Goal: Information Seeking & Learning: Learn about a topic

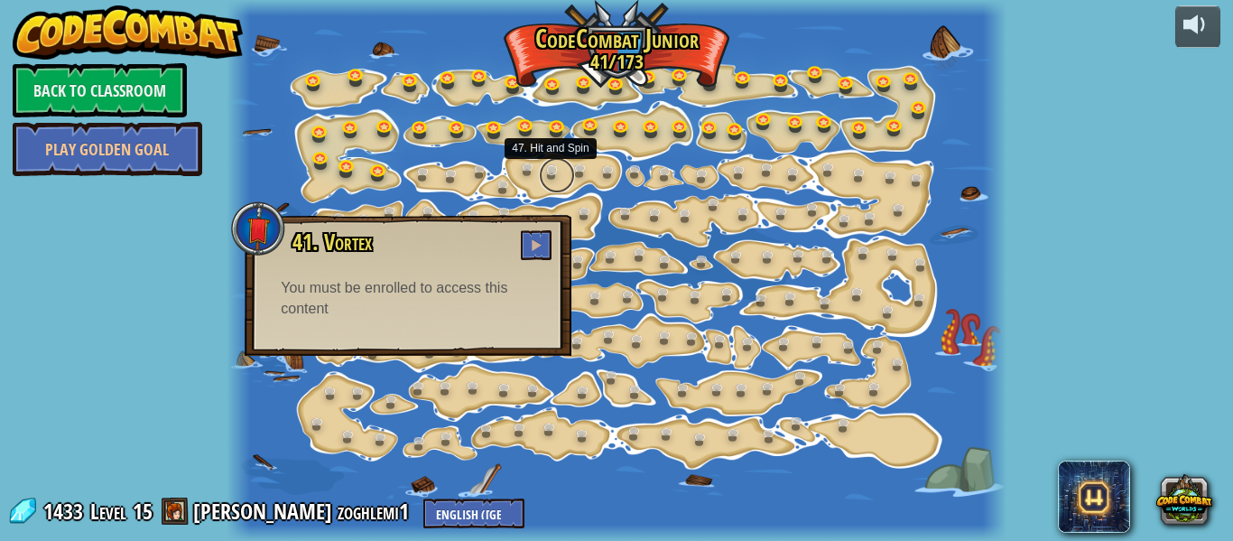
click at [567, 177] on link at bounding box center [557, 175] width 36 height 36
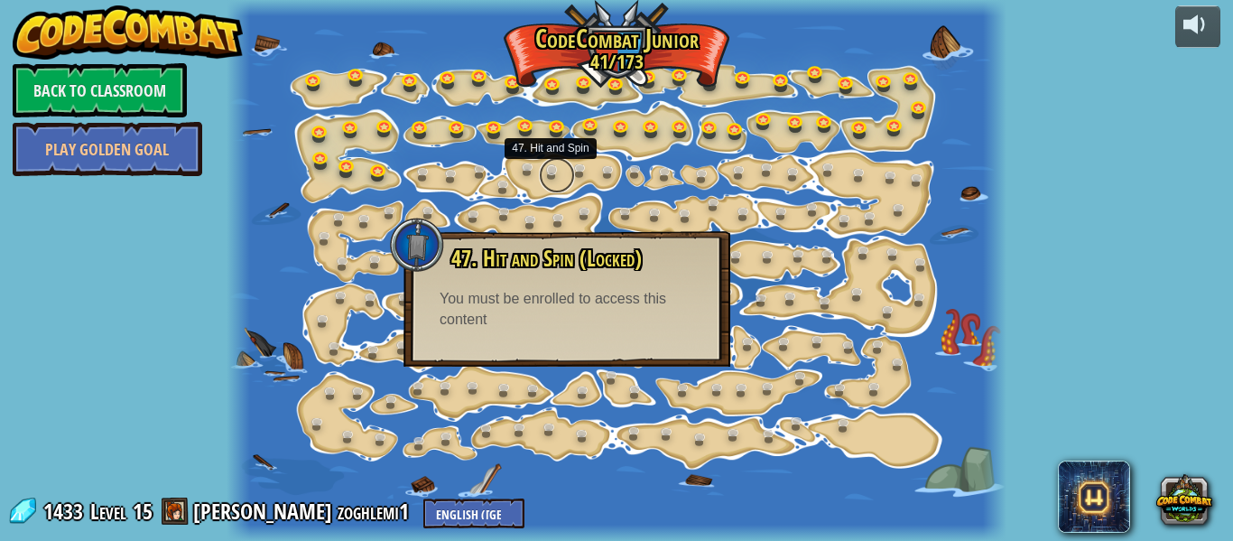
click at [567, 177] on link at bounding box center [557, 175] width 36 height 36
click at [985, 265] on div at bounding box center [994, 270] width 23 height 541
click at [792, 260] on link at bounding box center [803, 258] width 36 height 36
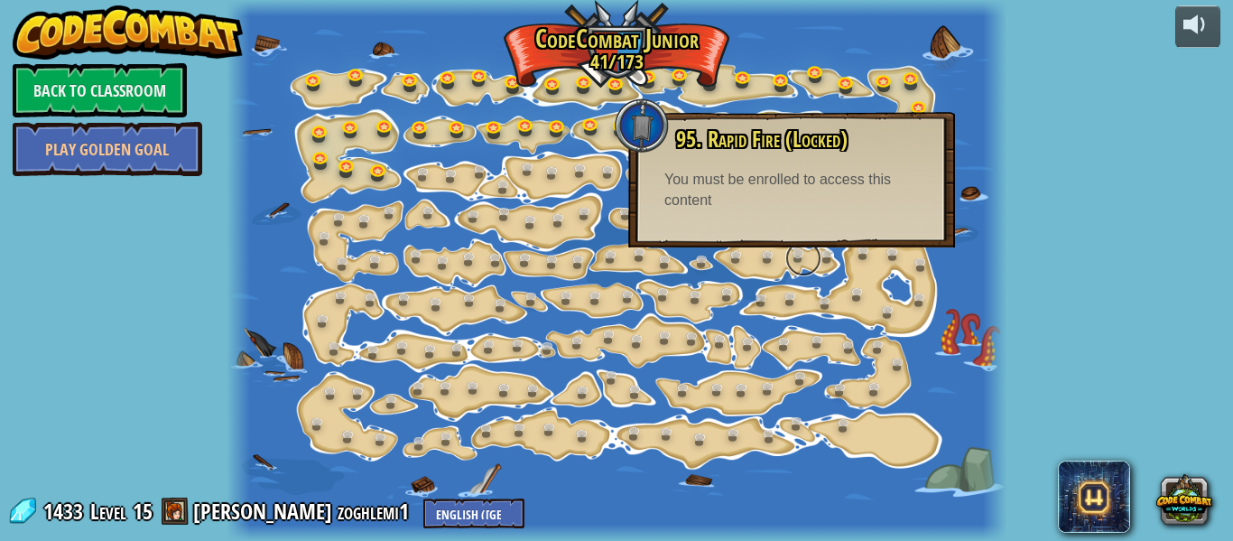
click at [797, 265] on link at bounding box center [803, 258] width 36 height 36
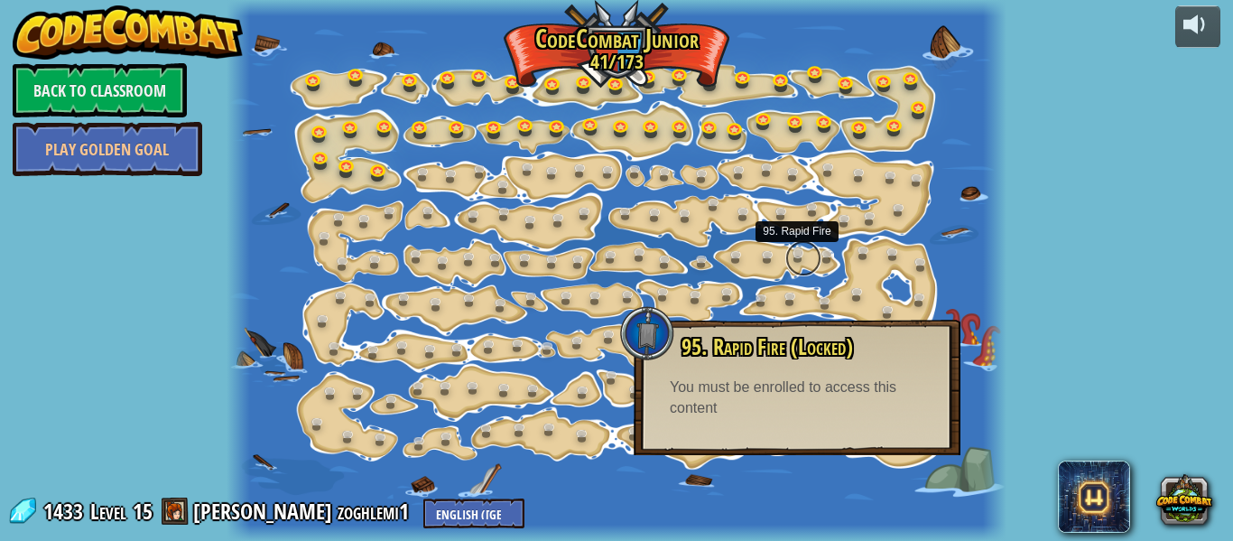
click at [797, 265] on link at bounding box center [803, 258] width 36 height 36
click at [373, 162] on link at bounding box center [382, 171] width 36 height 36
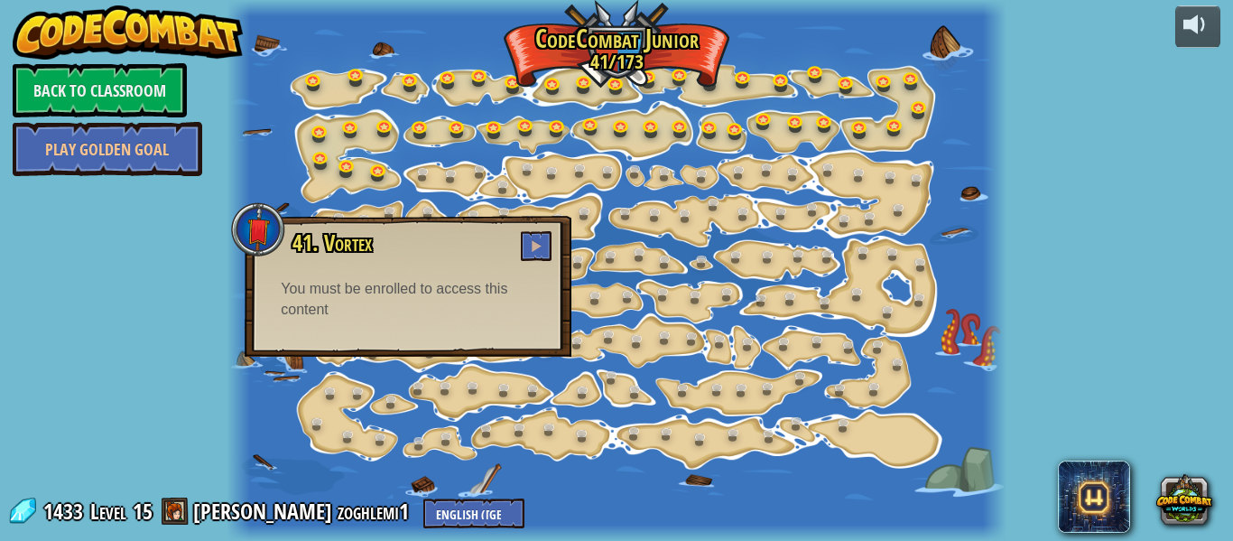
click at [366, 187] on div at bounding box center [616, 270] width 779 height 541
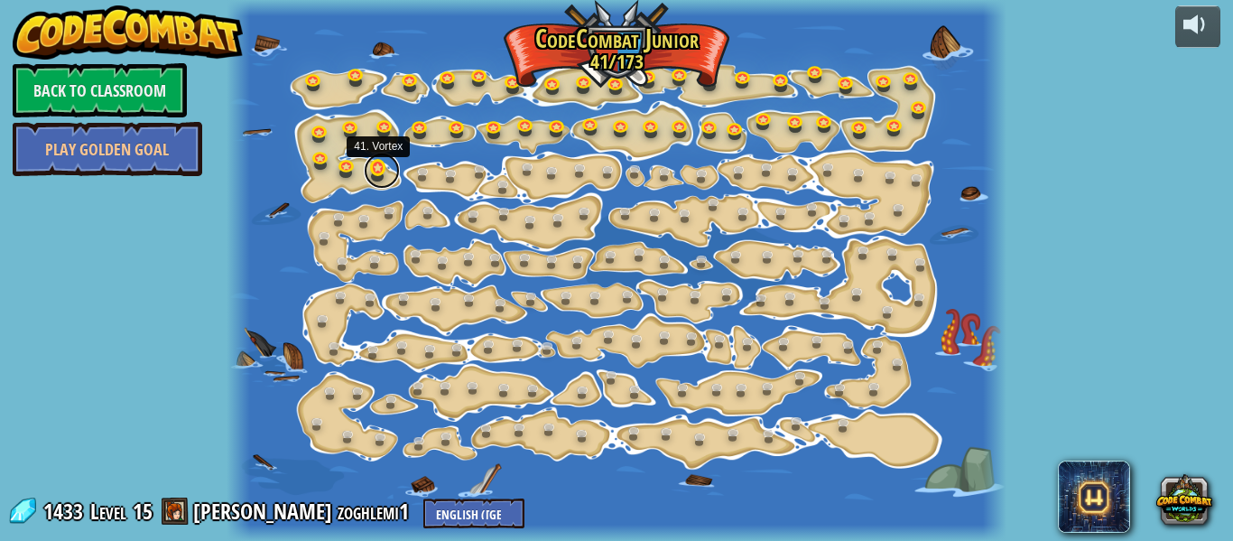
click at [376, 170] on link at bounding box center [382, 171] width 36 height 36
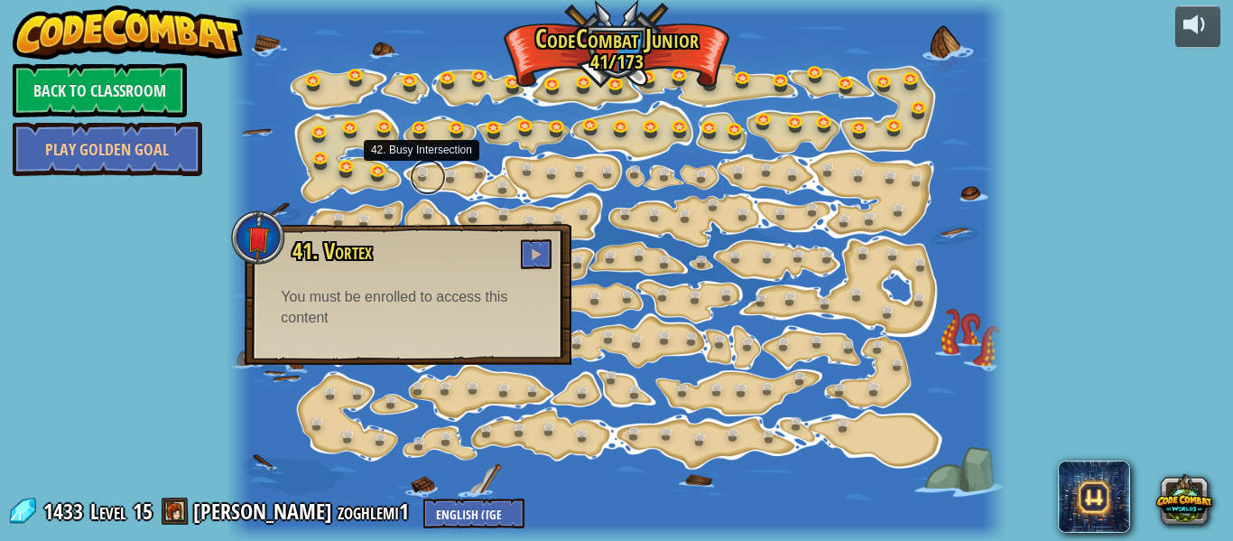
click at [429, 168] on link at bounding box center [428, 177] width 36 height 36
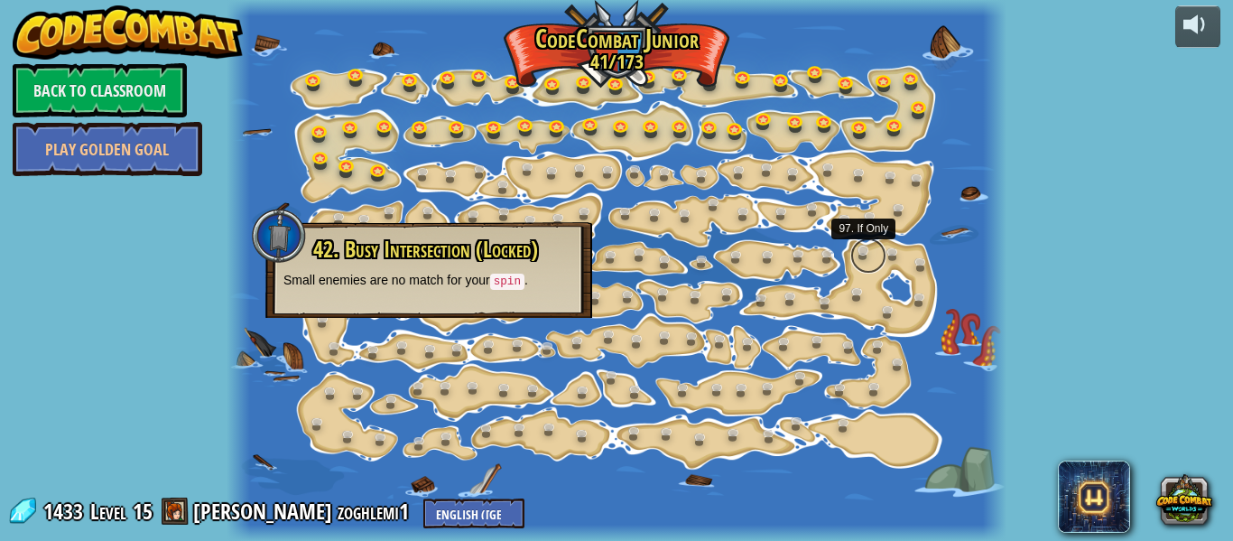
click at [876, 265] on link at bounding box center [868, 255] width 36 height 36
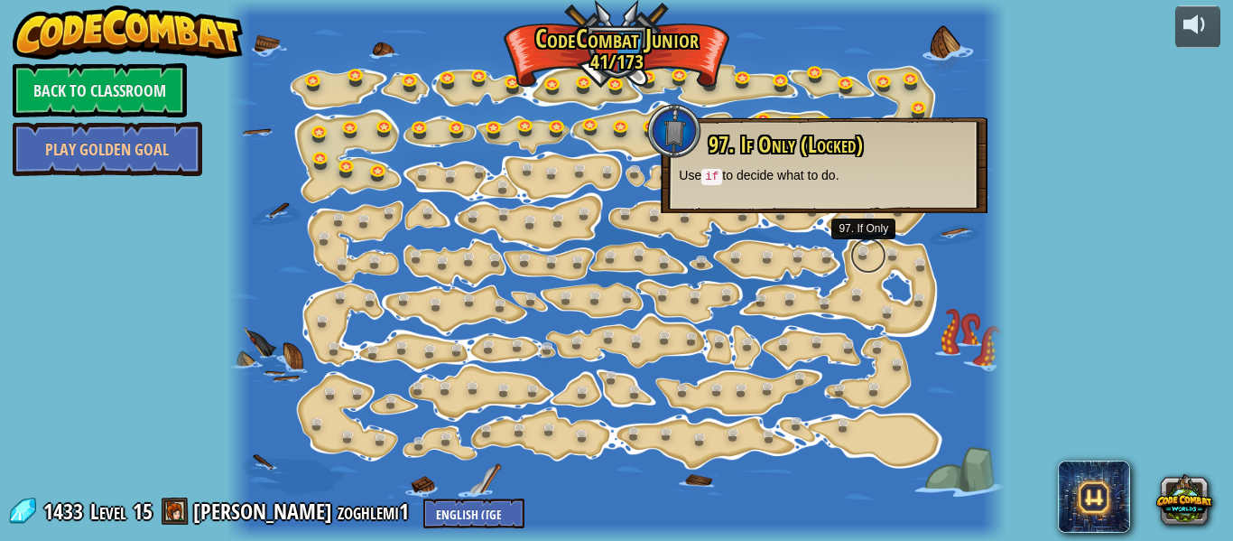
click at [876, 265] on link at bounding box center [868, 255] width 36 height 36
click at [375, 172] on link at bounding box center [382, 171] width 36 height 36
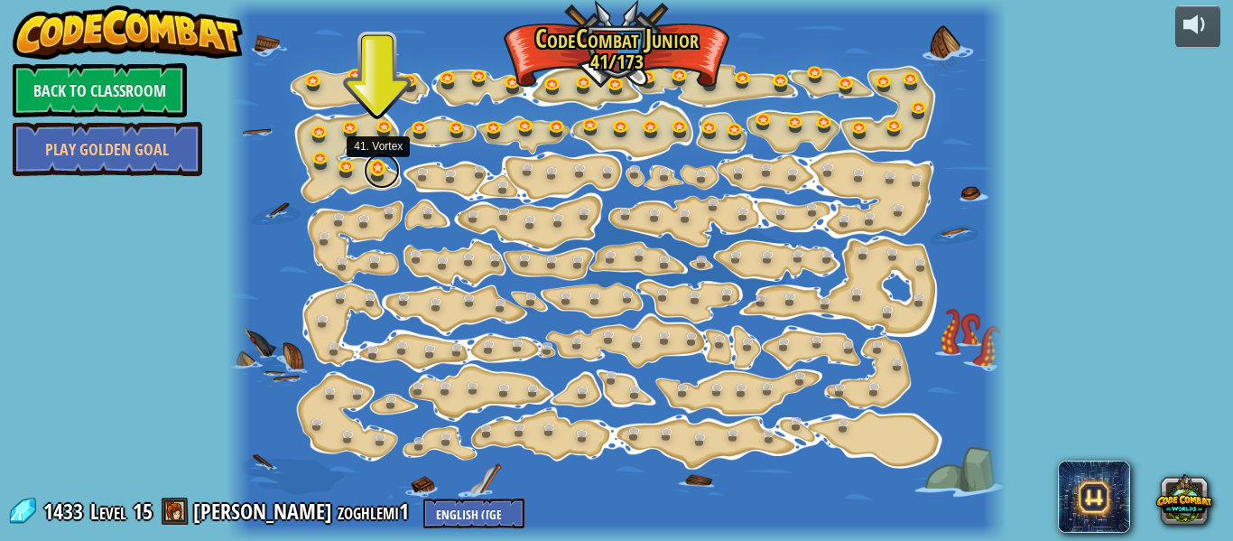
click at [375, 171] on link at bounding box center [382, 171] width 36 height 36
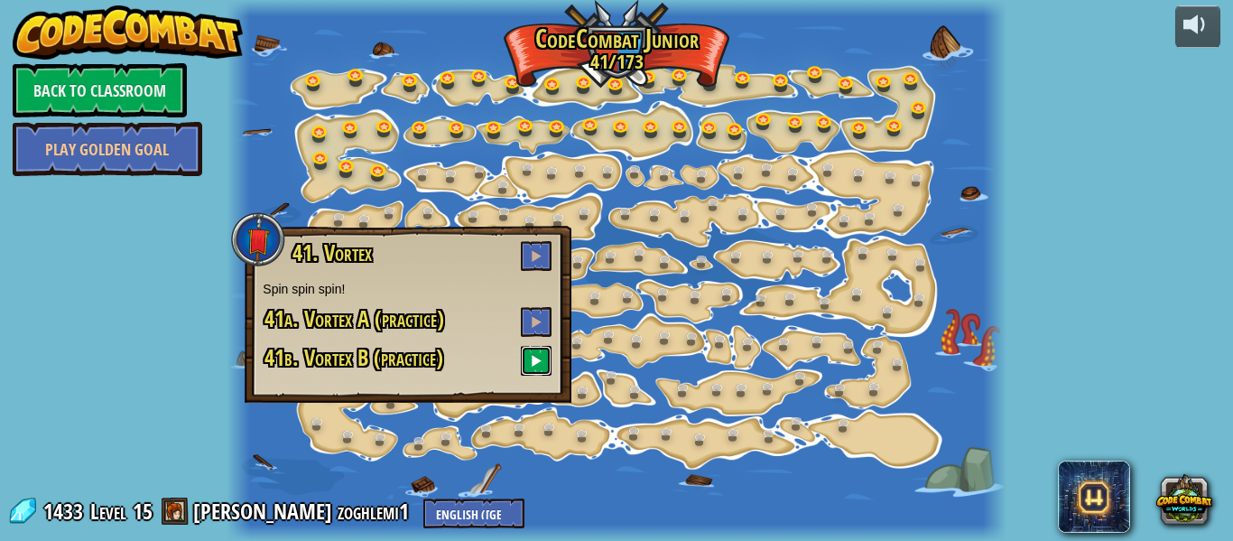
click at [529, 359] on button at bounding box center [536, 361] width 31 height 30
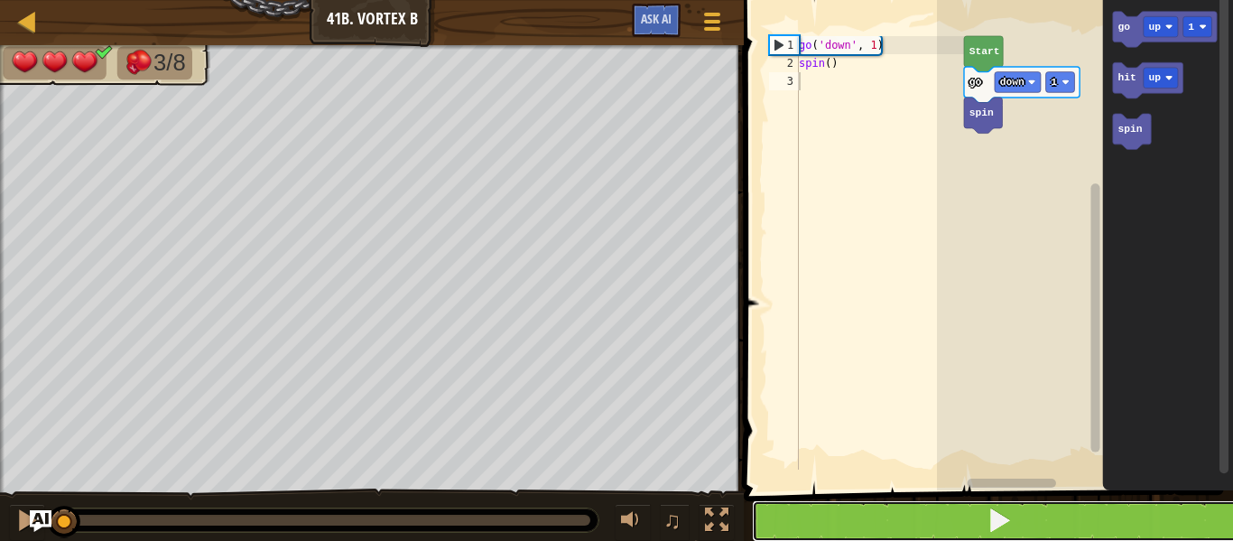
click at [794, 513] on button at bounding box center [999, 521] width 495 height 42
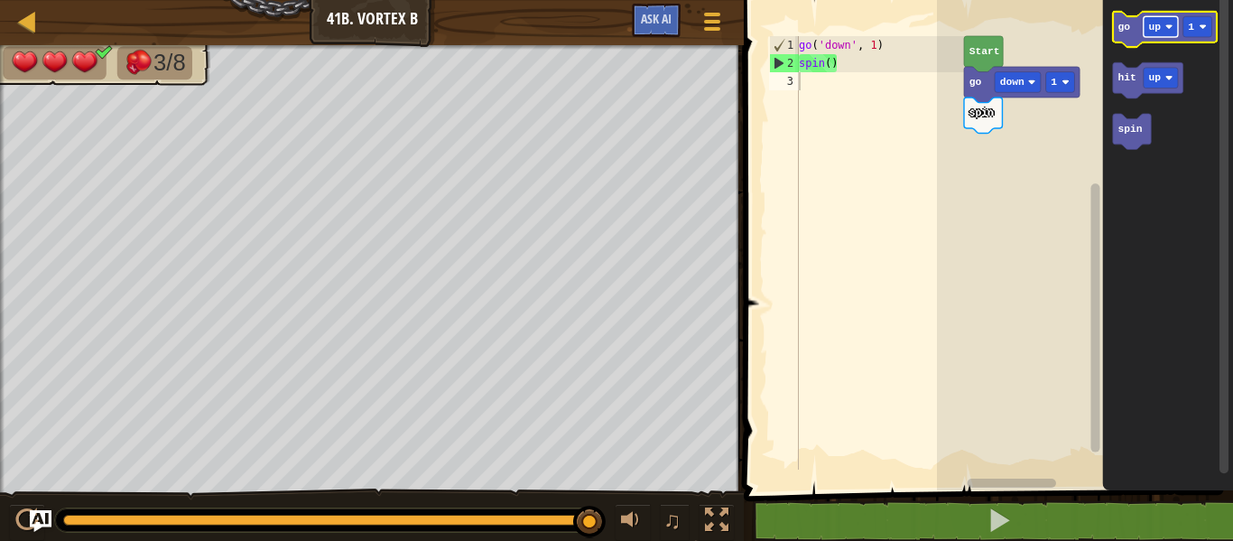
click at [1148, 27] on text "up" at bounding box center [1154, 27] width 13 height 11
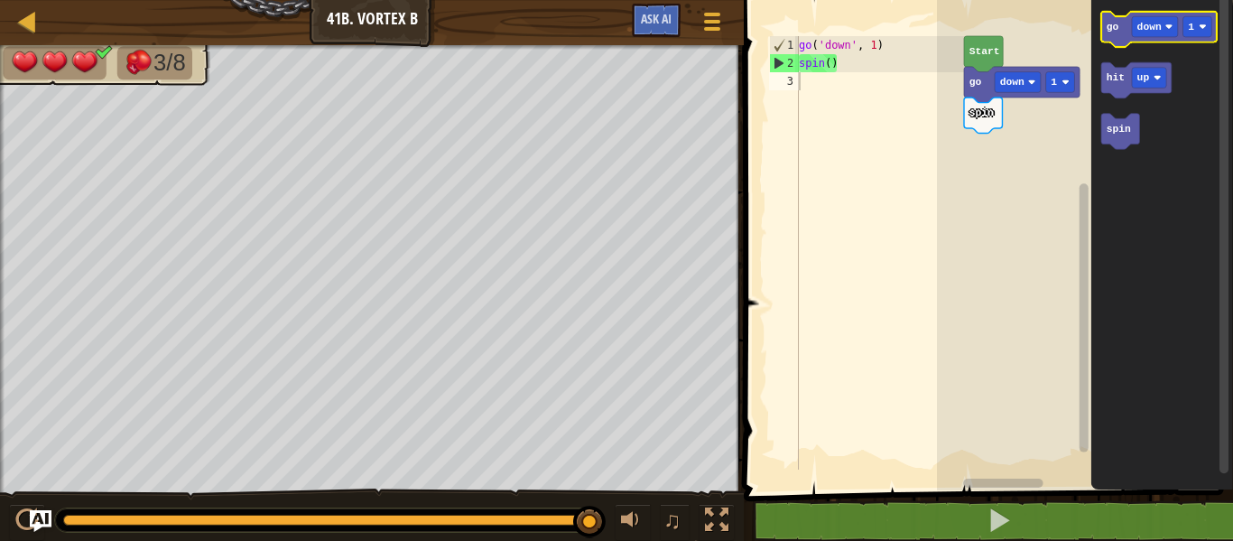
click at [1121, 25] on icon "Blockly Workspace" at bounding box center [1159, 30] width 116 height 36
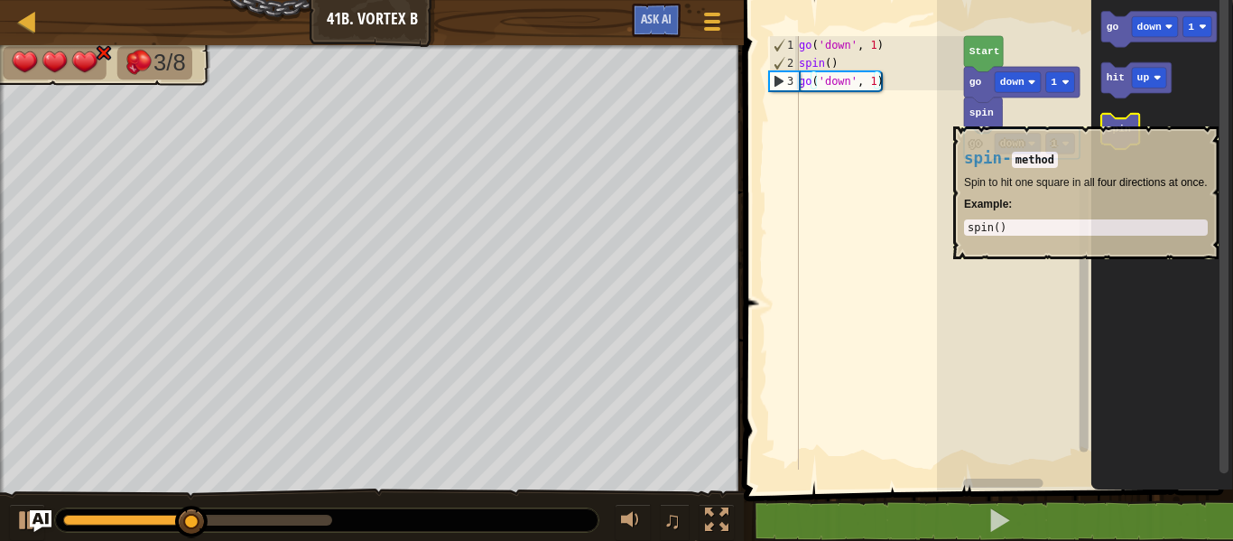
click at [1116, 117] on rect "Blockly Workspace" at bounding box center [1120, 132] width 38 height 36
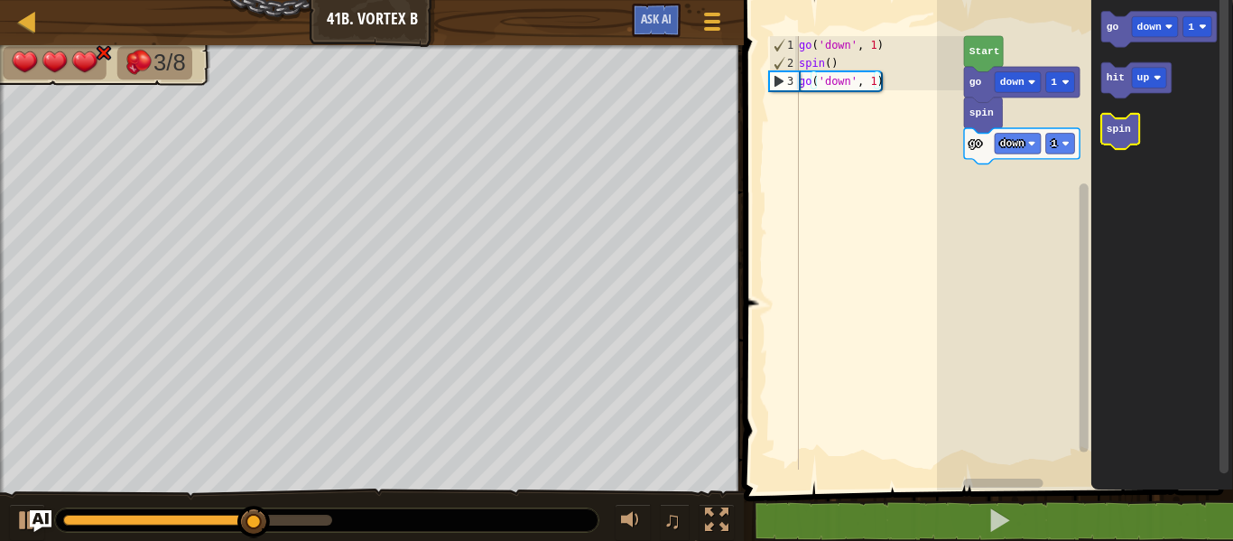
click at [1116, 117] on rect "Blockly Workspace" at bounding box center [1120, 132] width 38 height 36
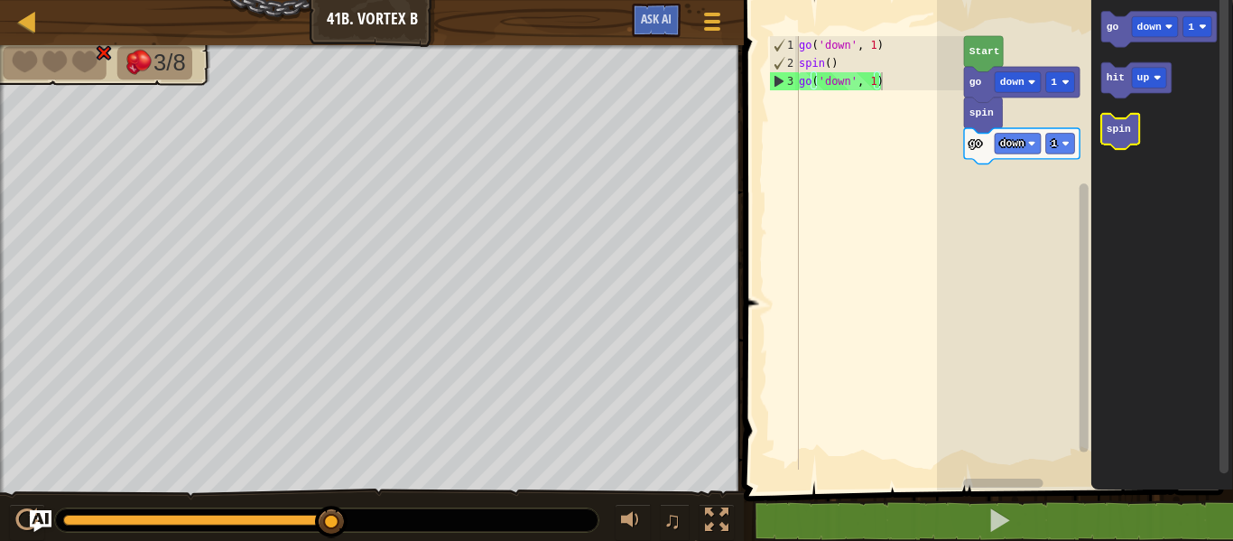
click at [1120, 134] on text "spin" at bounding box center [1119, 129] width 24 height 11
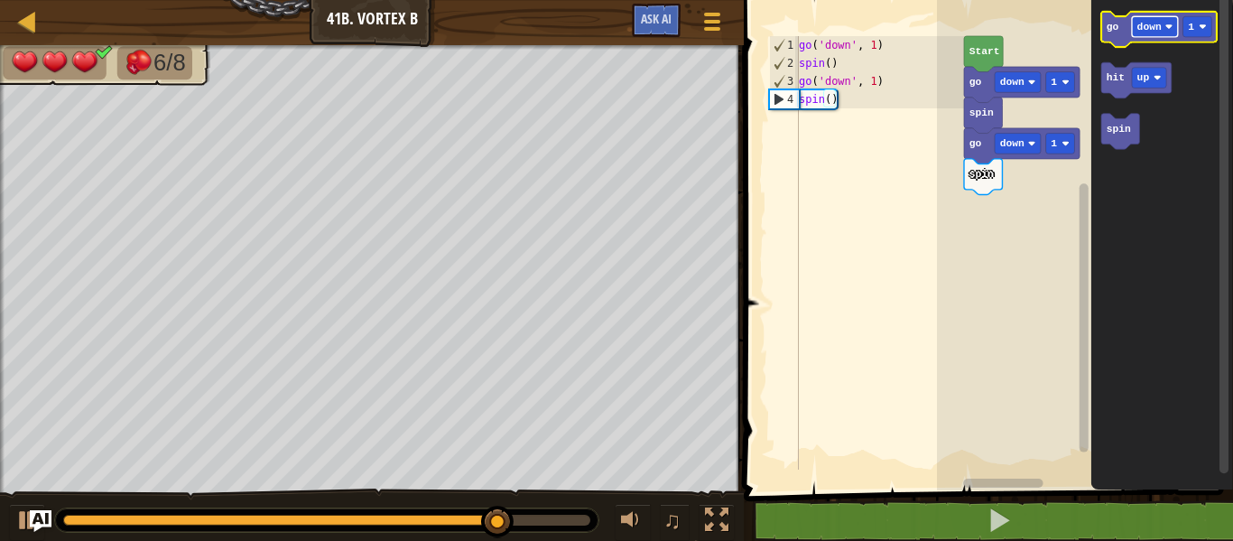
click at [1156, 28] on text "down" at bounding box center [1149, 27] width 24 height 11
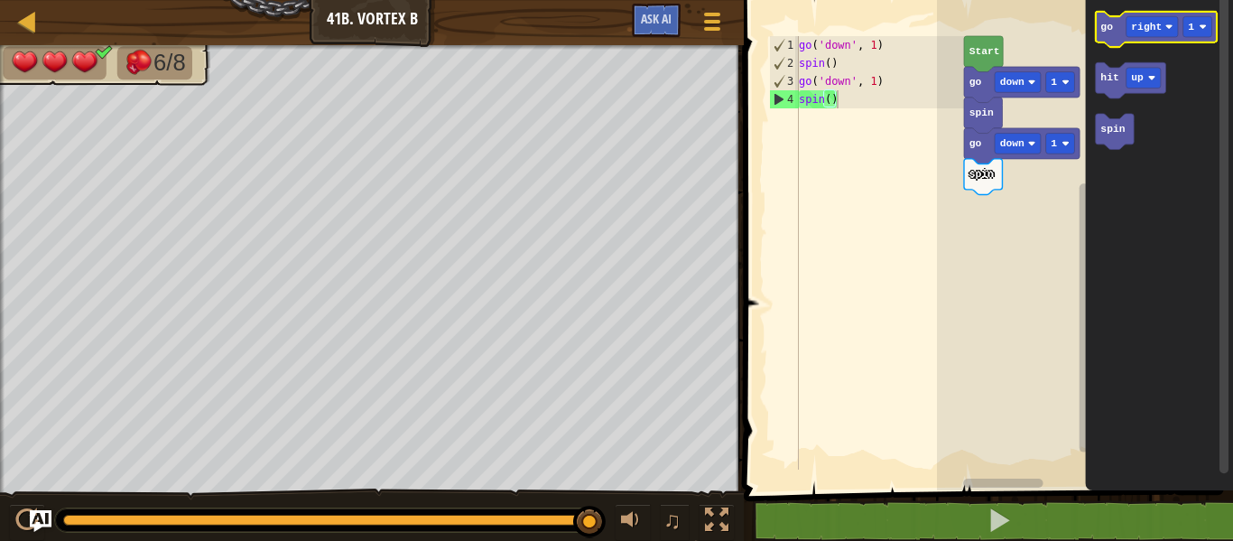
click at [1107, 23] on text "go" at bounding box center [1106, 27] width 13 height 11
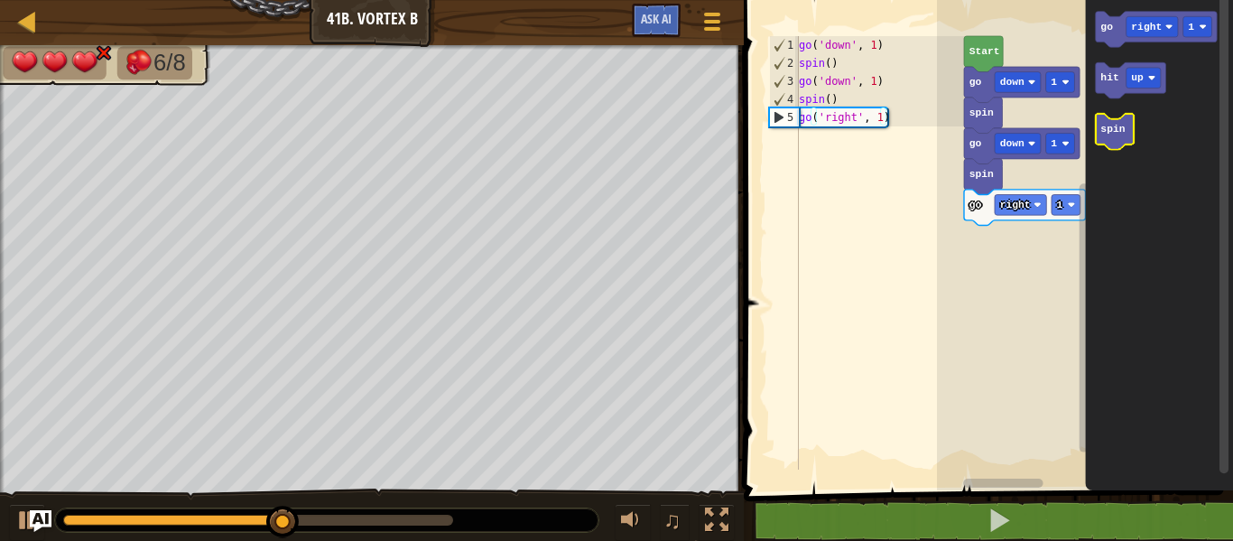
click at [1117, 124] on text "spin" at bounding box center [1112, 129] width 24 height 11
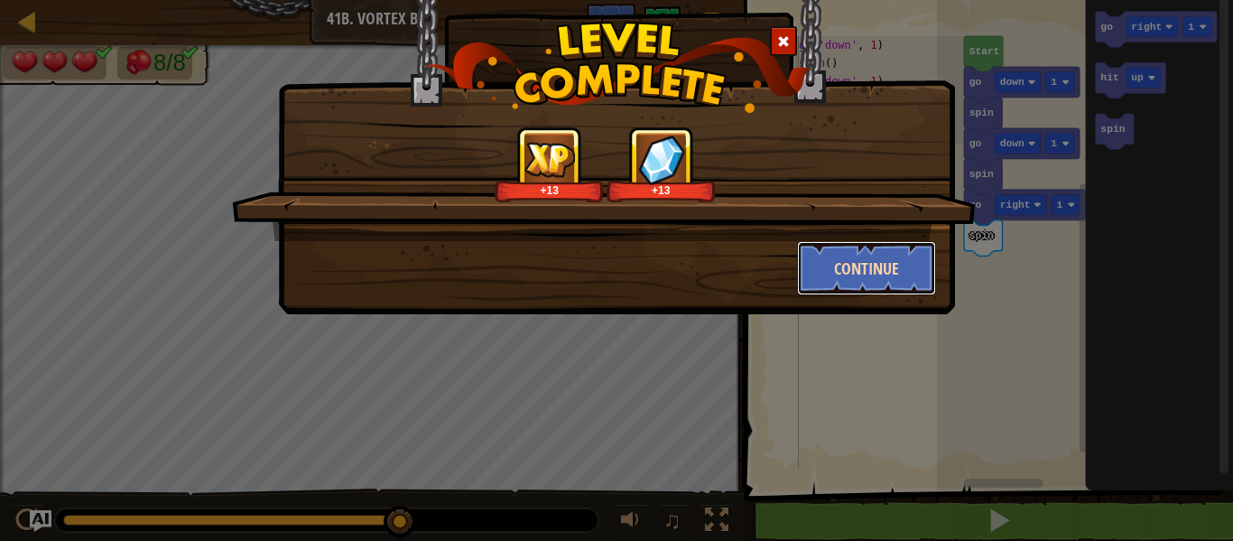
click at [849, 254] on button "Continue" at bounding box center [867, 268] width 140 height 54
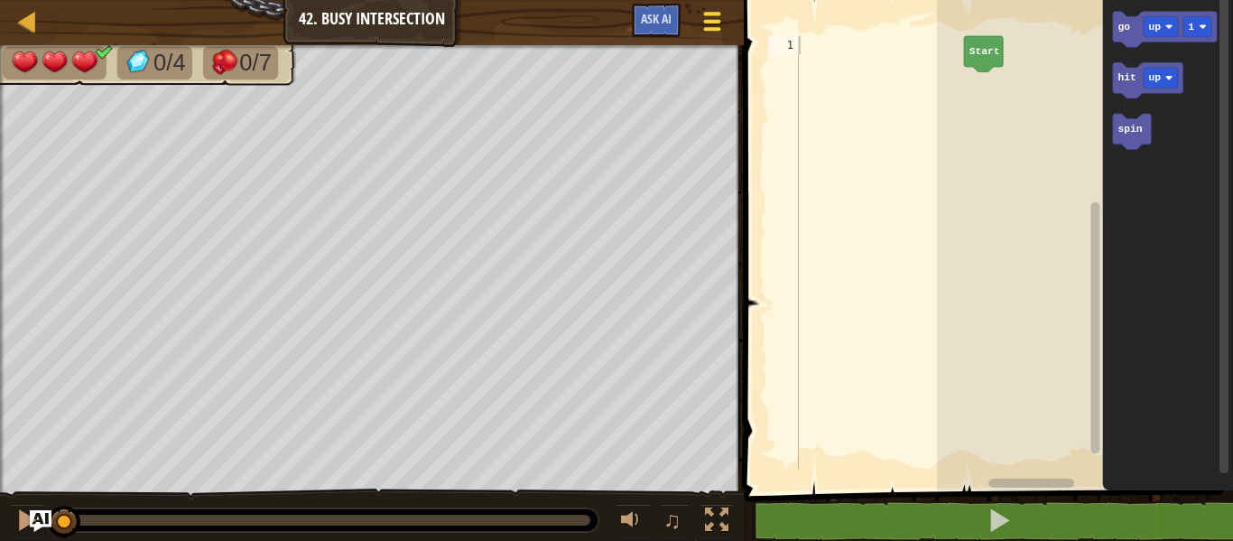
click at [712, 5] on button "Game Menu" at bounding box center [713, 25] width 48 height 44
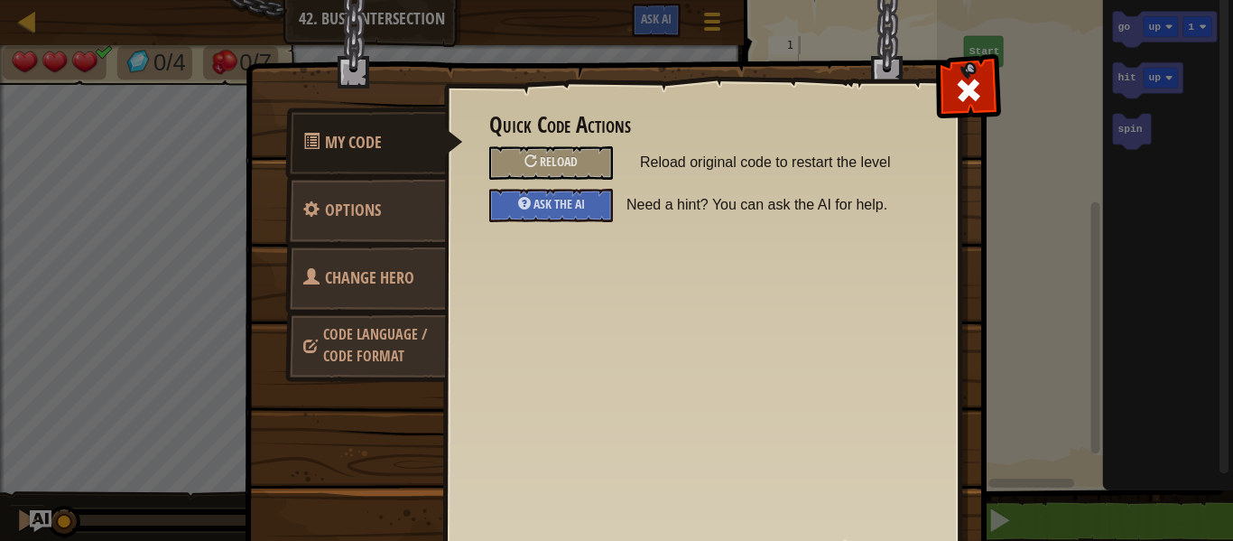
click at [386, 251] on link "Change Hero" at bounding box center [365, 278] width 161 height 70
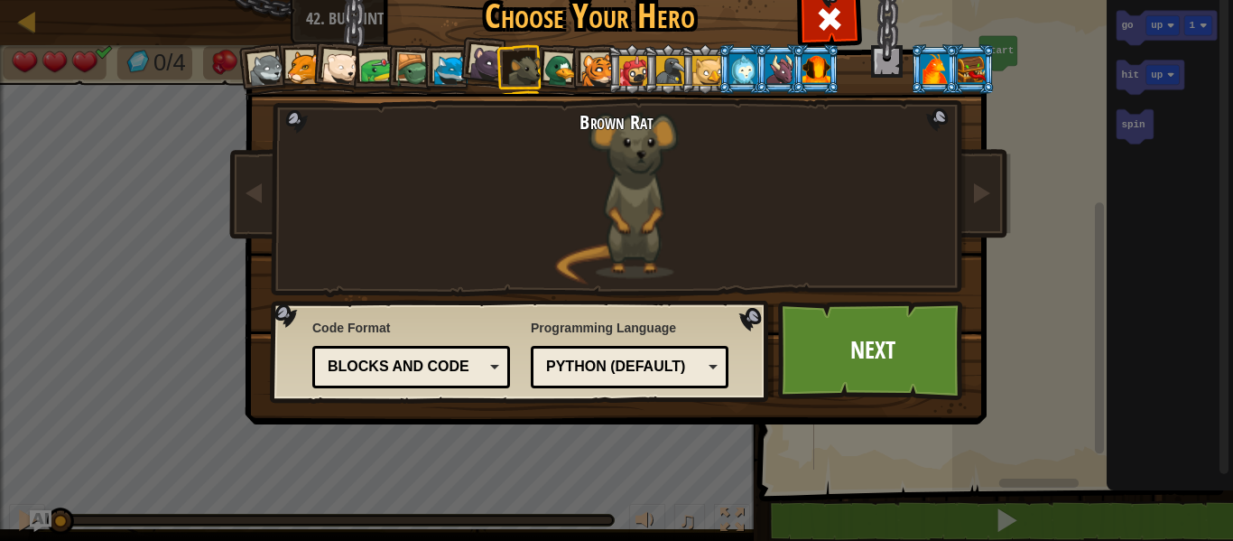
click at [805, 56] on div at bounding box center [816, 68] width 28 height 29
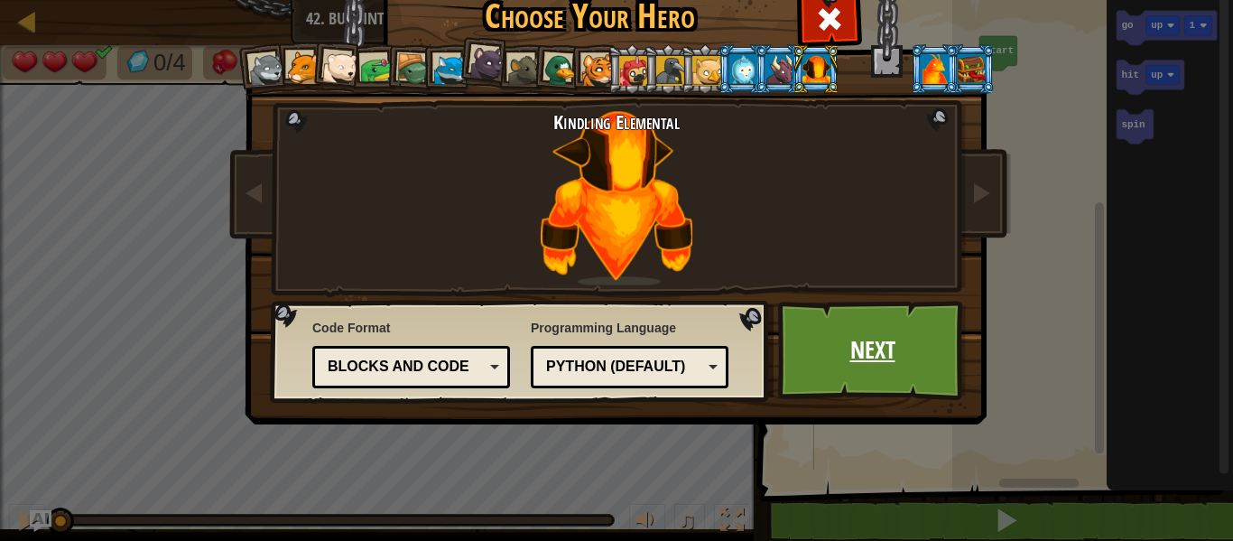
click at [863, 336] on link "Next" at bounding box center [872, 350] width 189 height 99
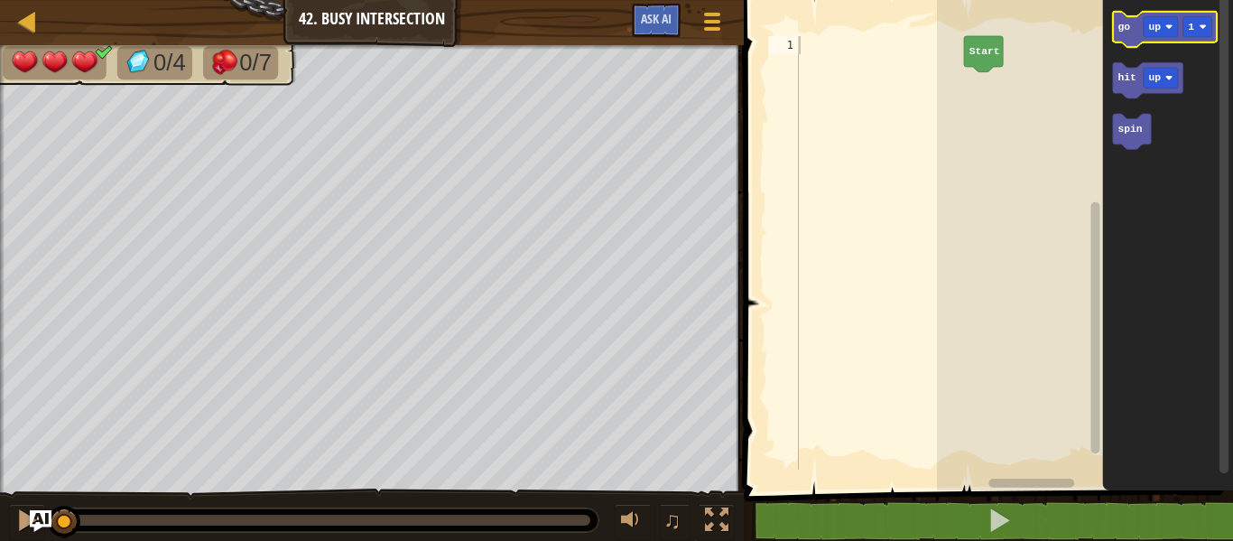
click at [1134, 27] on icon "Blockly Workspace" at bounding box center [1165, 30] width 104 height 36
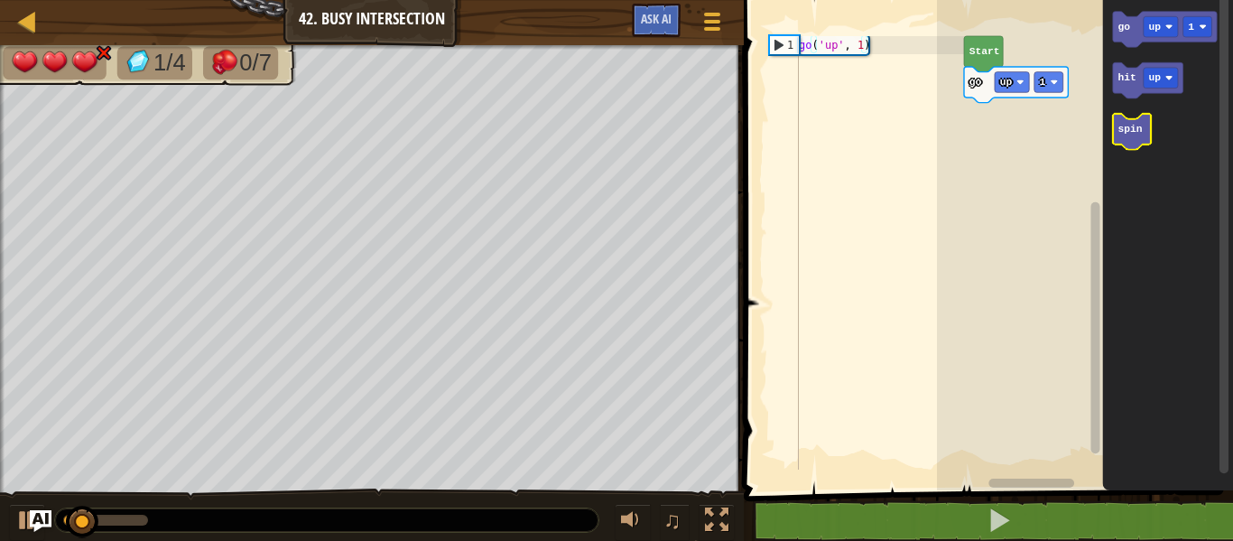
click at [1125, 121] on icon "Blockly Workspace" at bounding box center [1132, 132] width 38 height 36
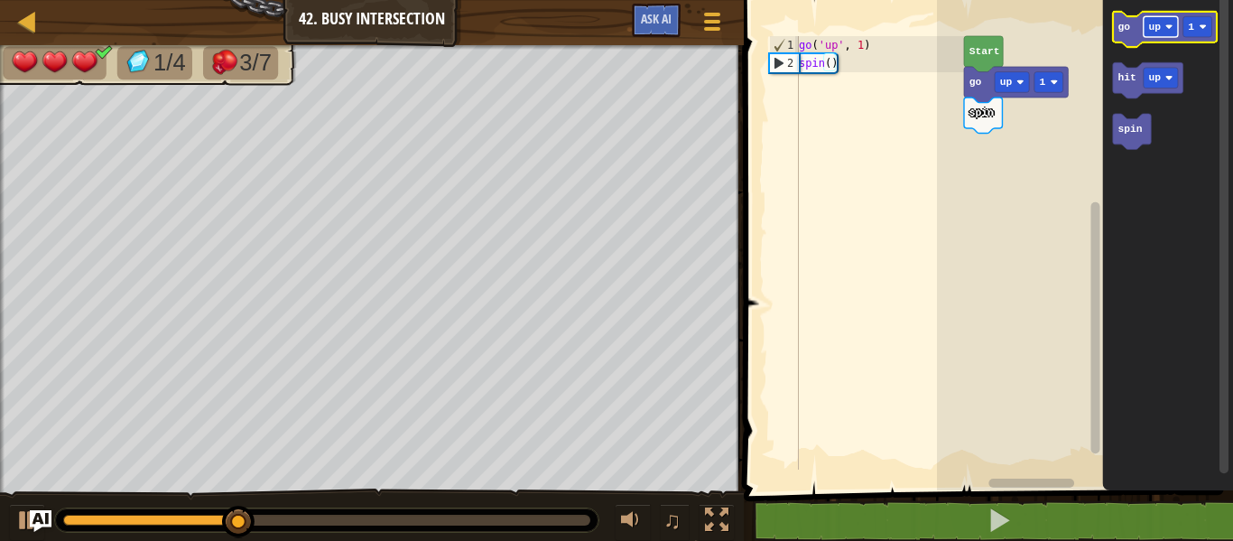
click at [1154, 23] on text "up" at bounding box center [1154, 27] width 13 height 11
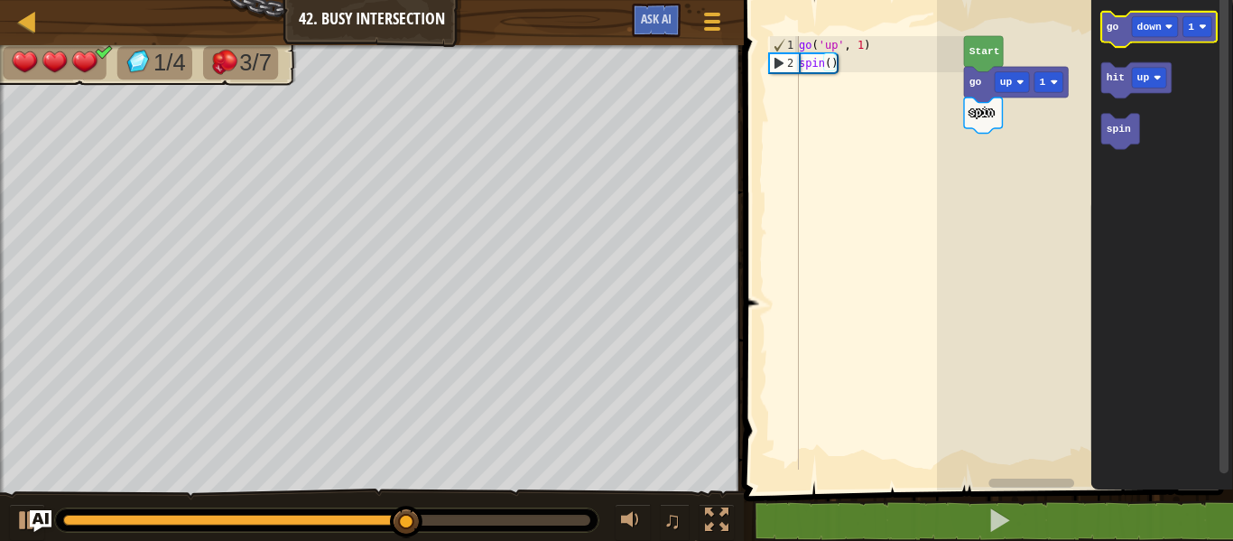
click at [1121, 30] on icon "Blockly Workspace" at bounding box center [1159, 30] width 116 height 36
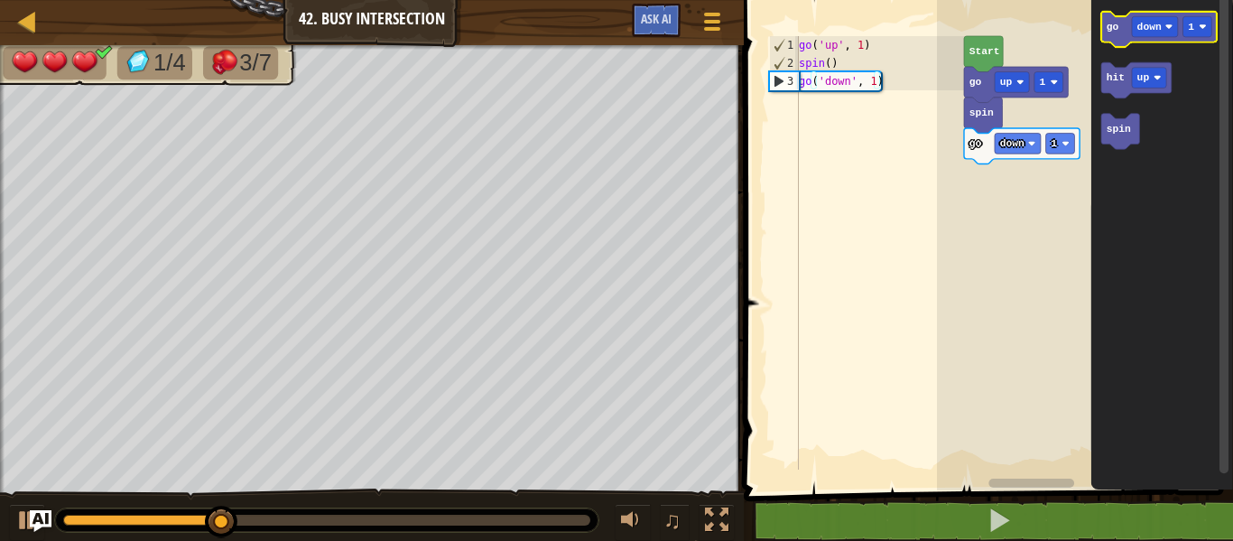
click at [1121, 30] on icon "Blockly Workspace" at bounding box center [1159, 30] width 116 height 36
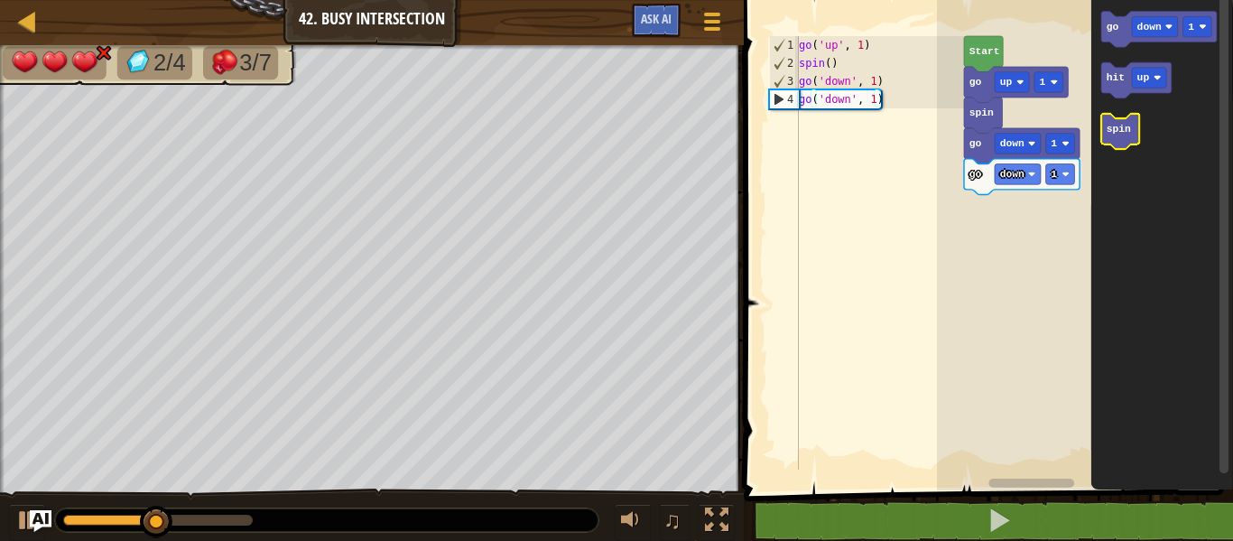
click at [1116, 133] on text "spin" at bounding box center [1119, 129] width 24 height 11
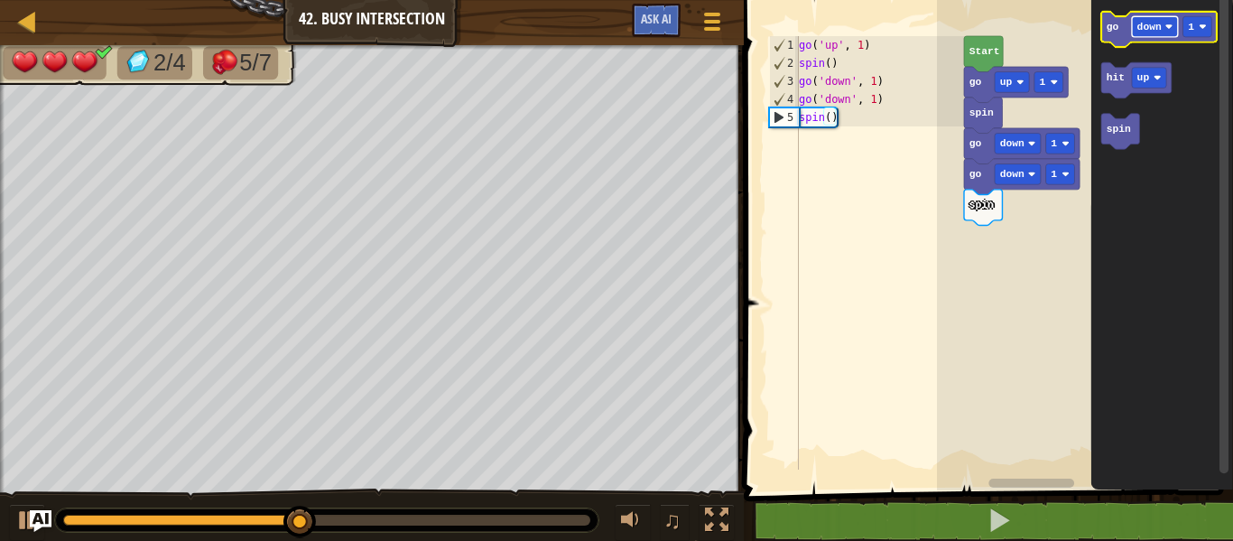
click at [1145, 23] on text "down" at bounding box center [1149, 27] width 24 height 11
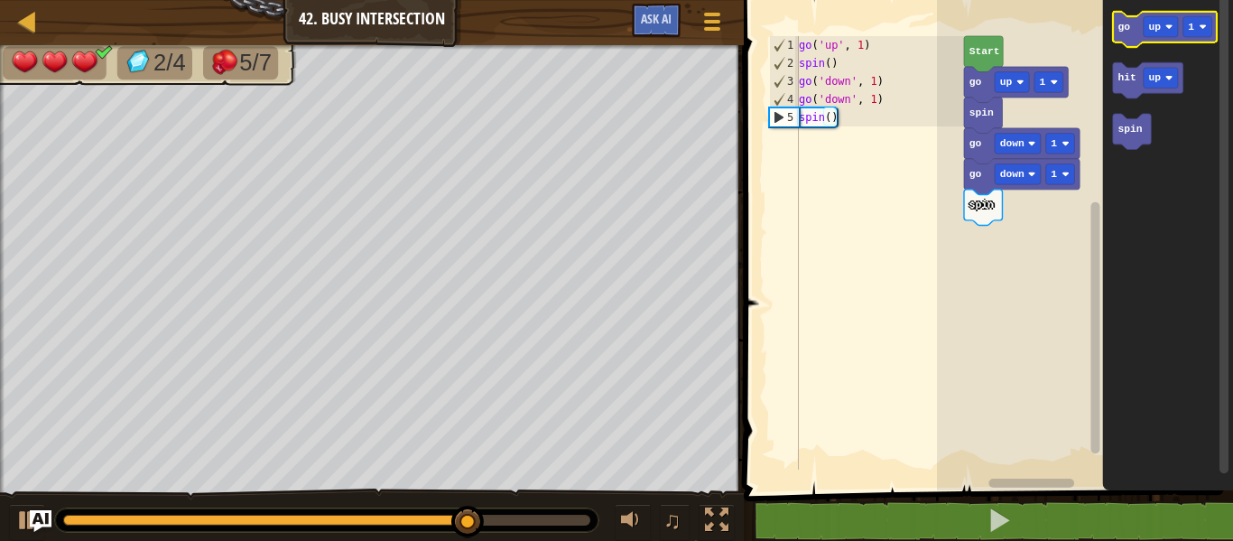
click at [1127, 28] on text "go" at bounding box center [1123, 27] width 13 height 11
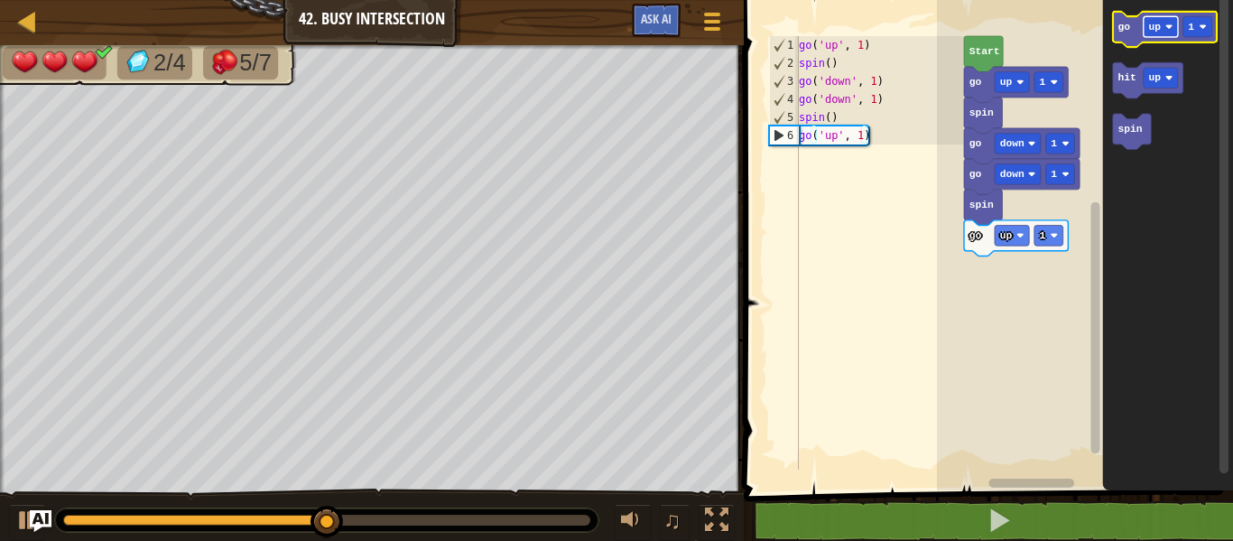
click at [1155, 23] on text "up" at bounding box center [1154, 27] width 13 height 11
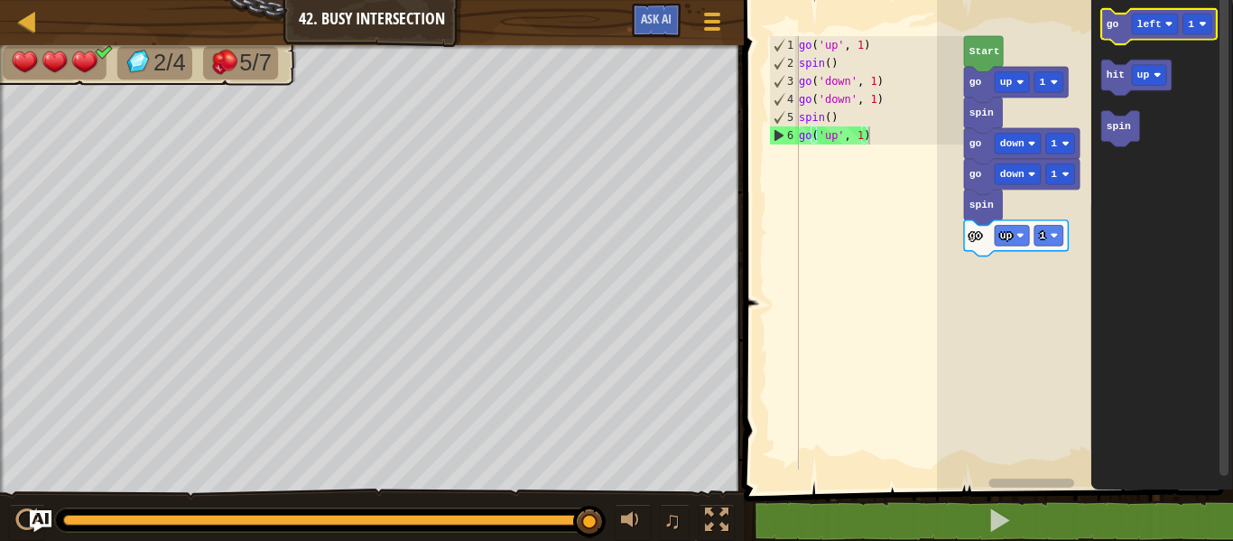
click at [1111, 24] on g "go left 1" at bounding box center [1159, 27] width 116 height 36
click at [1114, 31] on text "go" at bounding box center [1113, 25] width 13 height 11
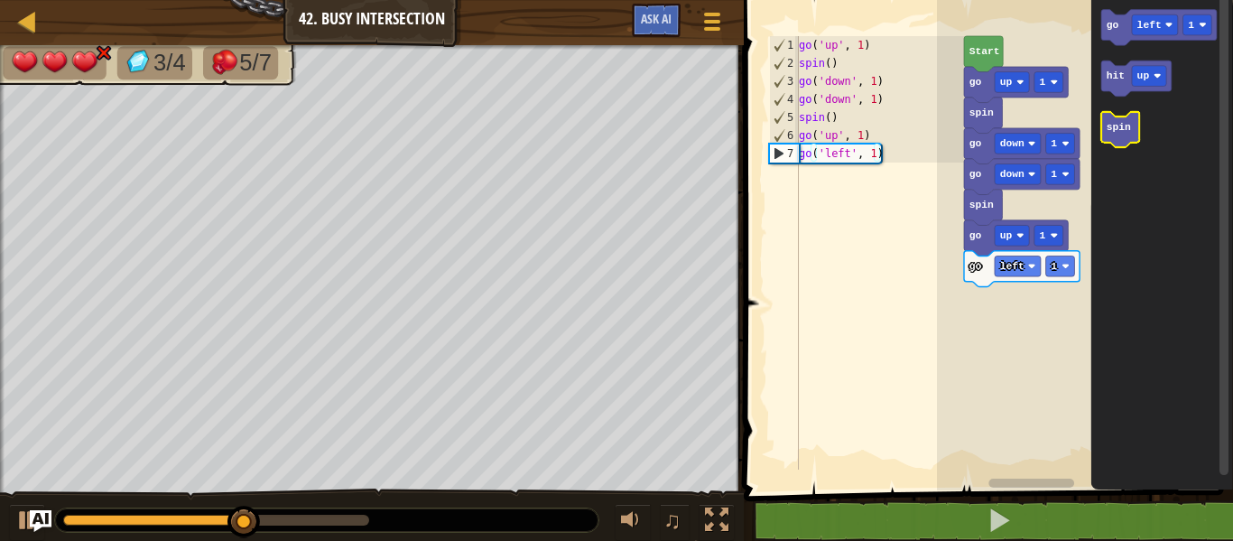
click at [1108, 120] on icon "Blockly Workspace" at bounding box center [1120, 130] width 38 height 36
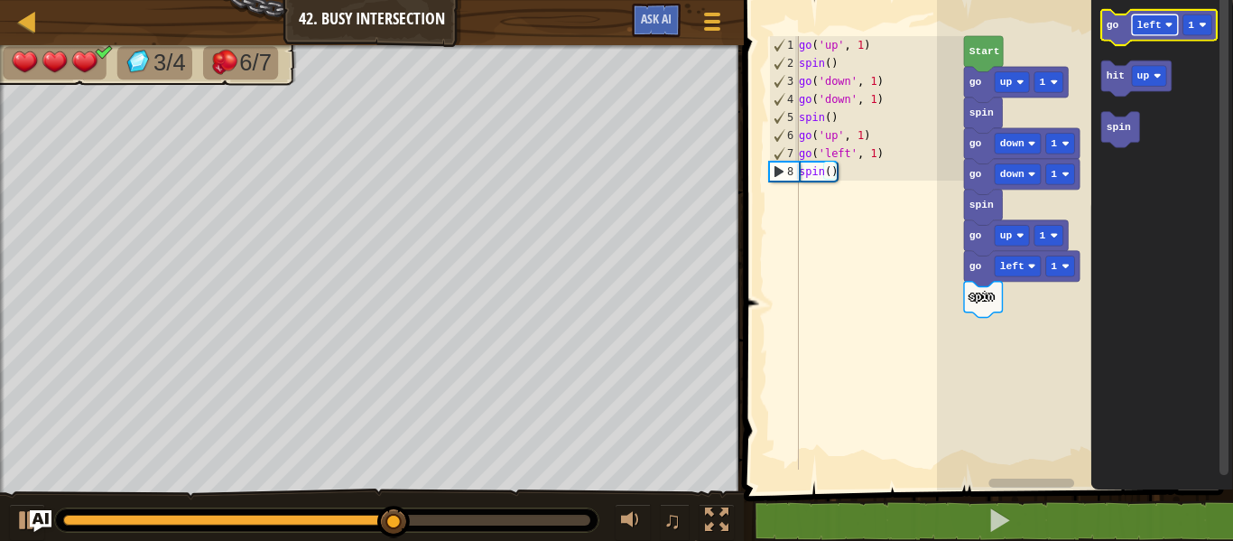
click at [1145, 32] on rect "Blockly Workspace" at bounding box center [1155, 24] width 46 height 21
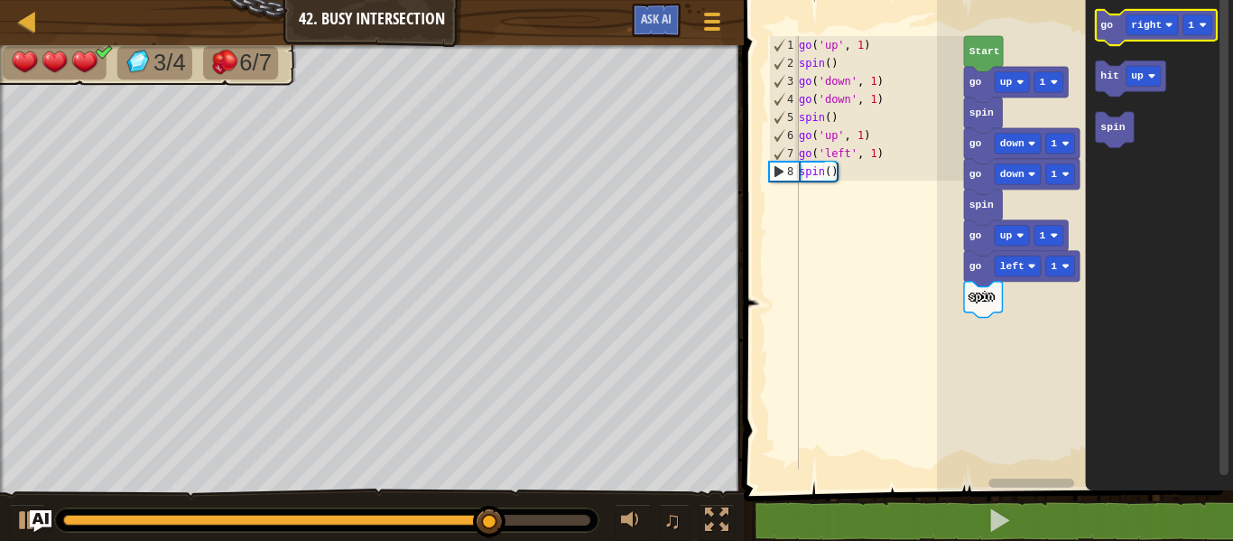
click at [1111, 30] on text "go" at bounding box center [1106, 25] width 13 height 11
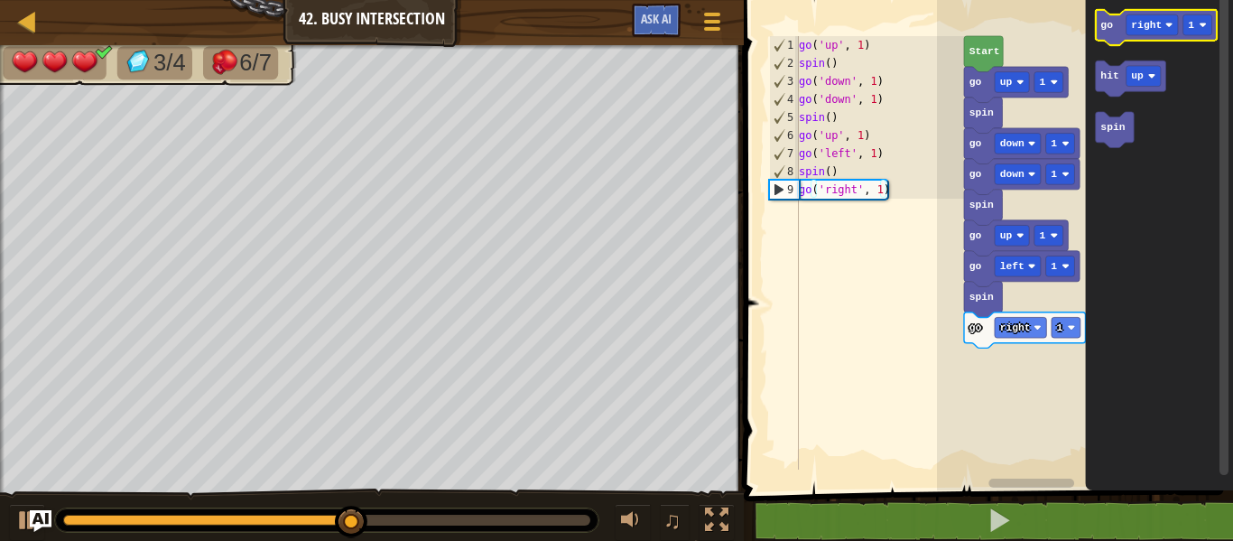
click at [1111, 30] on text "go" at bounding box center [1106, 25] width 13 height 11
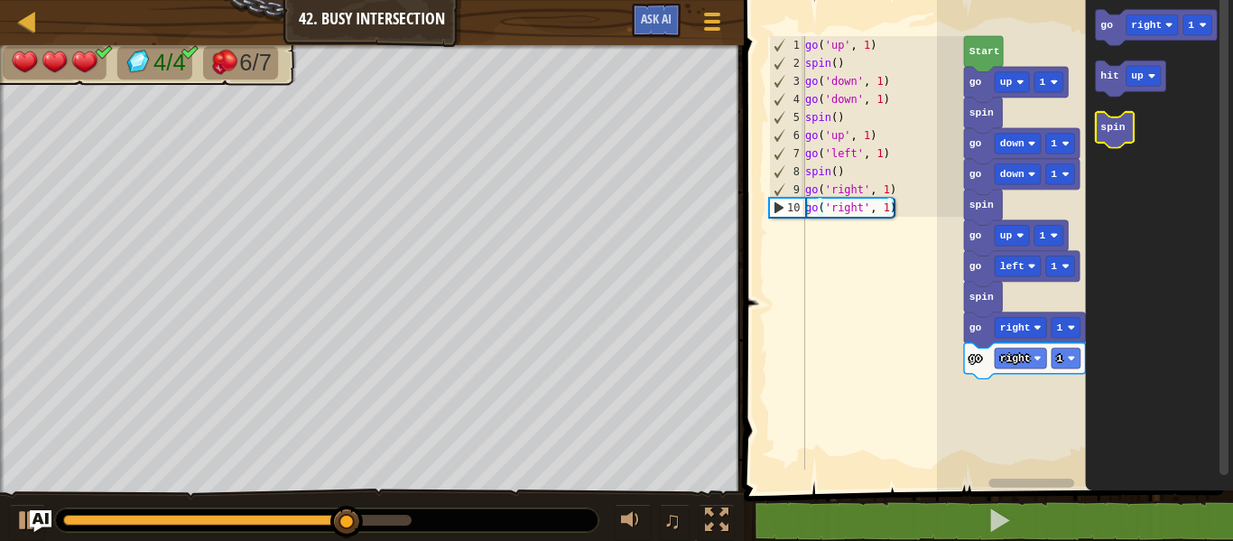
click at [1112, 116] on rect "Blockly Workspace" at bounding box center [1115, 130] width 38 height 36
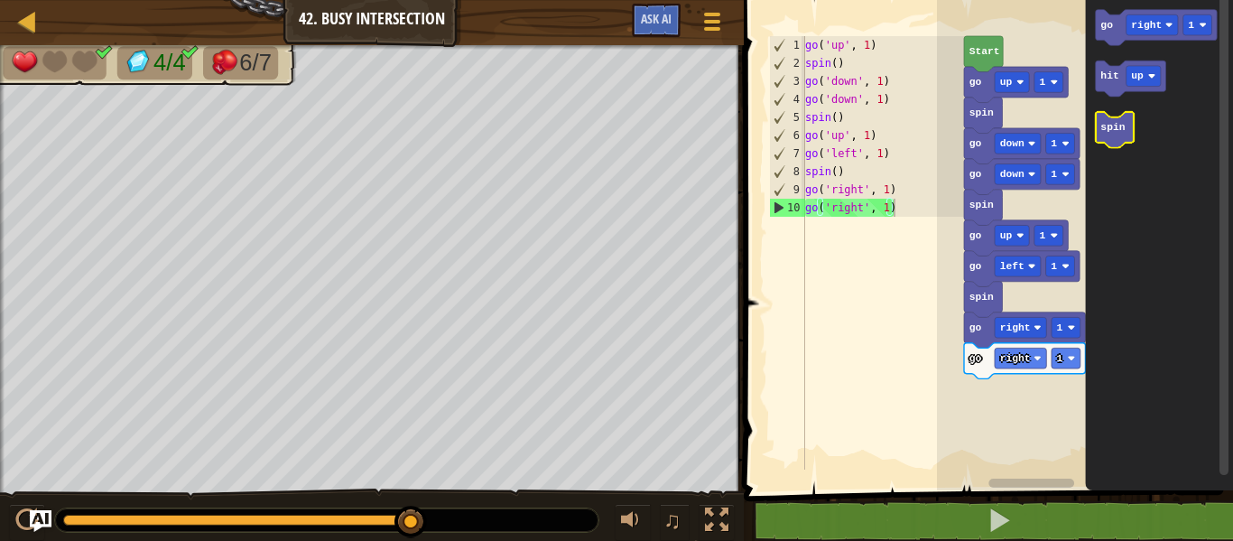
click at [1112, 116] on rect "Blockly Workspace" at bounding box center [1115, 130] width 38 height 36
click at [1099, 121] on icon "Blockly Workspace" at bounding box center [1115, 130] width 38 height 36
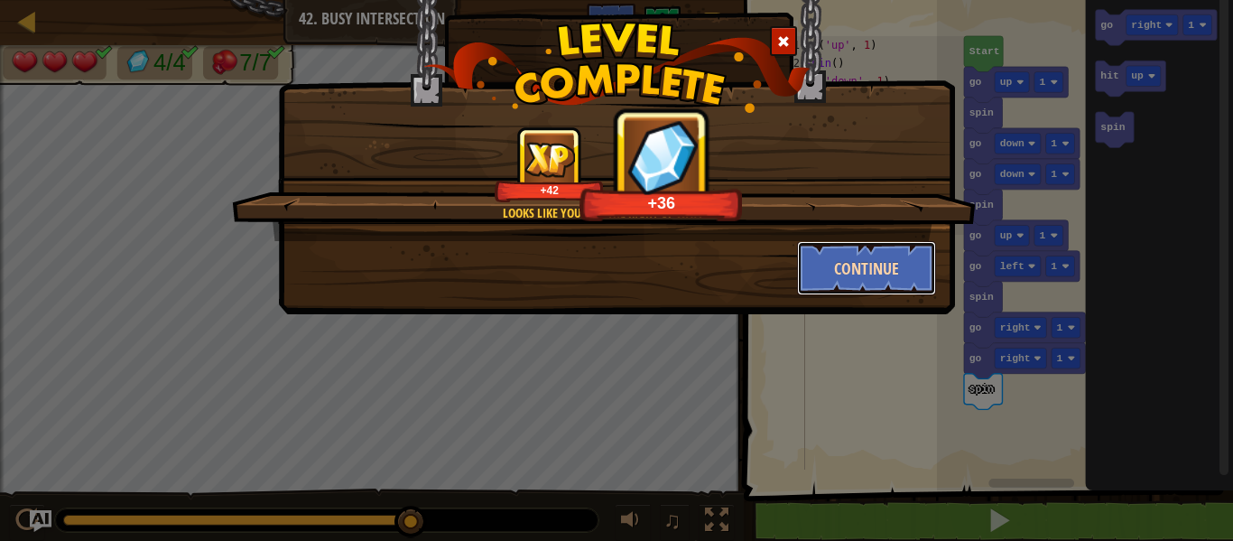
click at [854, 245] on button "Continue" at bounding box center [867, 268] width 140 height 54
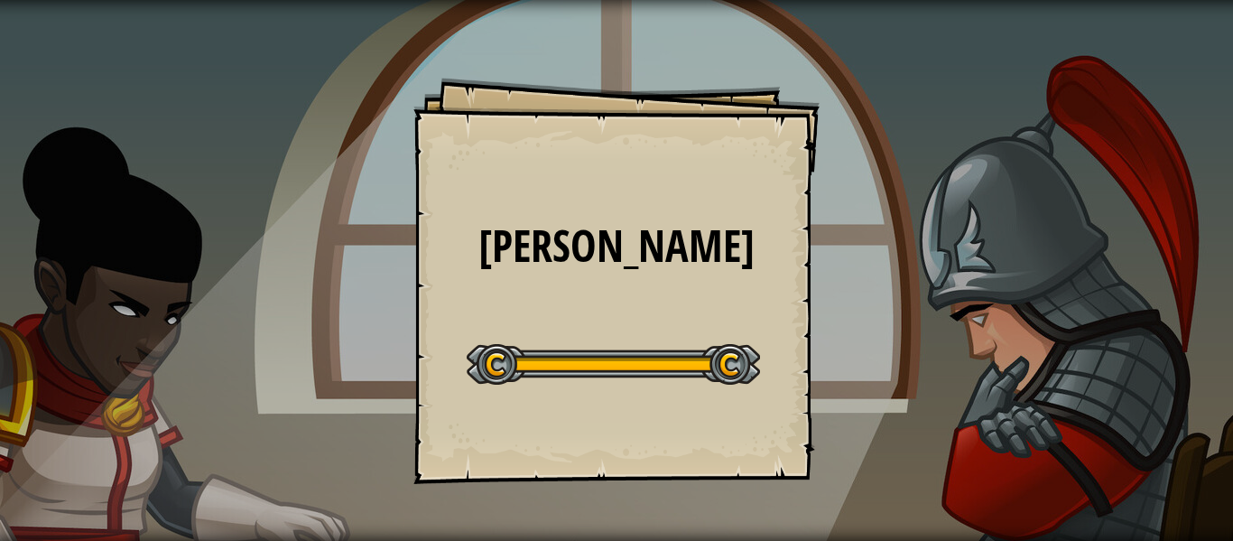
click at [579, 387] on div "Start Level" at bounding box center [613, 362] width 293 height 72
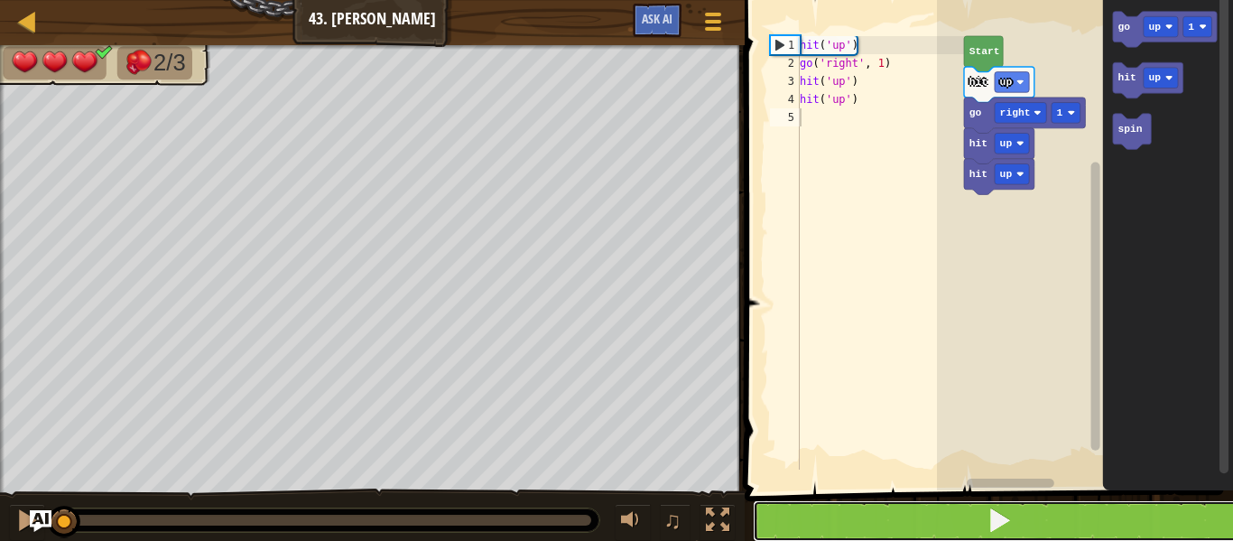
click at [783, 507] on button at bounding box center [1000, 521] width 494 height 42
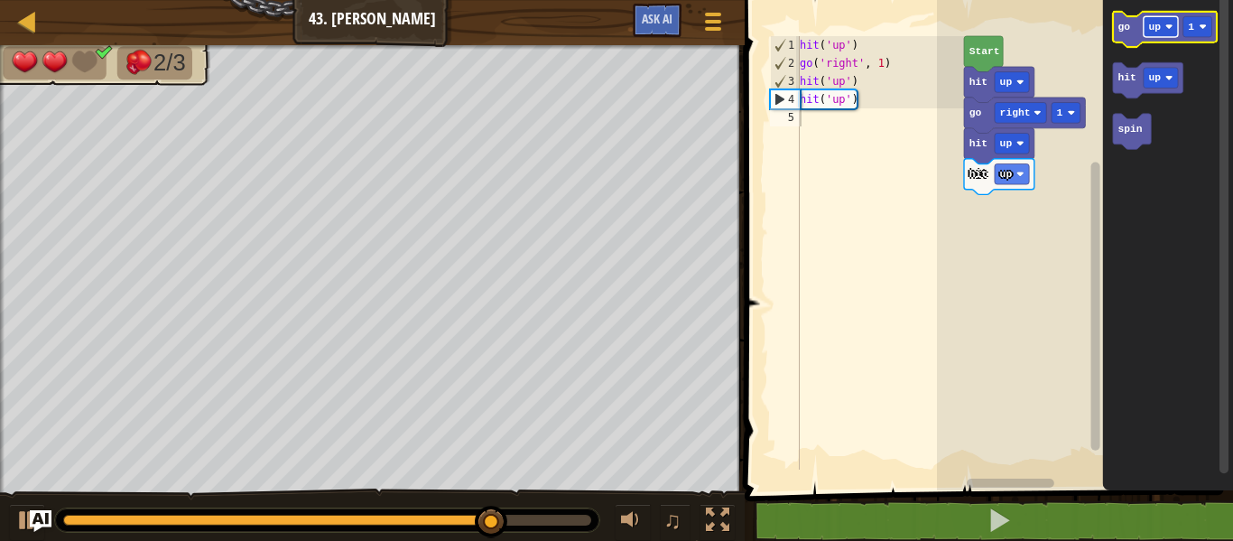
click at [1159, 17] on rect "Blockly Workspace" at bounding box center [1161, 26] width 34 height 21
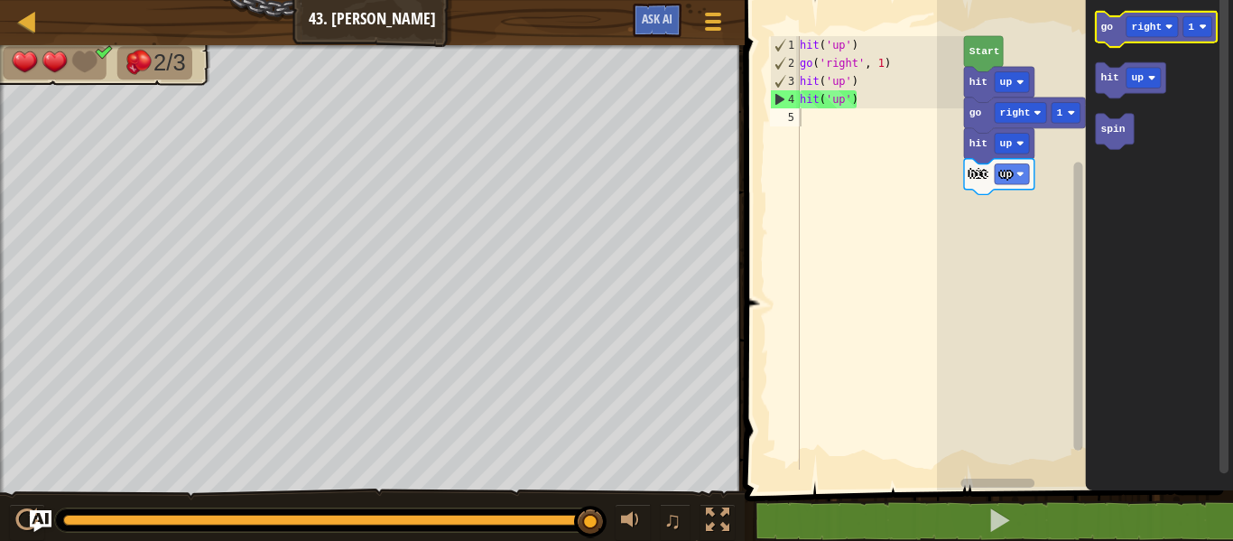
click at [1112, 25] on icon "Blockly Workspace" at bounding box center [1156, 30] width 121 height 36
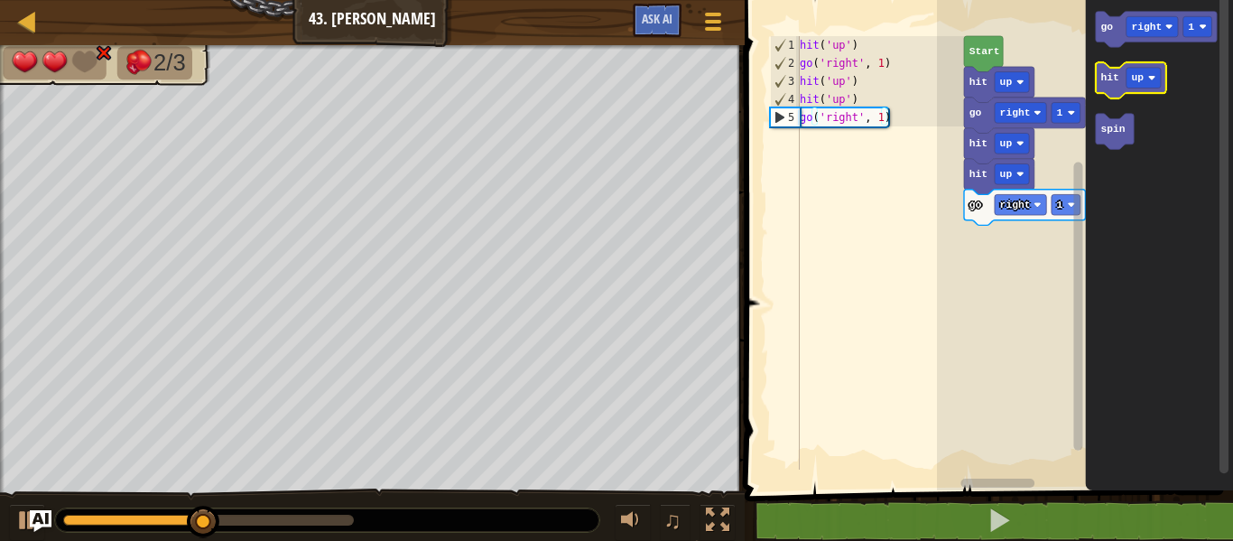
click at [1112, 73] on text "hit" at bounding box center [1110, 77] width 18 height 11
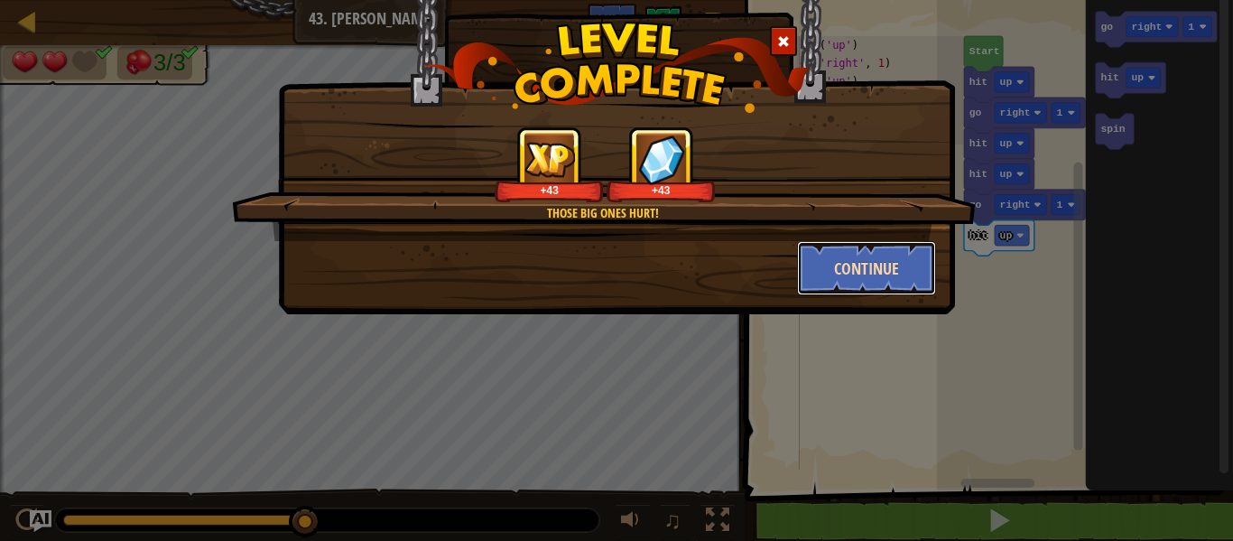
click at [853, 248] on button "Continue" at bounding box center [867, 268] width 140 height 54
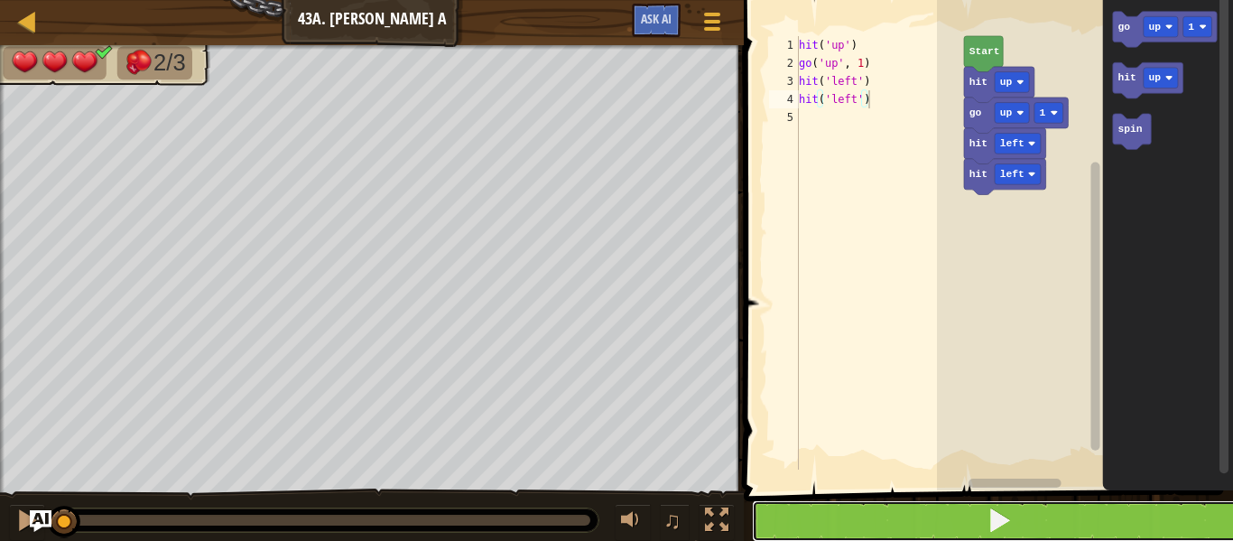
click at [1046, 509] on button at bounding box center [999, 521] width 495 height 42
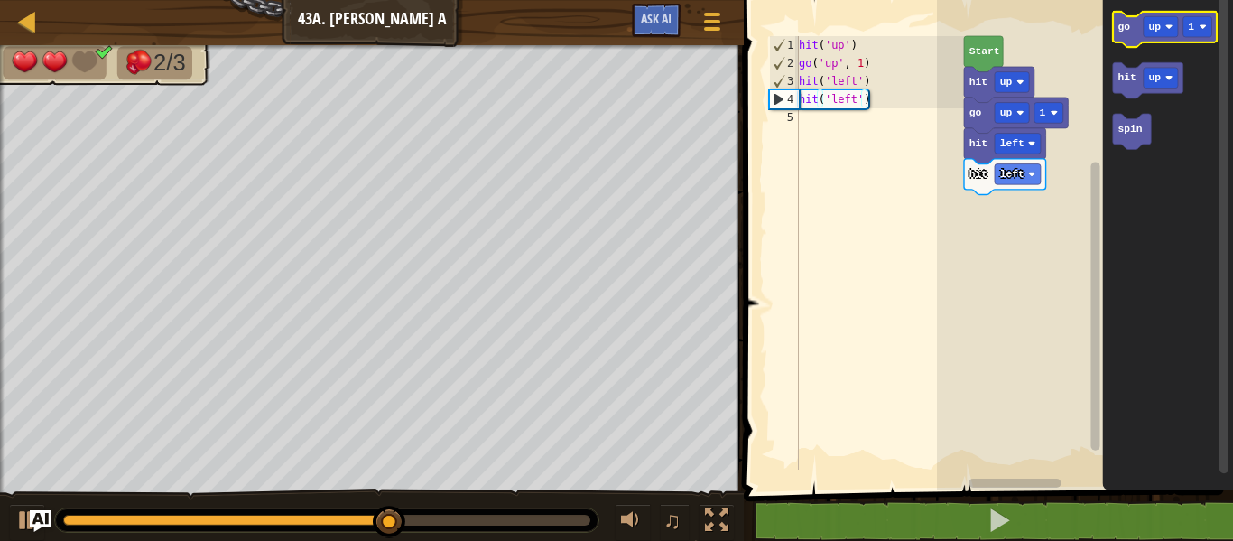
click at [1132, 31] on icon "Blockly Workspace" at bounding box center [1165, 30] width 104 height 36
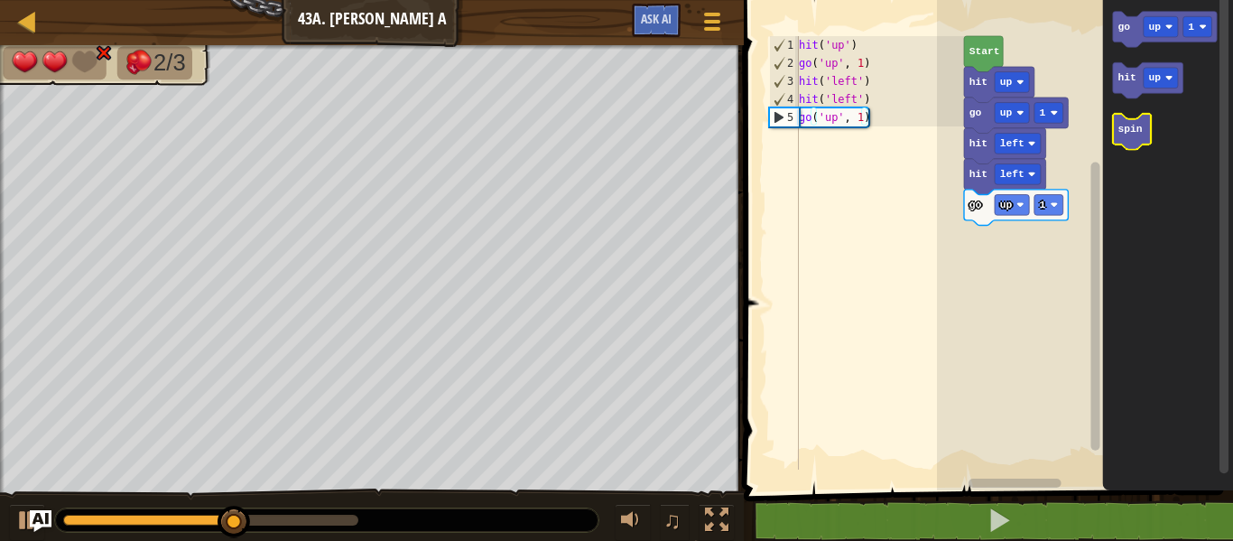
click at [1130, 143] on icon "Blockly Workspace" at bounding box center [1132, 132] width 38 height 36
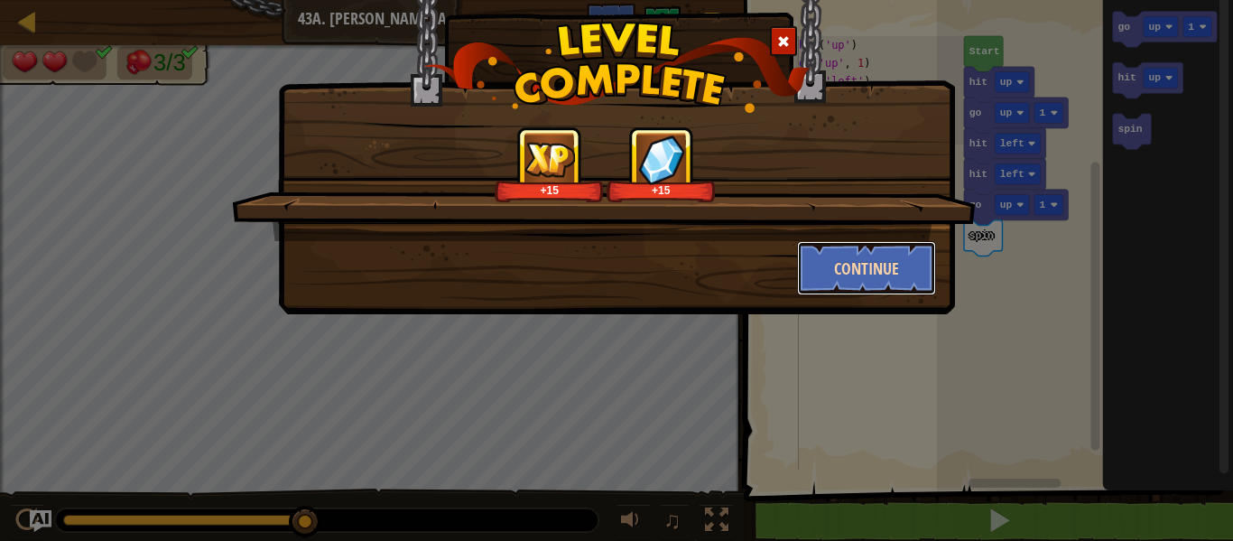
click at [880, 261] on button "Continue" at bounding box center [867, 268] width 140 height 54
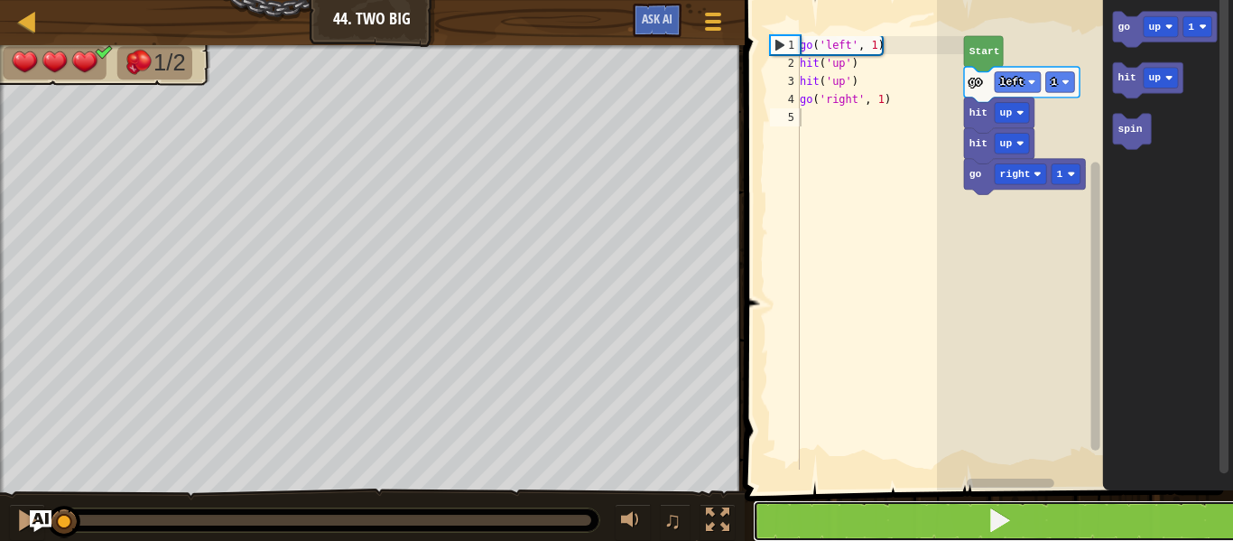
click at [1020, 514] on button at bounding box center [1000, 521] width 494 height 42
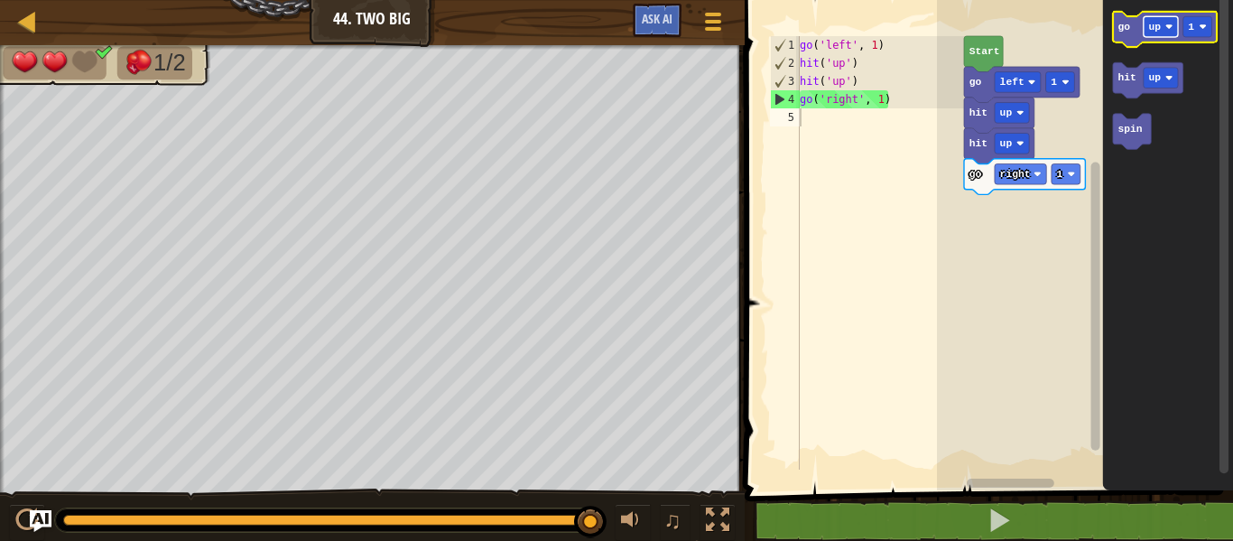
click at [1149, 20] on rect "Blockly Workspace" at bounding box center [1161, 26] width 34 height 21
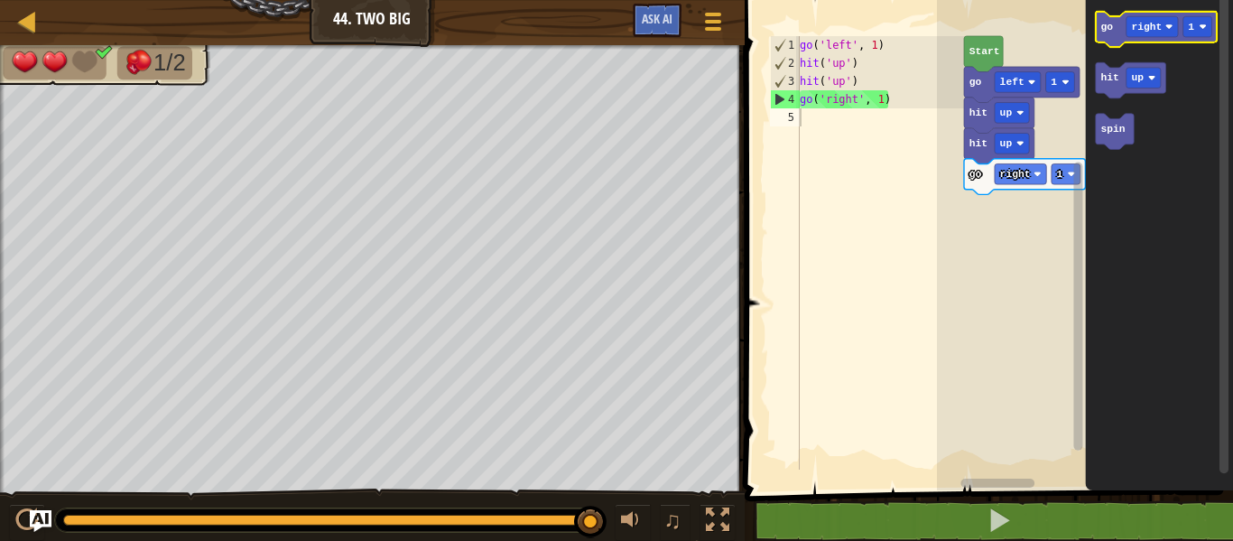
click at [1112, 21] on icon "Blockly Workspace" at bounding box center [1156, 30] width 121 height 36
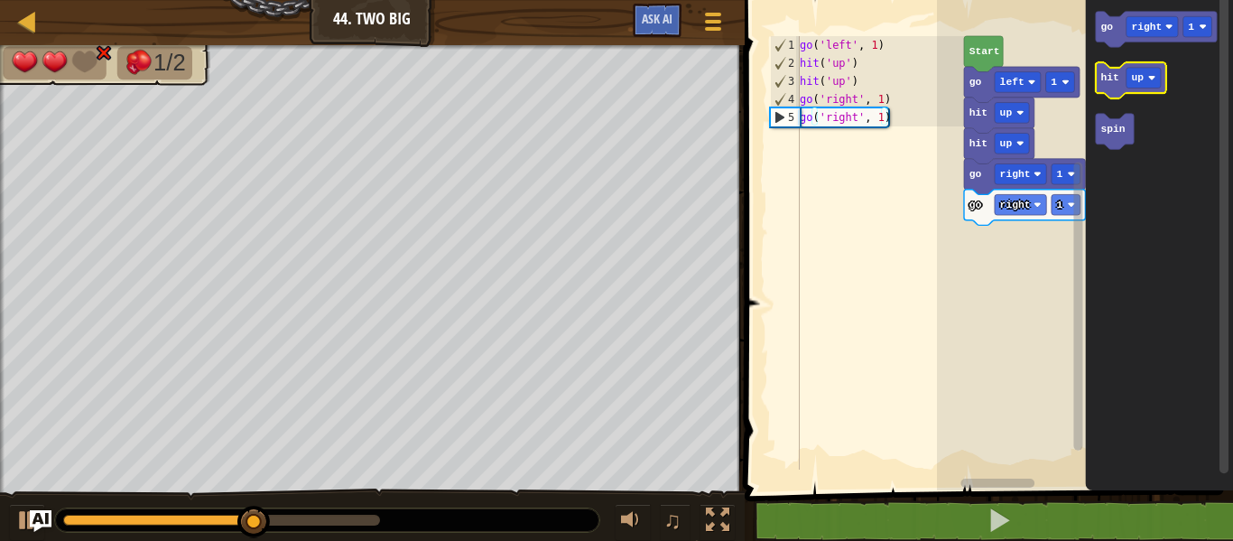
click at [1109, 72] on text "hit" at bounding box center [1110, 77] width 18 height 11
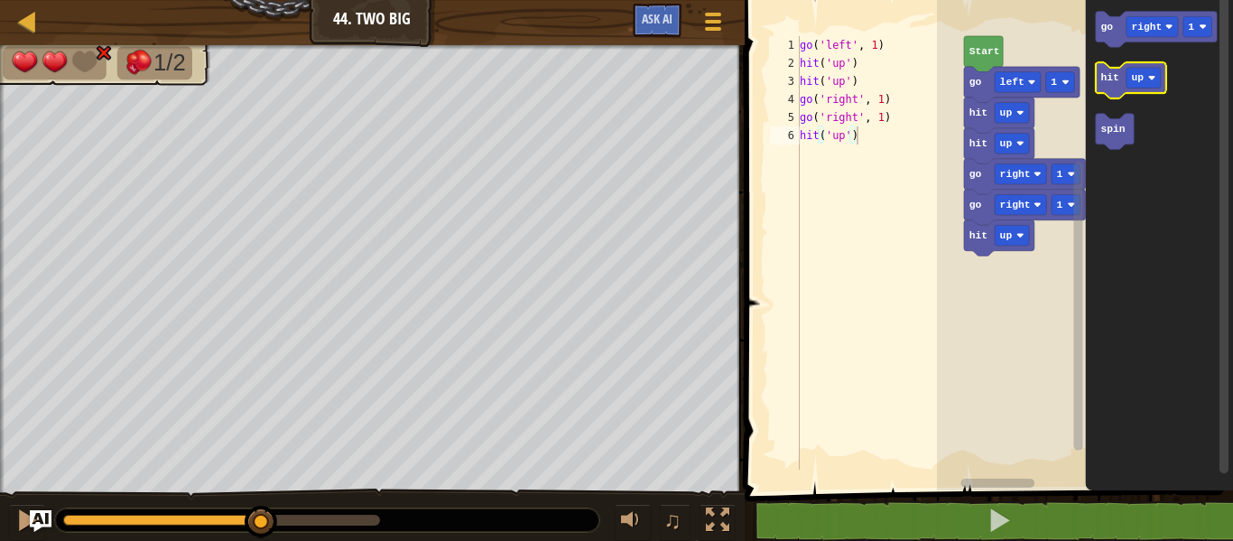
click at [1109, 72] on text "hit" at bounding box center [1110, 77] width 18 height 11
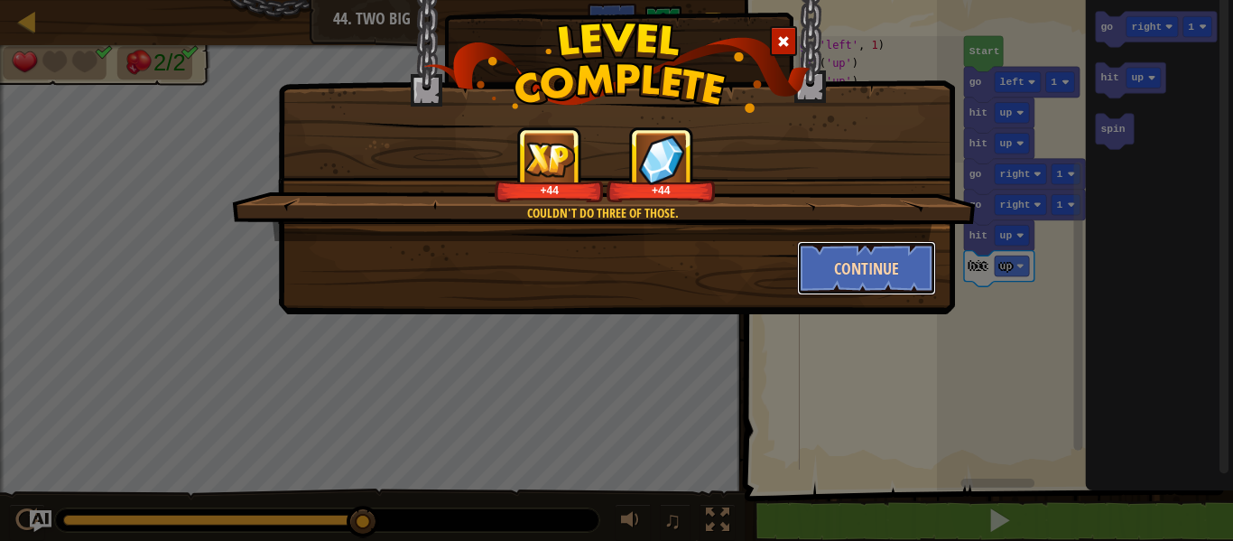
click at [883, 257] on button "Continue" at bounding box center [867, 268] width 140 height 54
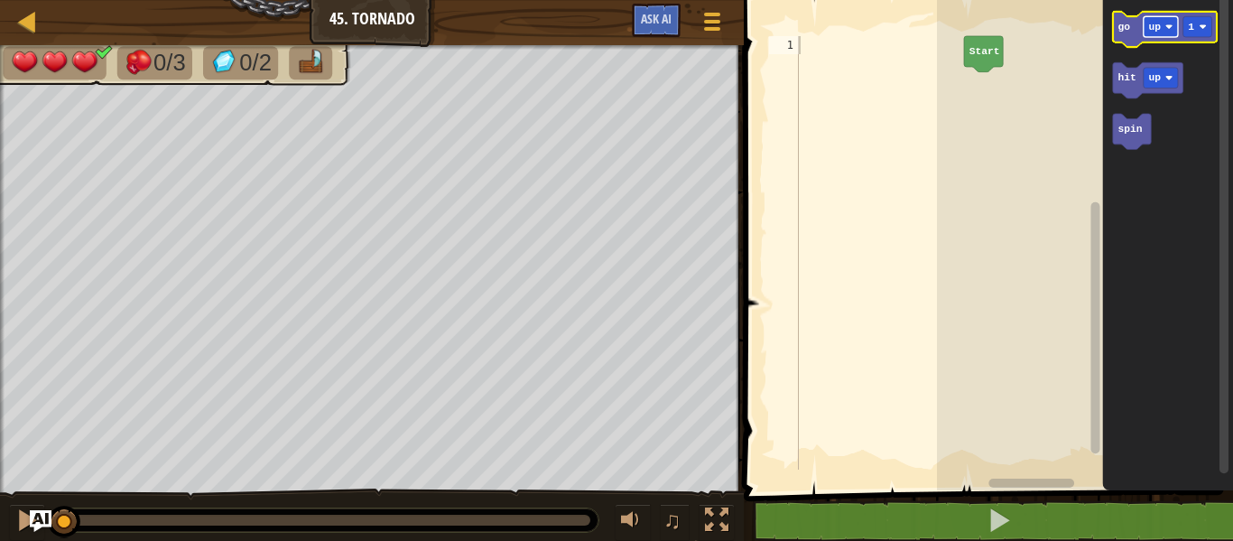
click at [1163, 23] on rect "Blockly Workspace" at bounding box center [1161, 26] width 34 height 21
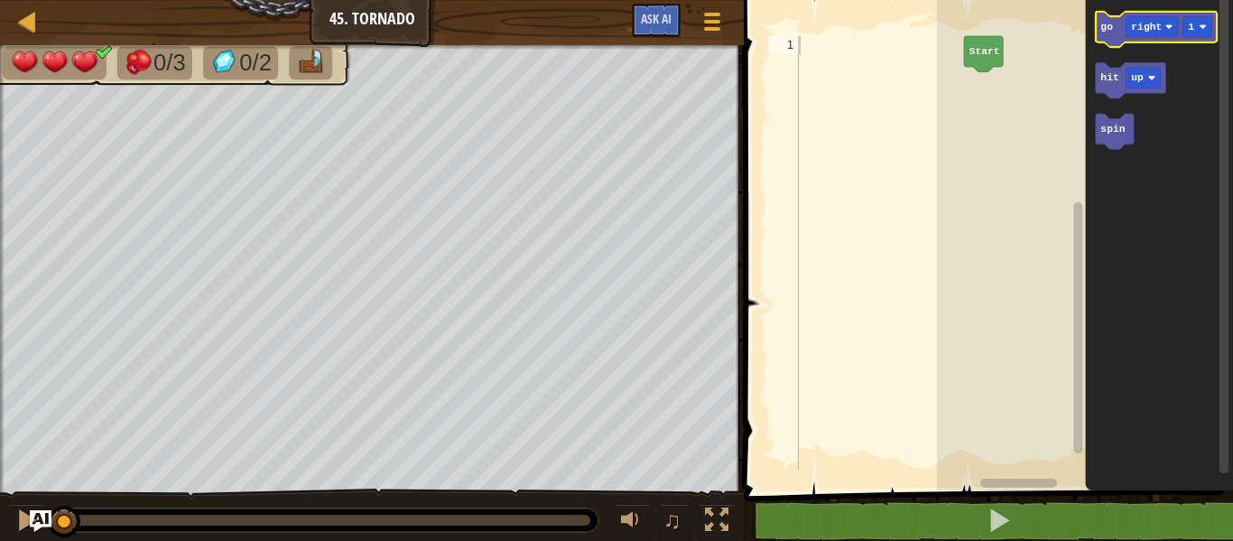
click at [1102, 25] on text "go" at bounding box center [1106, 27] width 13 height 11
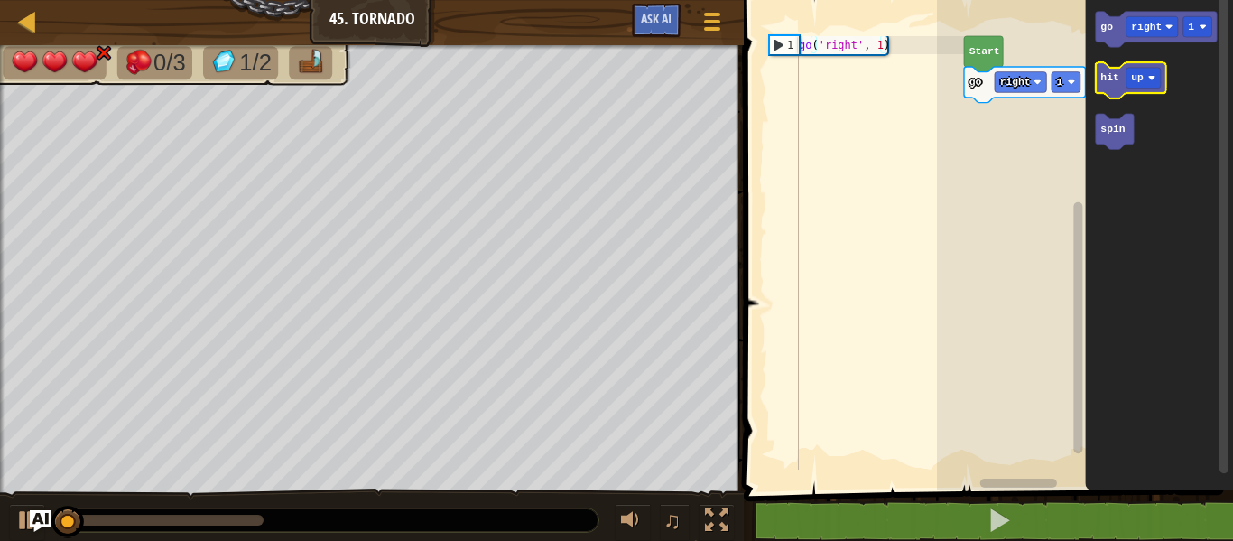
click at [1107, 70] on icon "Blockly Workspace" at bounding box center [1131, 80] width 70 height 36
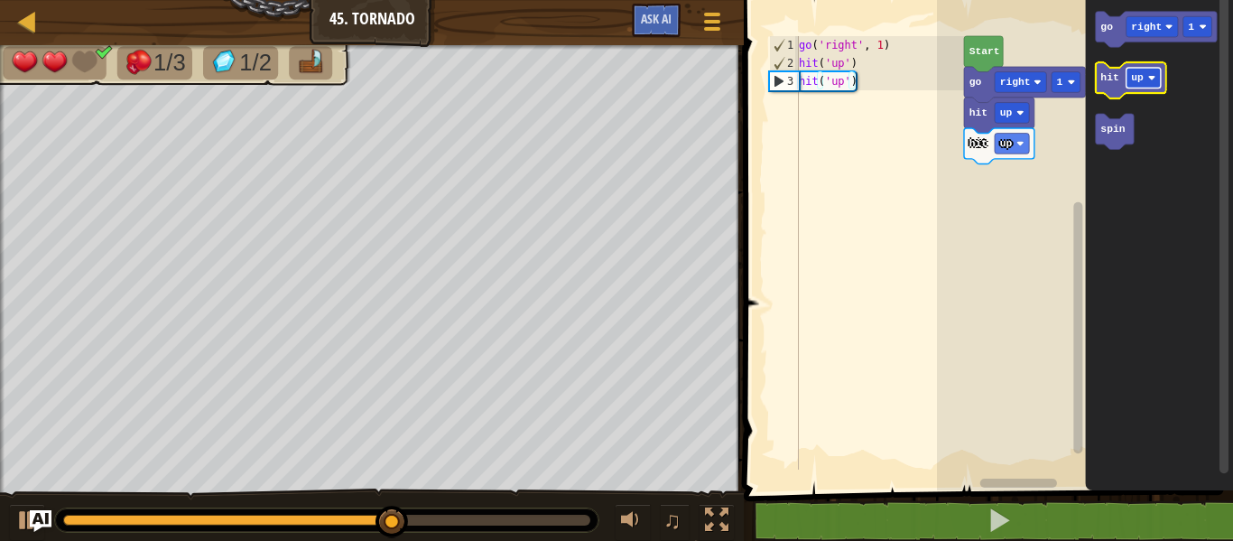
click at [1142, 79] on text "up" at bounding box center [1137, 77] width 13 height 11
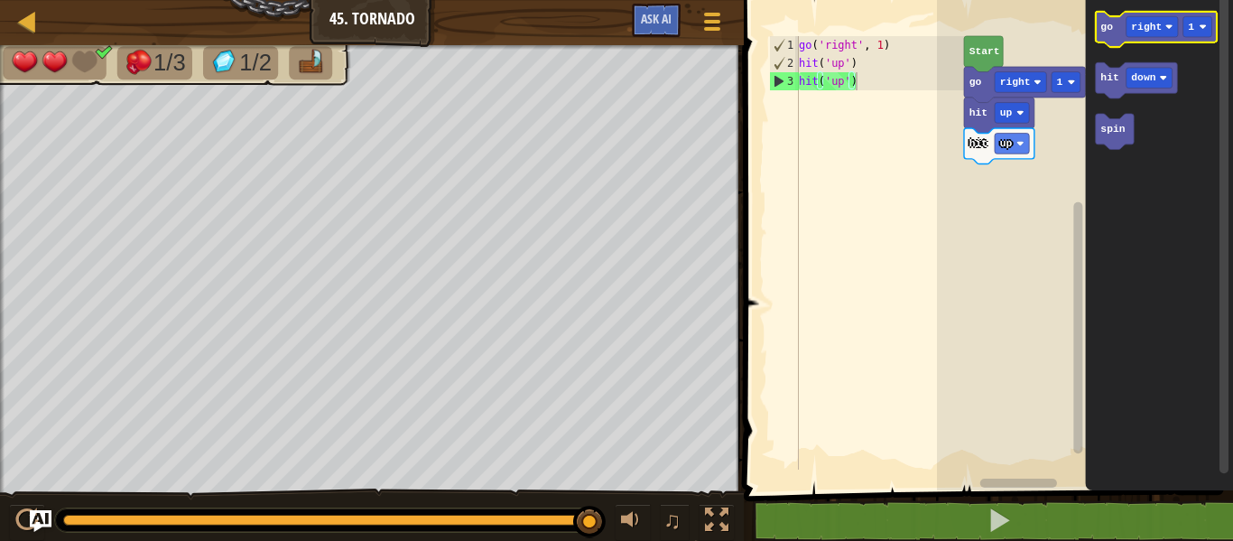
click at [1111, 28] on text "go" at bounding box center [1106, 27] width 13 height 11
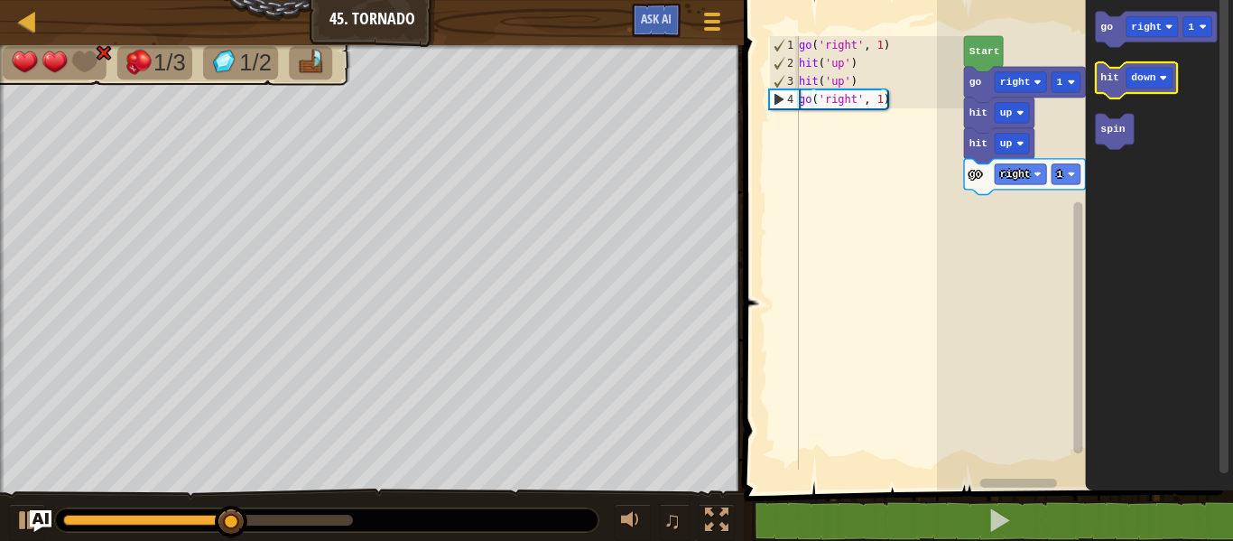
click at [1115, 79] on text "hit" at bounding box center [1109, 77] width 18 height 11
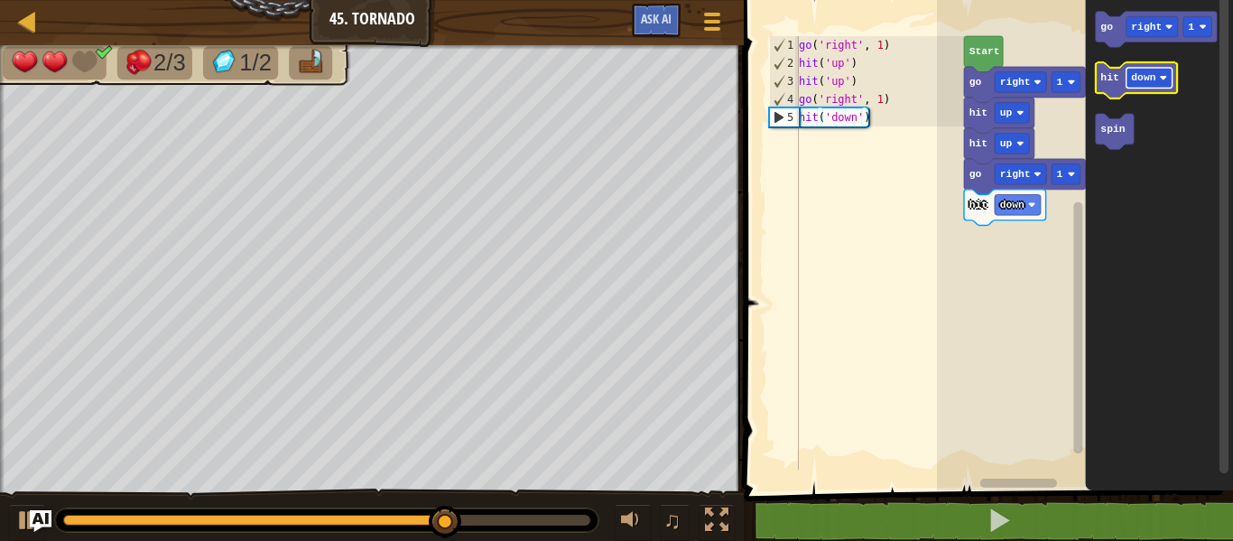
click at [1153, 78] on rect "Blockly Workspace" at bounding box center [1149, 78] width 46 height 21
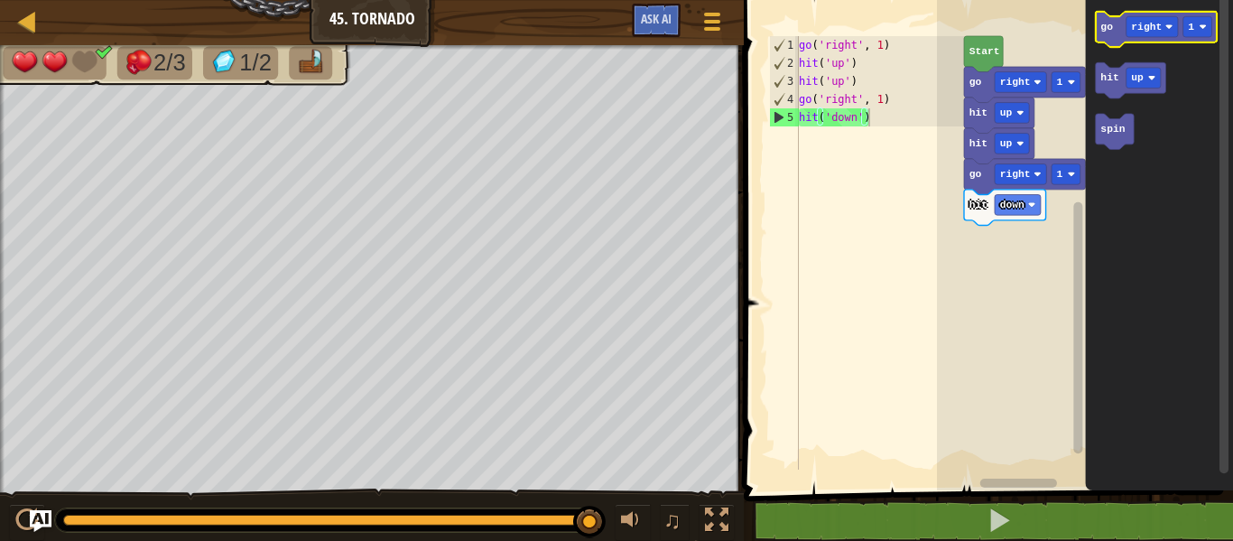
click at [1109, 25] on text "go" at bounding box center [1106, 27] width 13 height 11
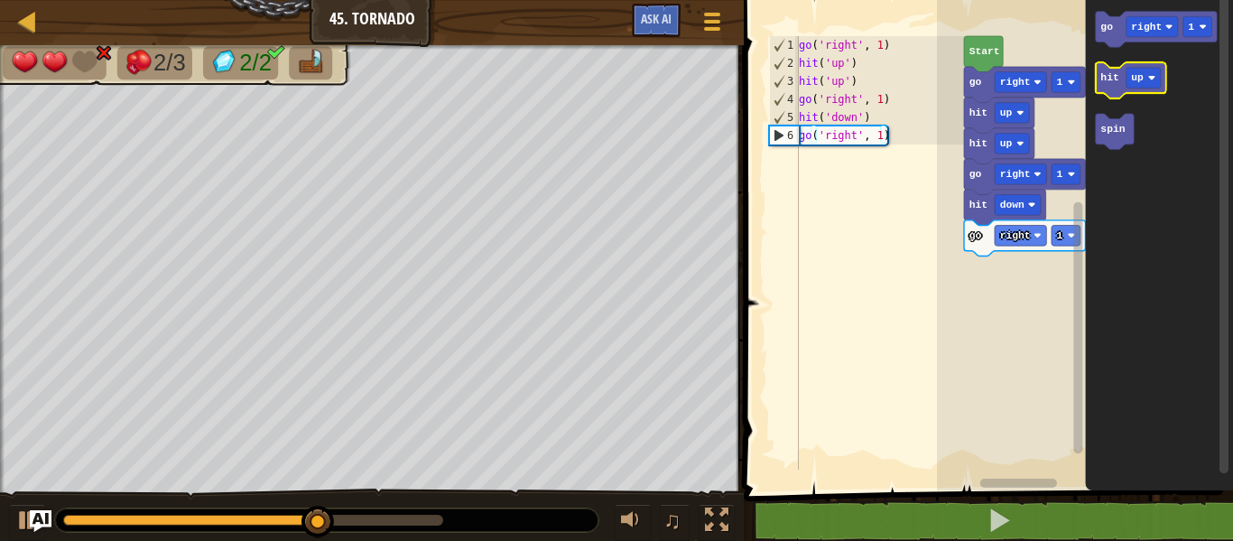
click at [1109, 72] on text "hit" at bounding box center [1109, 77] width 18 height 11
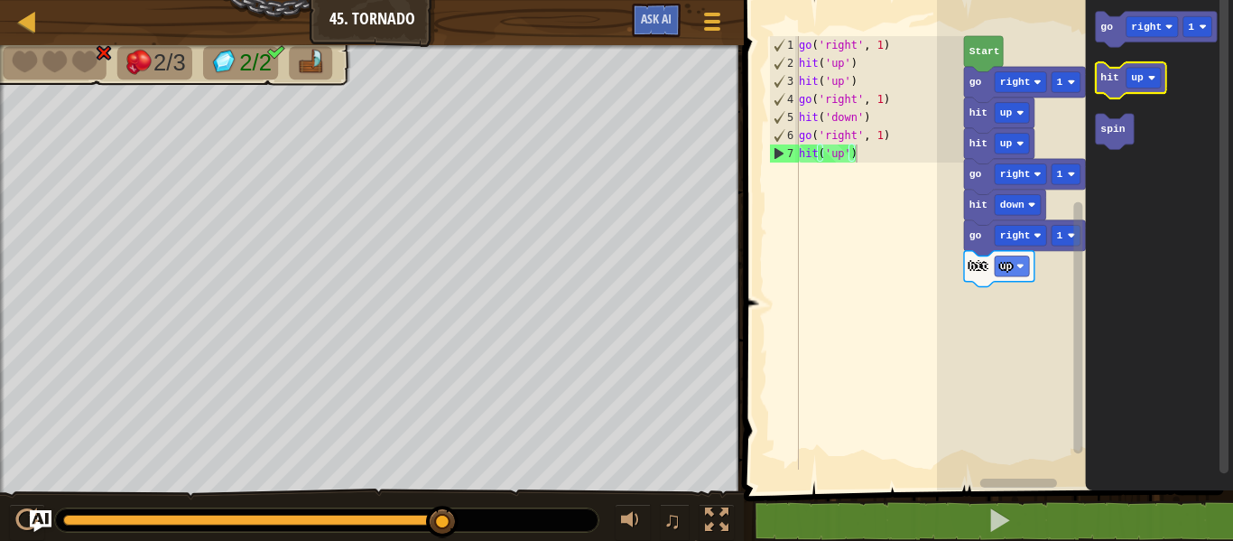
click at [1109, 73] on text "hit" at bounding box center [1109, 77] width 18 height 11
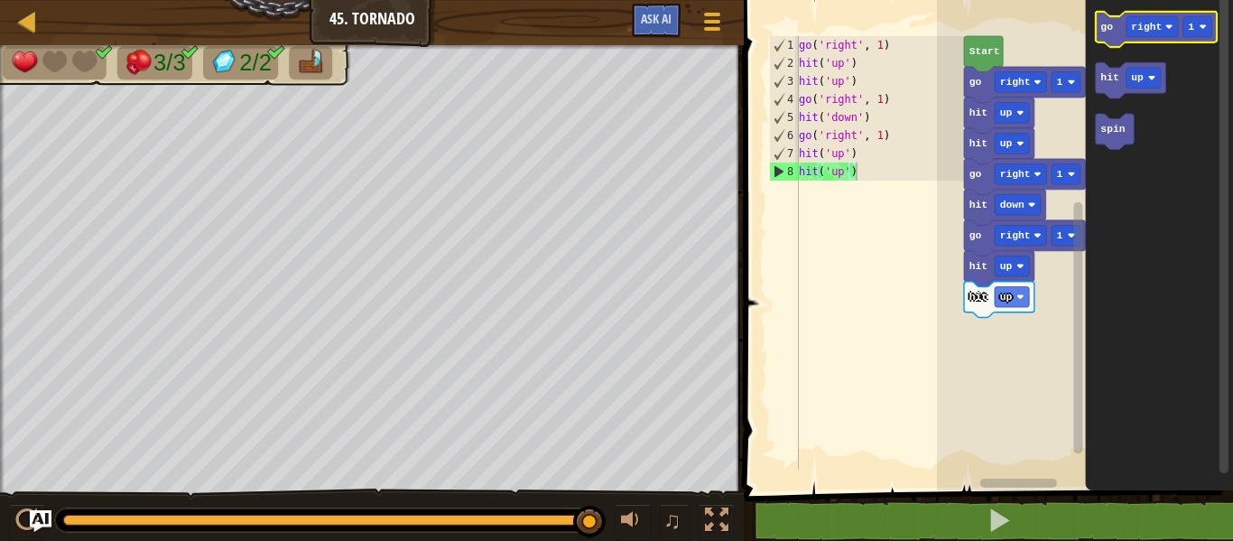
click at [1112, 30] on icon "Blockly Workspace" at bounding box center [1156, 30] width 121 height 36
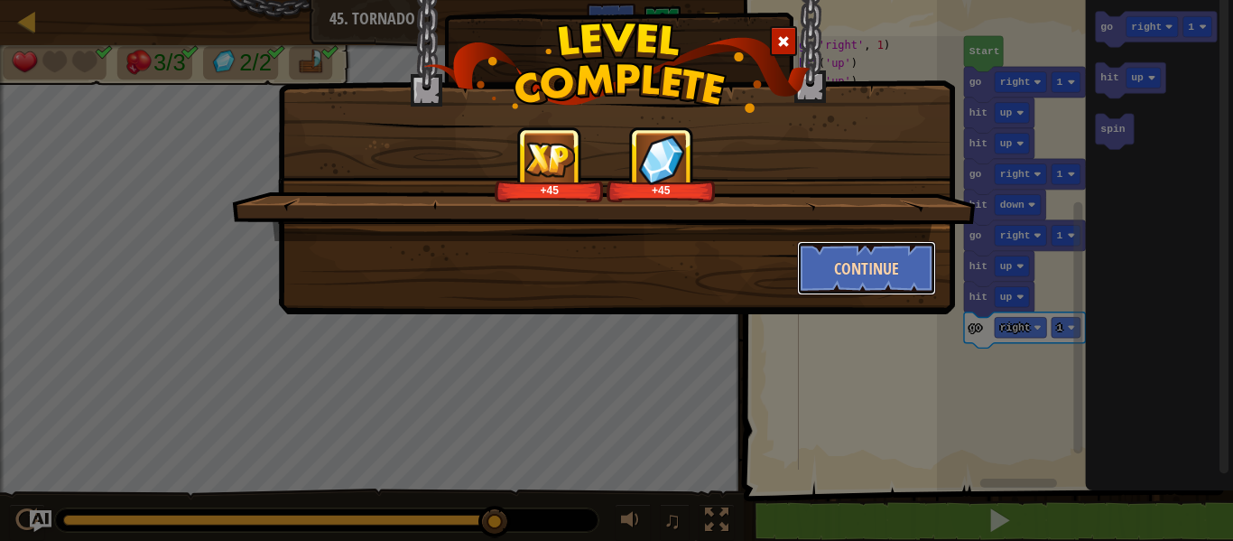
click at [838, 264] on button "Continue" at bounding box center [867, 268] width 140 height 54
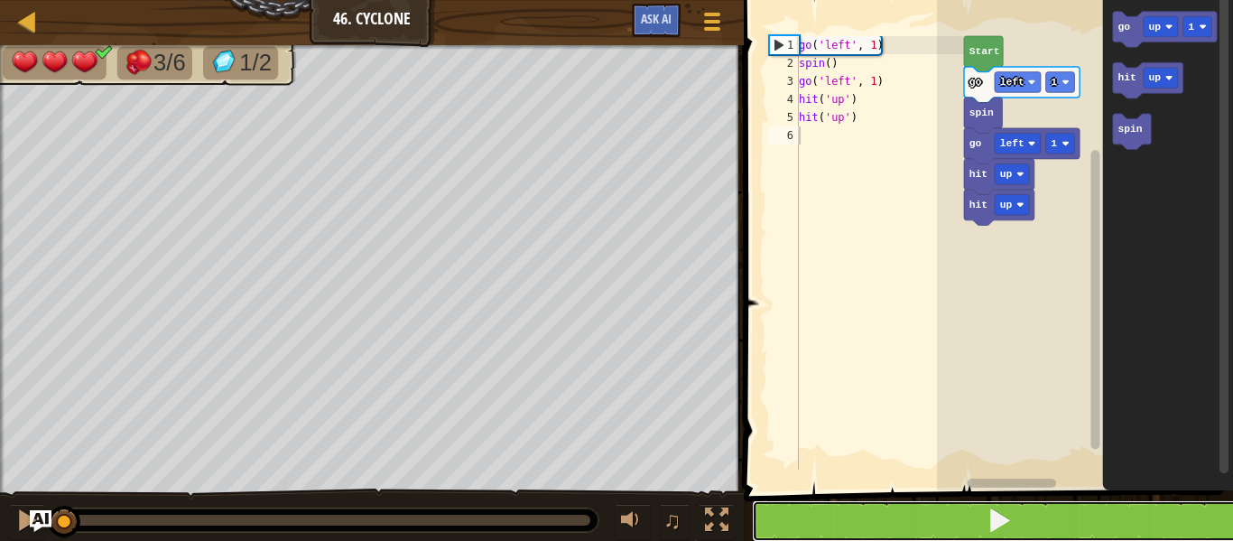
click at [939, 513] on button at bounding box center [999, 521] width 495 height 42
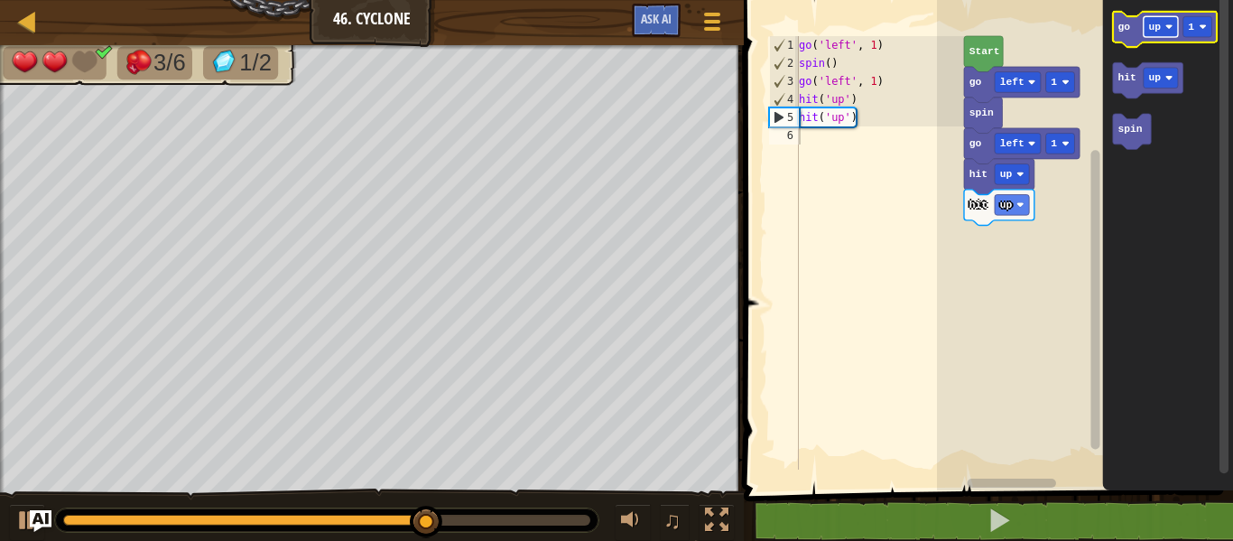
click at [1155, 18] on rect "Blockly Workspace" at bounding box center [1161, 26] width 34 height 21
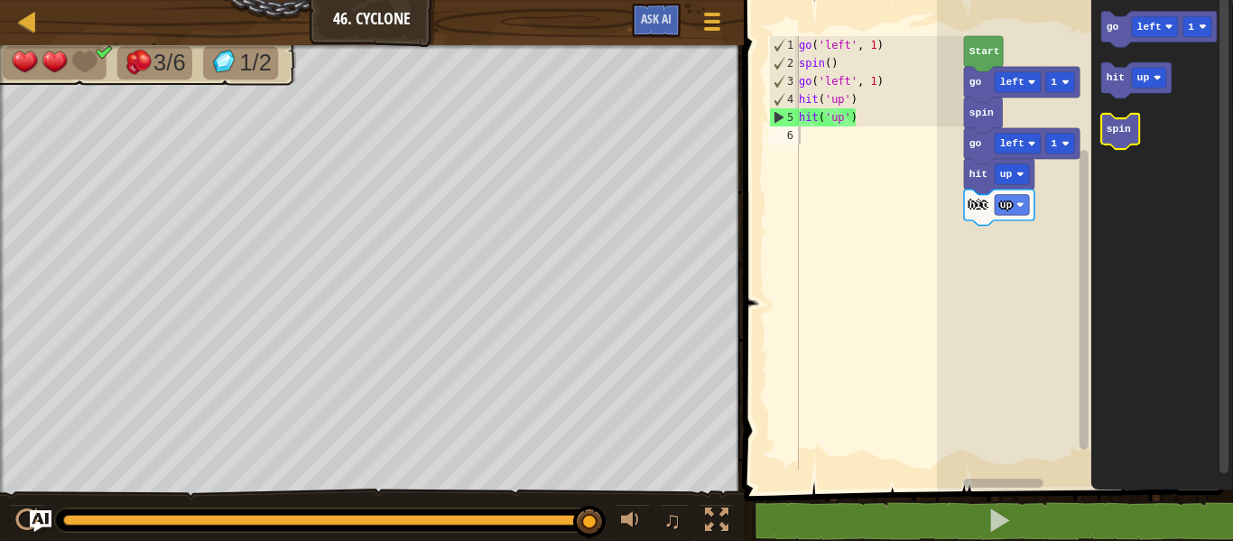
click at [1117, 137] on g "go left 1 hit up spin" at bounding box center [1159, 81] width 116 height 138
click at [1107, 23] on text "go" at bounding box center [1113, 27] width 13 height 11
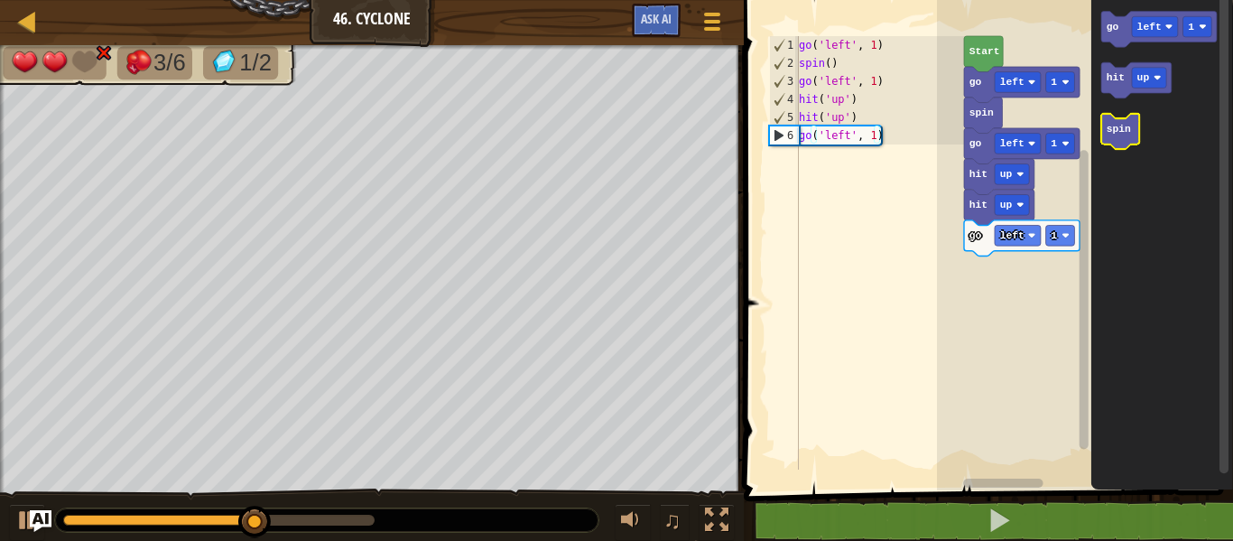
click at [1112, 125] on text "spin" at bounding box center [1119, 129] width 24 height 11
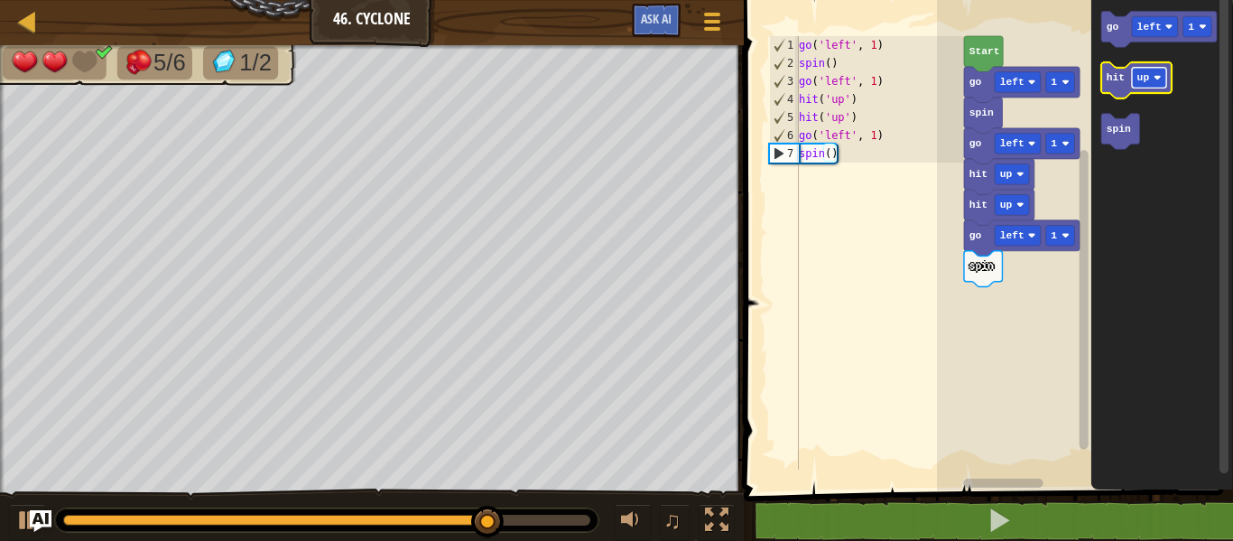
click at [1144, 73] on text "up" at bounding box center [1143, 77] width 13 height 11
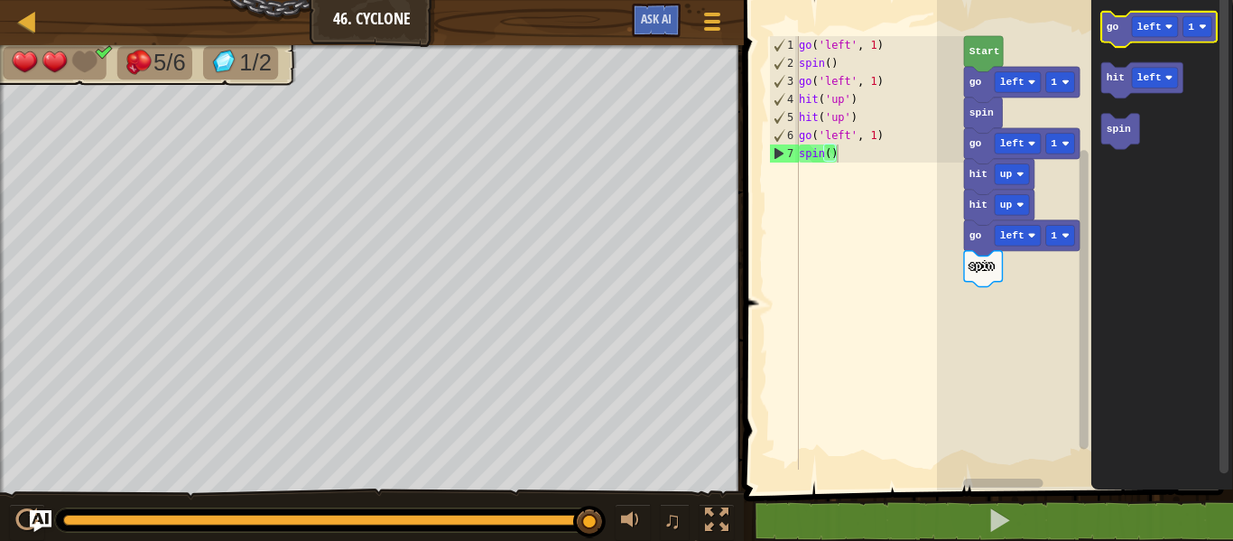
click at [1116, 32] on text "go" at bounding box center [1113, 27] width 13 height 11
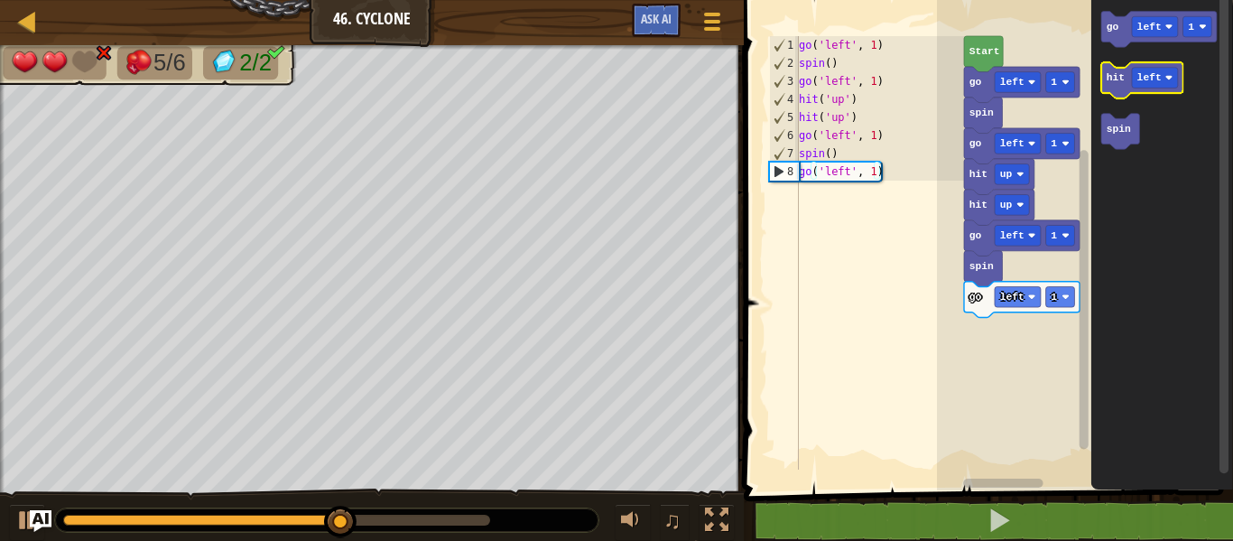
click at [1115, 85] on icon "Blockly Workspace" at bounding box center [1142, 80] width 82 height 36
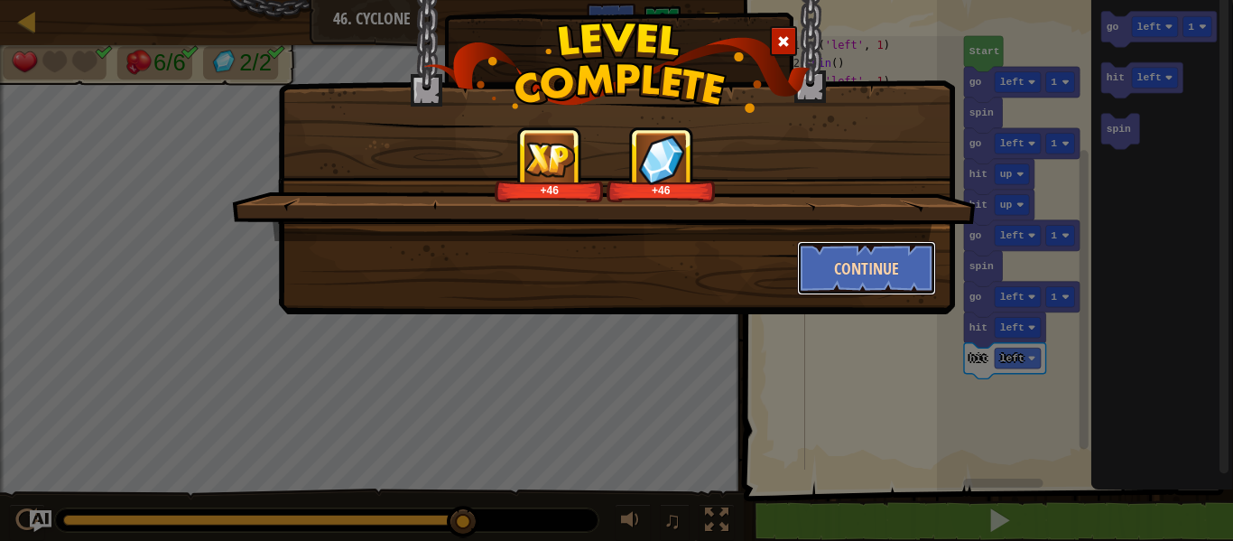
click at [860, 256] on button "Continue" at bounding box center [867, 268] width 140 height 54
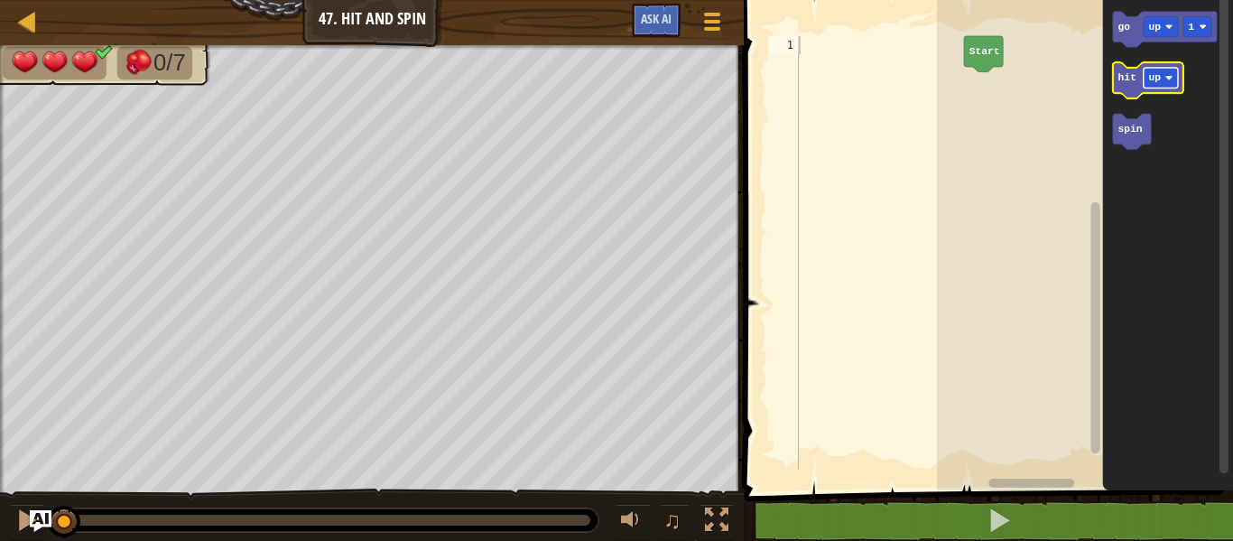
click at [1150, 70] on rect "Blockly Workspace" at bounding box center [1161, 78] width 34 height 21
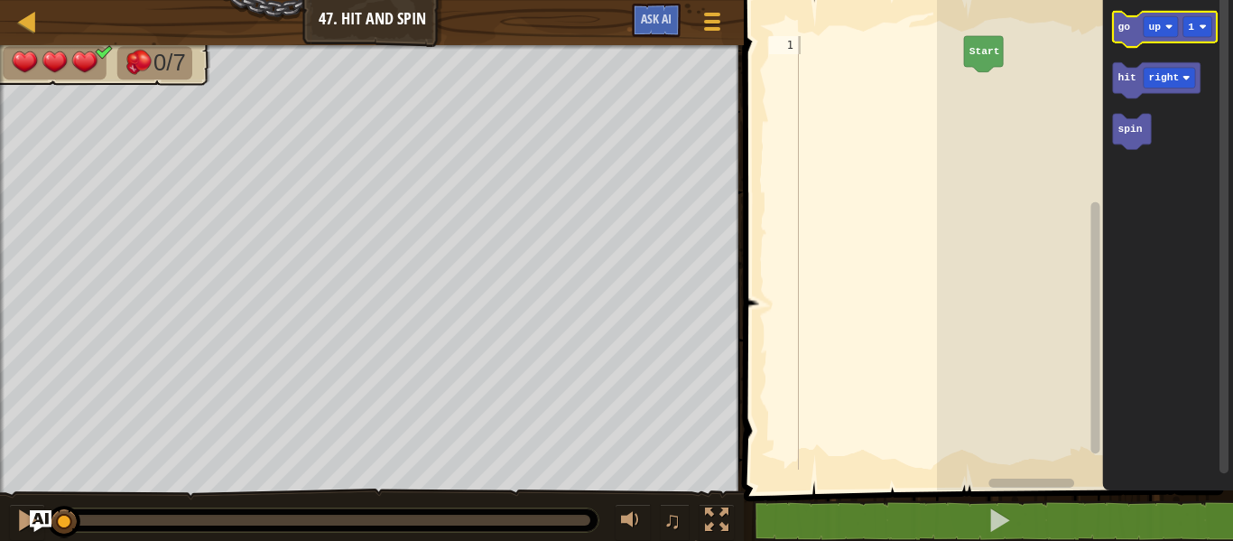
click at [1131, 34] on icon "Blockly Workspace" at bounding box center [1165, 30] width 104 height 36
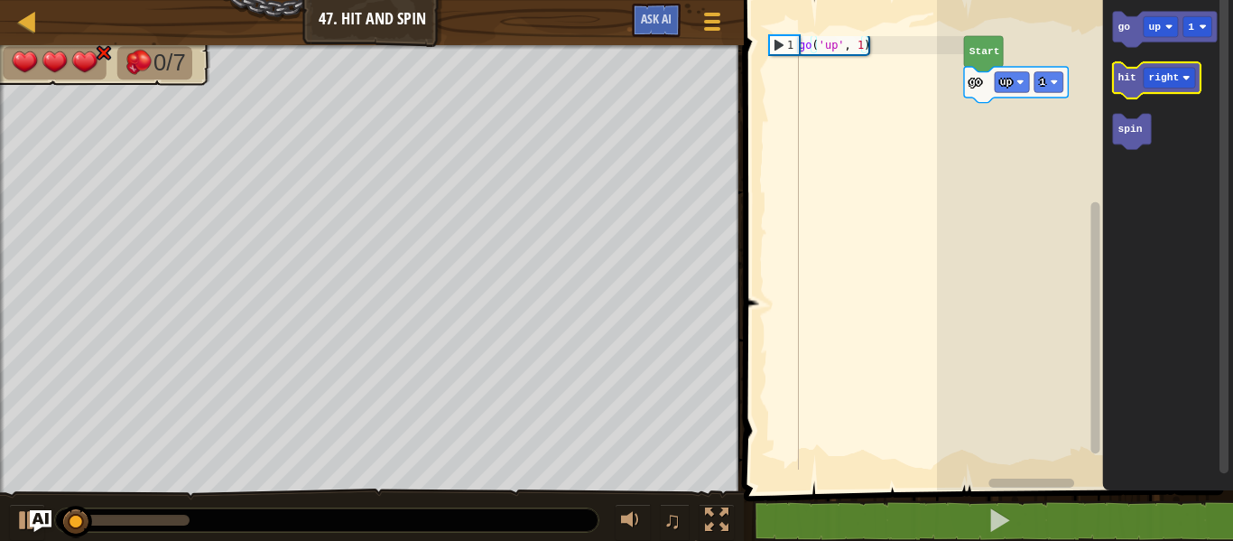
click at [1129, 80] on text "hit" at bounding box center [1126, 77] width 18 height 11
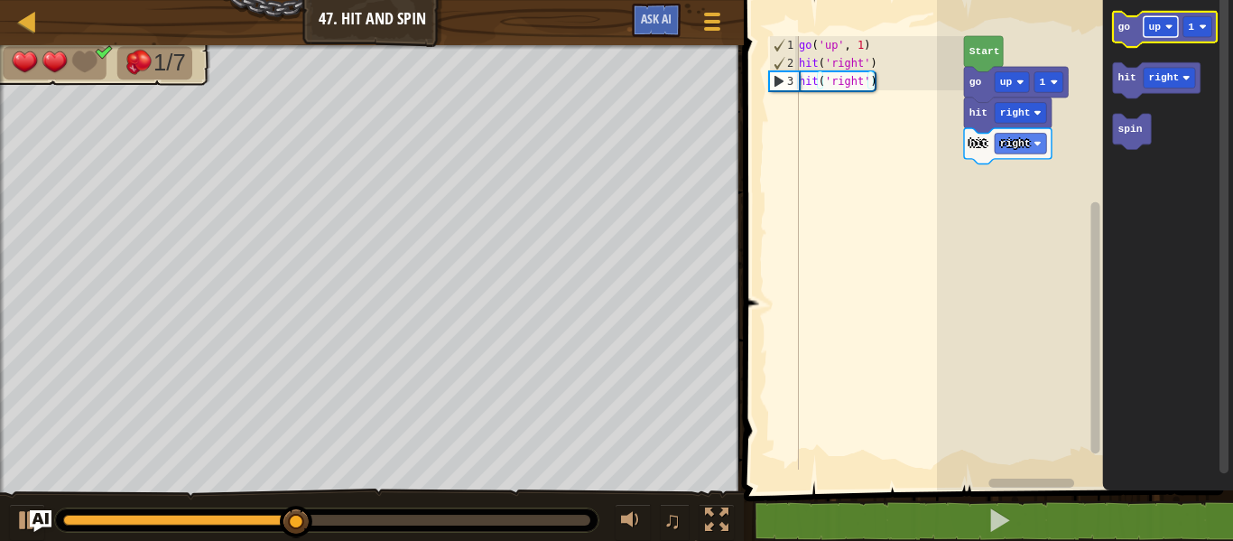
click at [1158, 27] on text "up" at bounding box center [1154, 27] width 13 height 11
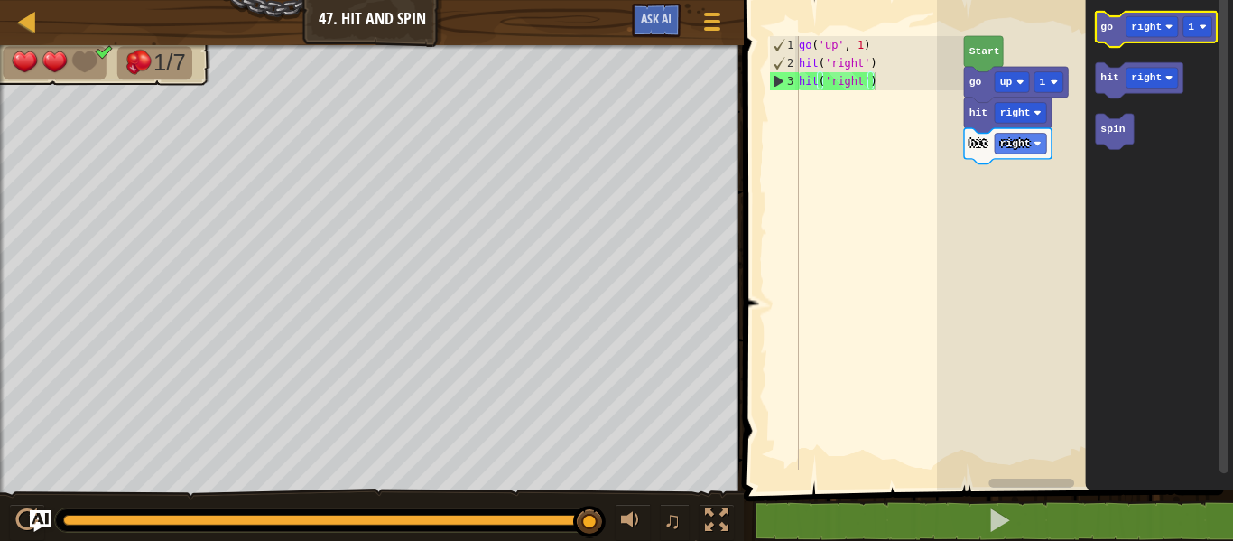
click at [1116, 27] on icon "Blockly Workspace" at bounding box center [1156, 30] width 121 height 36
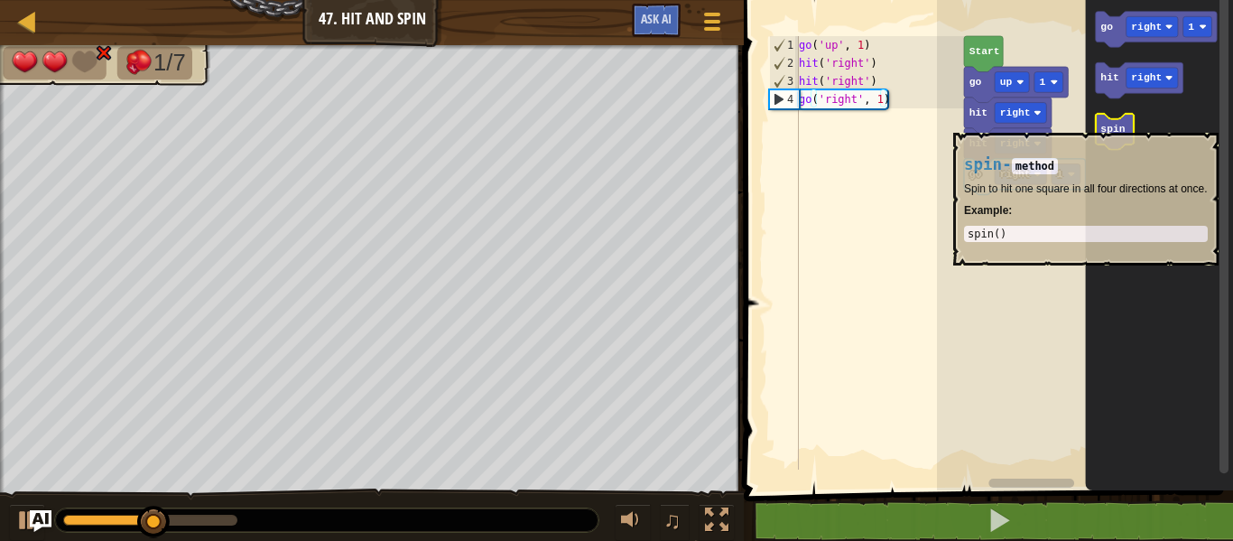
click at [1114, 124] on text "spin" at bounding box center [1112, 129] width 24 height 11
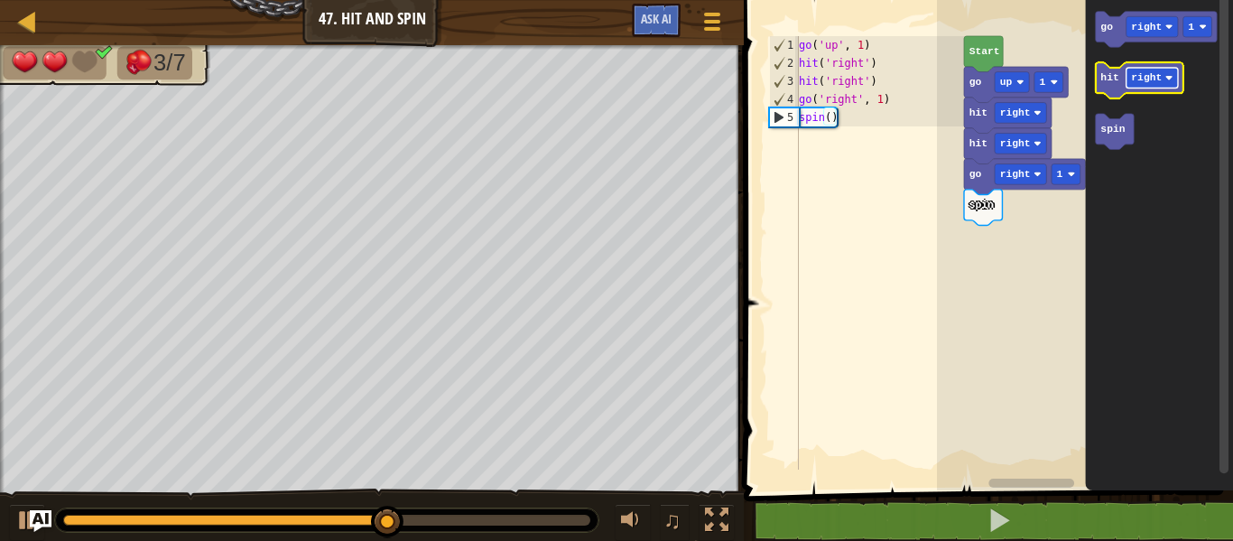
click at [1141, 72] on text "right" at bounding box center [1146, 77] width 31 height 11
click at [1145, 75] on text "left" at bounding box center [1143, 77] width 24 height 11
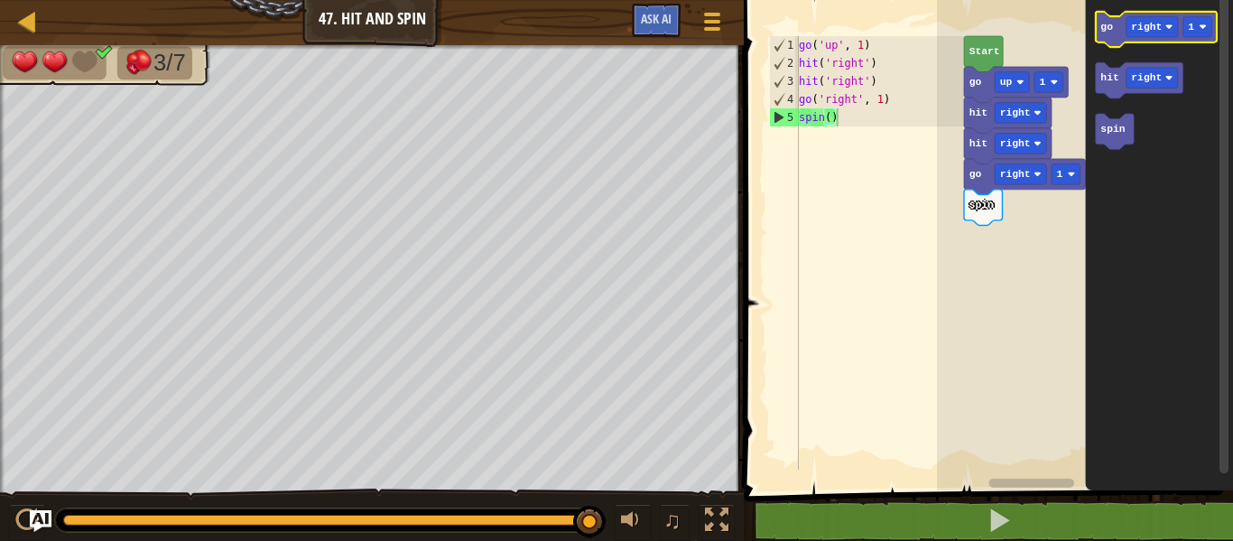
click at [1111, 32] on text "go" at bounding box center [1106, 27] width 13 height 11
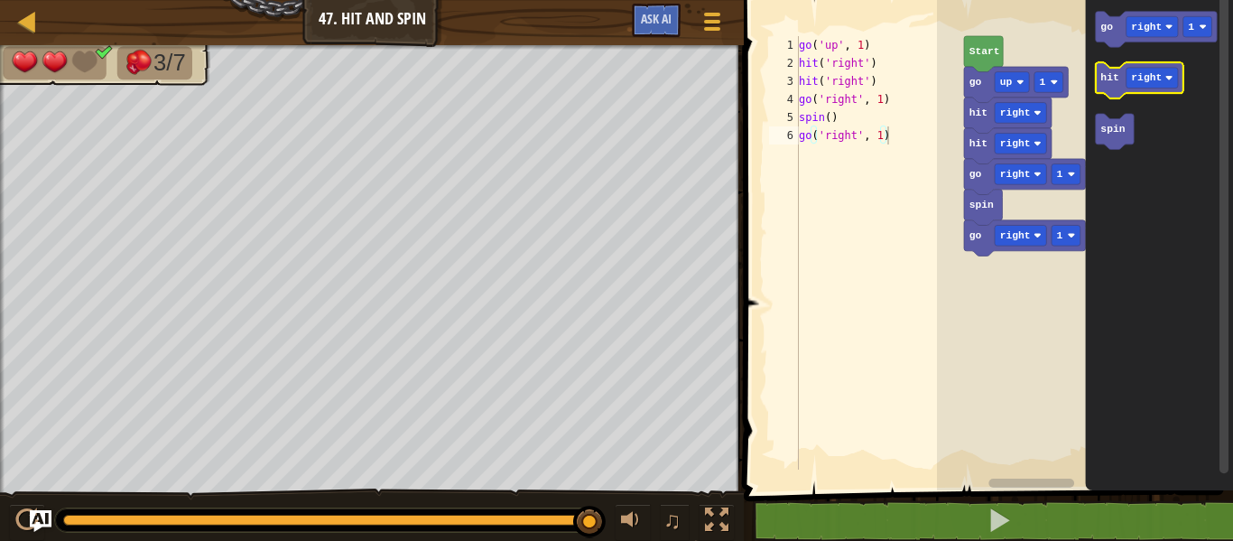
click at [1111, 79] on text "hit" at bounding box center [1109, 77] width 18 height 11
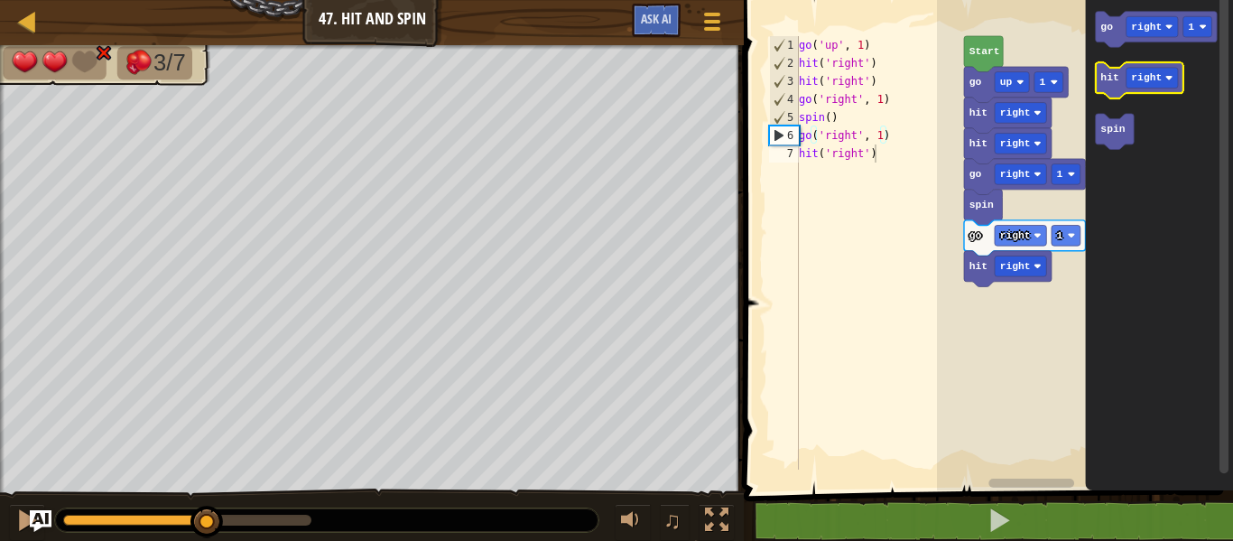
click at [1111, 79] on text "hit" at bounding box center [1109, 77] width 18 height 11
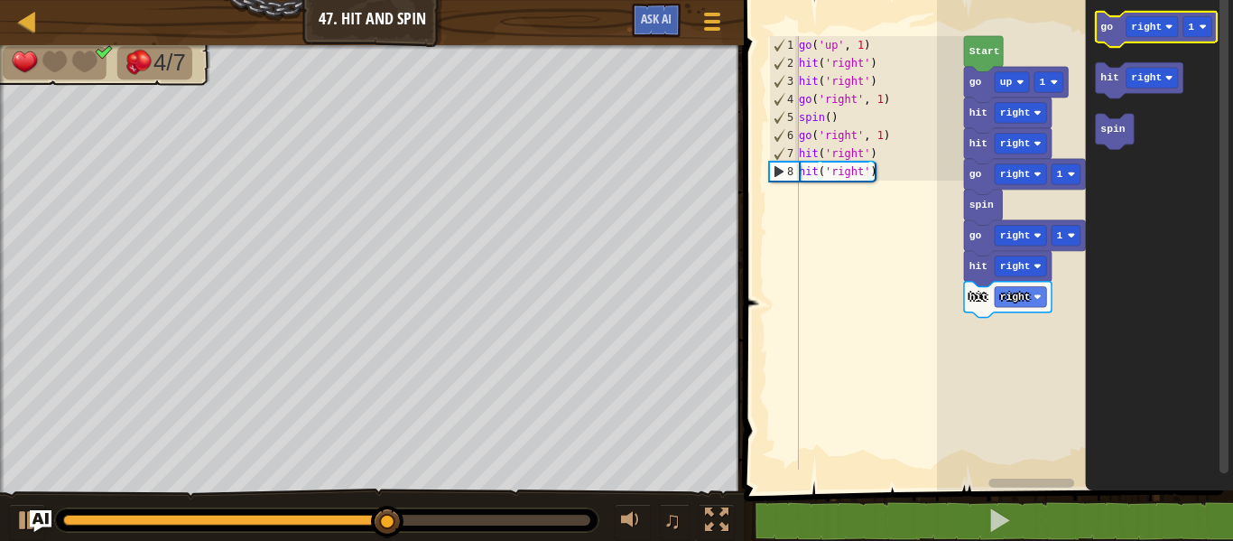
click at [1114, 26] on icon "Blockly Workspace" at bounding box center [1156, 30] width 121 height 36
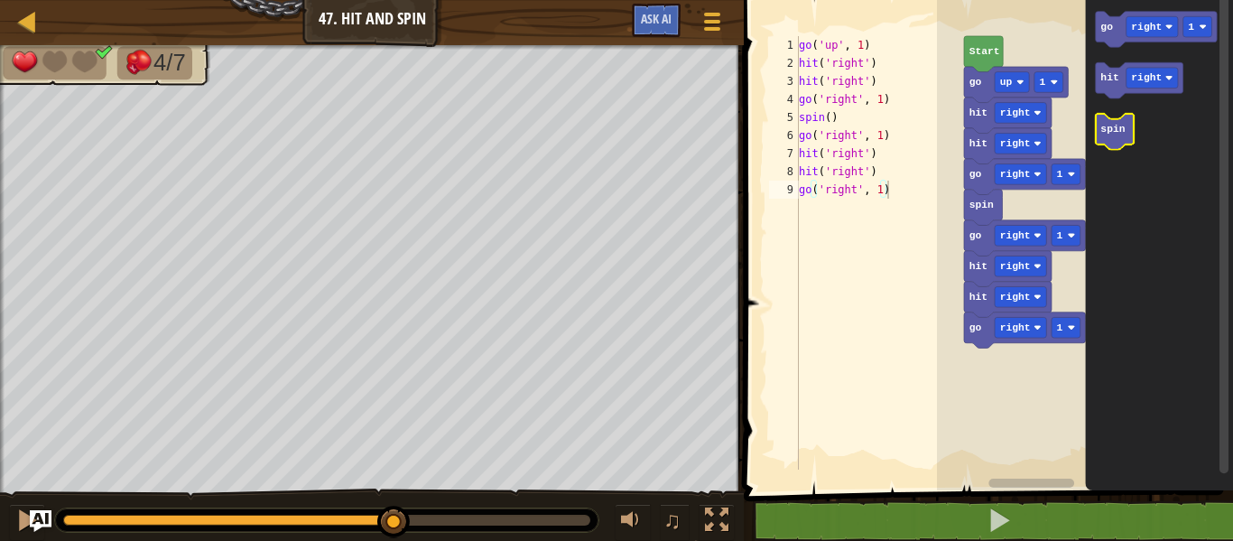
click at [1113, 119] on icon "Blockly Workspace" at bounding box center [1115, 132] width 38 height 36
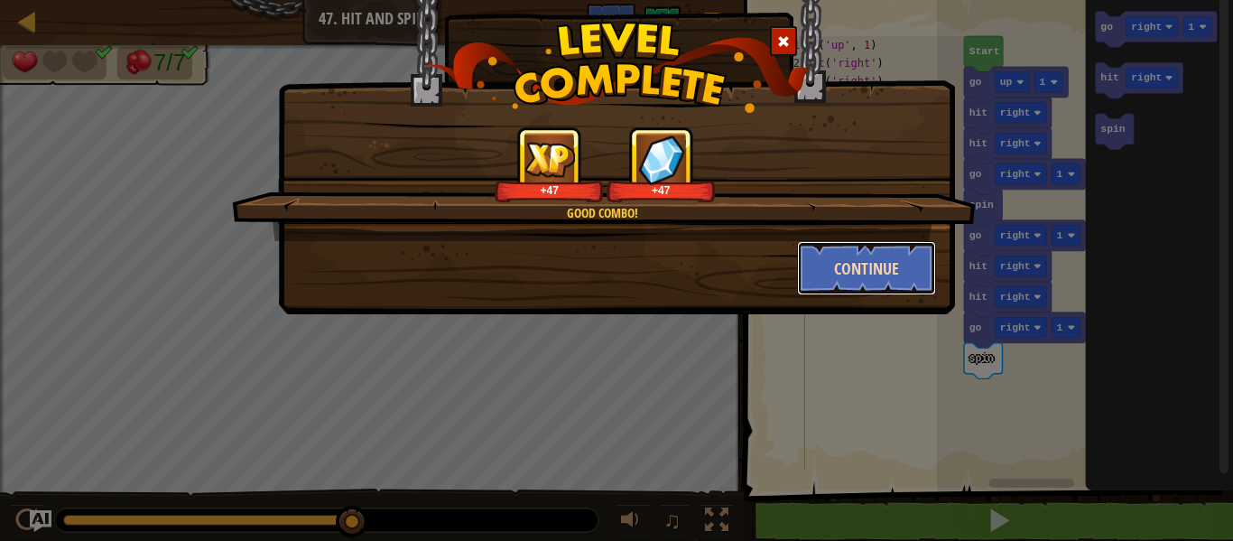
click at [859, 255] on button "Continue" at bounding box center [867, 268] width 140 height 54
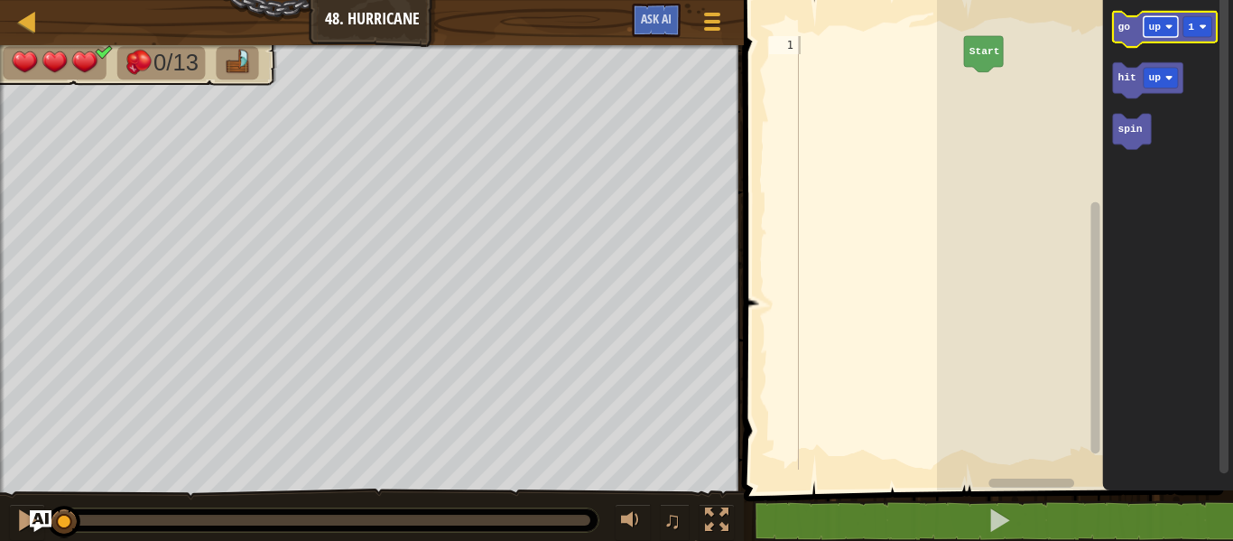
click at [1162, 30] on rect "Blockly Workspace" at bounding box center [1161, 26] width 34 height 21
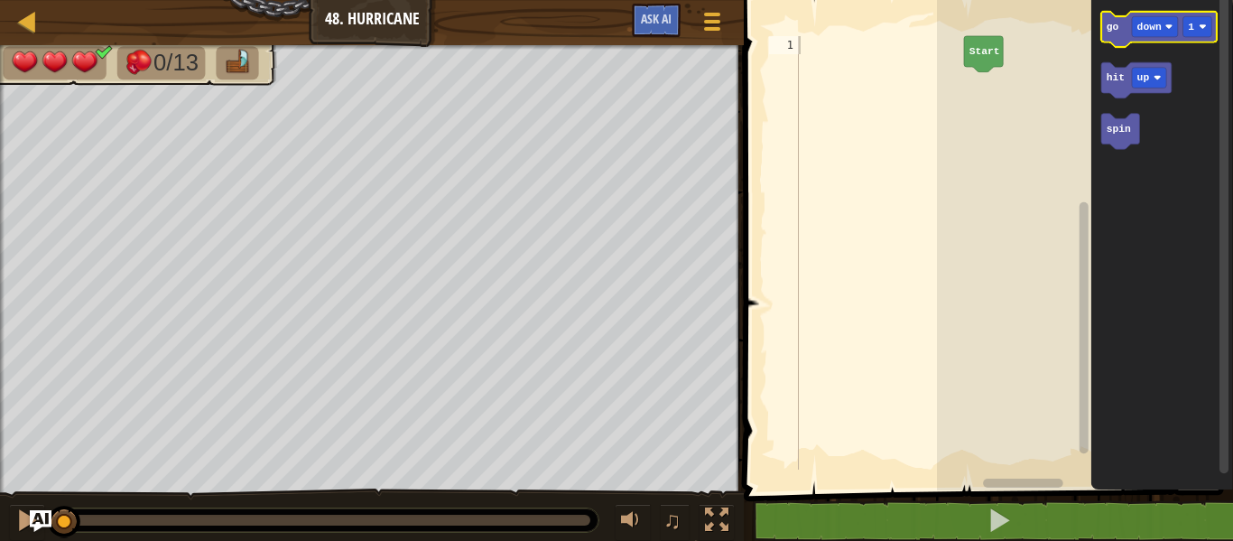
click at [1113, 23] on text "go" at bounding box center [1113, 27] width 13 height 11
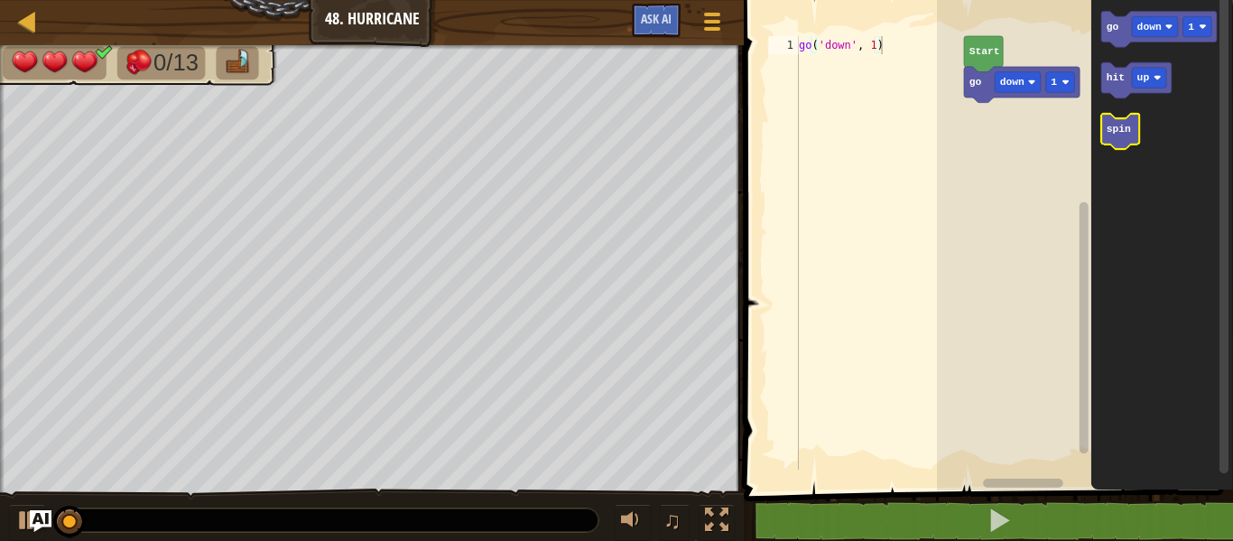
click at [1116, 130] on text "spin" at bounding box center [1119, 129] width 24 height 11
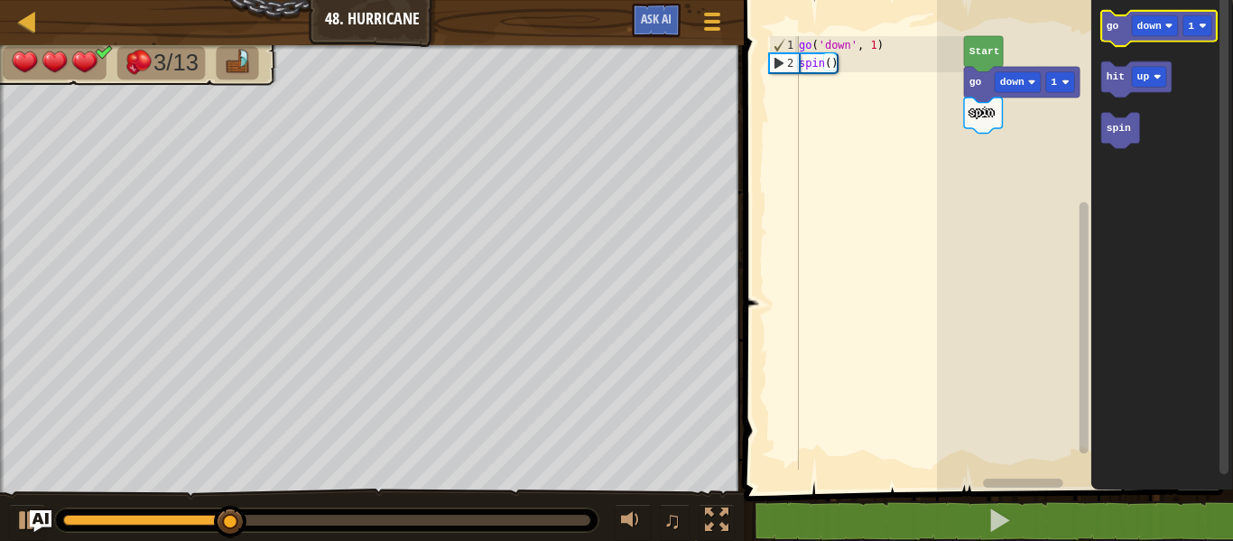
click at [1114, 21] on text "go" at bounding box center [1113, 26] width 13 height 11
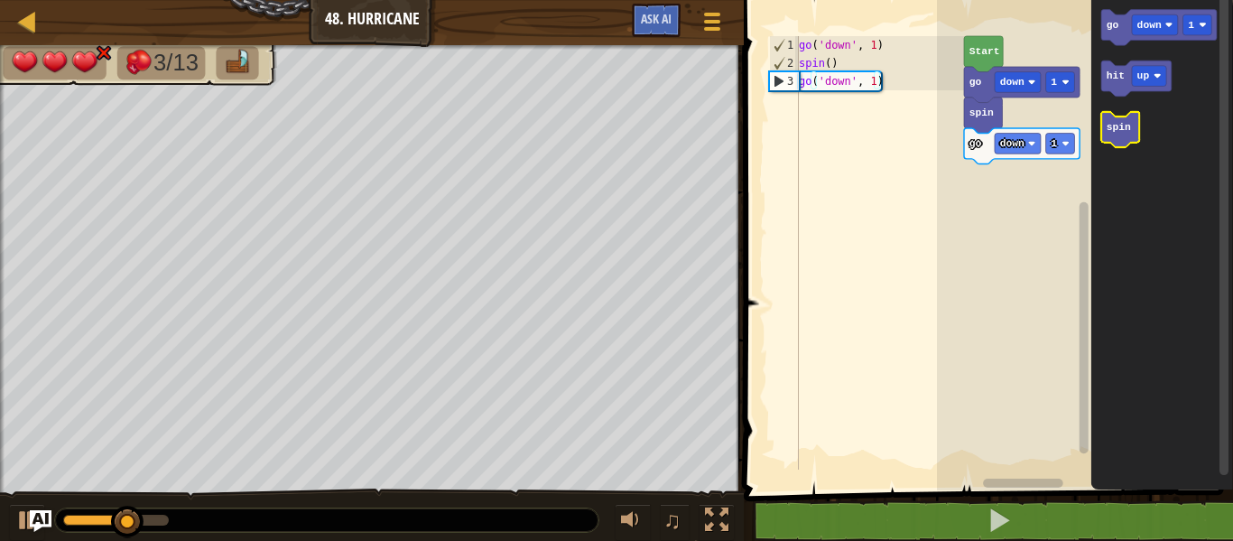
click at [1116, 125] on text "spin" at bounding box center [1119, 127] width 24 height 11
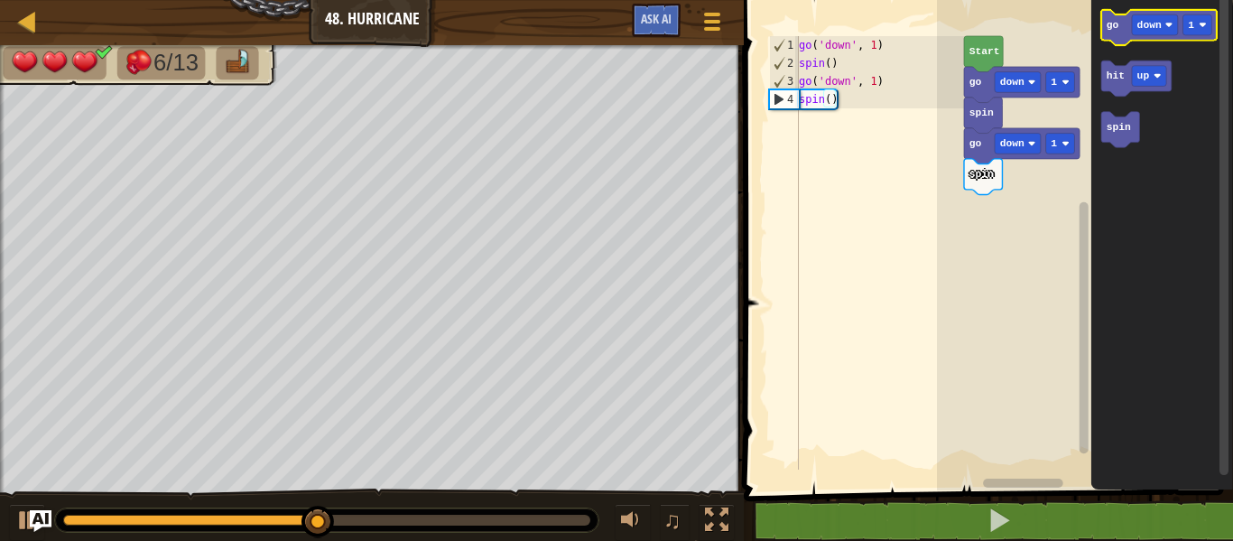
click at [1150, 14] on icon "Blockly Workspace" at bounding box center [1159, 28] width 116 height 36
click at [1139, 22] on text "down" at bounding box center [1149, 25] width 24 height 11
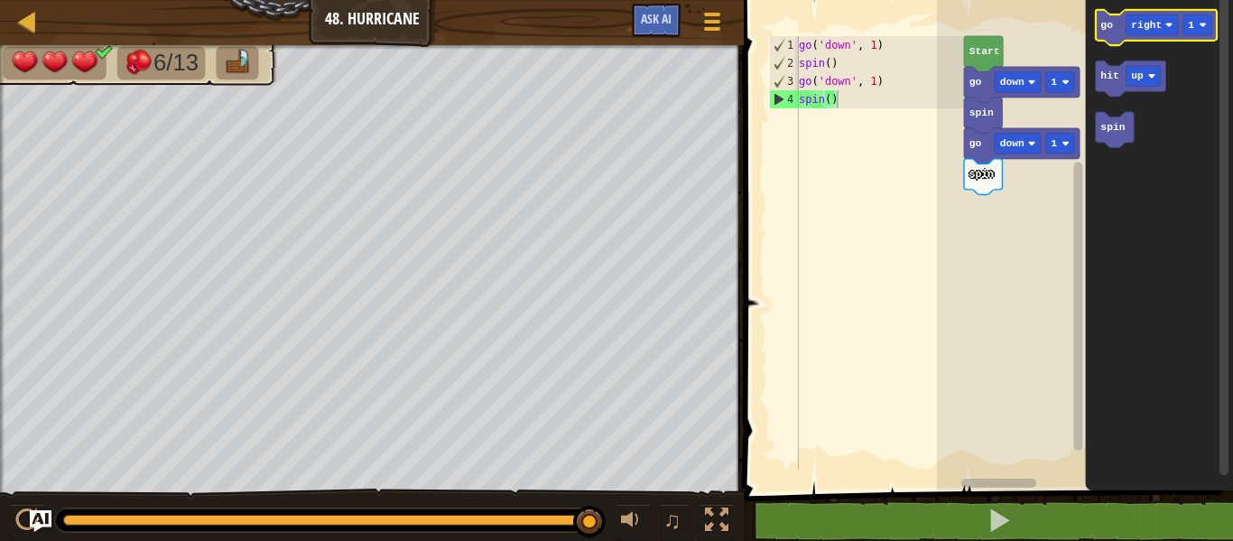
click at [1111, 24] on text "go" at bounding box center [1106, 25] width 13 height 11
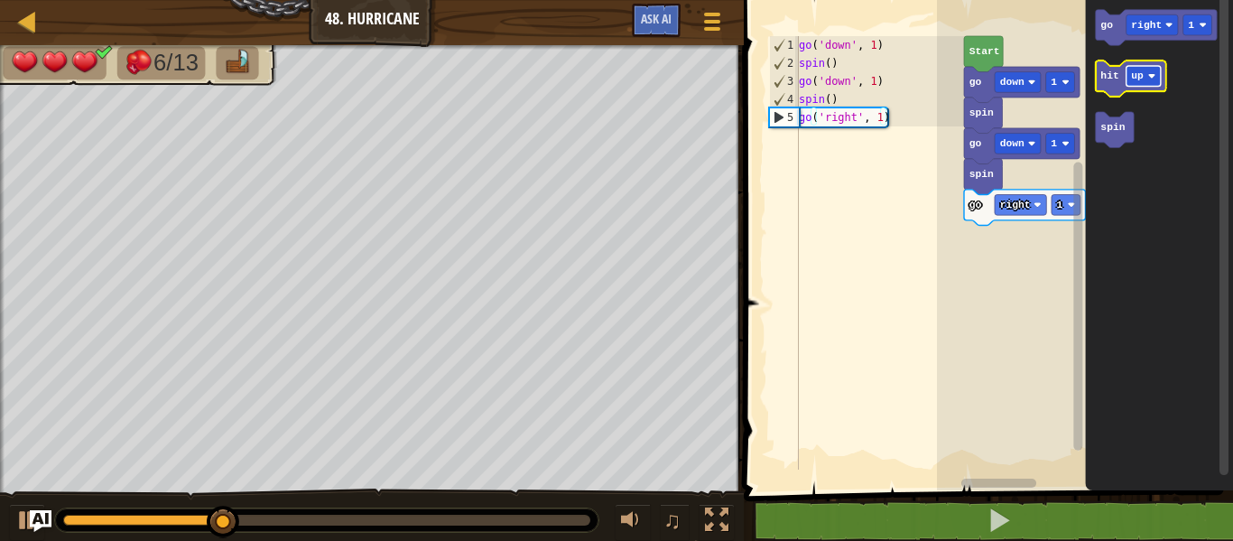
click at [1137, 77] on text "up" at bounding box center [1137, 75] width 13 height 11
click at [1114, 78] on text "hit" at bounding box center [1109, 75] width 18 height 11
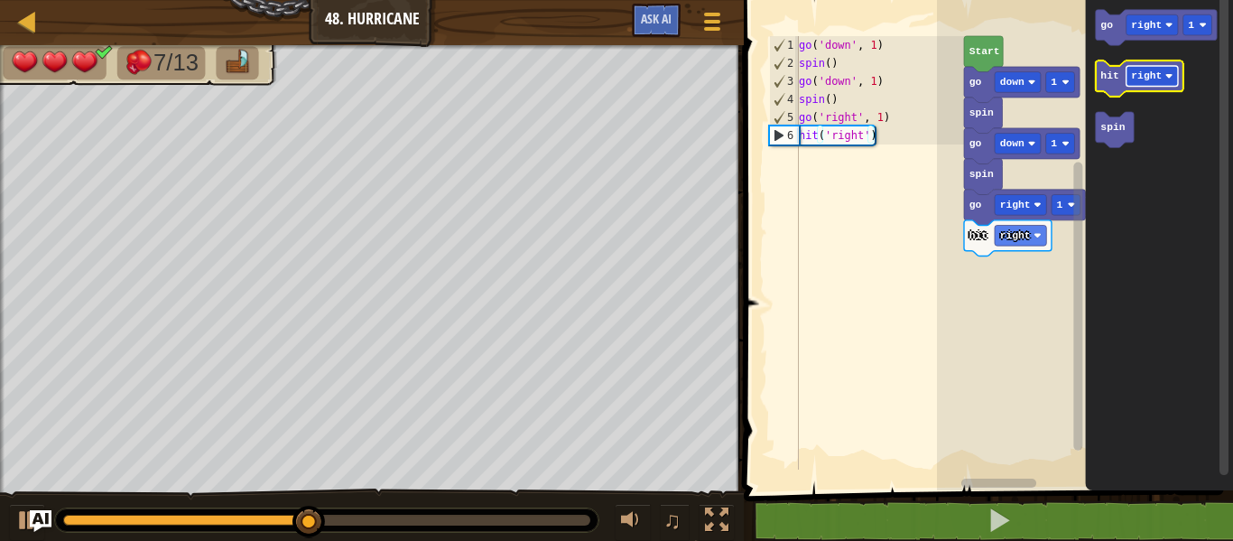
click at [1146, 69] on rect "Blockly Workspace" at bounding box center [1151, 76] width 51 height 21
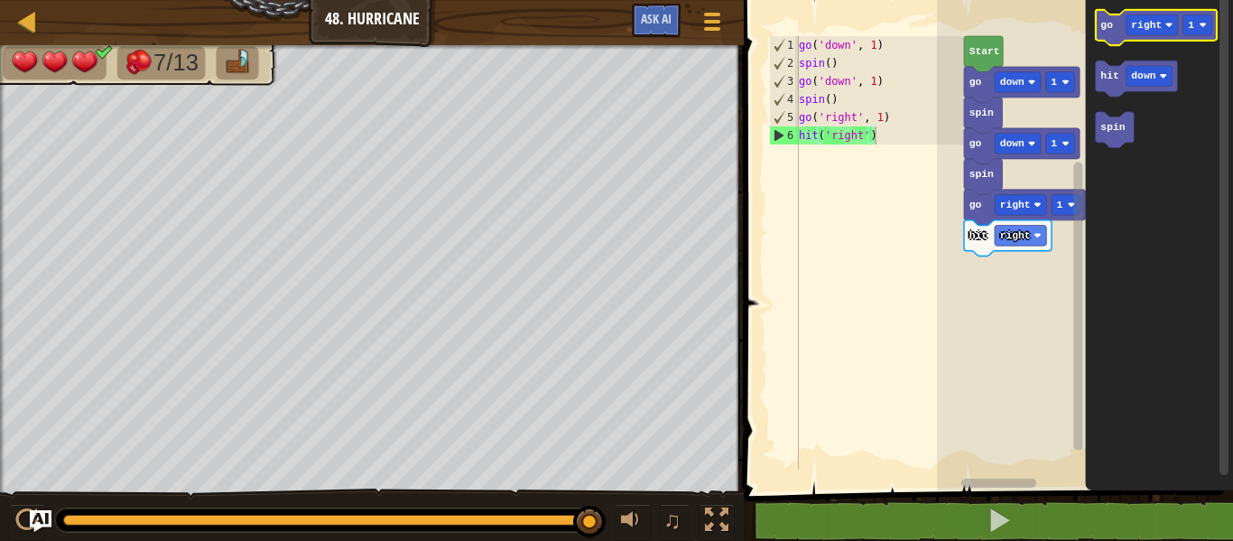
click at [1111, 23] on text "go" at bounding box center [1106, 25] width 13 height 11
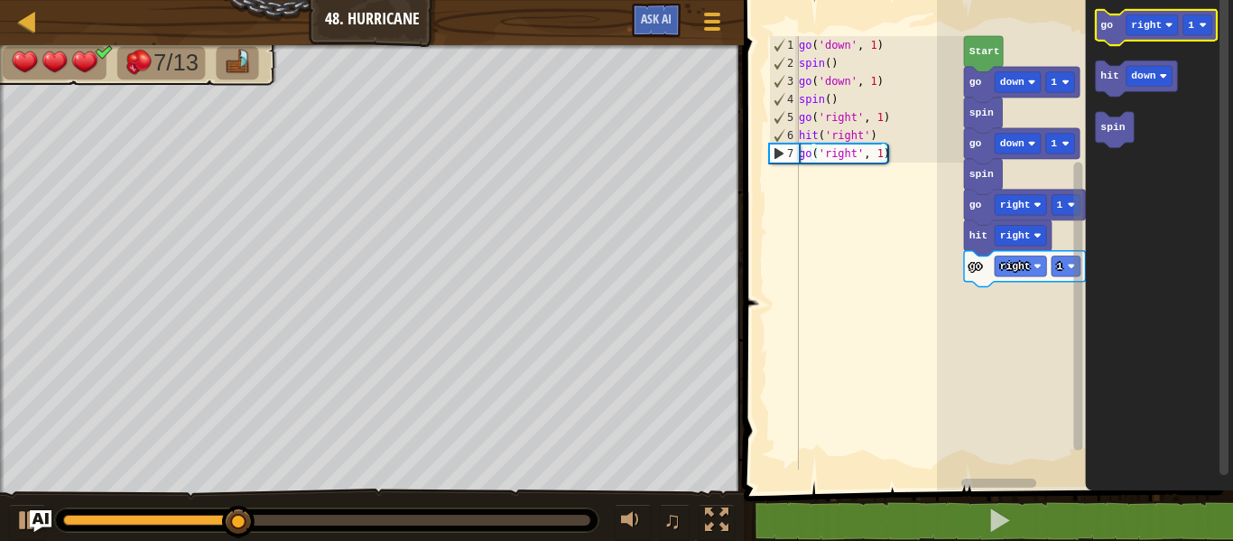
click at [1111, 23] on text "go" at bounding box center [1106, 25] width 13 height 11
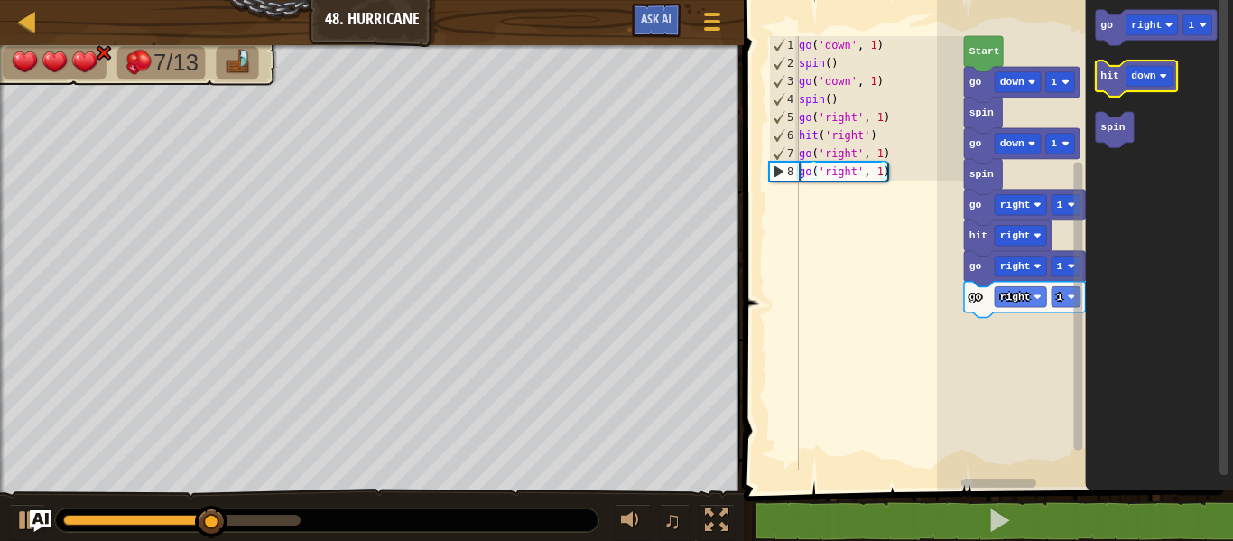
click at [1111, 73] on text "hit" at bounding box center [1109, 75] width 18 height 11
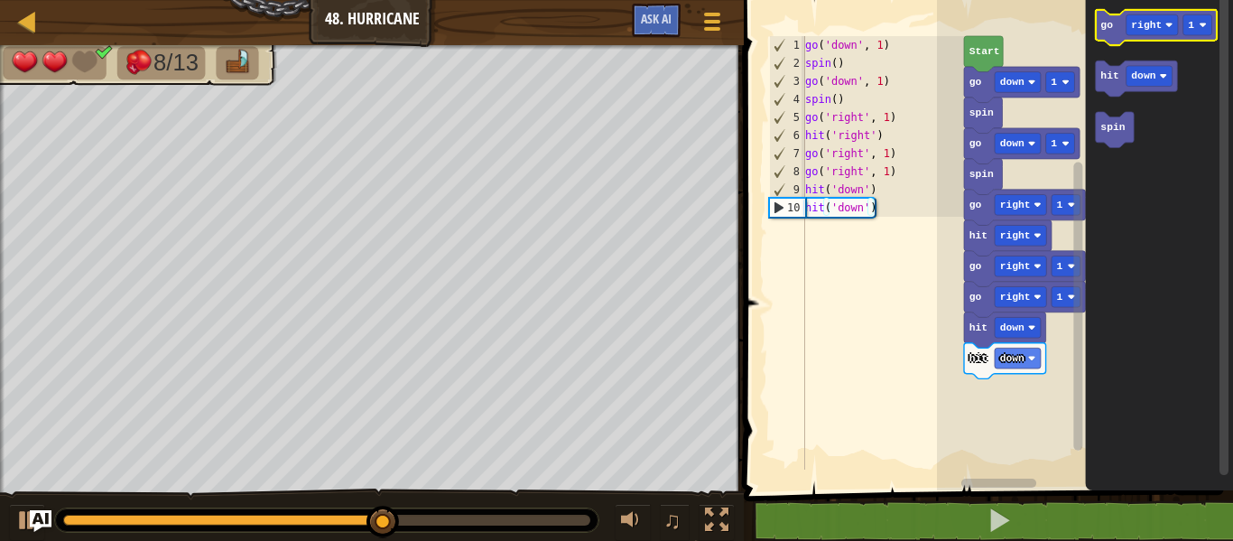
click at [1110, 26] on text "go" at bounding box center [1106, 25] width 13 height 11
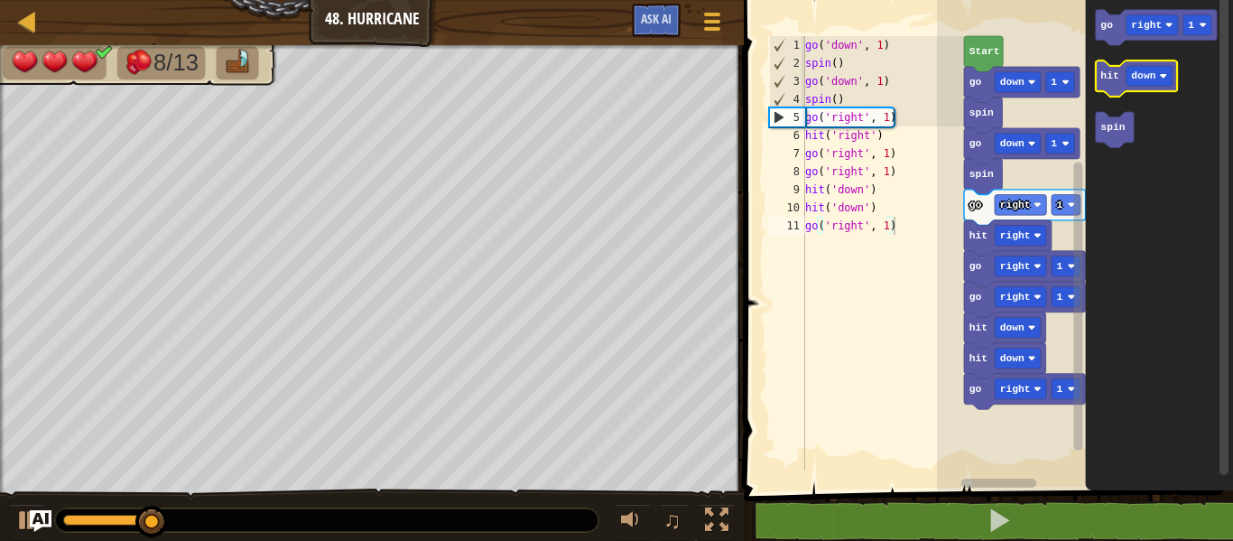
click at [1111, 86] on icon "Blockly Workspace" at bounding box center [1137, 78] width 82 height 36
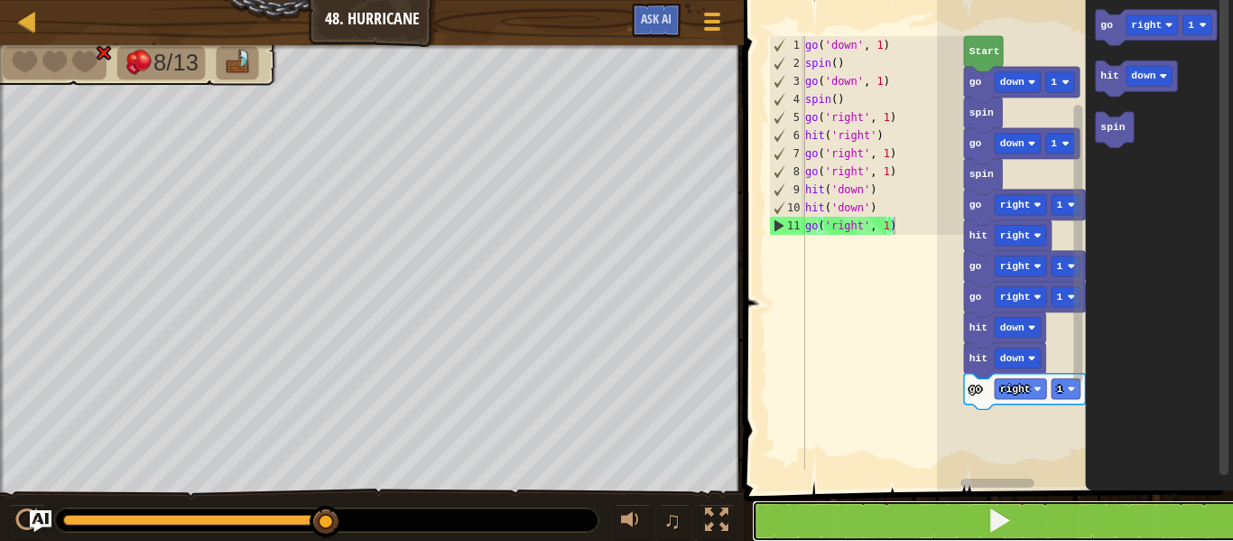
click at [1090, 517] on button at bounding box center [999, 521] width 495 height 42
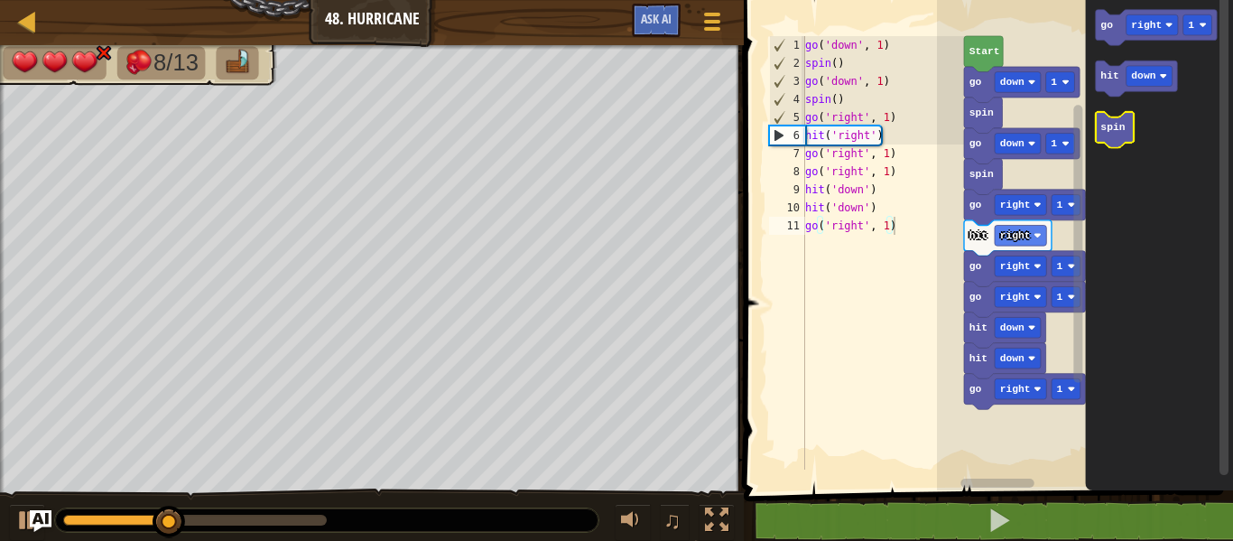
click at [1125, 127] on icon "Blockly Workspace" at bounding box center [1115, 130] width 38 height 36
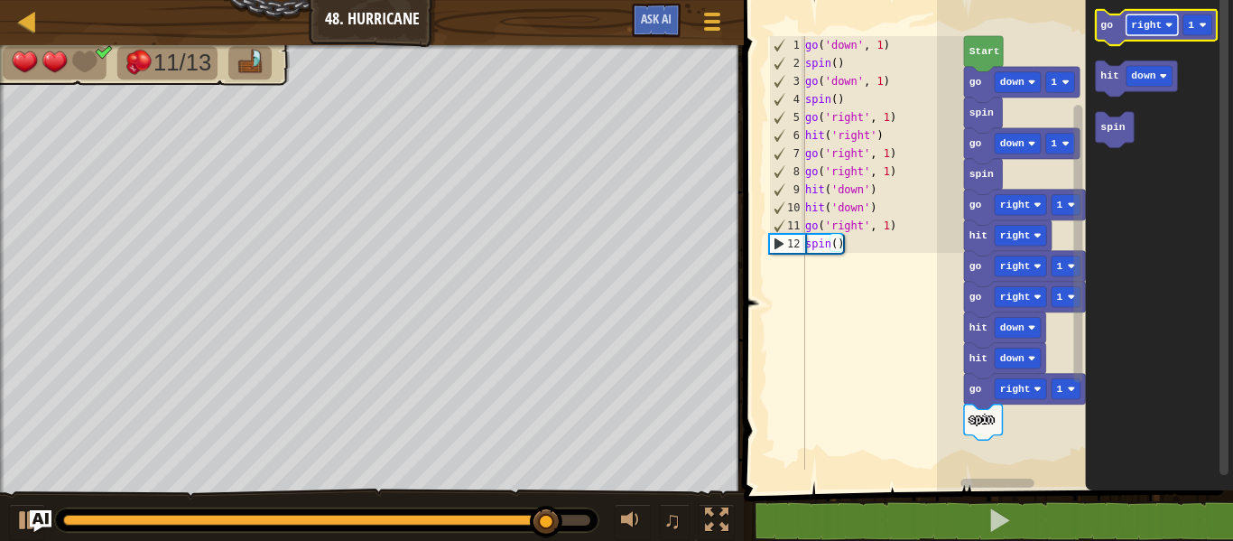
click at [1137, 18] on rect "Blockly Workspace" at bounding box center [1151, 24] width 51 height 21
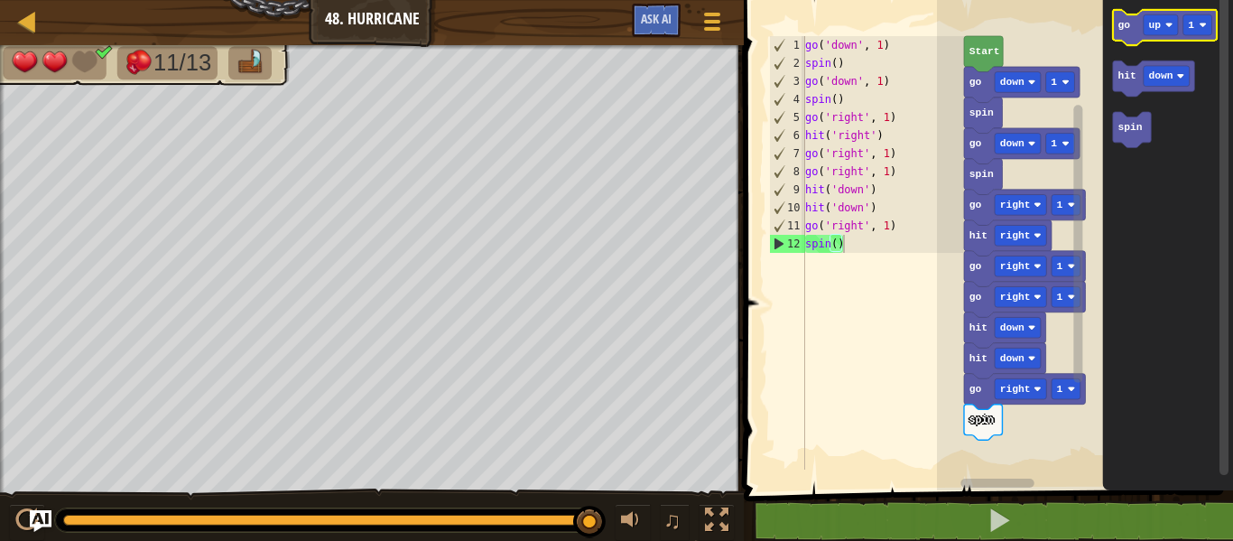
click at [1128, 29] on text "go" at bounding box center [1123, 25] width 13 height 11
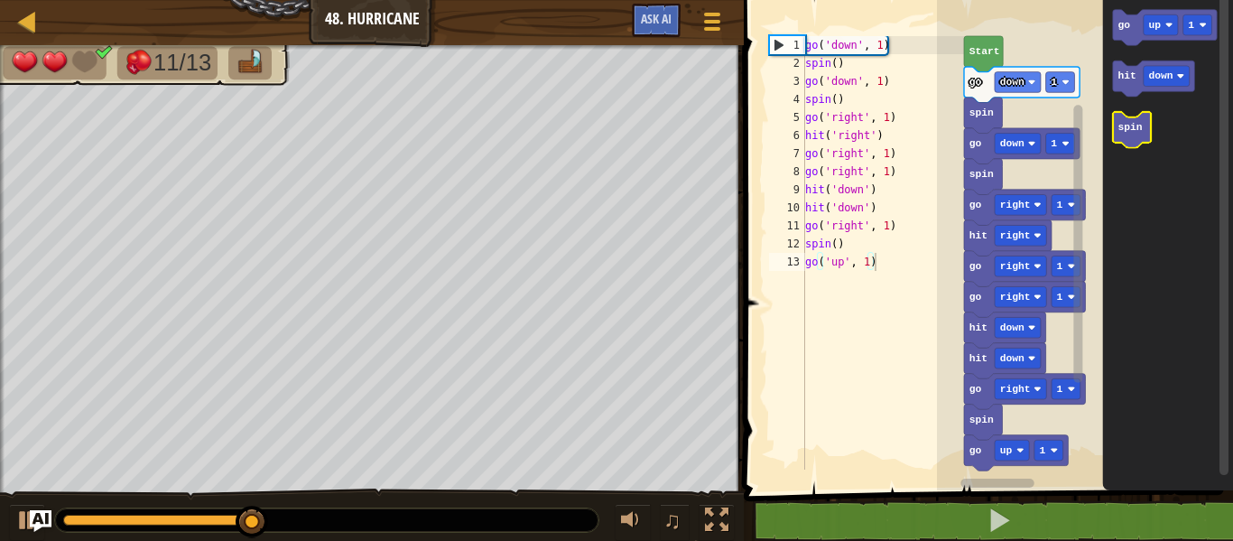
click at [1123, 123] on text "spin" at bounding box center [1129, 127] width 24 height 11
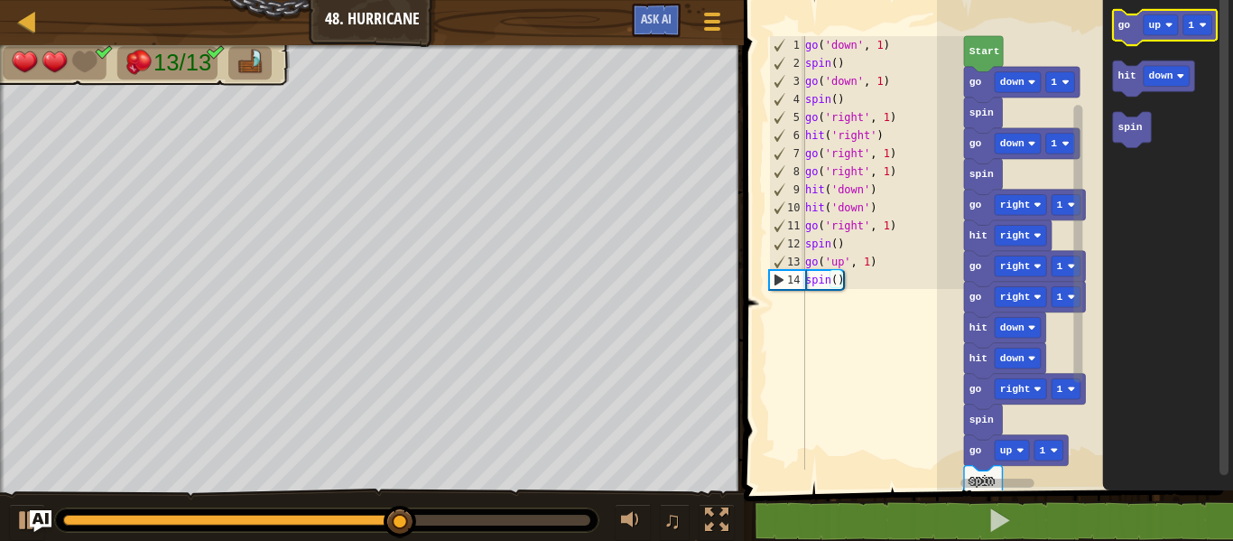
click at [1129, 28] on icon "Blockly Workspace" at bounding box center [1165, 28] width 104 height 36
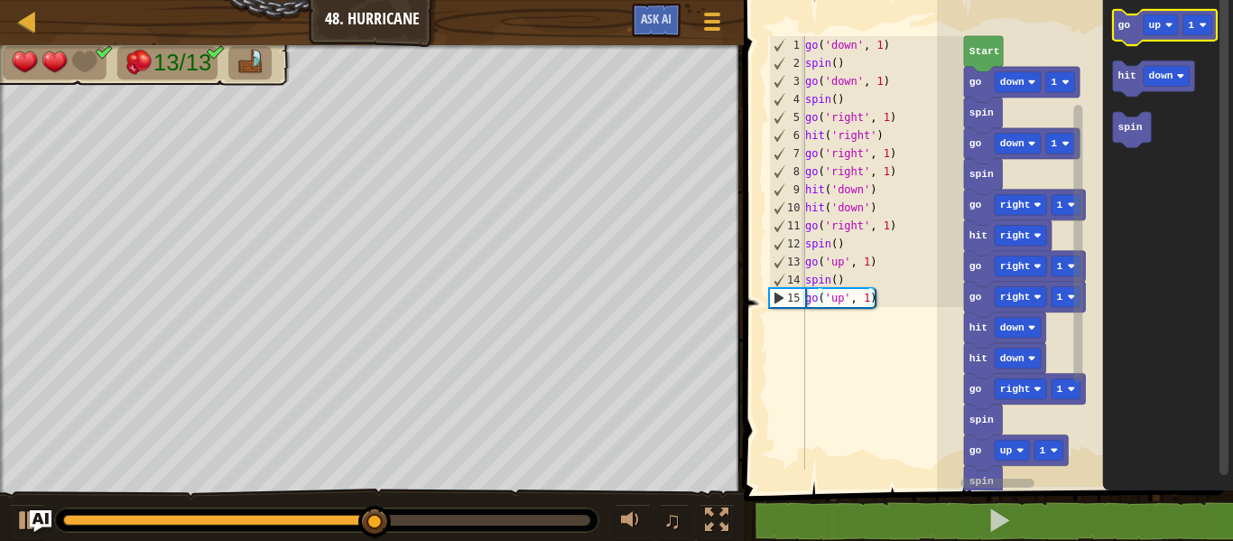
click at [1129, 28] on icon "Blockly Workspace" at bounding box center [1165, 28] width 104 height 36
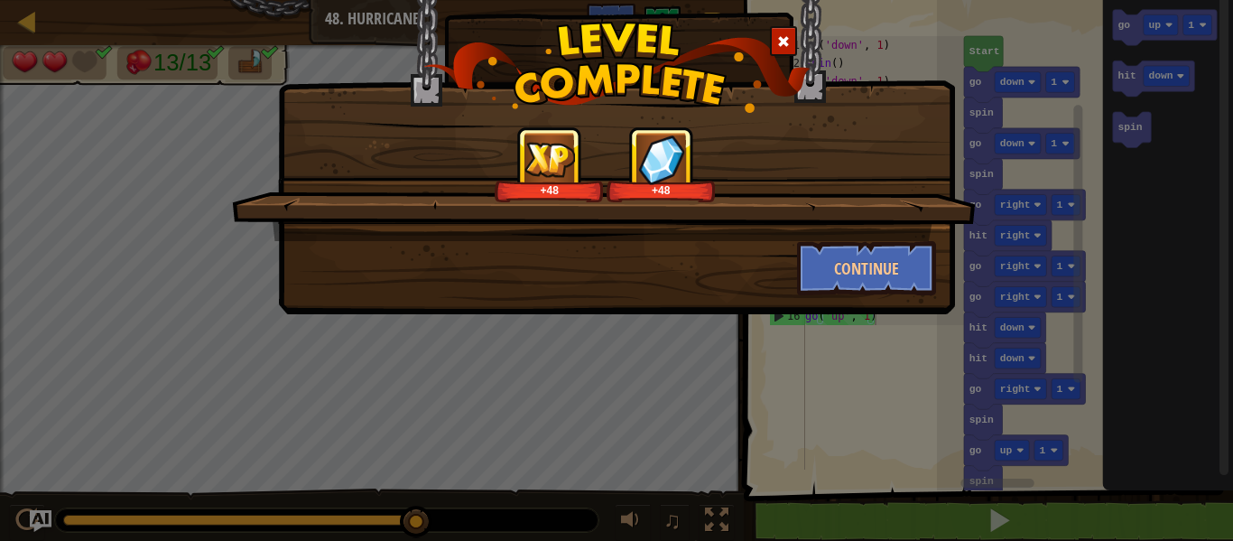
click at [912, 237] on div "+48 +48" at bounding box center [604, 183] width 744 height 115
click at [912, 255] on button "Continue" at bounding box center [867, 268] width 140 height 54
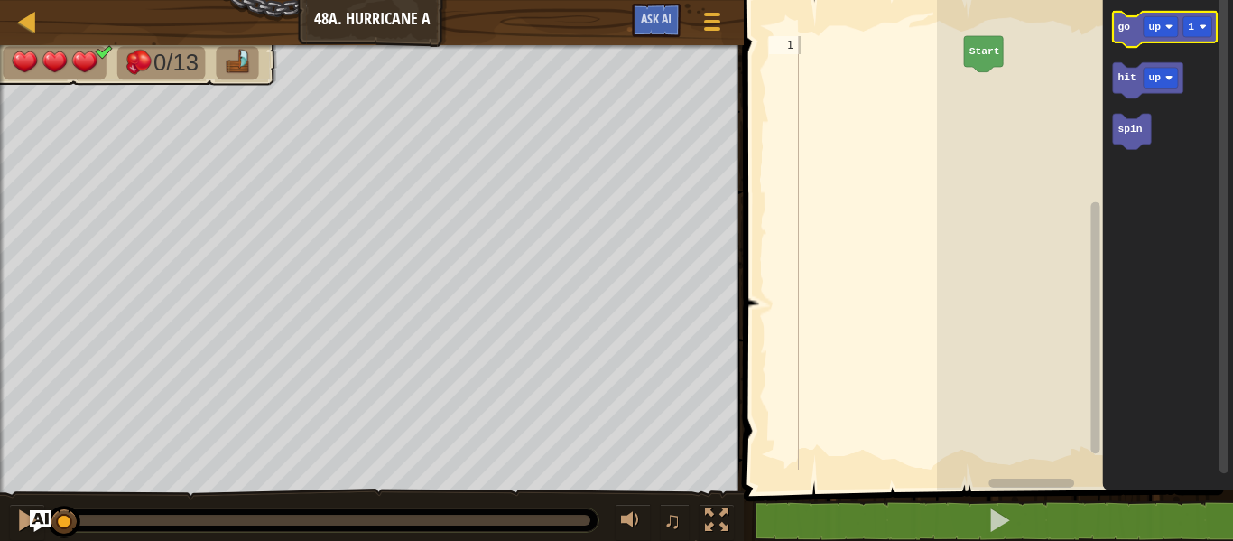
click at [1132, 29] on icon "Blockly Workspace" at bounding box center [1165, 30] width 104 height 36
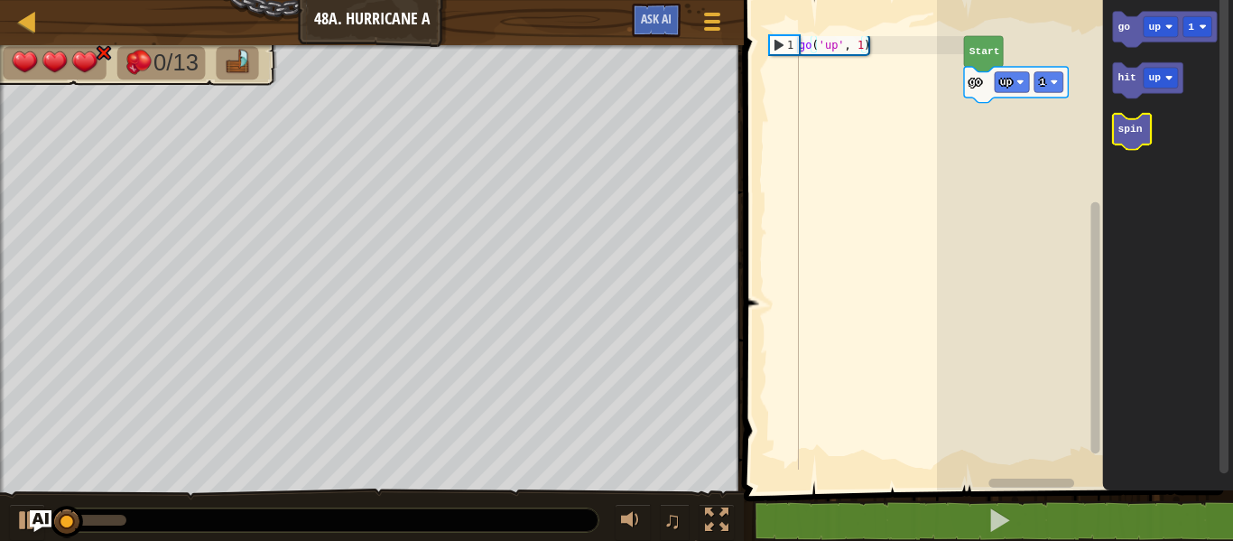
click at [1138, 125] on text "spin" at bounding box center [1129, 129] width 24 height 11
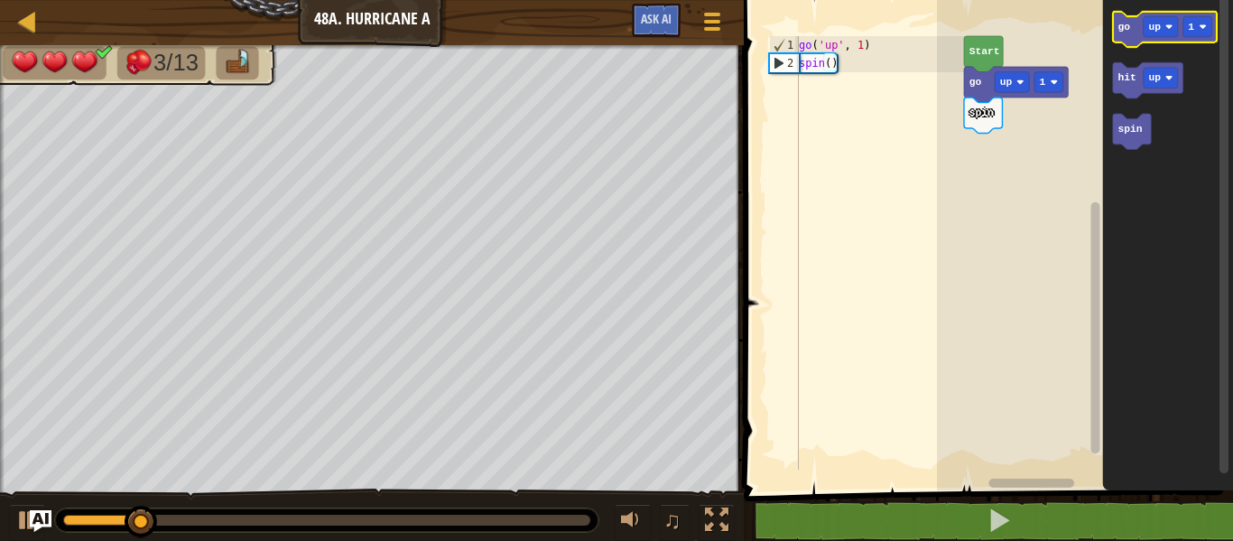
click at [1133, 31] on icon "Blockly Workspace" at bounding box center [1165, 30] width 104 height 36
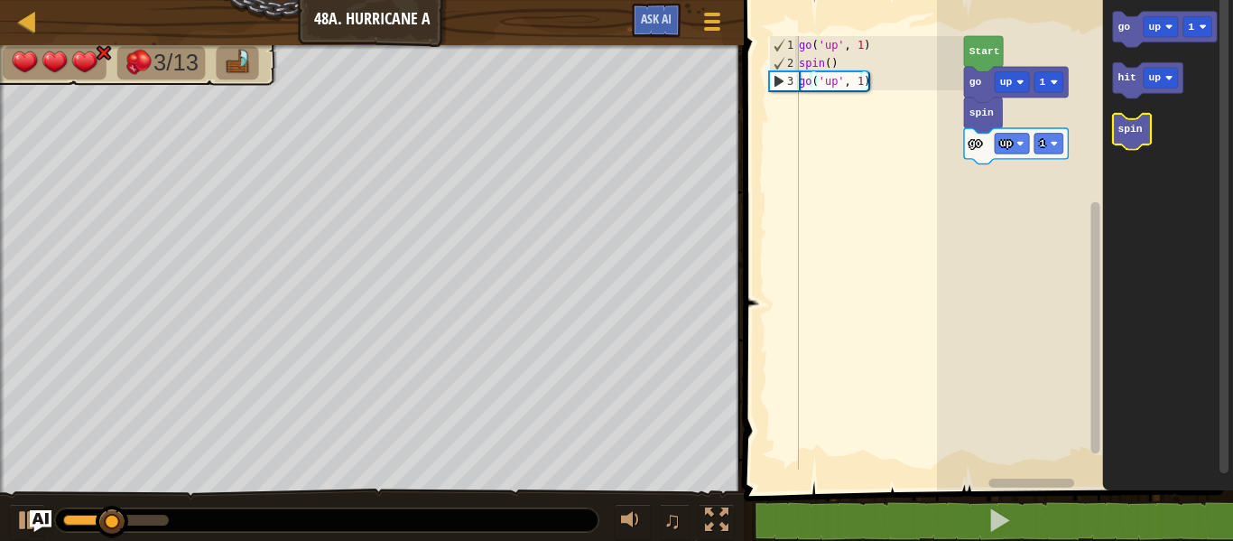
click at [1140, 117] on icon "Blockly Workspace" at bounding box center [1132, 132] width 38 height 36
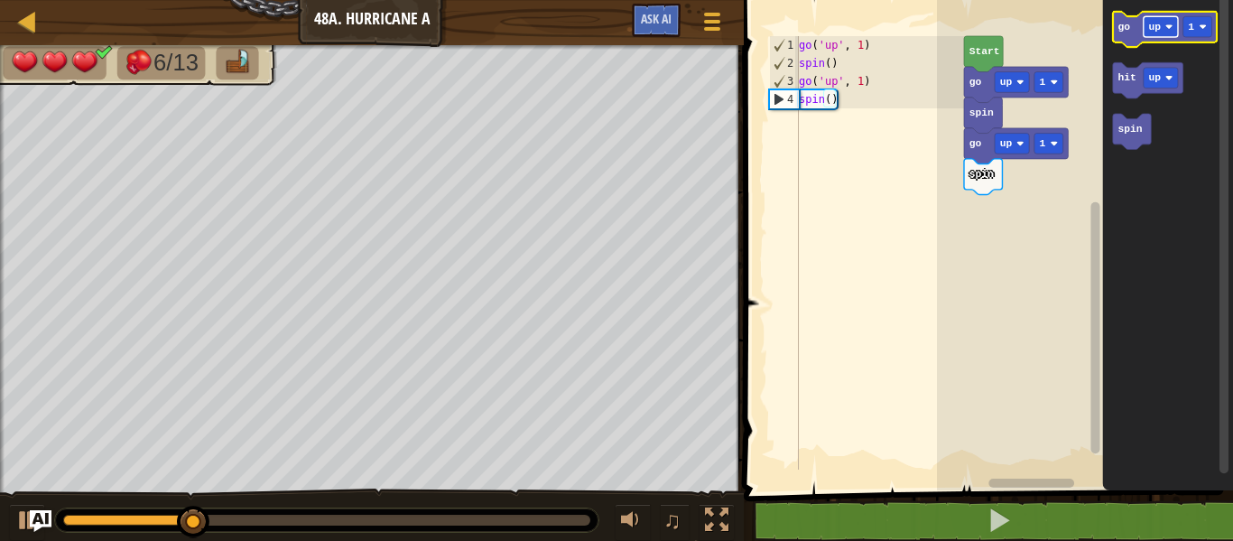
click at [1153, 23] on text "up" at bounding box center [1154, 27] width 13 height 11
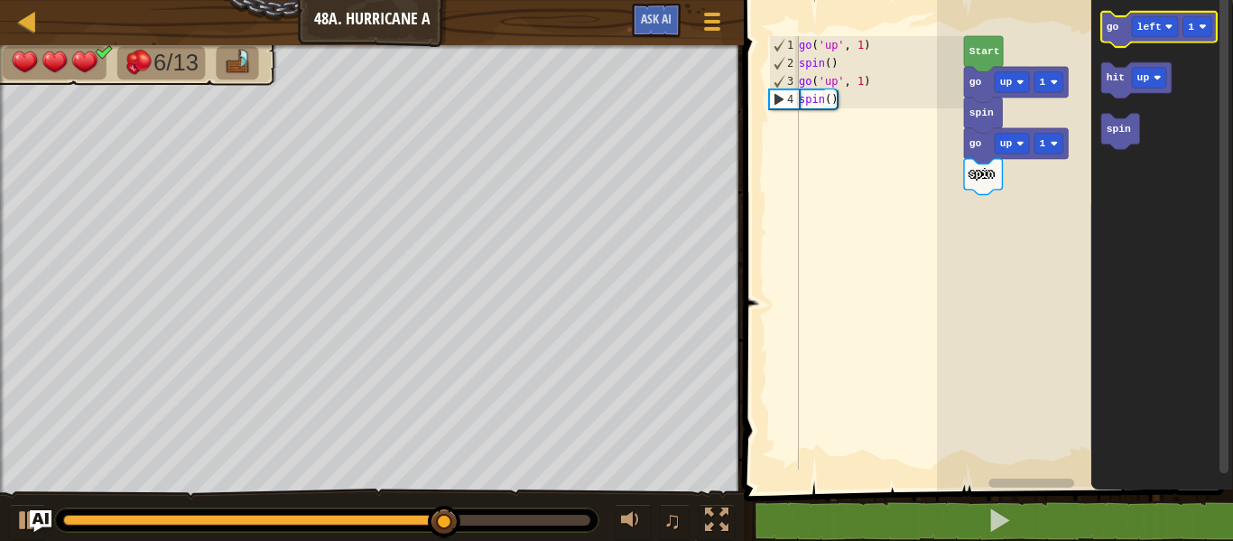
click at [1115, 27] on text "go" at bounding box center [1113, 27] width 13 height 11
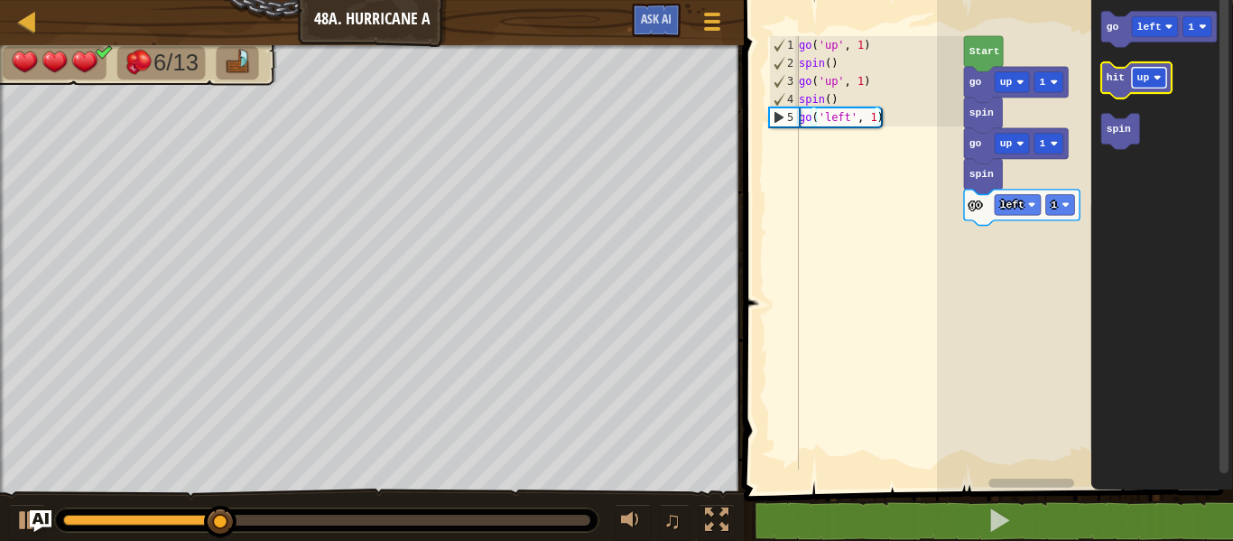
click at [1143, 72] on text "up" at bounding box center [1143, 77] width 13 height 11
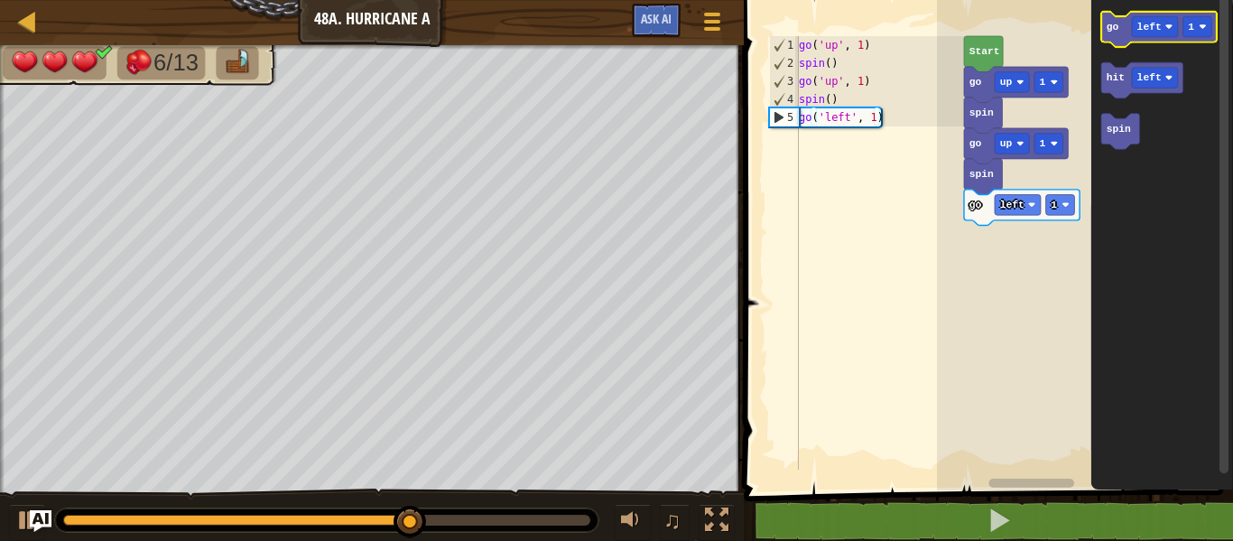
click at [1116, 30] on text "go" at bounding box center [1113, 27] width 13 height 11
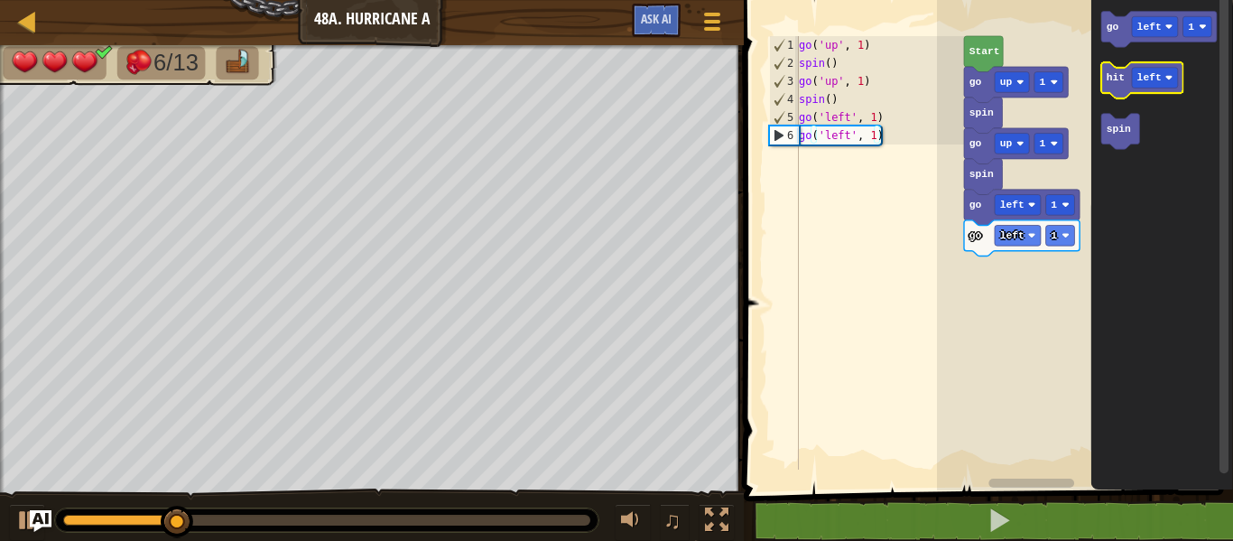
click at [1117, 72] on text "hit" at bounding box center [1116, 77] width 18 height 11
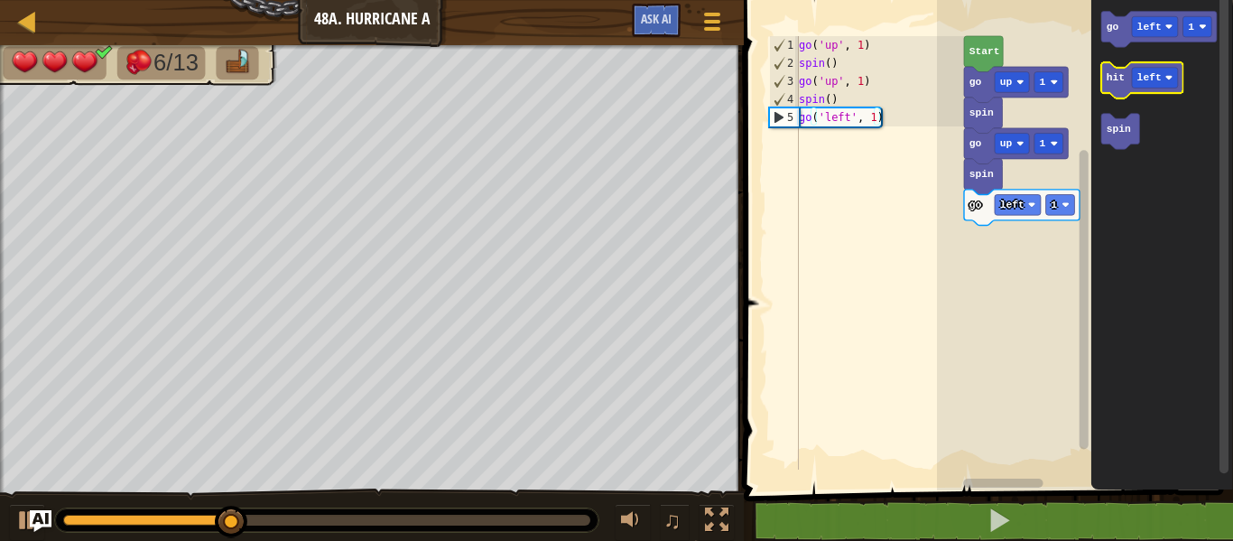
click at [1125, 75] on icon "Blockly Workspace" at bounding box center [1142, 80] width 82 height 36
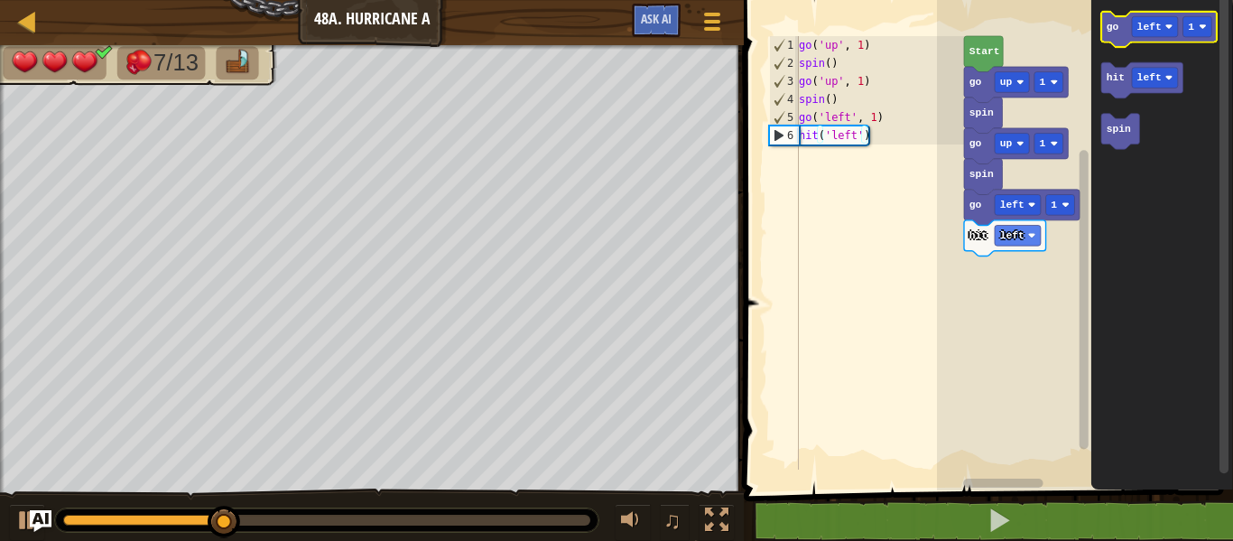
click at [1111, 32] on text "go" at bounding box center [1113, 27] width 13 height 11
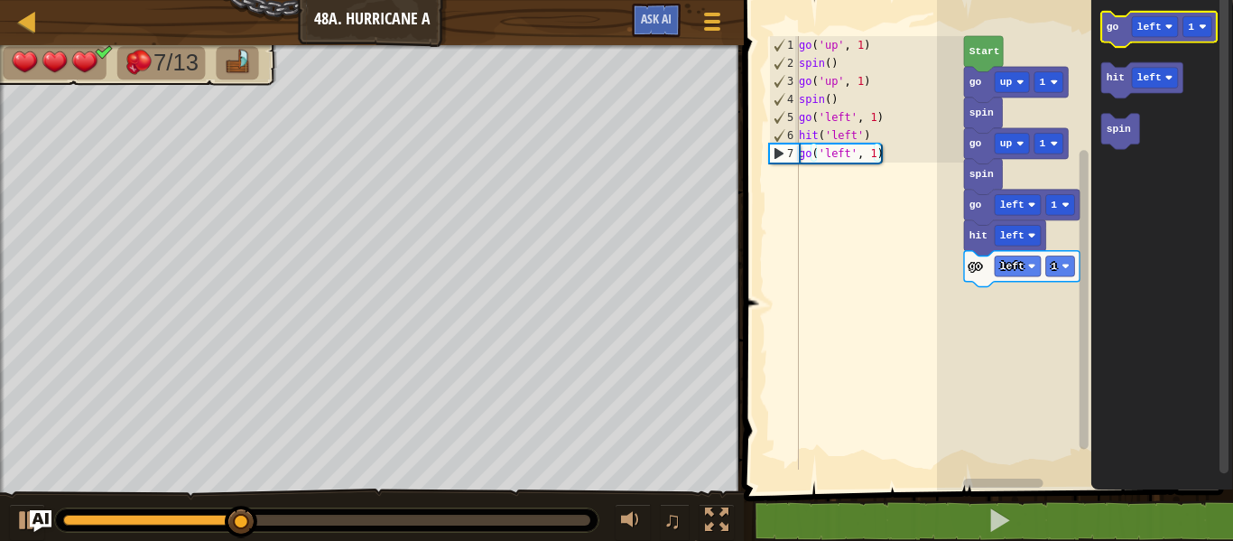
click at [1111, 32] on text "go" at bounding box center [1113, 27] width 13 height 11
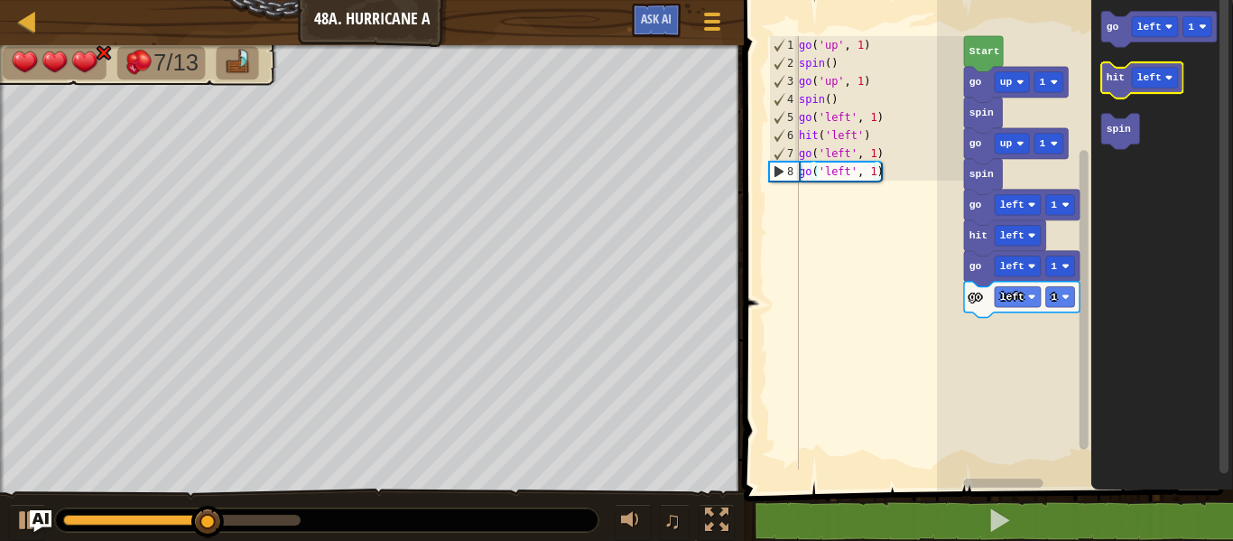
click at [1119, 85] on icon "Blockly Workspace" at bounding box center [1142, 80] width 82 height 36
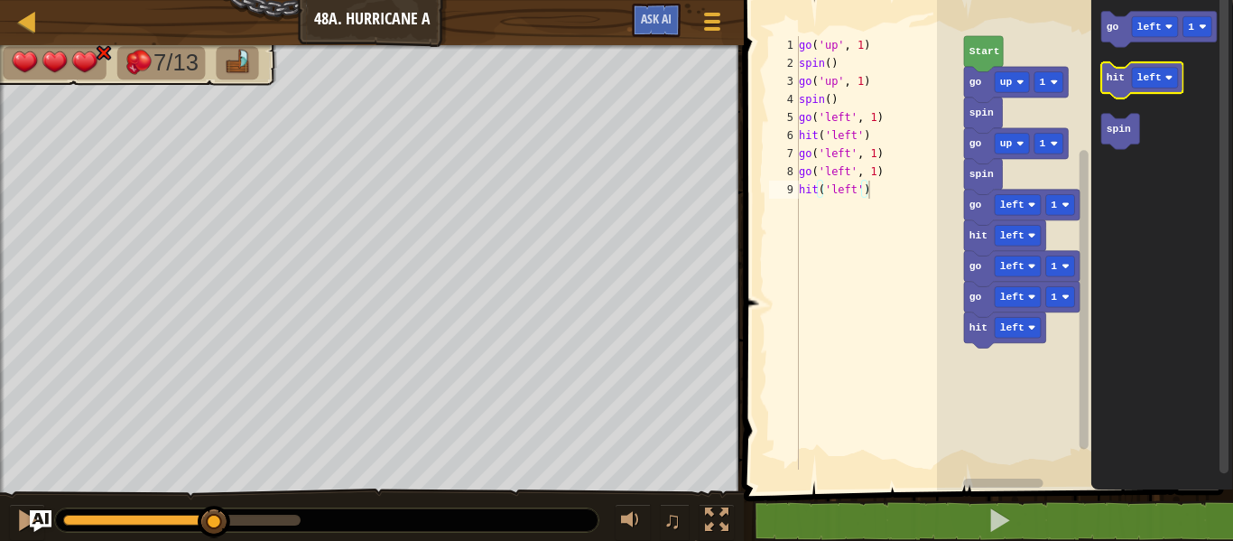
click at [1119, 85] on icon "Blockly Workspace" at bounding box center [1142, 80] width 82 height 36
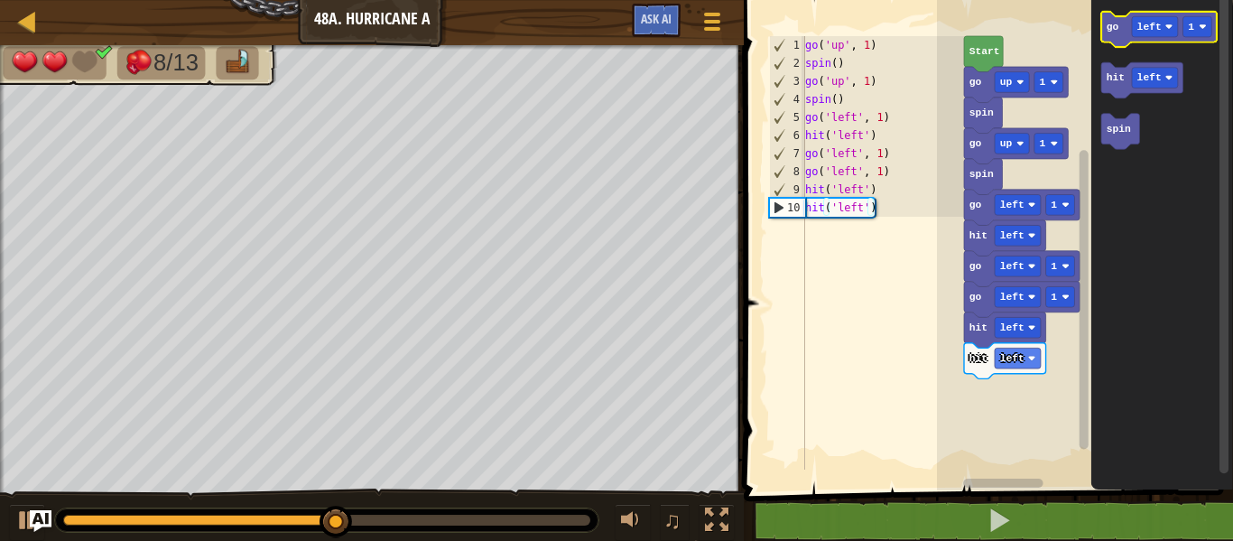
click at [1120, 26] on icon "Blockly Workspace" at bounding box center [1159, 30] width 116 height 36
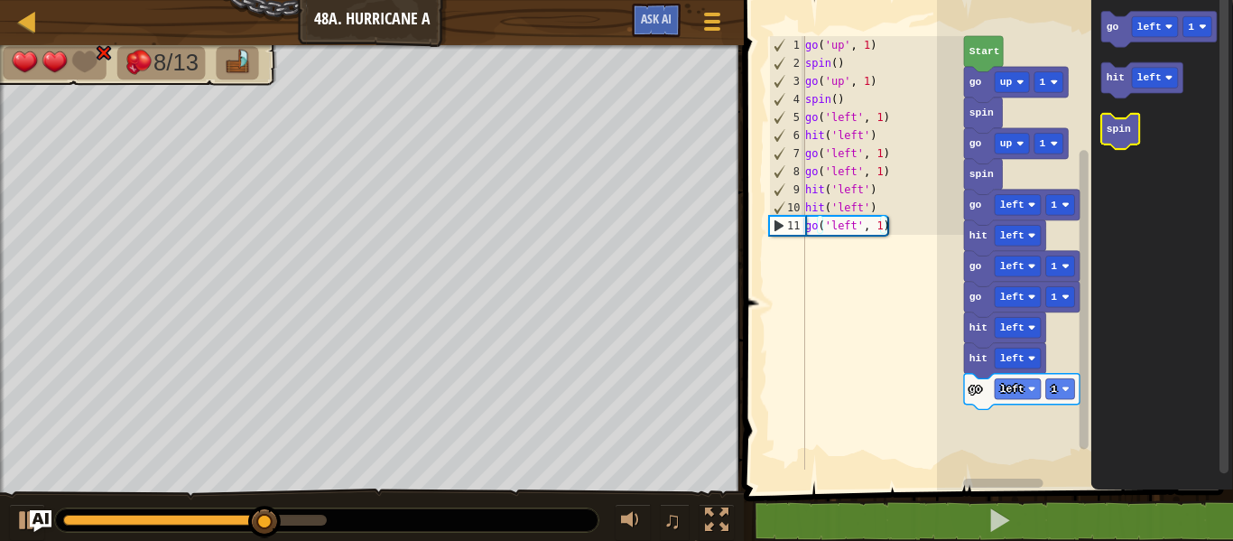
click at [1121, 131] on text "spin" at bounding box center [1119, 129] width 24 height 11
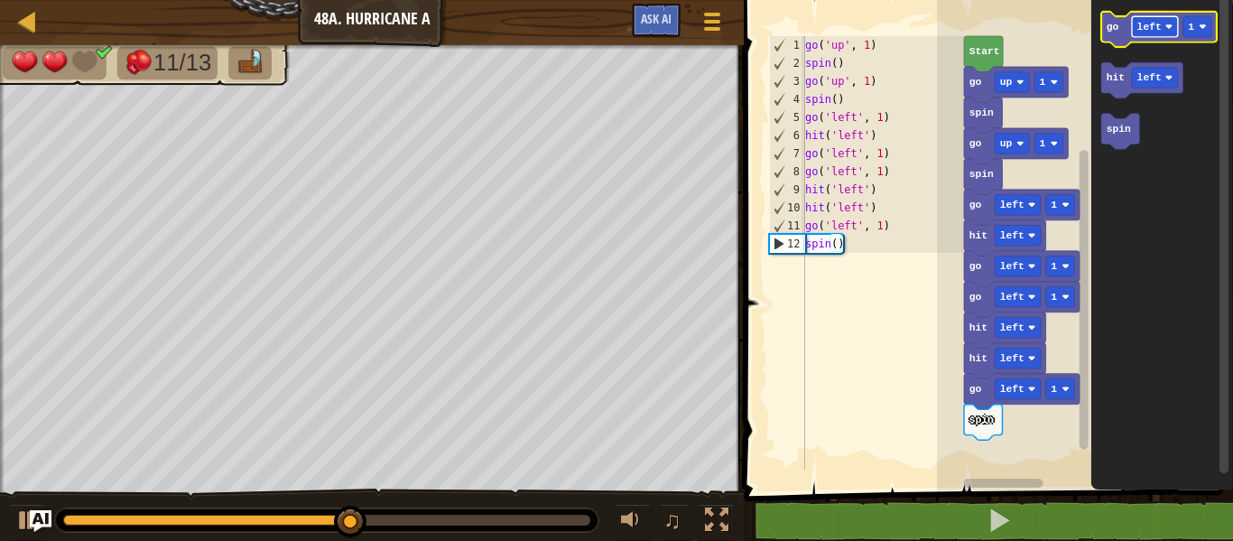
click at [1146, 30] on text "left" at bounding box center [1149, 27] width 24 height 11
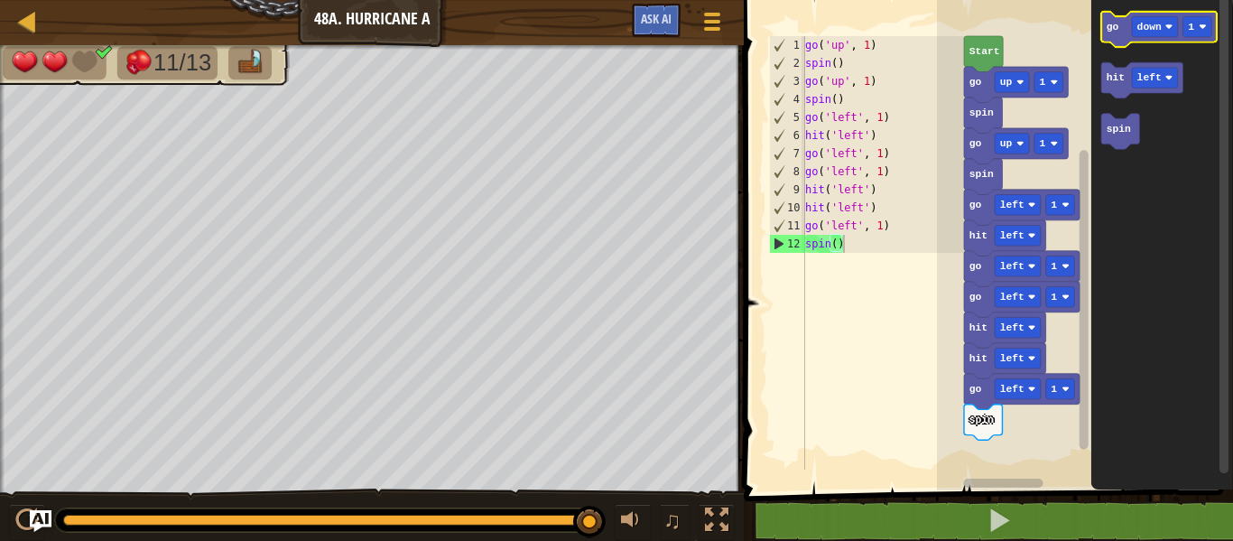
click at [1116, 24] on text "go" at bounding box center [1113, 27] width 13 height 11
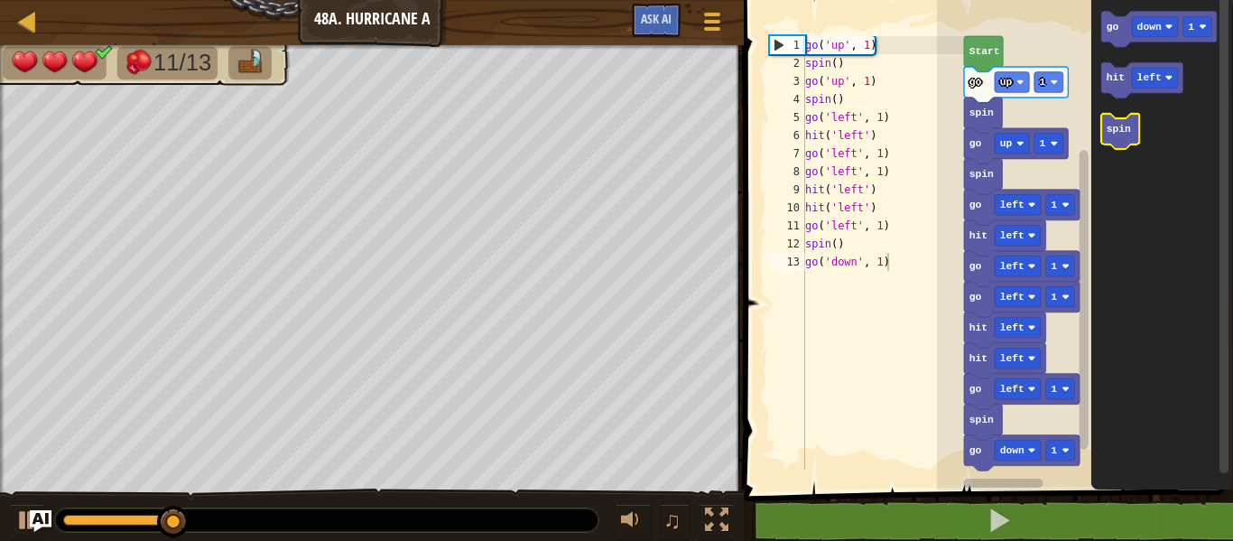
click at [1116, 126] on text "spin" at bounding box center [1119, 129] width 24 height 11
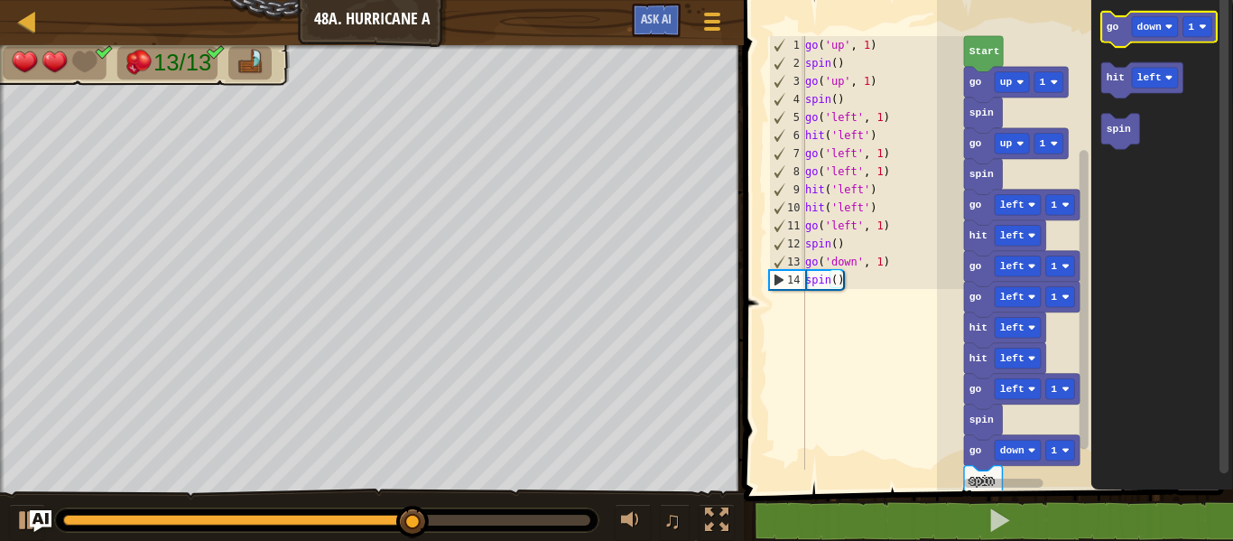
click at [1115, 30] on text "go" at bounding box center [1113, 27] width 13 height 11
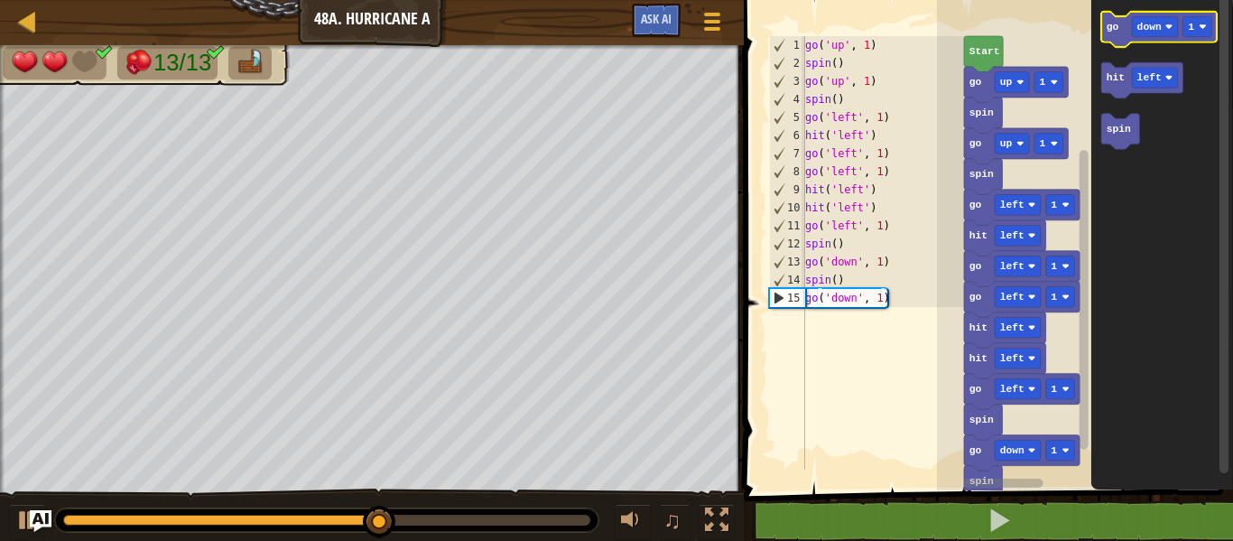
click at [1115, 30] on text "go" at bounding box center [1113, 27] width 13 height 11
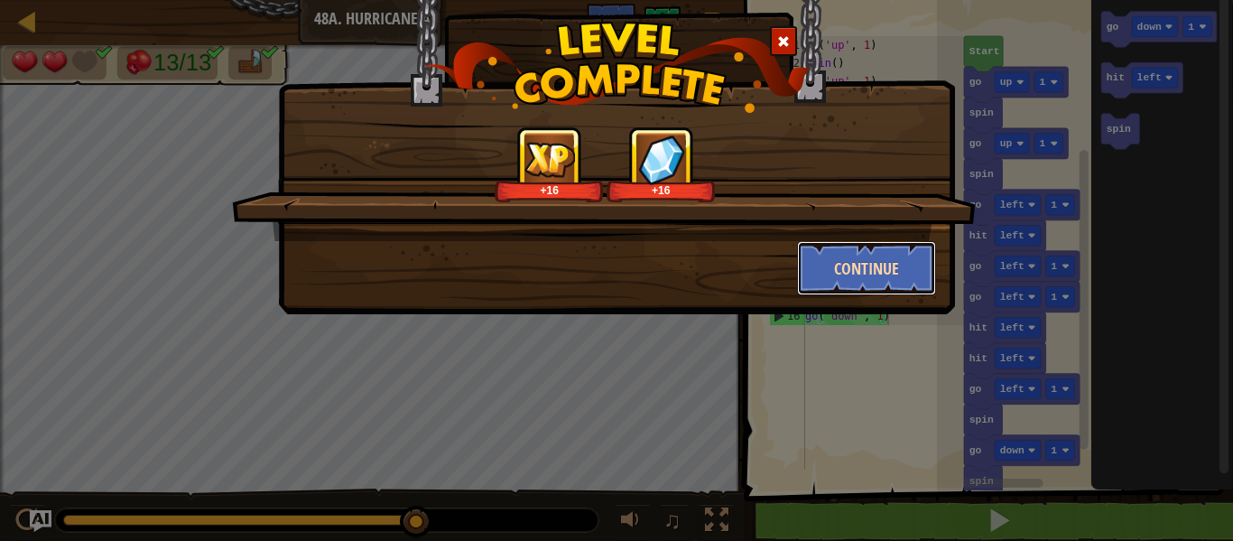
click at [875, 265] on button "Continue" at bounding box center [867, 268] width 140 height 54
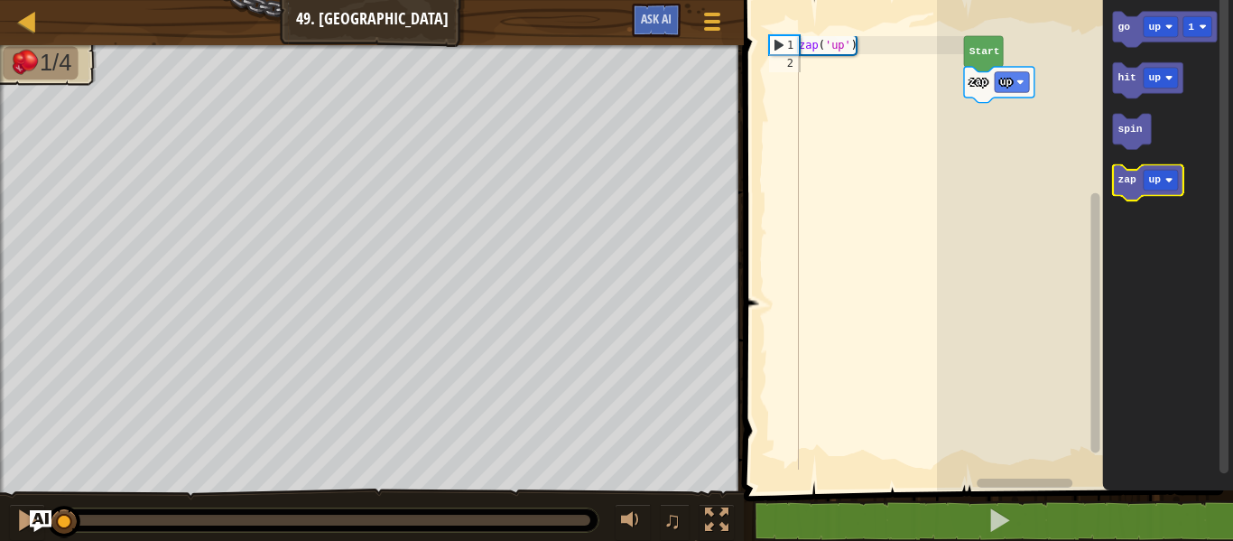
click at [1128, 182] on text "zap" at bounding box center [1126, 179] width 19 height 11
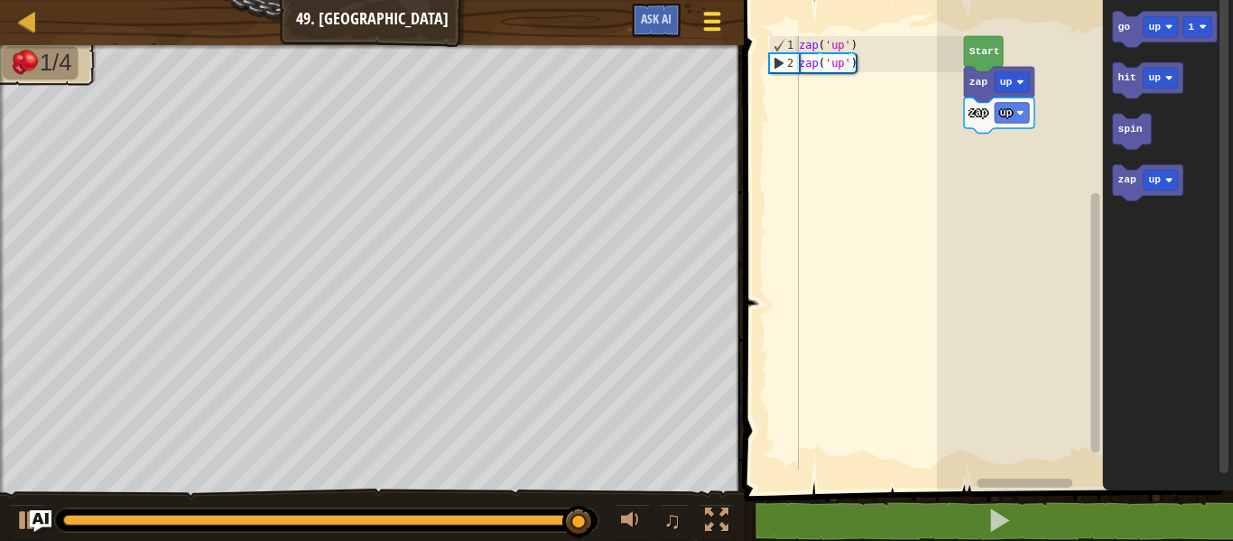
click at [718, 27] on span at bounding box center [712, 29] width 17 height 4
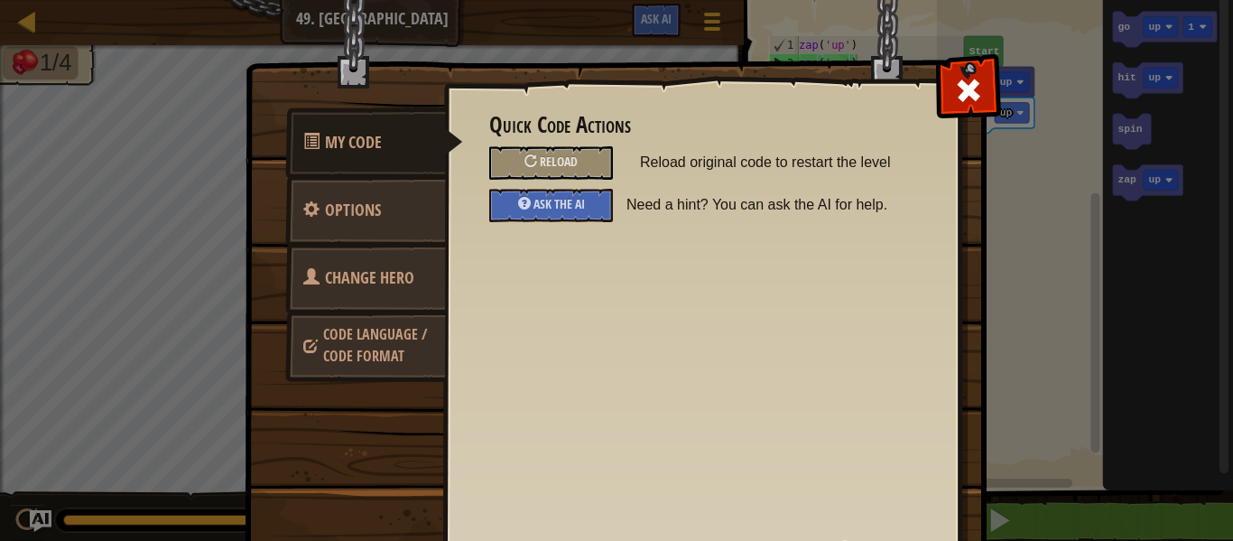
click at [338, 274] on span "Change Hero" at bounding box center [369, 277] width 89 height 23
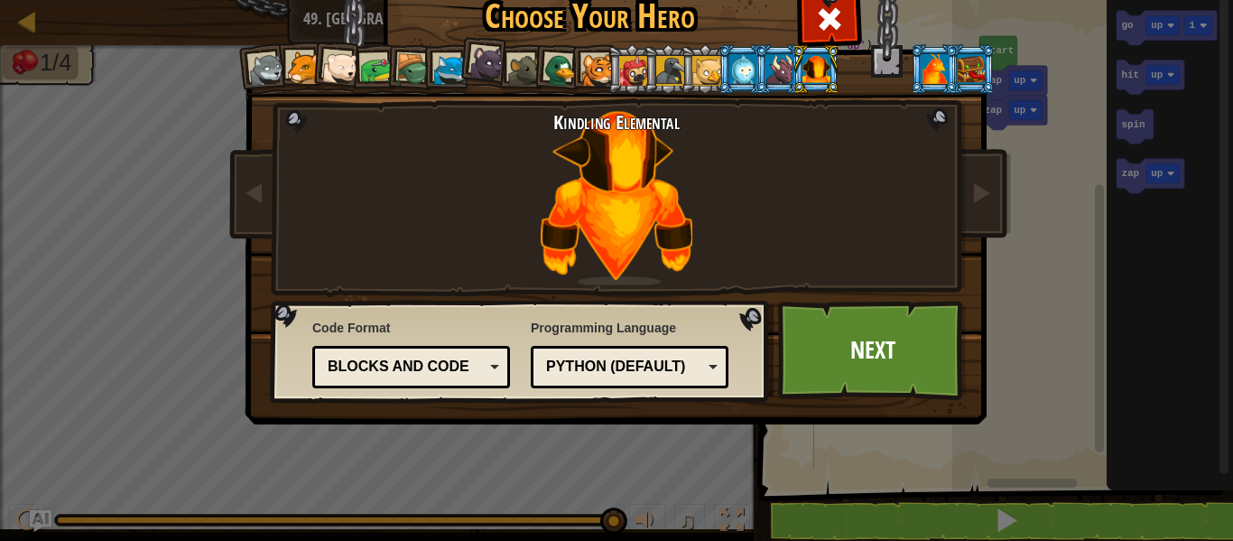
click at [249, 50] on li at bounding box center [262, 68] width 53 height 53
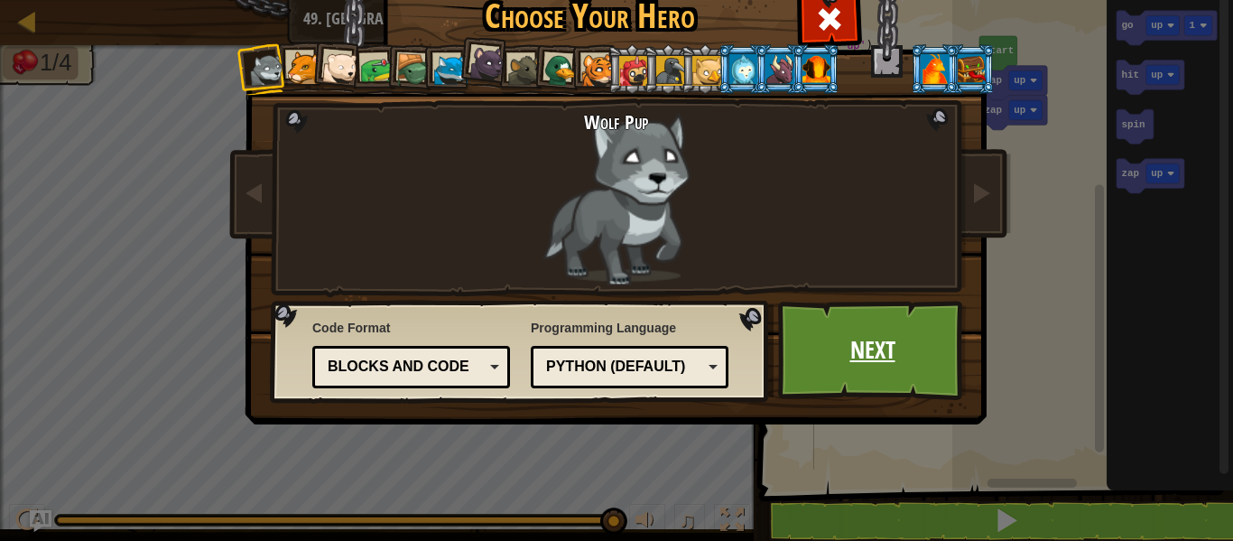
click at [845, 338] on link "Next" at bounding box center [872, 350] width 189 height 99
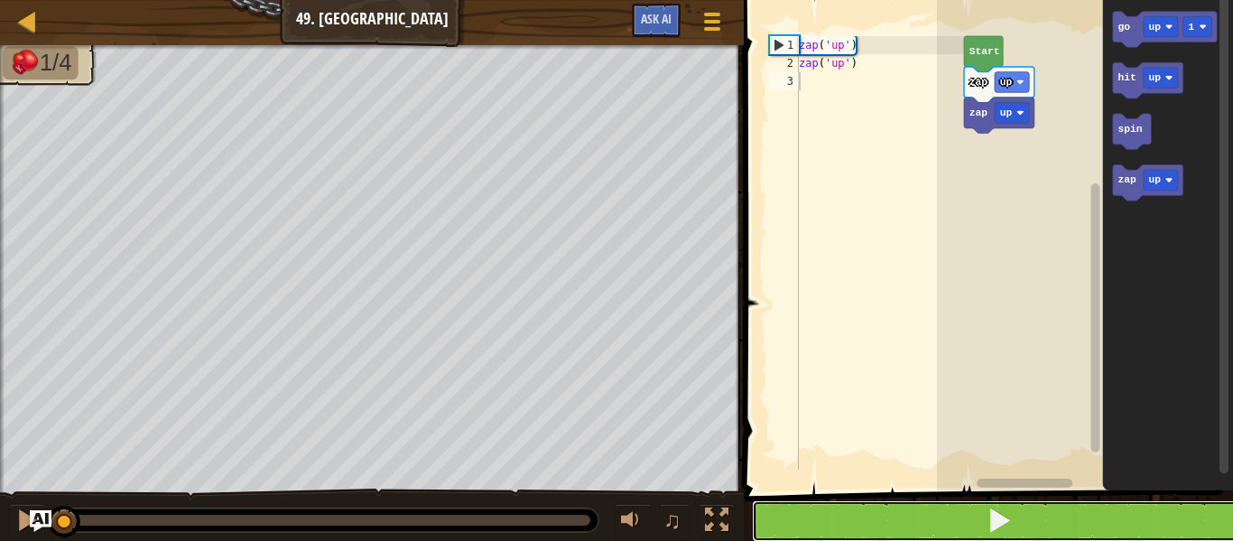
click at [1094, 505] on button at bounding box center [999, 521] width 495 height 42
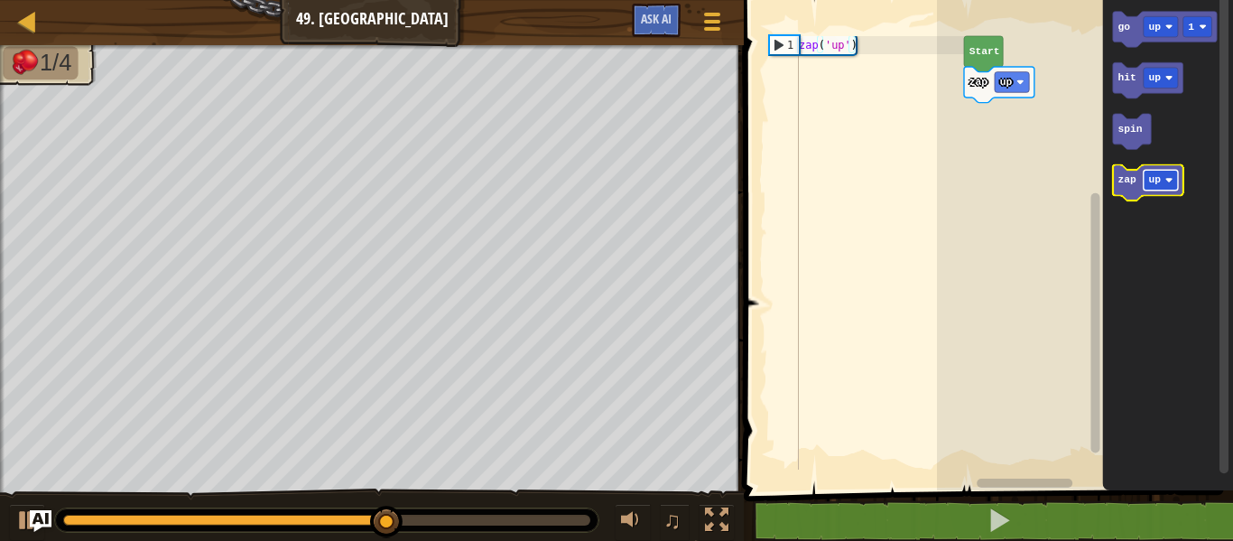
click at [1161, 179] on rect "Blockly Workspace" at bounding box center [1161, 180] width 34 height 21
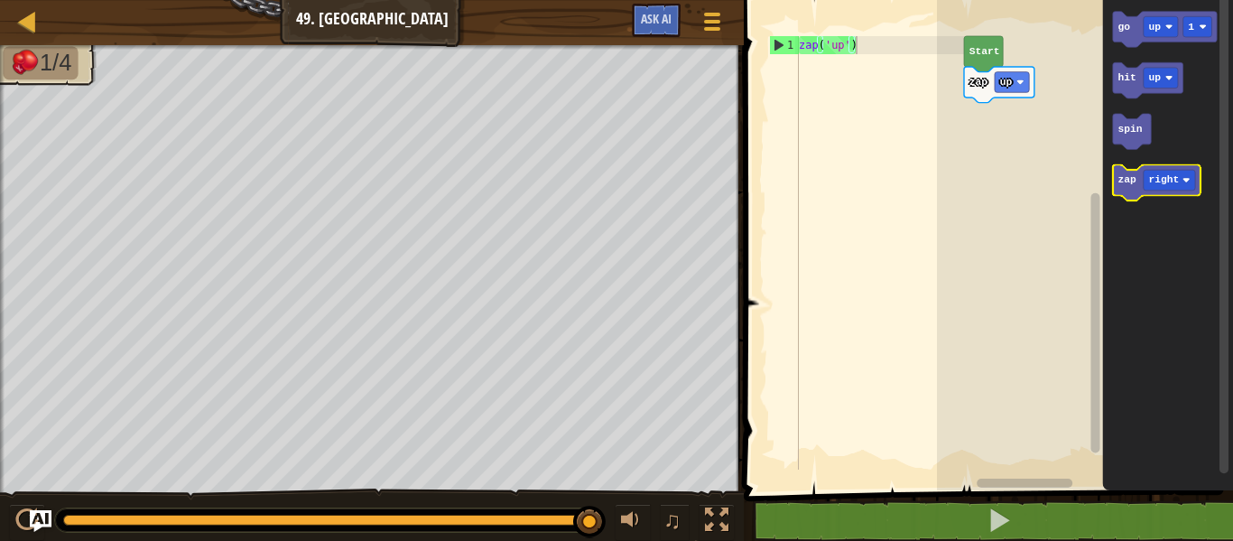
click at [1127, 187] on icon "Blockly Workspace" at bounding box center [1157, 183] width 88 height 36
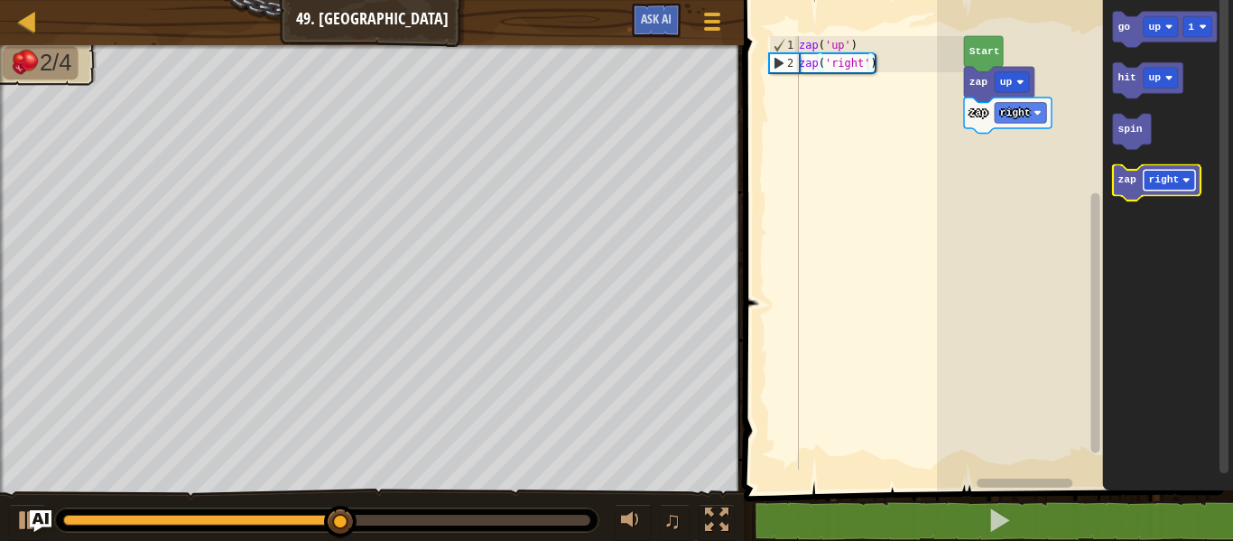
click at [1162, 176] on text "right" at bounding box center [1163, 179] width 31 height 11
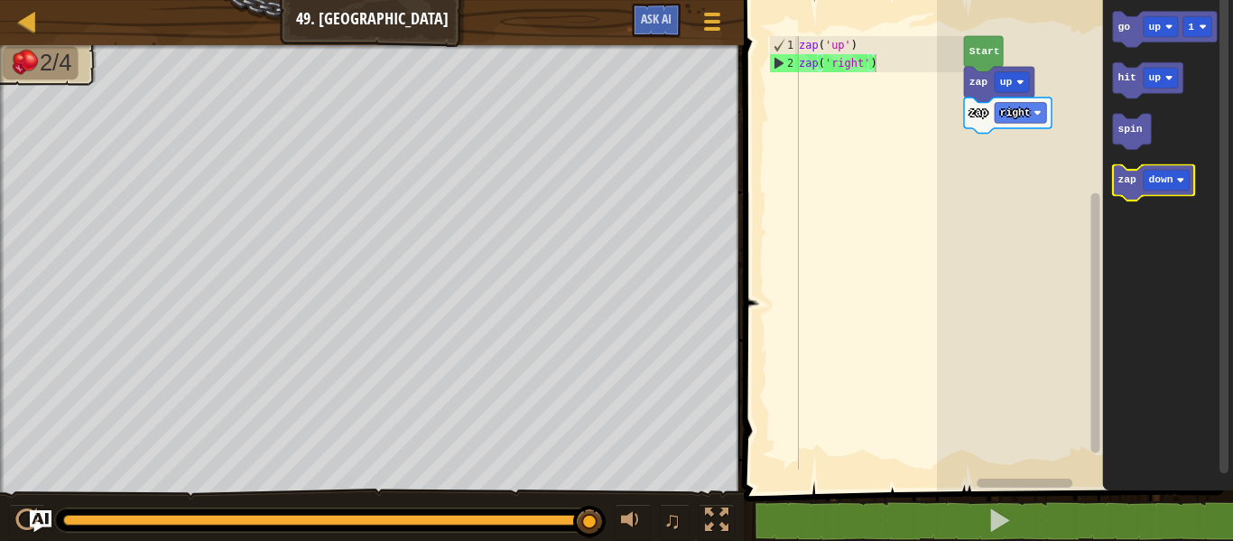
click at [1127, 176] on text "zap" at bounding box center [1126, 179] width 19 height 11
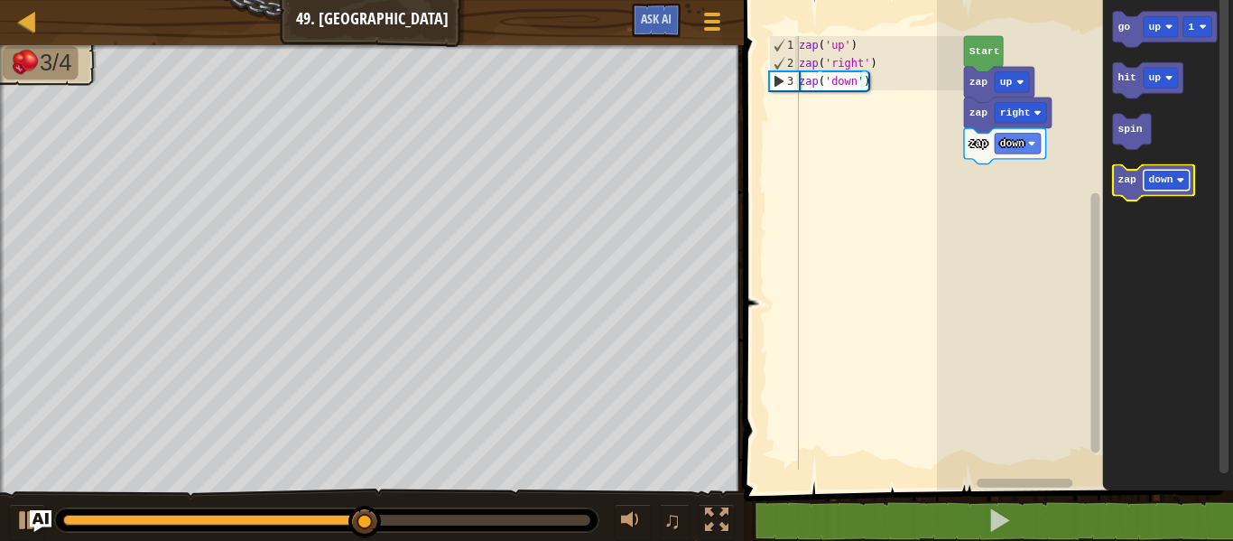
click at [1161, 171] on rect "Blockly Workspace" at bounding box center [1167, 180] width 46 height 21
click at [1132, 184] on text "zap" at bounding box center [1126, 179] width 19 height 11
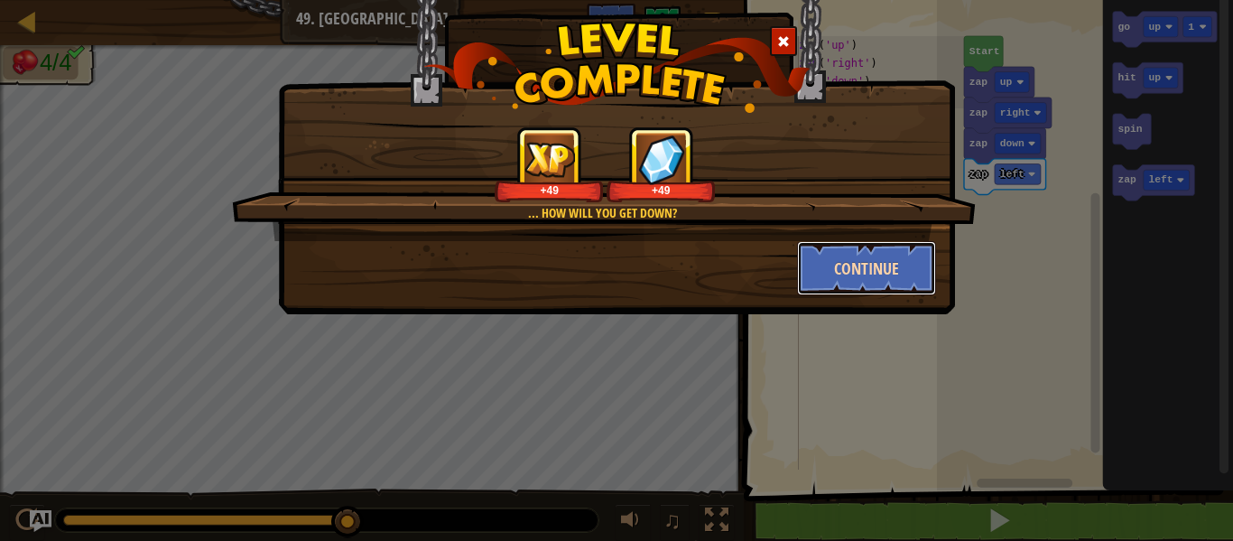
click at [879, 258] on button "Continue" at bounding box center [867, 268] width 140 height 54
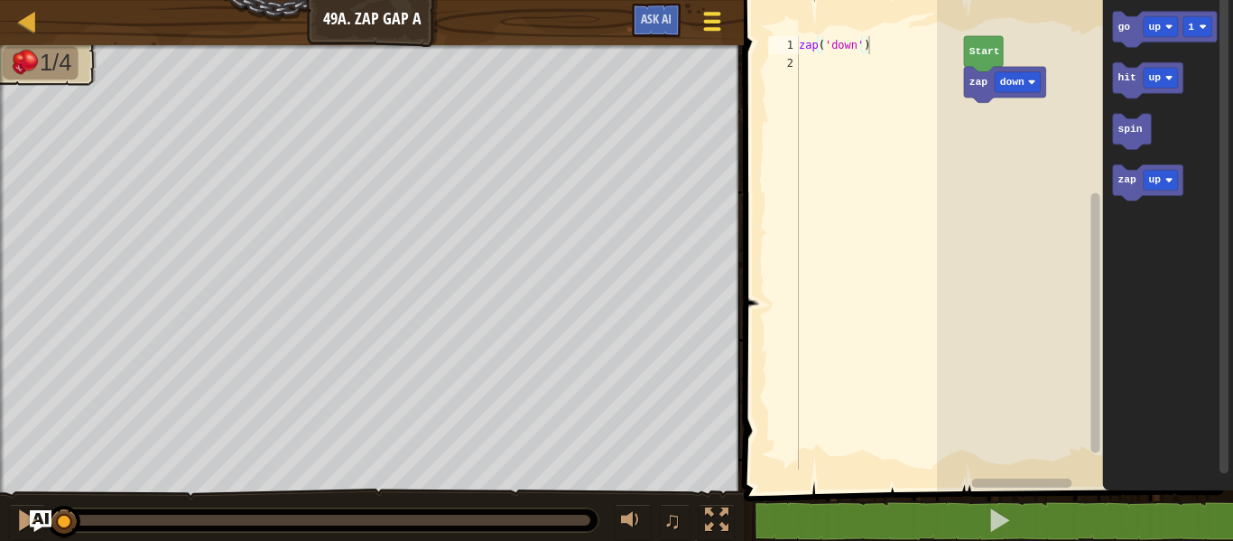
click at [712, 14] on span at bounding box center [712, 14] width 17 height 4
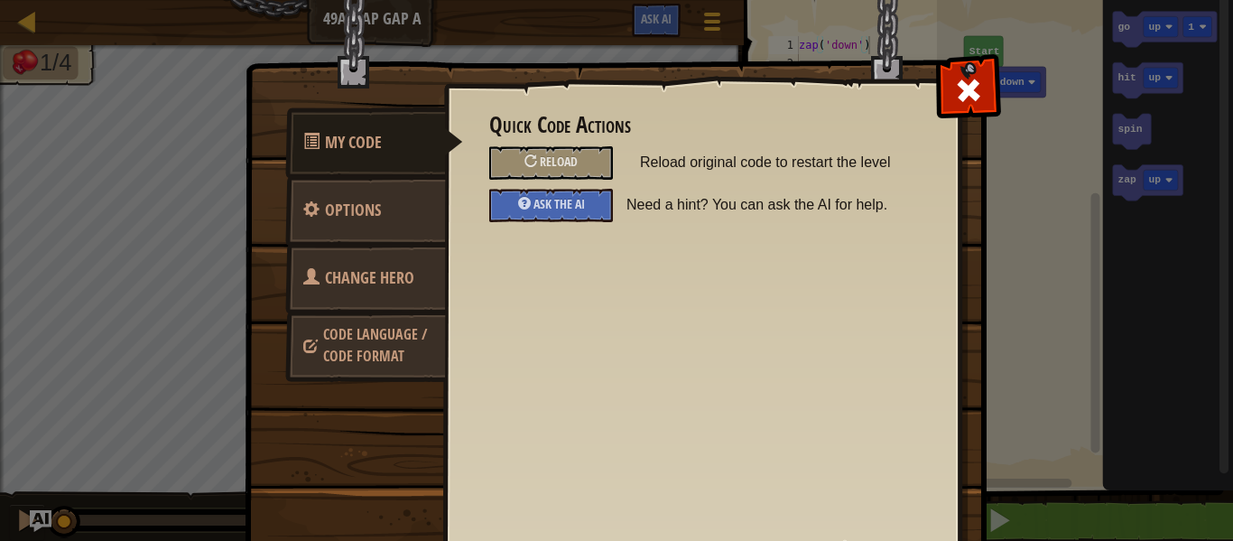
click at [349, 279] on span "Change Hero" at bounding box center [369, 277] width 89 height 23
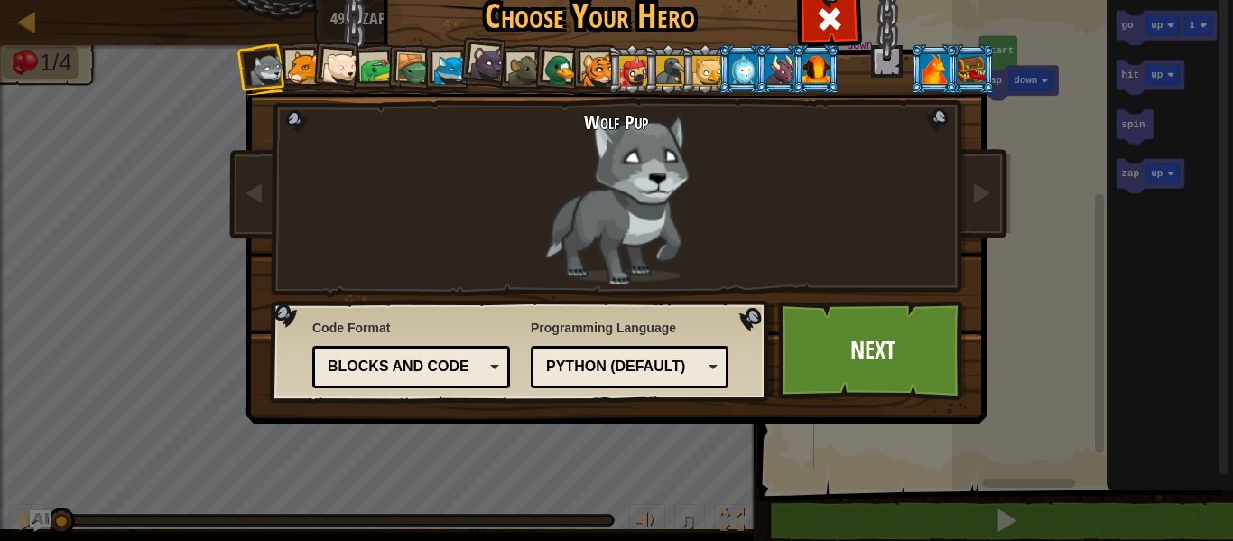
click at [662, 59] on div at bounding box center [670, 70] width 29 height 29
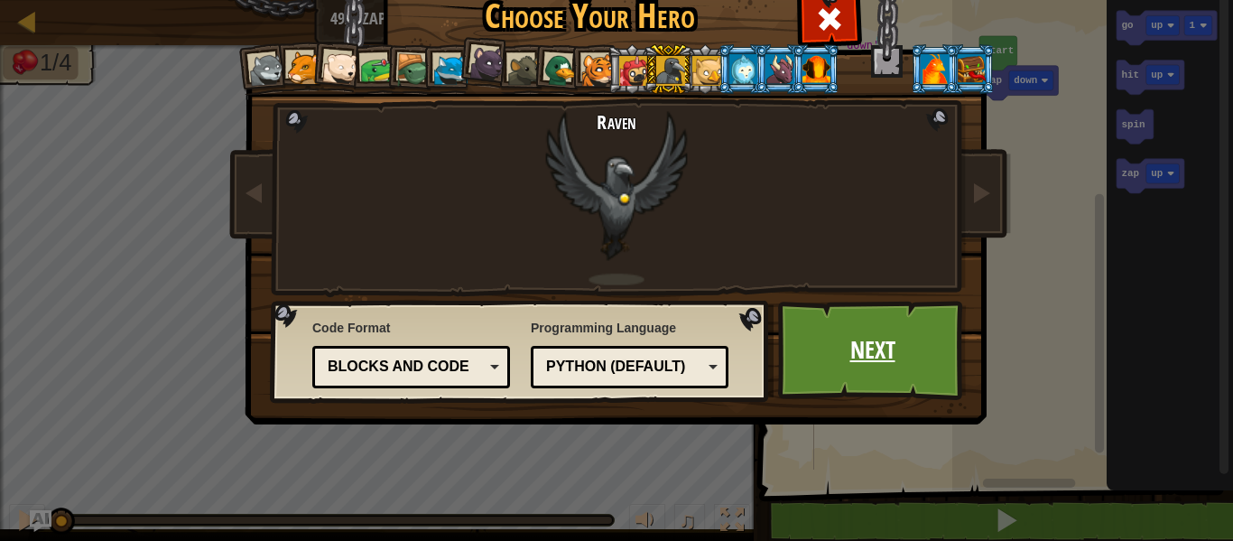
click at [909, 326] on link "Next" at bounding box center [872, 350] width 189 height 99
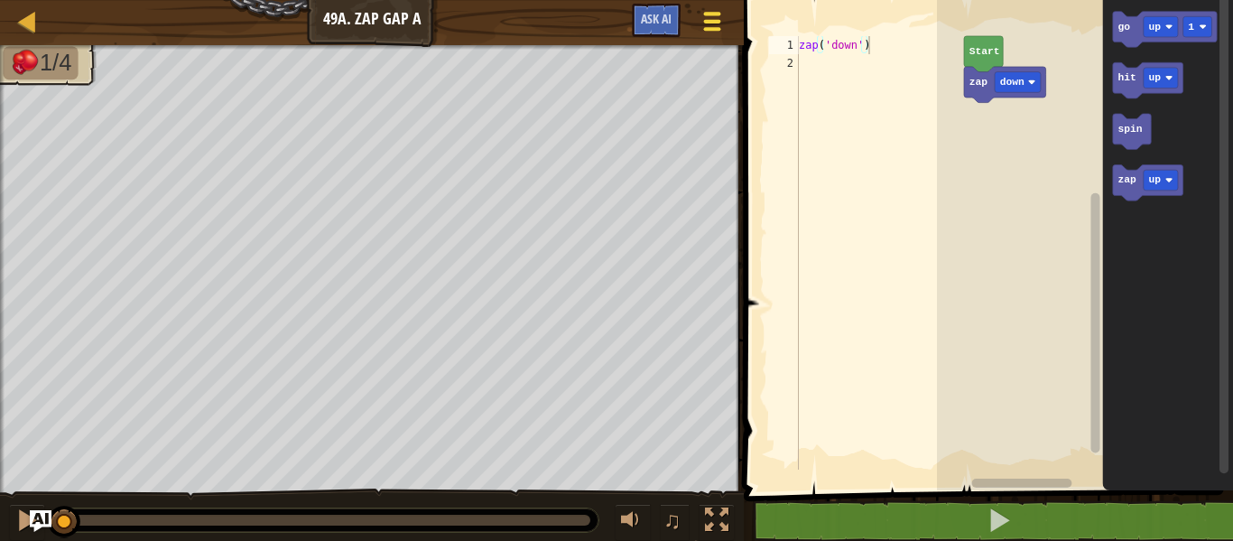
click at [718, 11] on div at bounding box center [712, 21] width 24 height 26
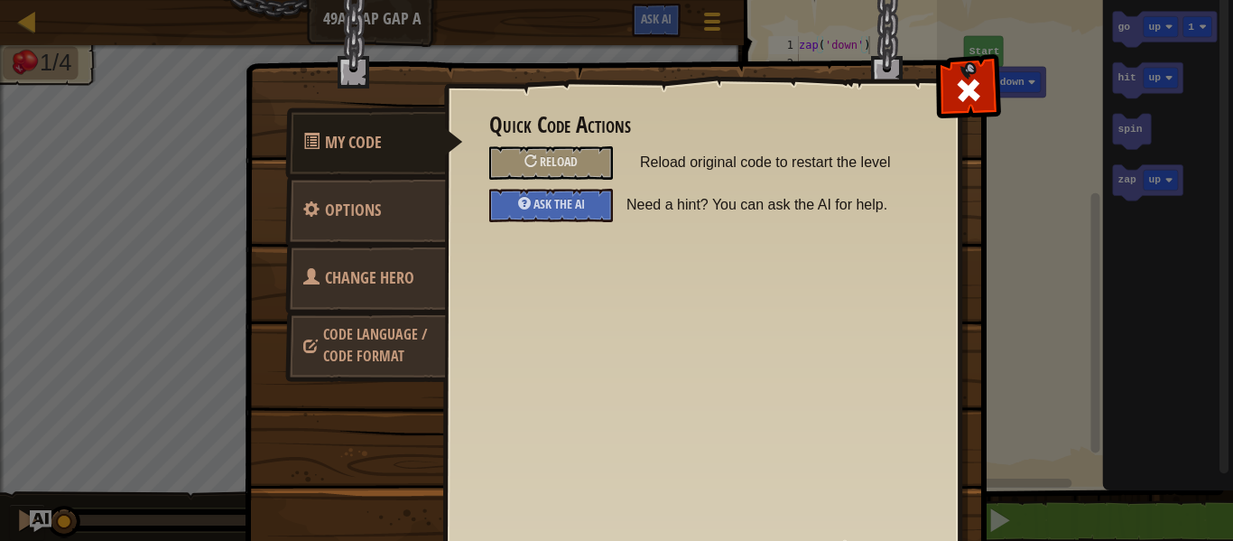
click at [407, 267] on span "Change Hero" at bounding box center [369, 277] width 89 height 23
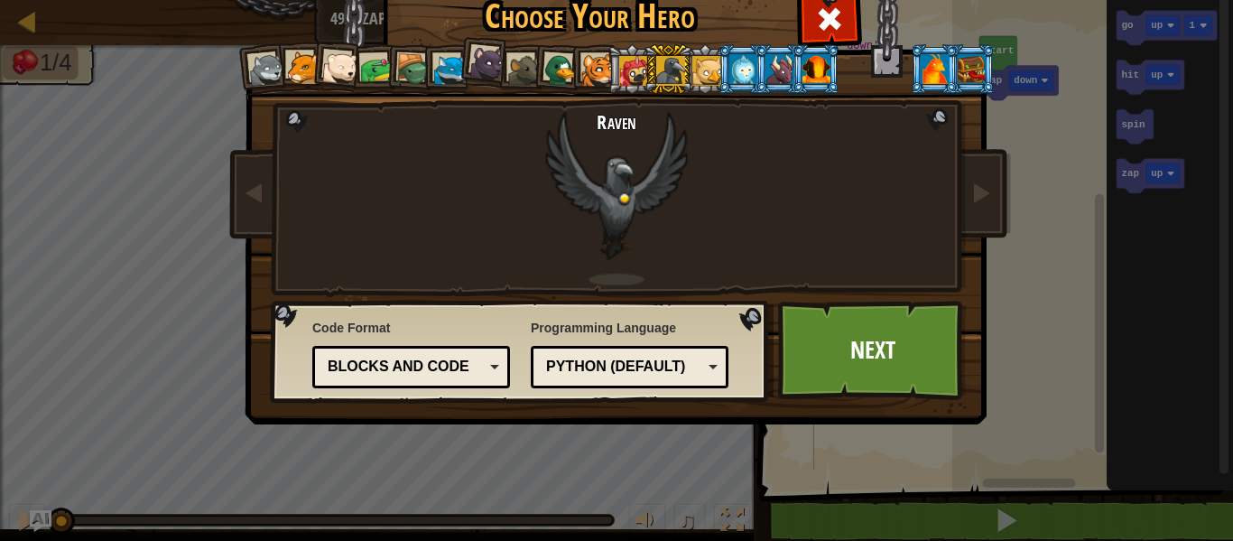
click at [774, 54] on div at bounding box center [779, 68] width 28 height 29
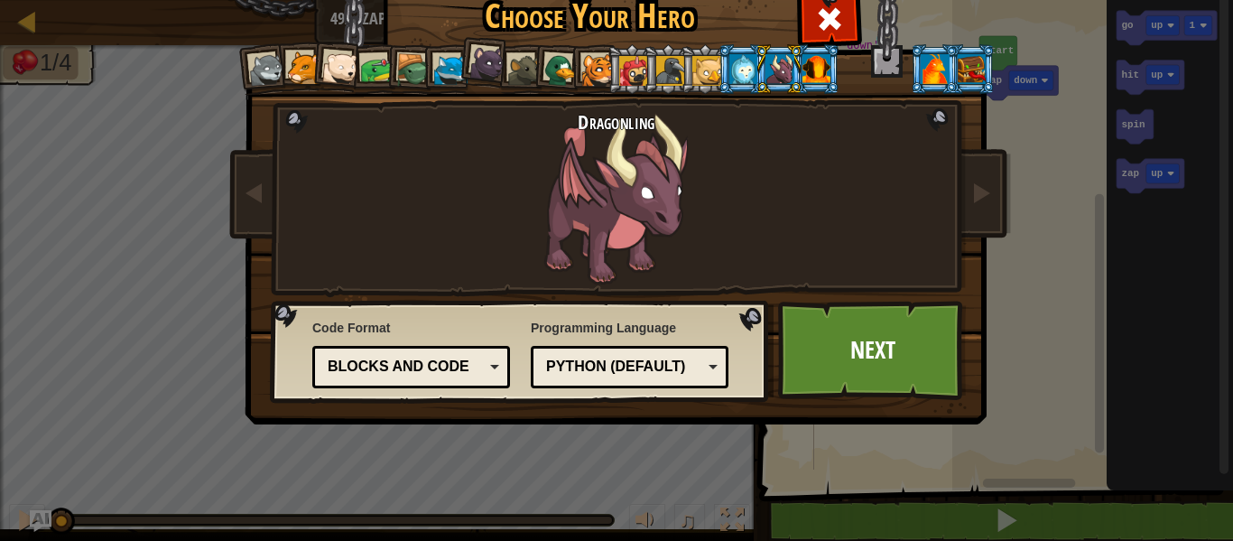
click at [964, 61] on div at bounding box center [972, 68] width 28 height 29
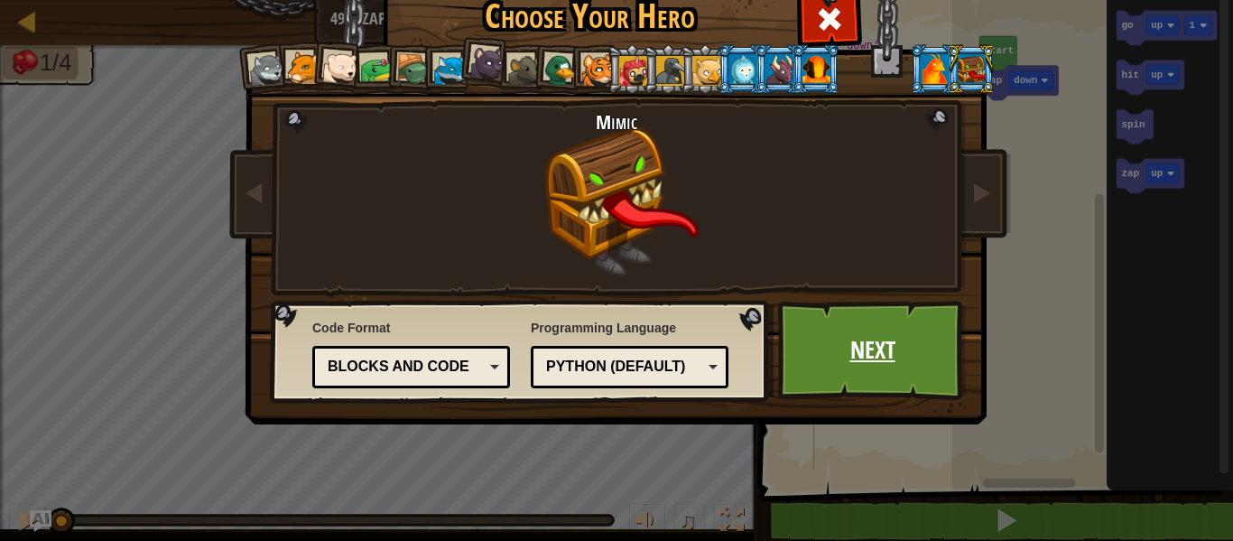
click at [911, 339] on link "Next" at bounding box center [872, 350] width 189 height 99
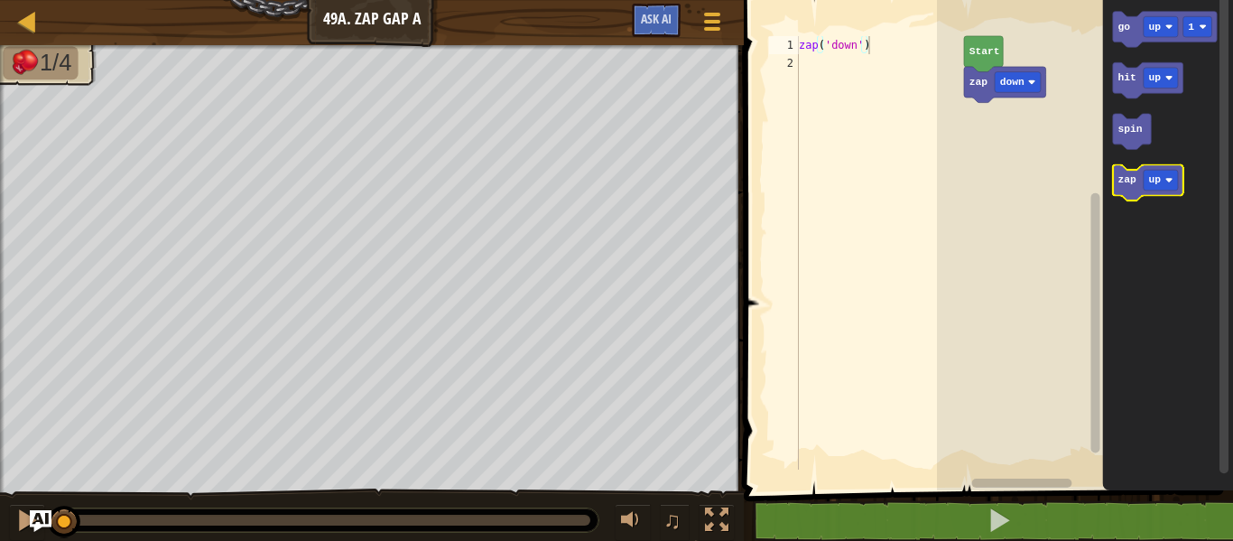
click at [1126, 180] on text "zap" at bounding box center [1126, 179] width 19 height 11
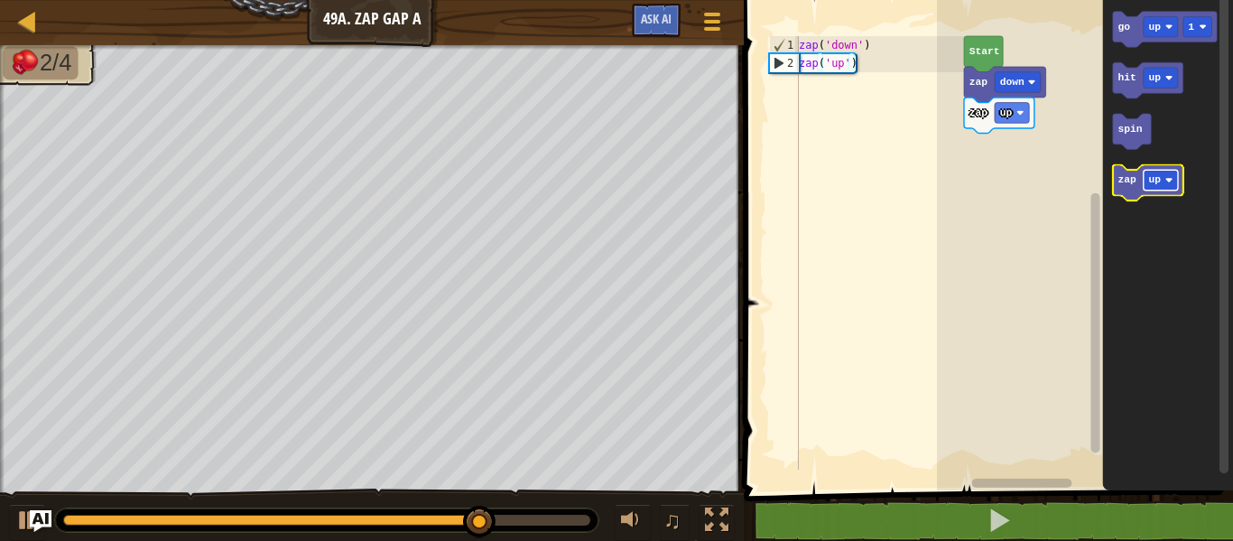
click at [1159, 177] on text "up" at bounding box center [1154, 179] width 13 height 11
click at [1134, 182] on text "zap" at bounding box center [1126, 179] width 19 height 11
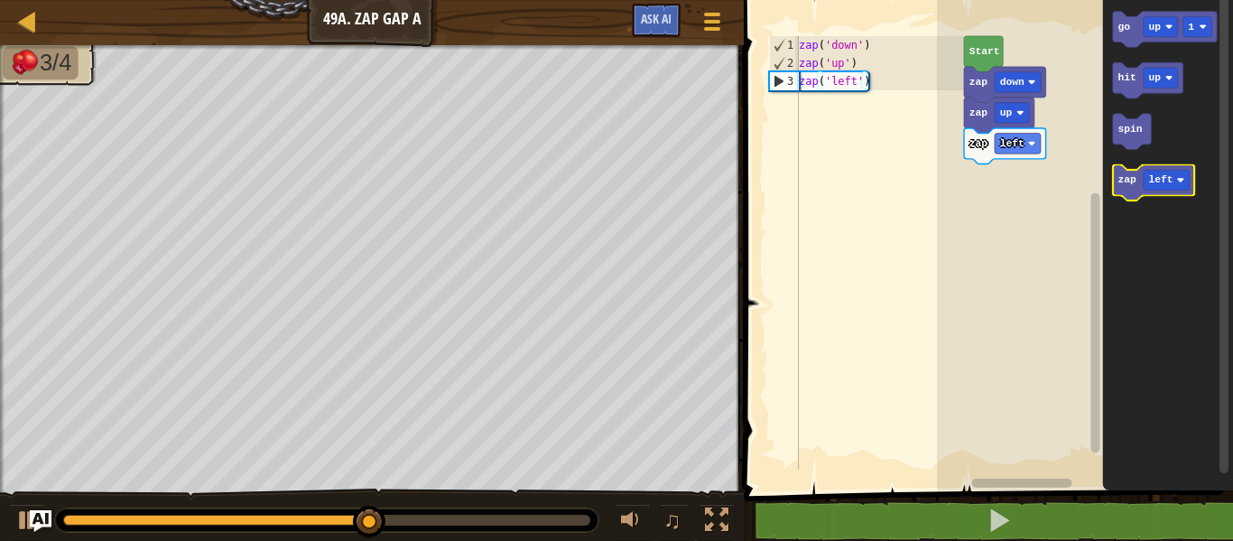
click at [1134, 182] on text "zap" at bounding box center [1126, 179] width 19 height 11
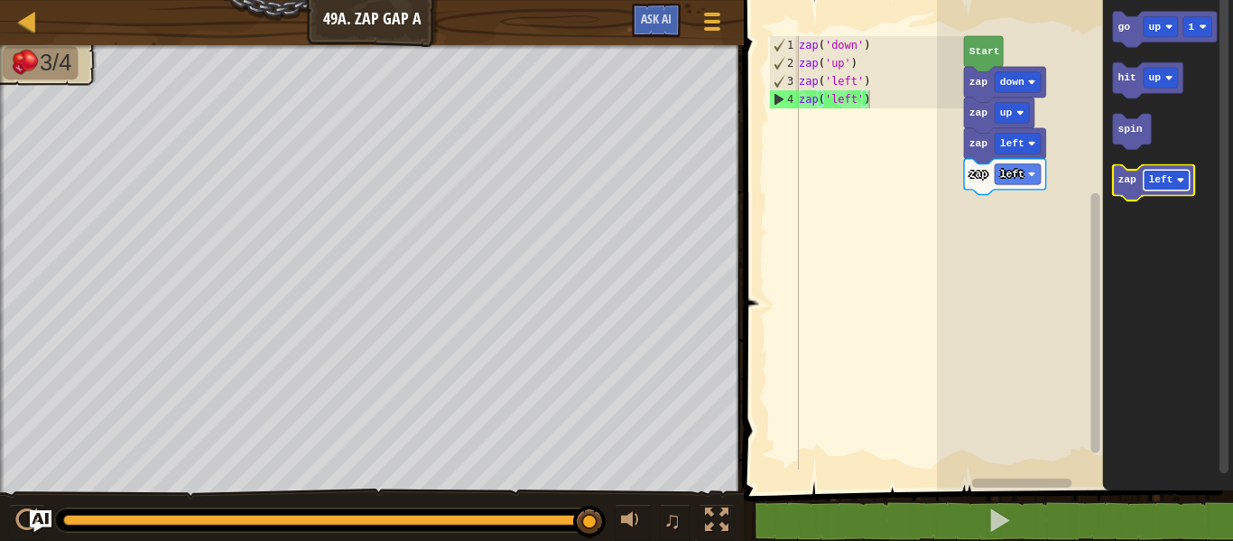
click at [1172, 176] on rect "Blockly Workspace" at bounding box center [1167, 180] width 46 height 21
click at [1134, 179] on text "zap" at bounding box center [1126, 179] width 19 height 11
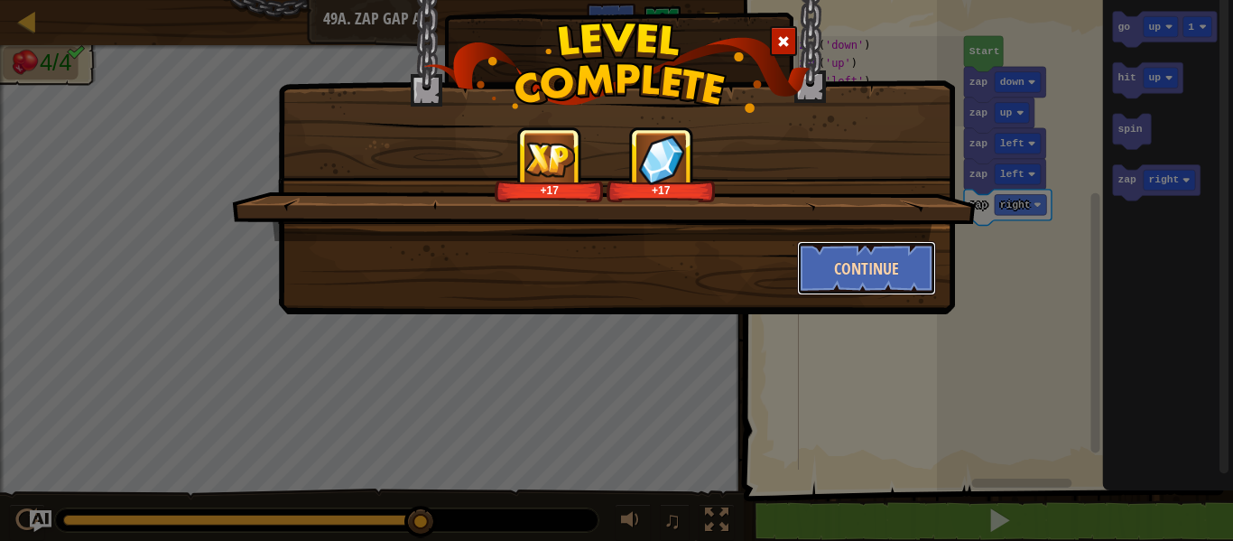
click at [882, 260] on button "Continue" at bounding box center [867, 268] width 140 height 54
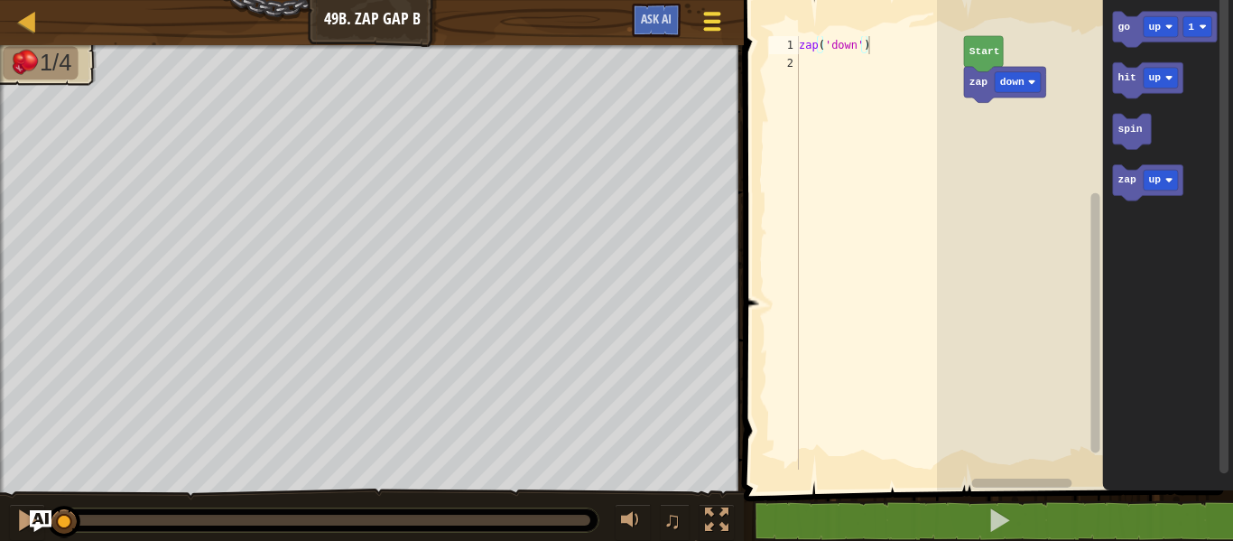
click at [711, 6] on button "Game Menu" at bounding box center [713, 25] width 48 height 44
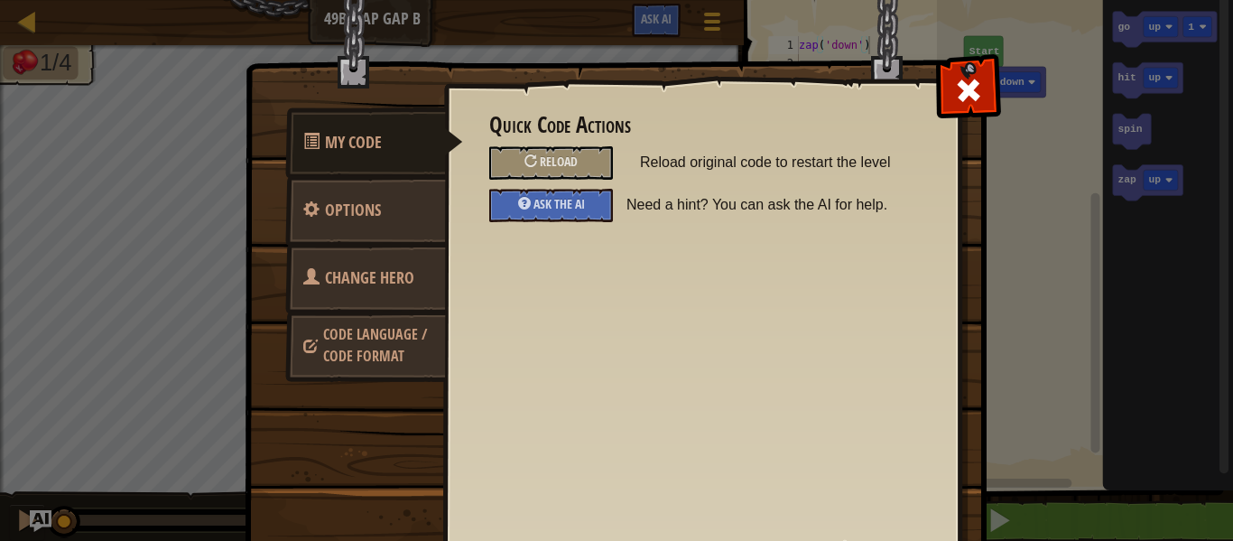
click at [371, 268] on span "Change Hero" at bounding box center [369, 277] width 89 height 23
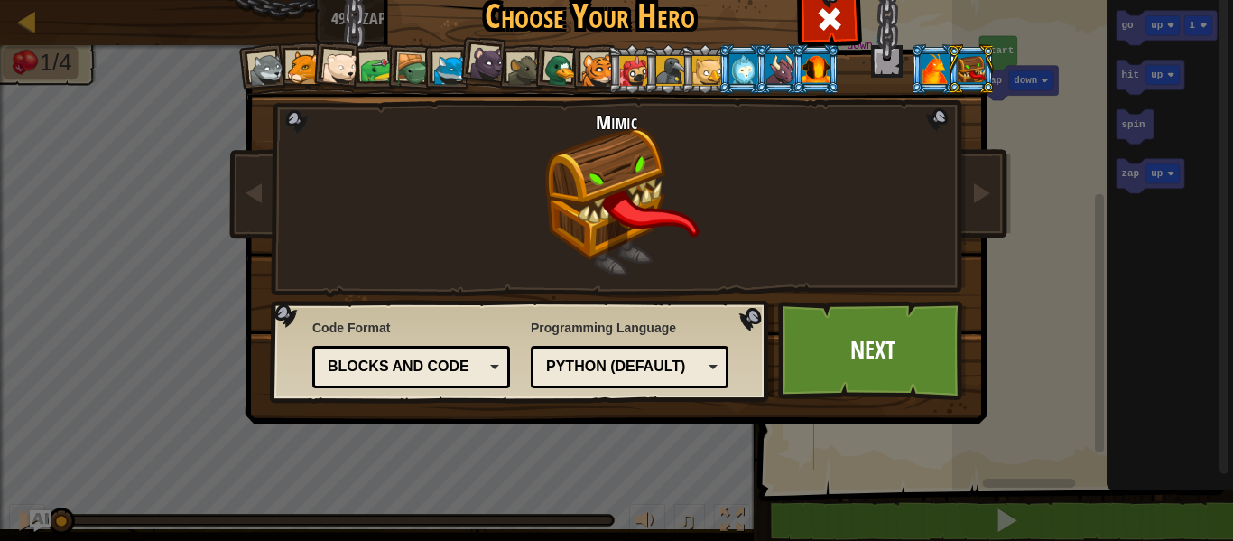
click at [666, 66] on div at bounding box center [670, 70] width 29 height 29
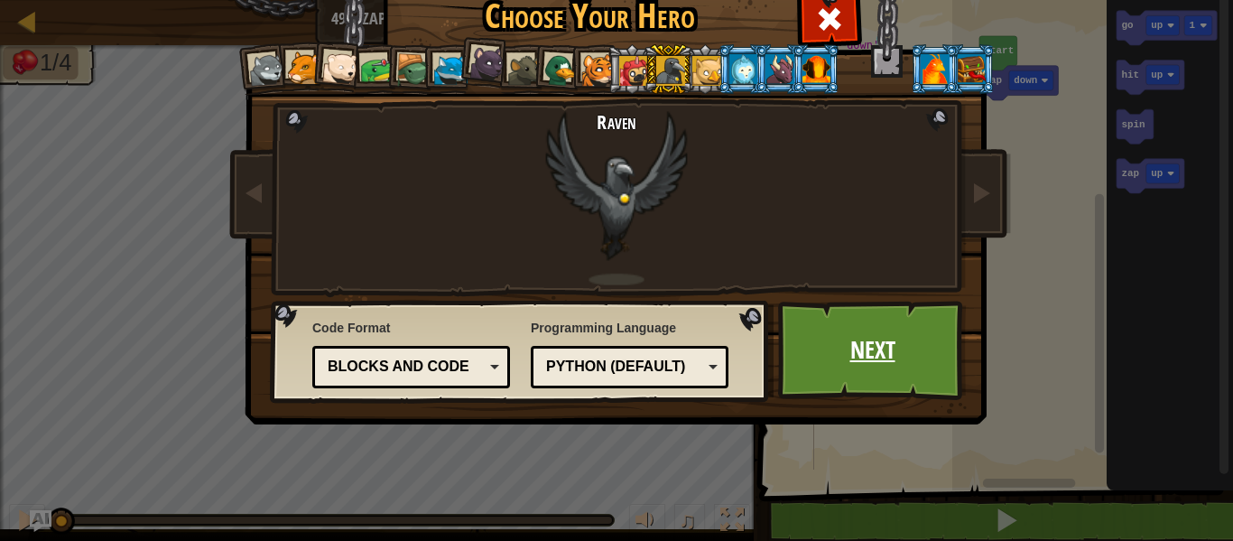
click at [908, 335] on link "Next" at bounding box center [872, 350] width 189 height 99
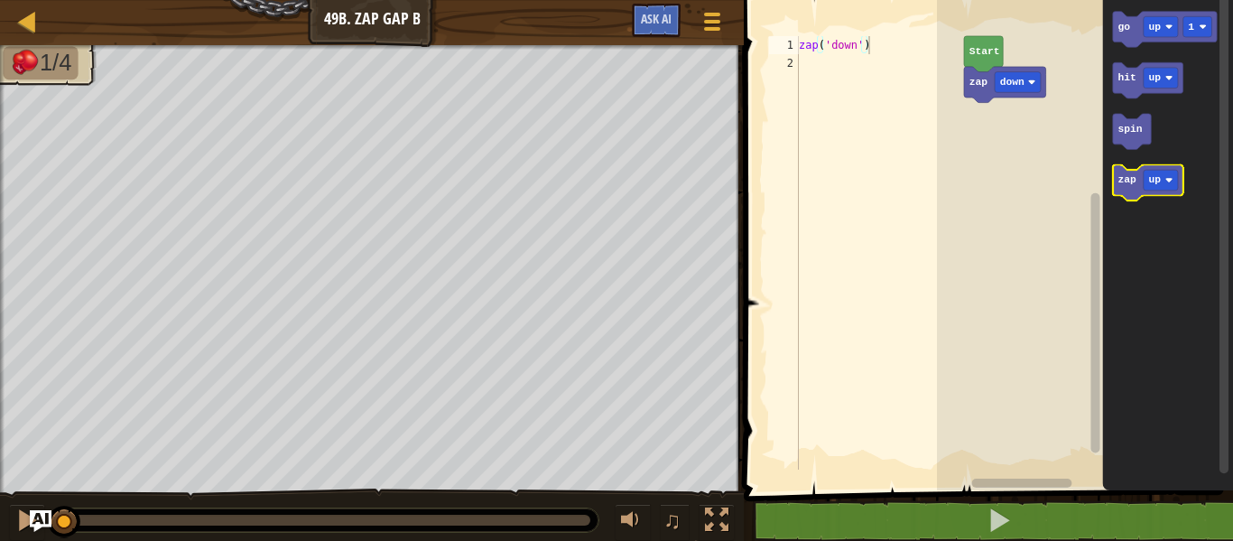
click at [1133, 184] on text "zap" at bounding box center [1126, 179] width 19 height 11
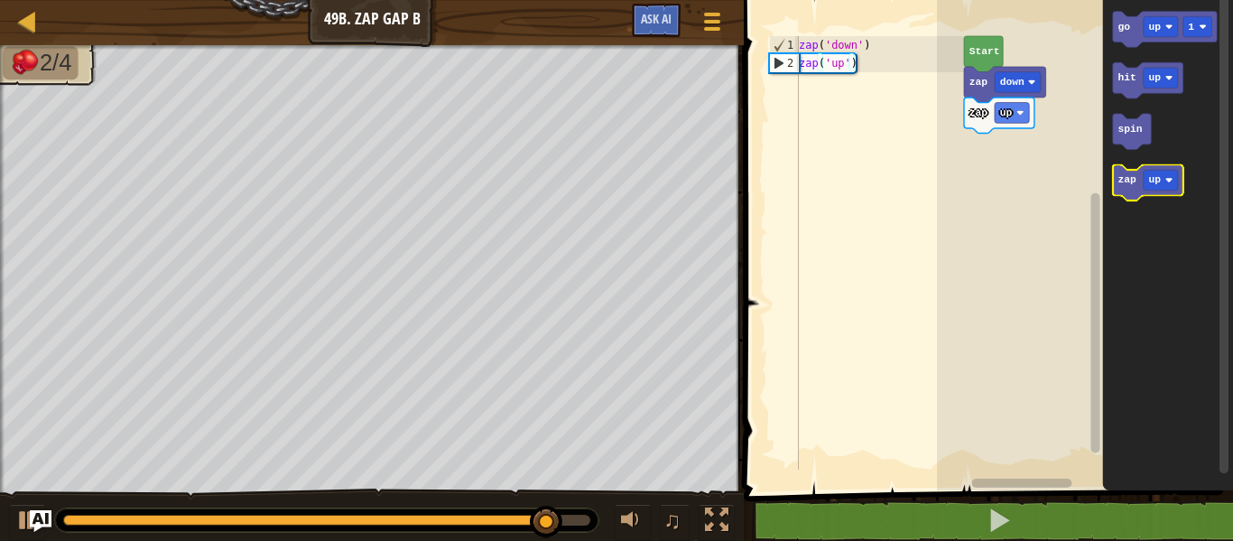
click at [1159, 169] on icon "Blockly Workspace" at bounding box center [1148, 183] width 70 height 36
click at [1158, 175] on text "up" at bounding box center [1154, 179] width 13 height 11
click at [1130, 178] on text "zap" at bounding box center [1126, 179] width 19 height 11
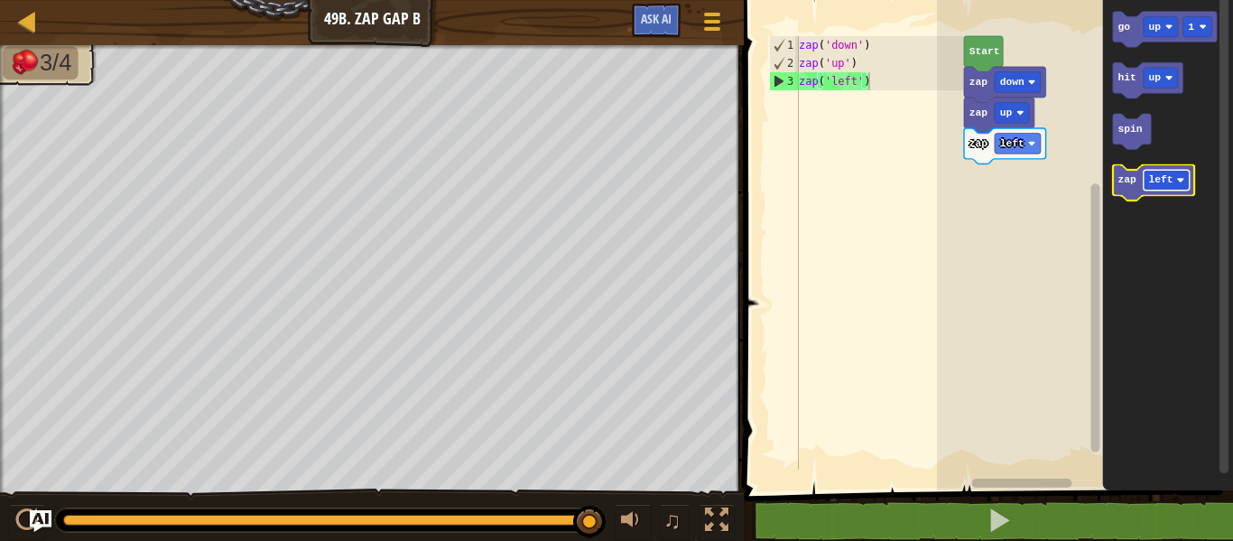
click at [1161, 178] on text "left" at bounding box center [1160, 179] width 24 height 11
click at [1133, 178] on text "zap" at bounding box center [1126, 179] width 19 height 11
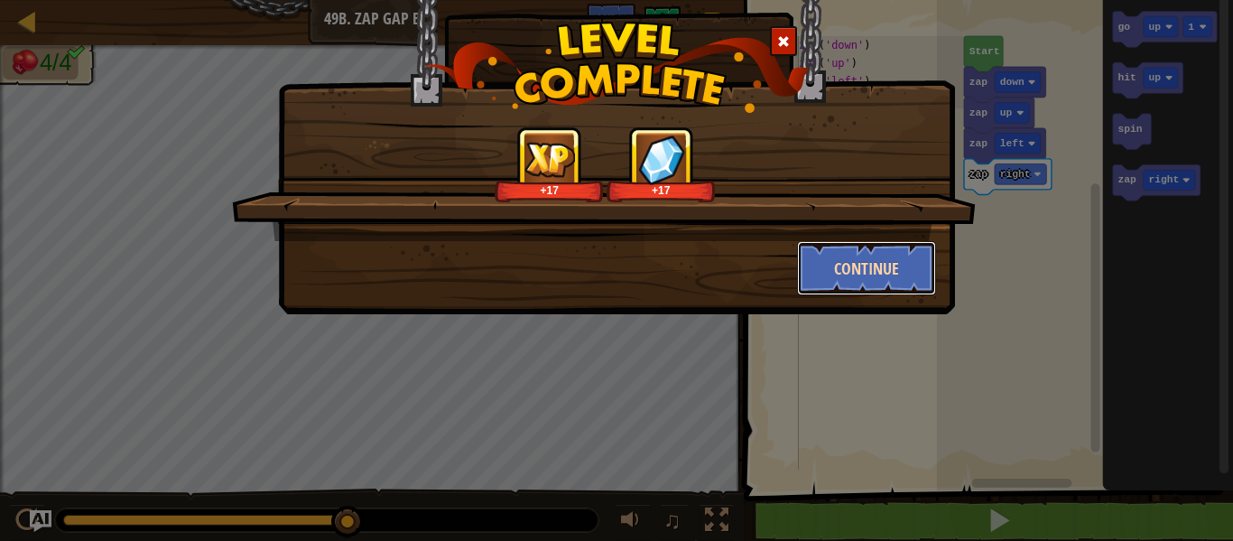
click at [914, 242] on button "Continue" at bounding box center [867, 268] width 140 height 54
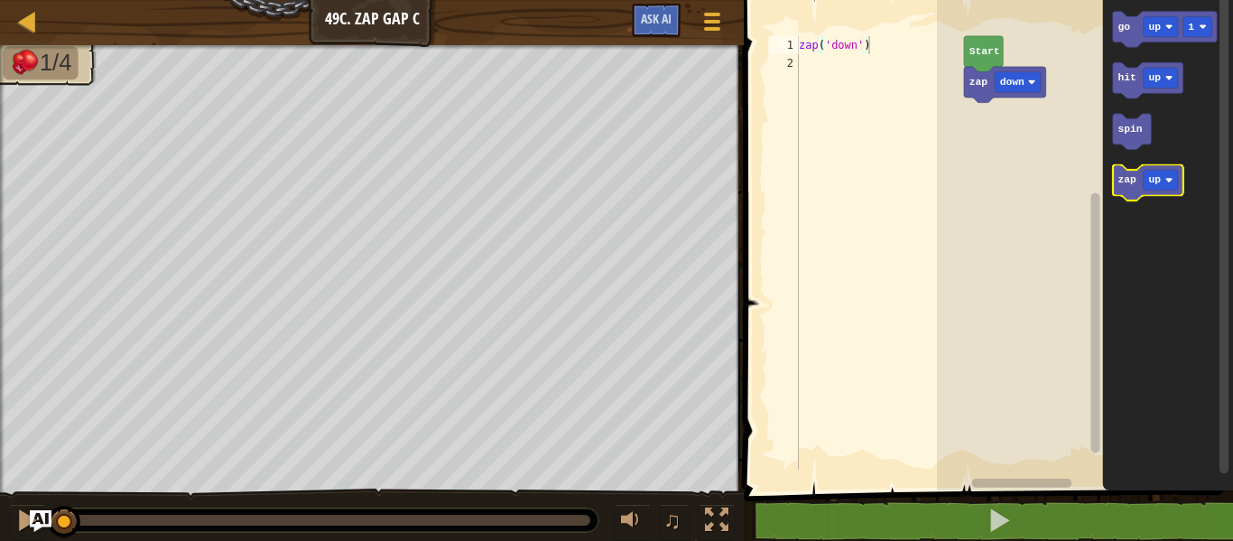
click at [1131, 182] on text "zap" at bounding box center [1126, 179] width 19 height 11
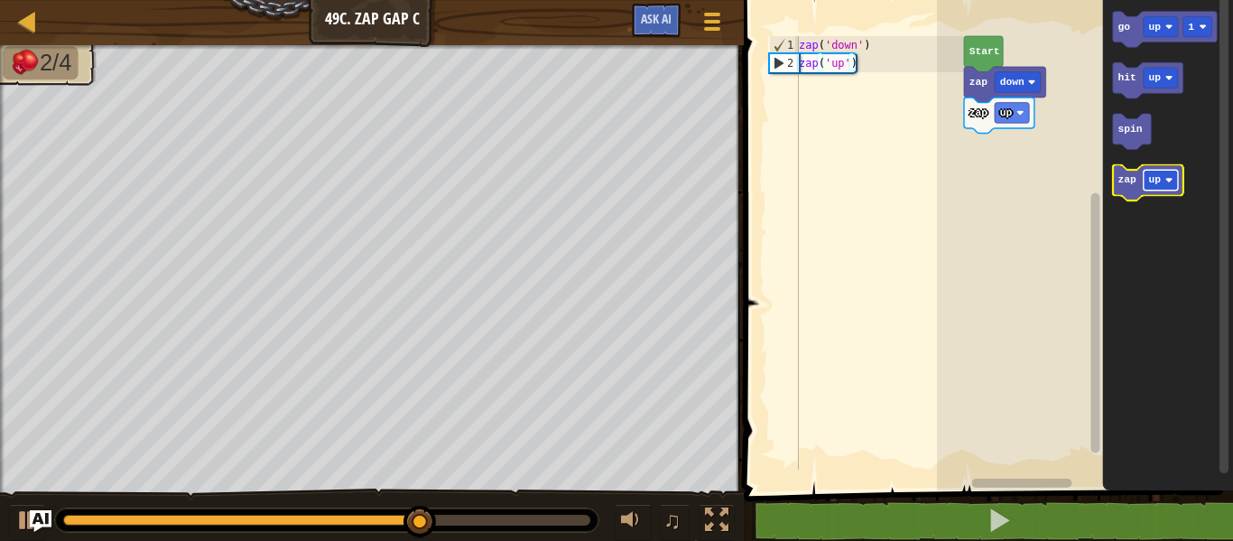
click at [1158, 176] on text "up" at bounding box center [1154, 179] width 13 height 11
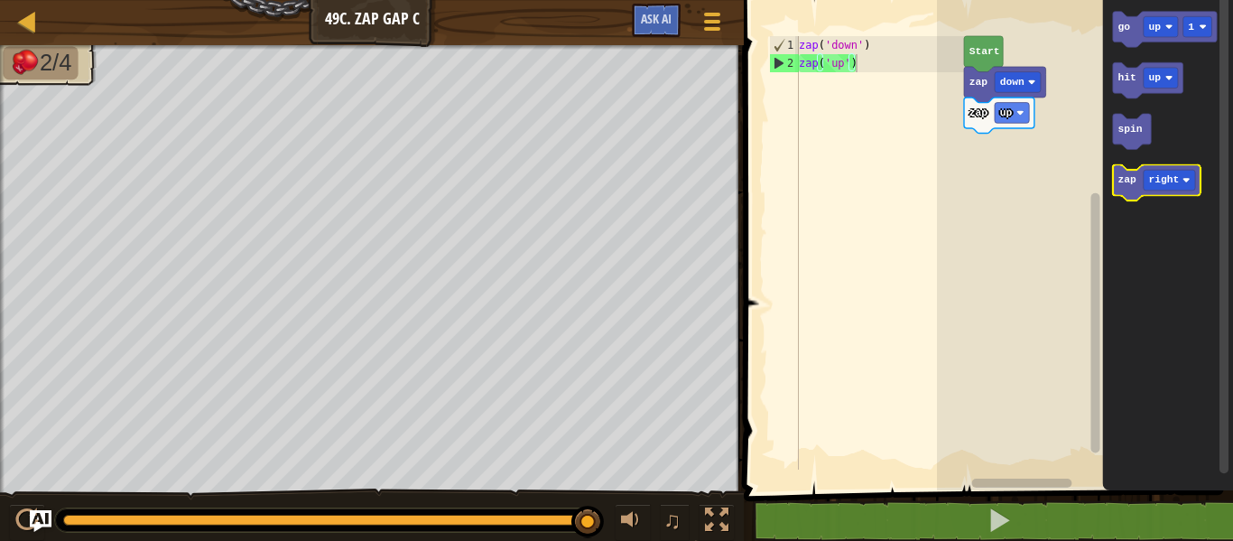
click at [1127, 177] on text "zap" at bounding box center [1126, 179] width 19 height 11
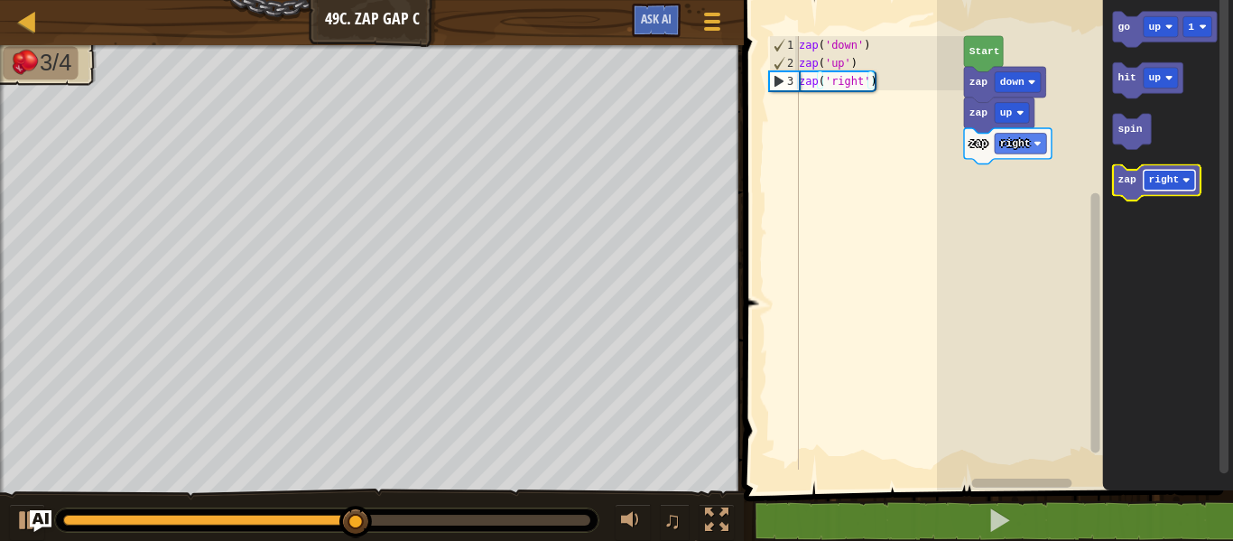
click at [1162, 179] on text "right" at bounding box center [1163, 179] width 31 height 11
click at [1162, 180] on text "down" at bounding box center [1160, 179] width 24 height 11
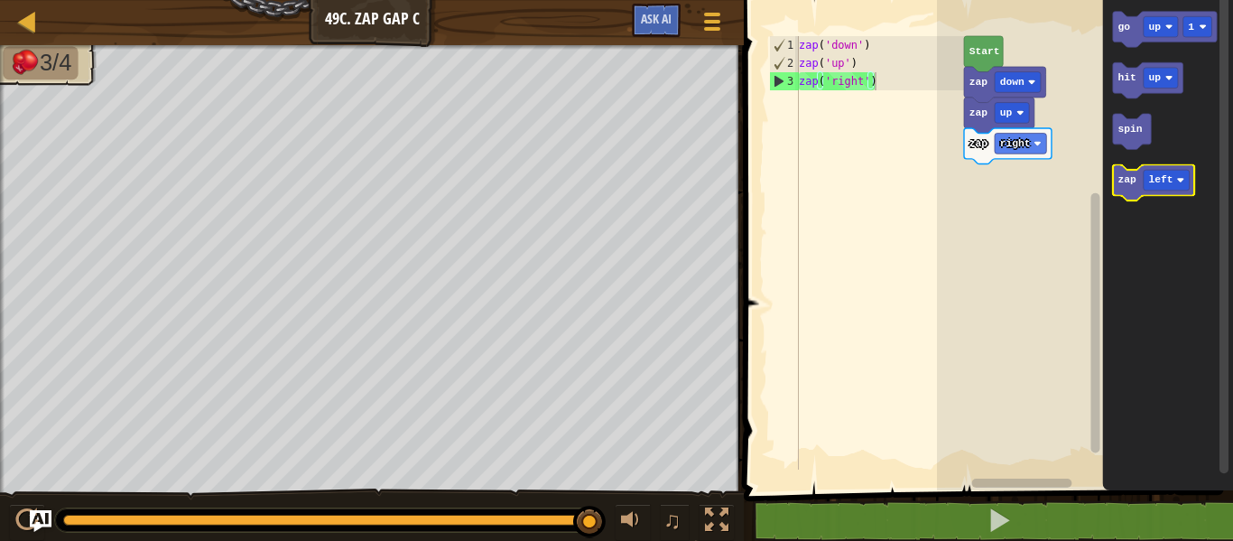
click at [1124, 181] on text "zap" at bounding box center [1126, 179] width 19 height 11
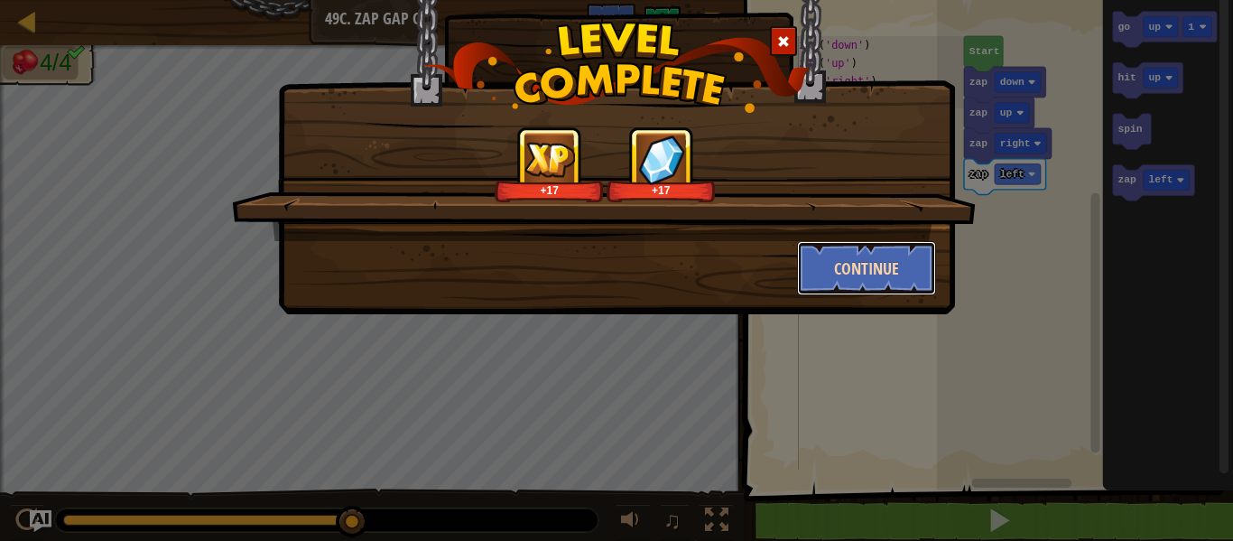
click at [877, 270] on button "Continue" at bounding box center [867, 268] width 140 height 54
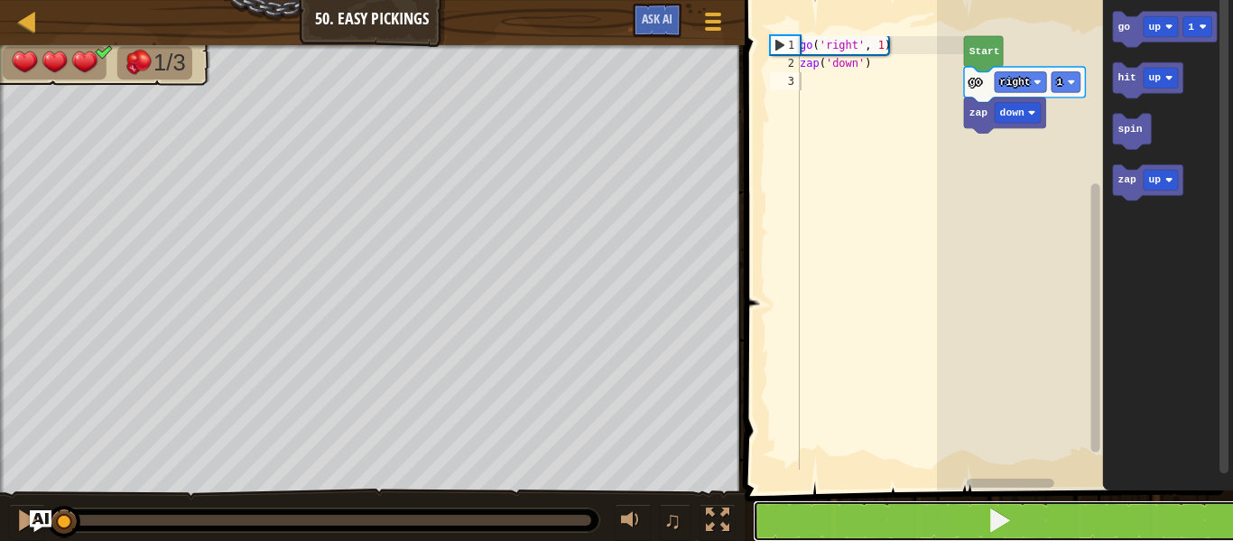
click at [1003, 515] on span at bounding box center [998, 519] width 25 height 25
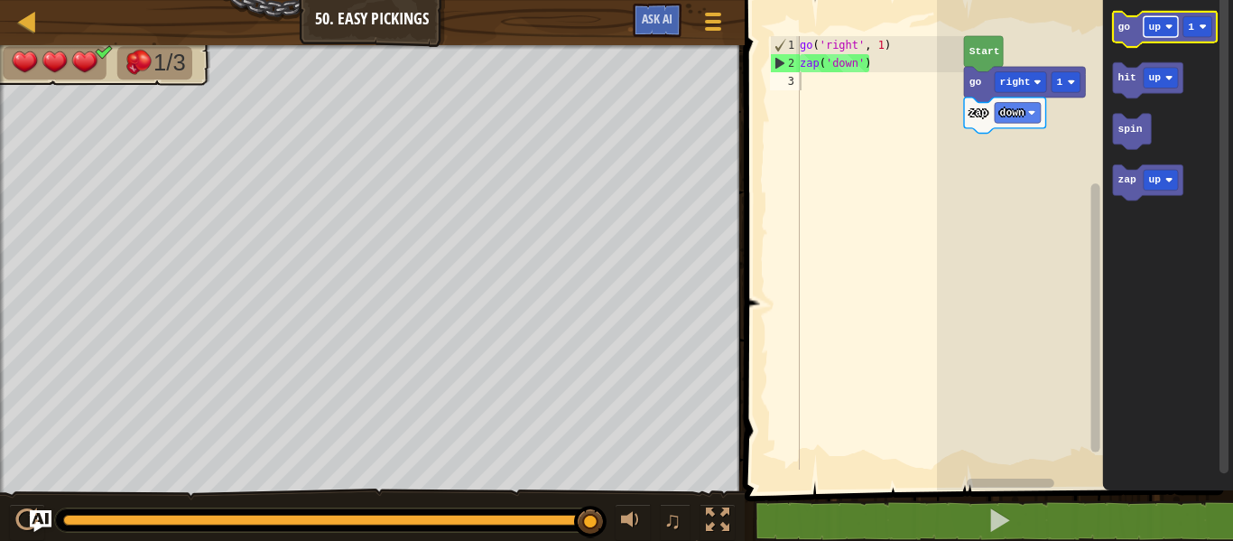
click at [1155, 23] on text "up" at bounding box center [1155, 27] width 13 height 11
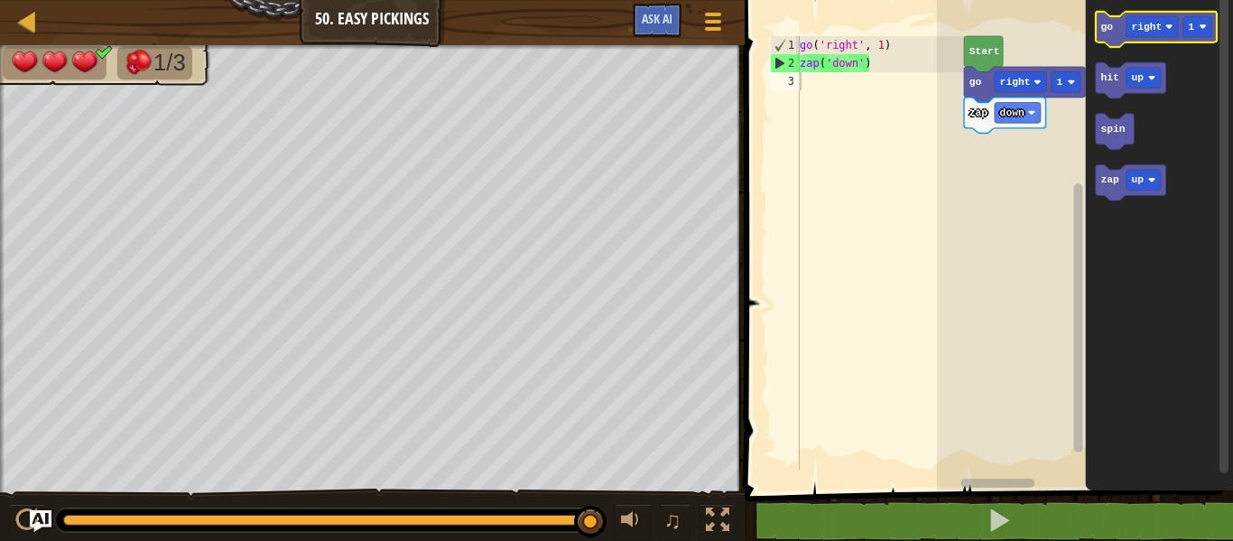
click at [1115, 25] on icon "Blockly Workspace" at bounding box center [1156, 30] width 121 height 36
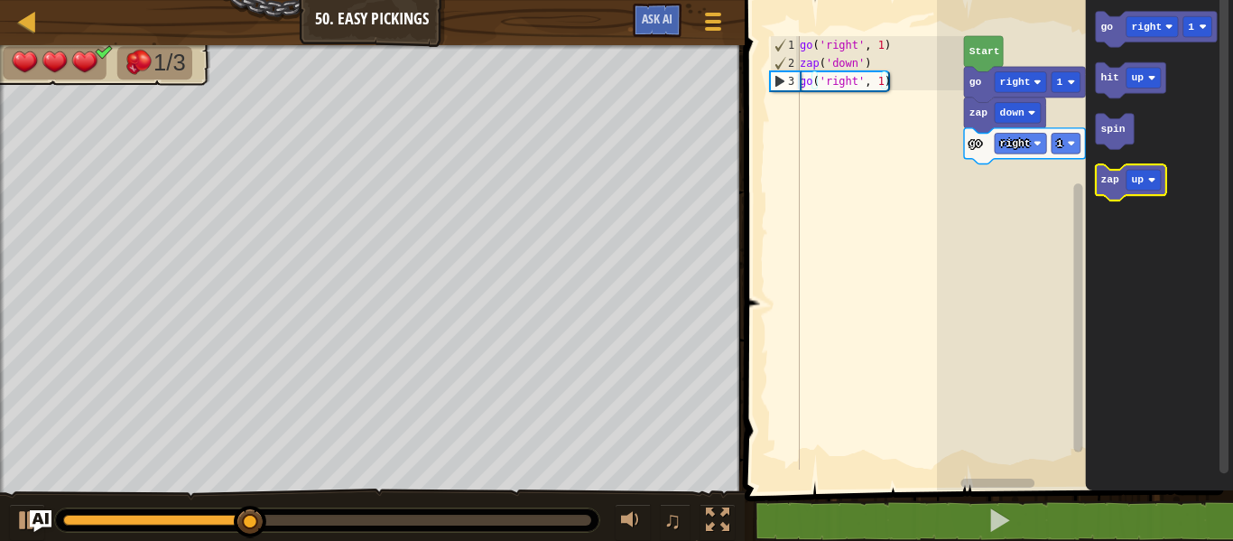
click at [1116, 189] on icon "Blockly Workspace" at bounding box center [1131, 182] width 70 height 36
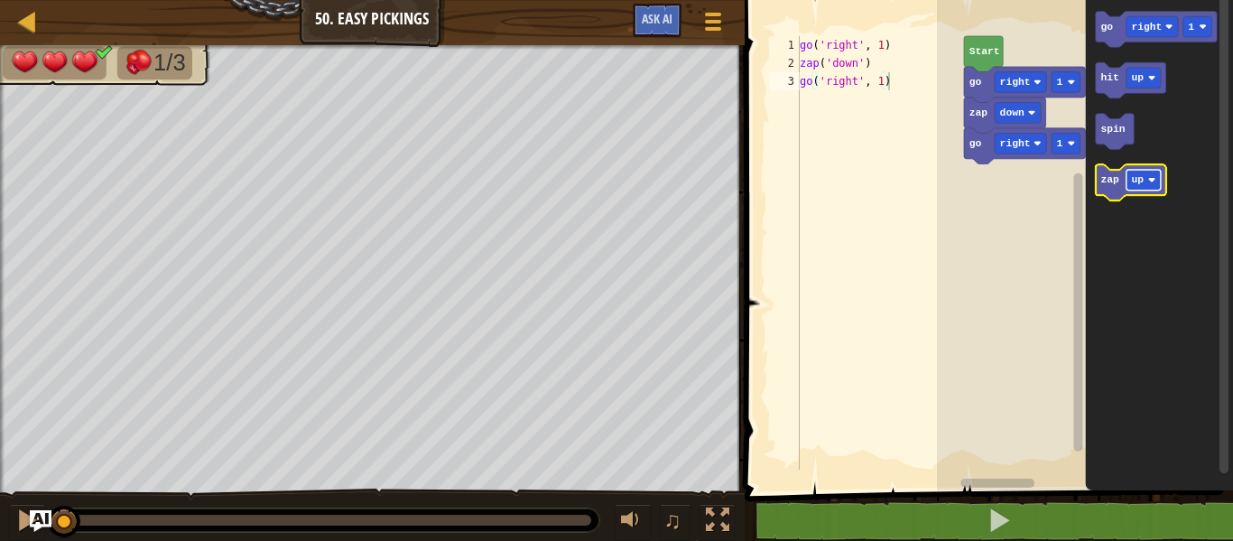
click at [1142, 179] on text "up" at bounding box center [1138, 179] width 13 height 11
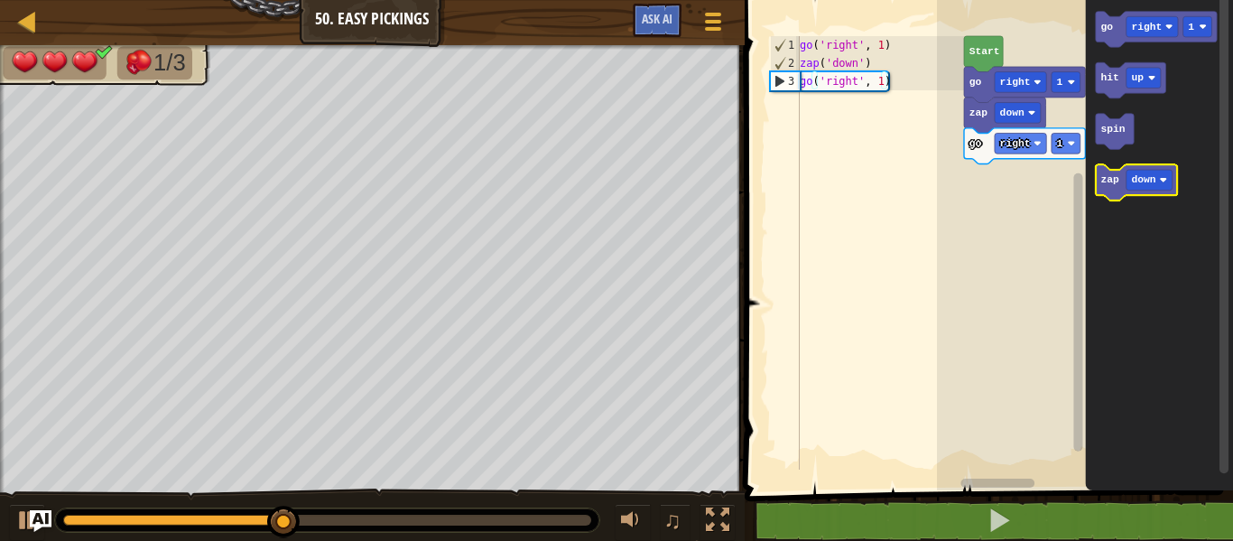
click at [1110, 181] on text "zap" at bounding box center [1110, 179] width 19 height 11
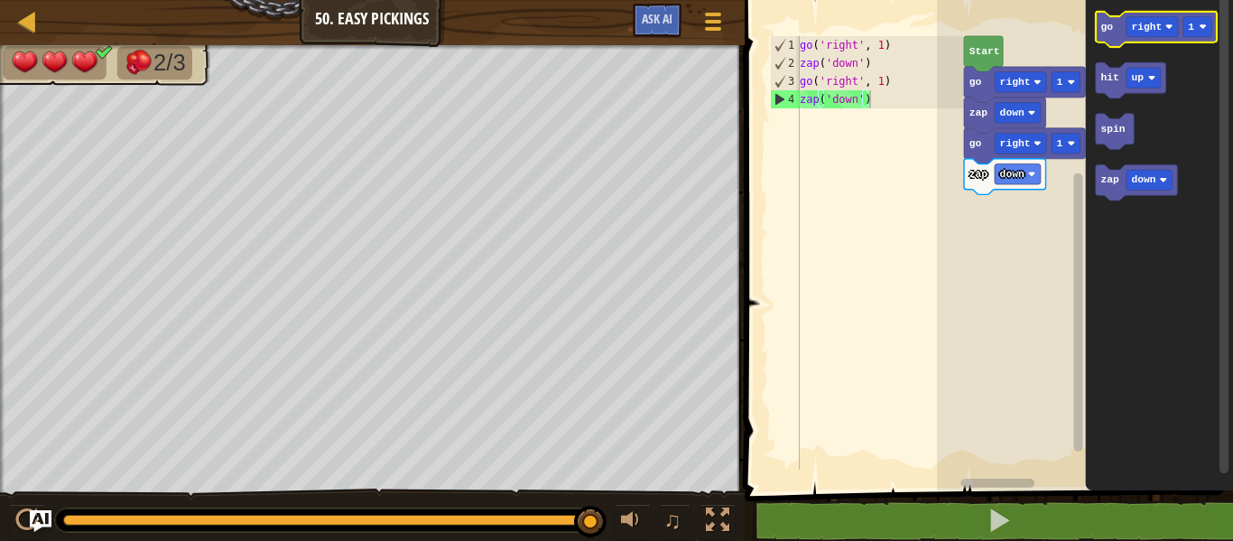
click at [1115, 30] on icon "Blockly Workspace" at bounding box center [1156, 30] width 121 height 36
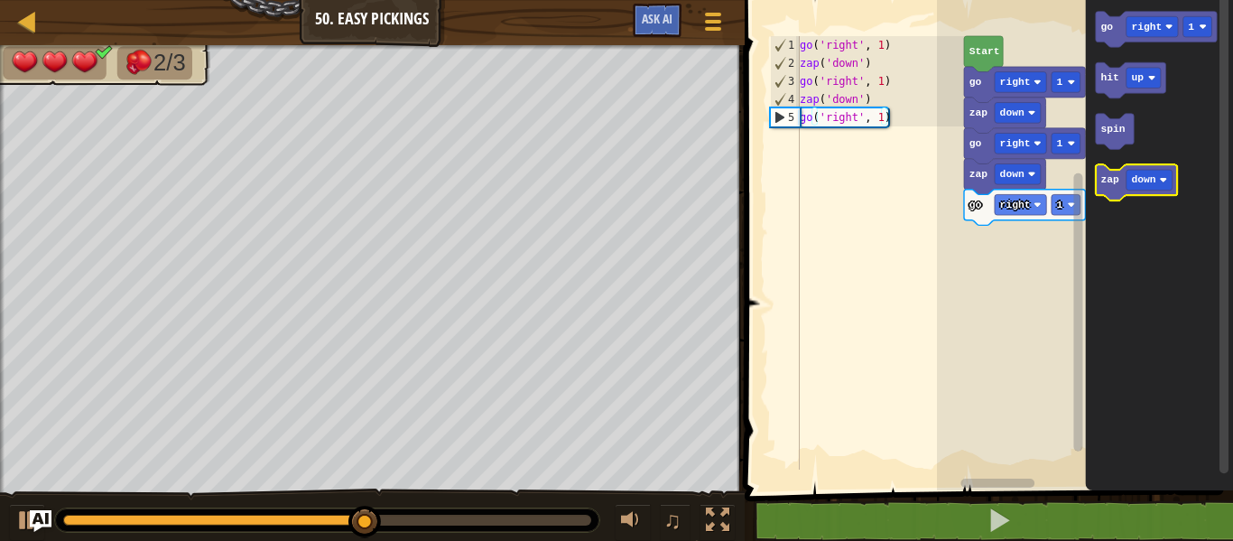
click at [1115, 173] on icon "Blockly Workspace" at bounding box center [1137, 182] width 82 height 36
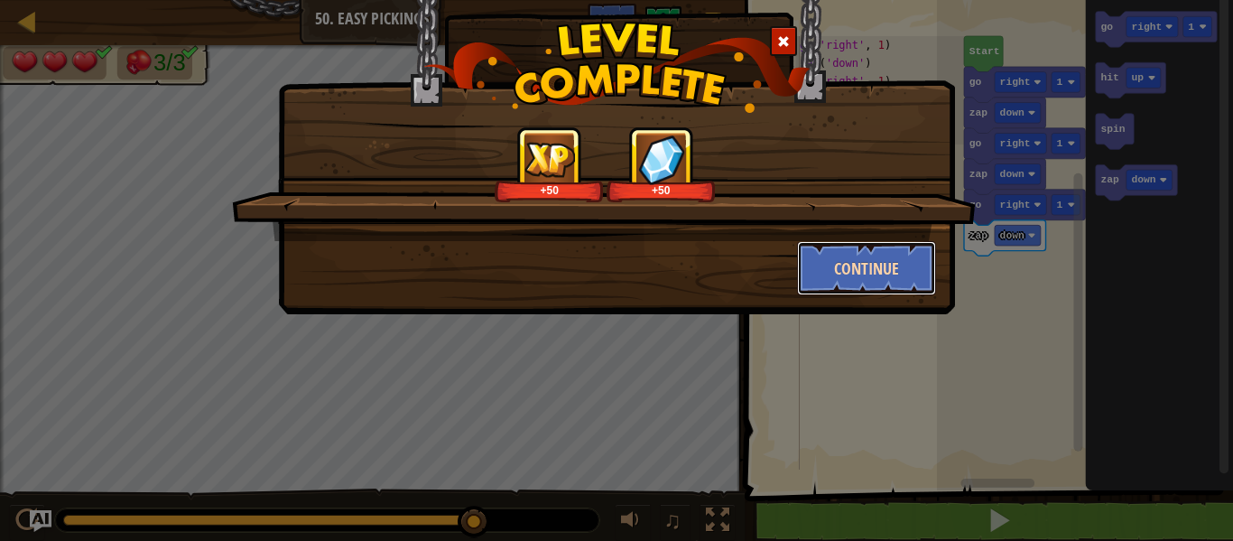
click at [864, 253] on button "Continue" at bounding box center [867, 268] width 140 height 54
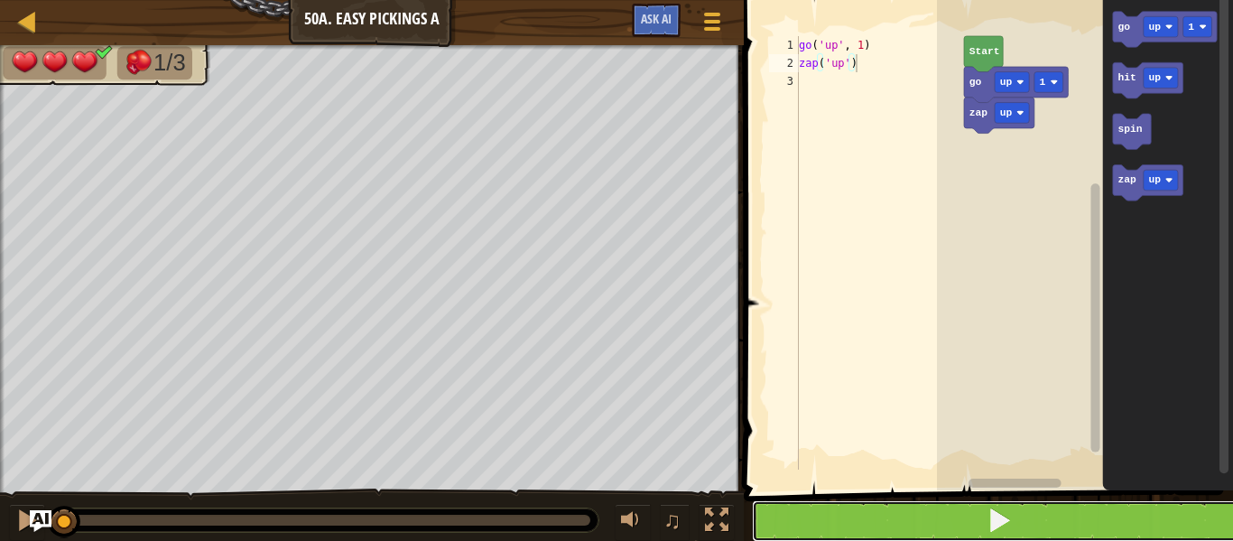
click at [958, 511] on button at bounding box center [999, 521] width 495 height 42
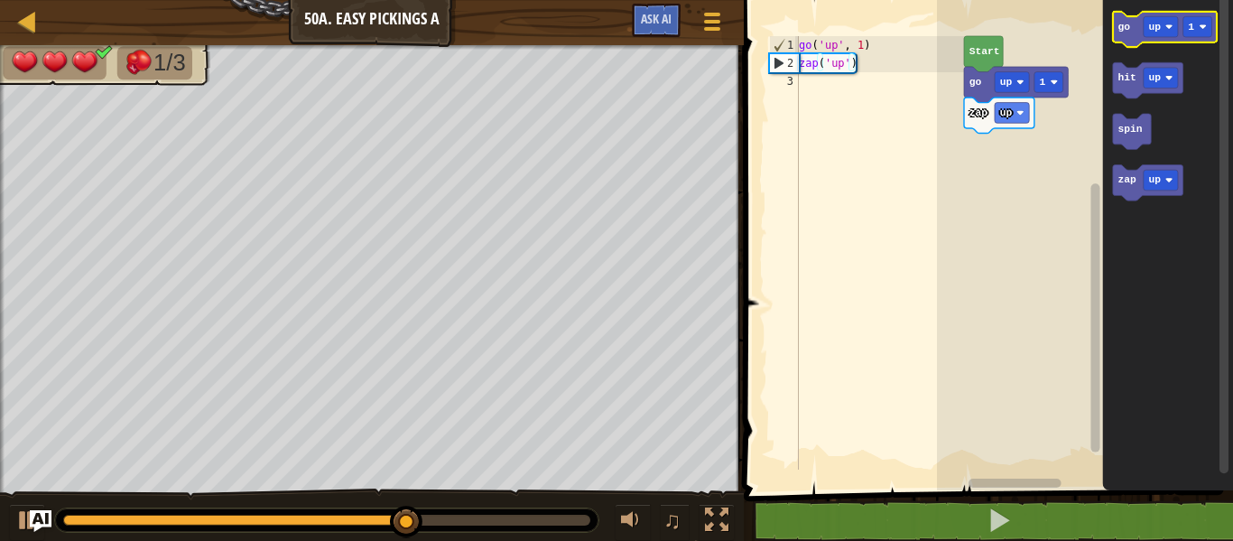
click at [1123, 29] on text "go" at bounding box center [1123, 27] width 13 height 11
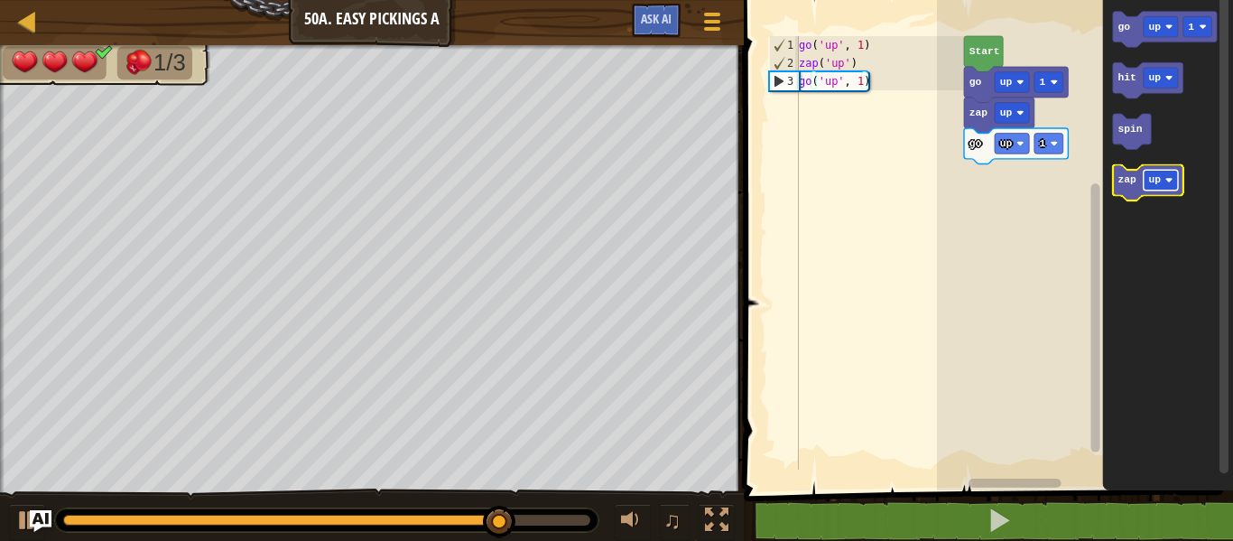
click at [1149, 170] on rect "Blockly Workspace" at bounding box center [1161, 180] width 34 height 21
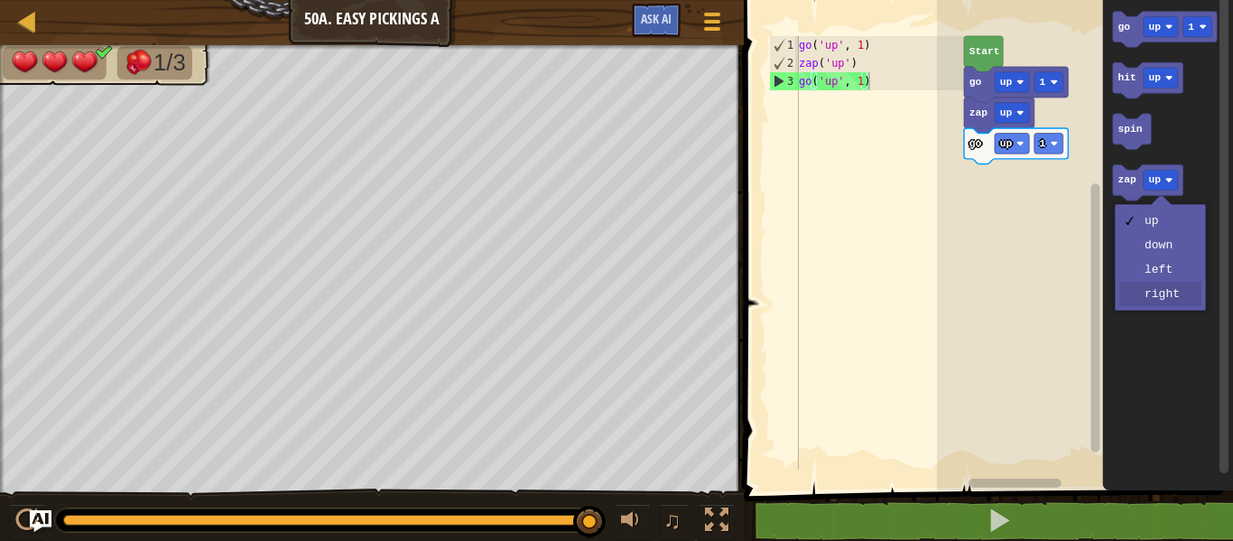
drag, startPoint x: 1158, startPoint y: 263, endPoint x: 1169, endPoint y: 296, distance: 35.1
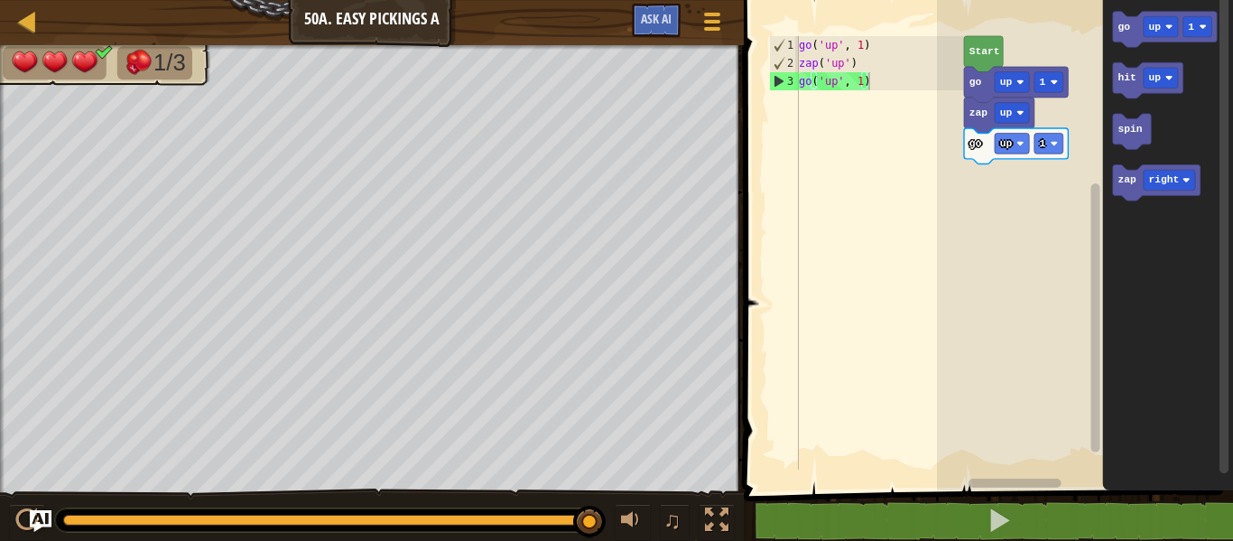
click at [1169, 296] on icon "Blockly Workspace" at bounding box center [1167, 240] width 131 height 499
click at [1133, 185] on text "zap" at bounding box center [1126, 179] width 19 height 11
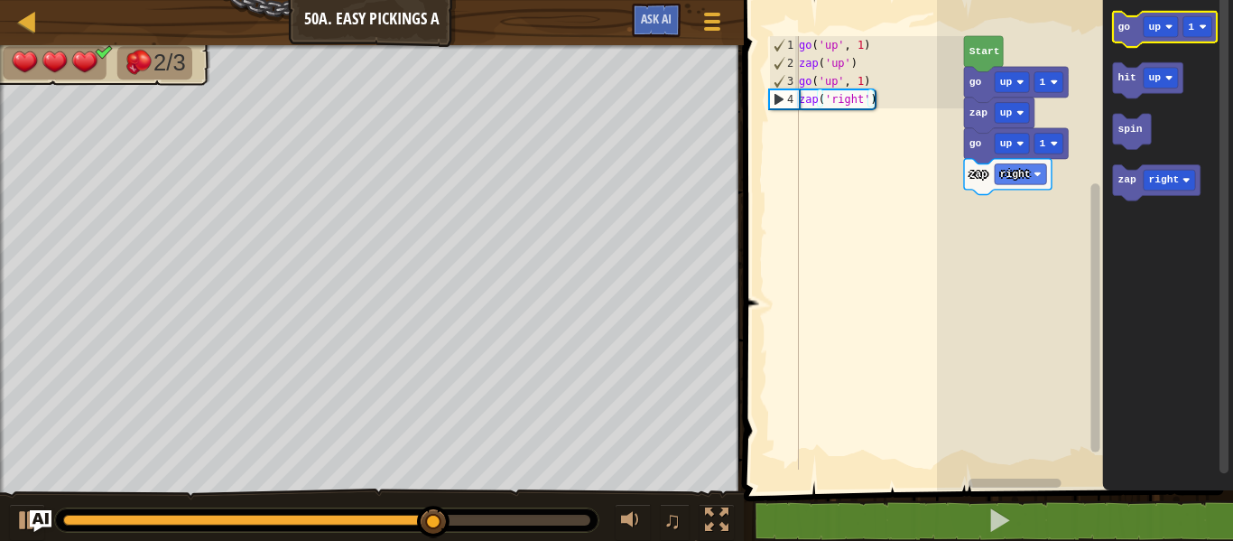
click at [1125, 28] on text "go" at bounding box center [1123, 27] width 13 height 11
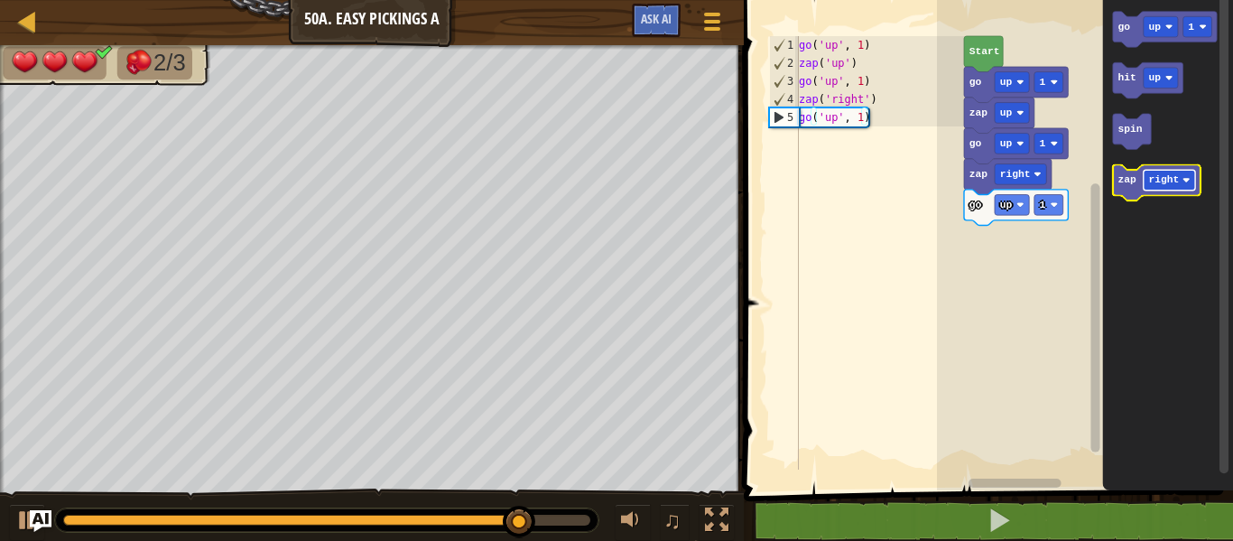
click at [1157, 172] on rect "Blockly Workspace" at bounding box center [1169, 180] width 51 height 21
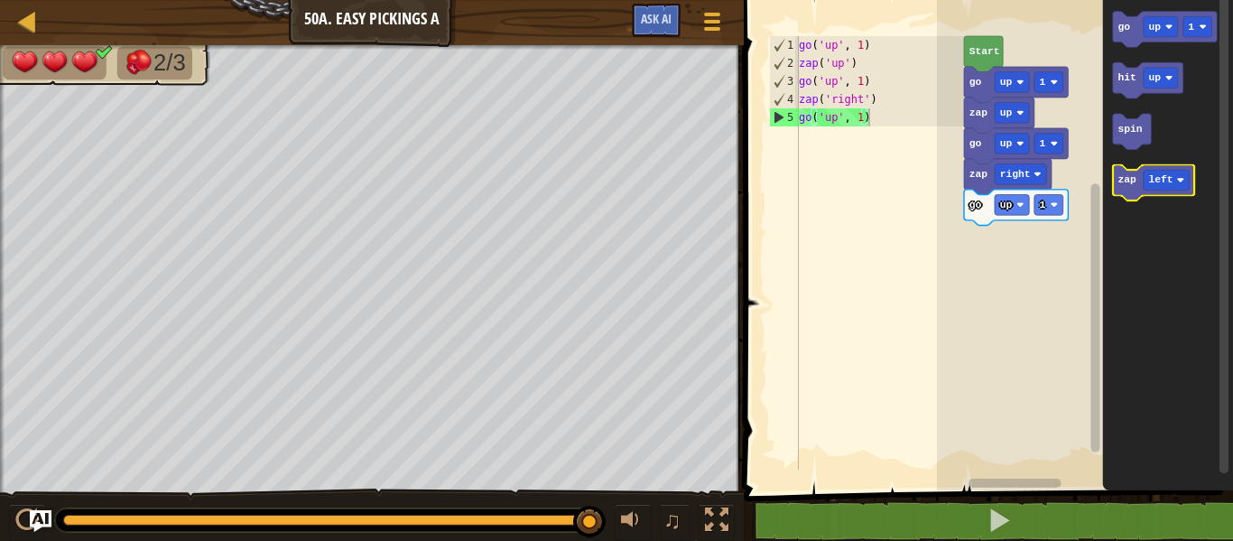
click at [1127, 187] on icon "Blockly Workspace" at bounding box center [1154, 183] width 82 height 36
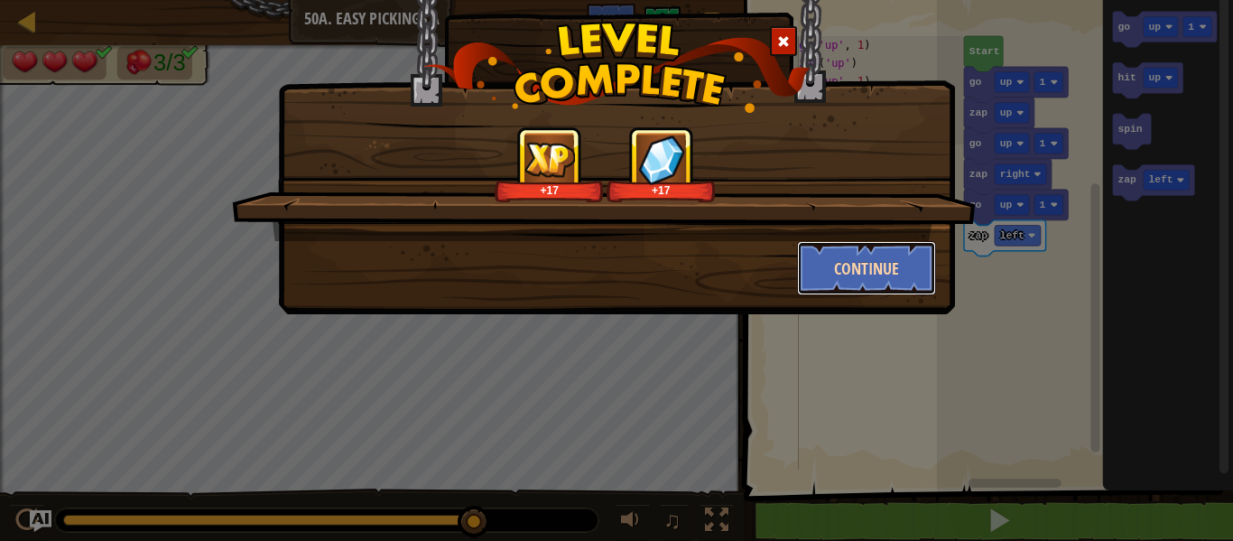
click at [897, 256] on button "Continue" at bounding box center [867, 268] width 140 height 54
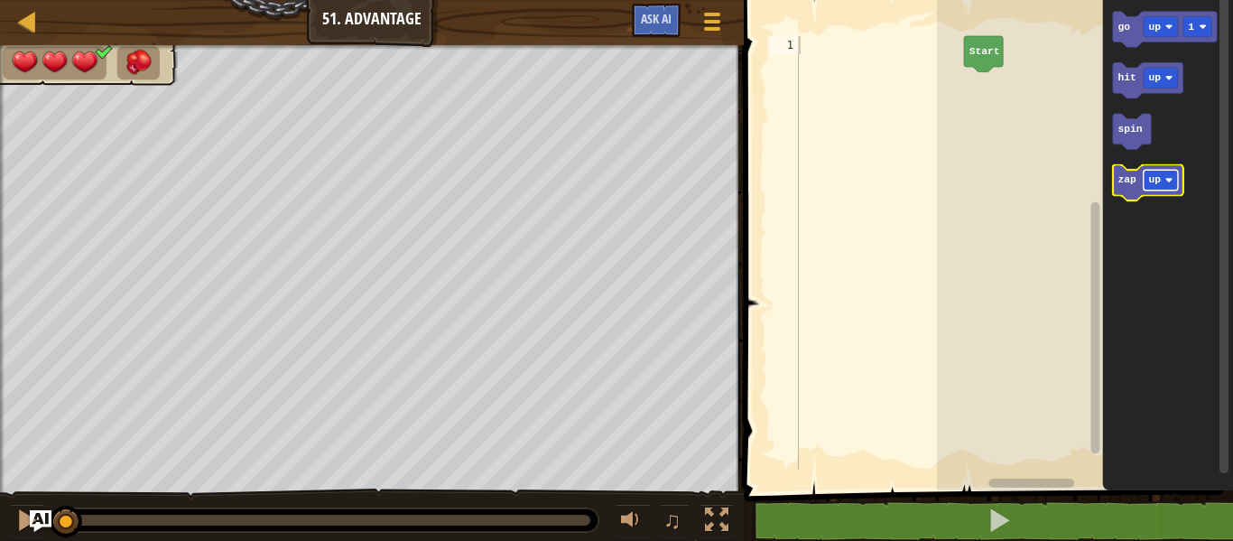
click at [1147, 173] on rect "Blockly Workspace" at bounding box center [1161, 180] width 34 height 21
click at [1128, 180] on text "zap" at bounding box center [1126, 179] width 19 height 11
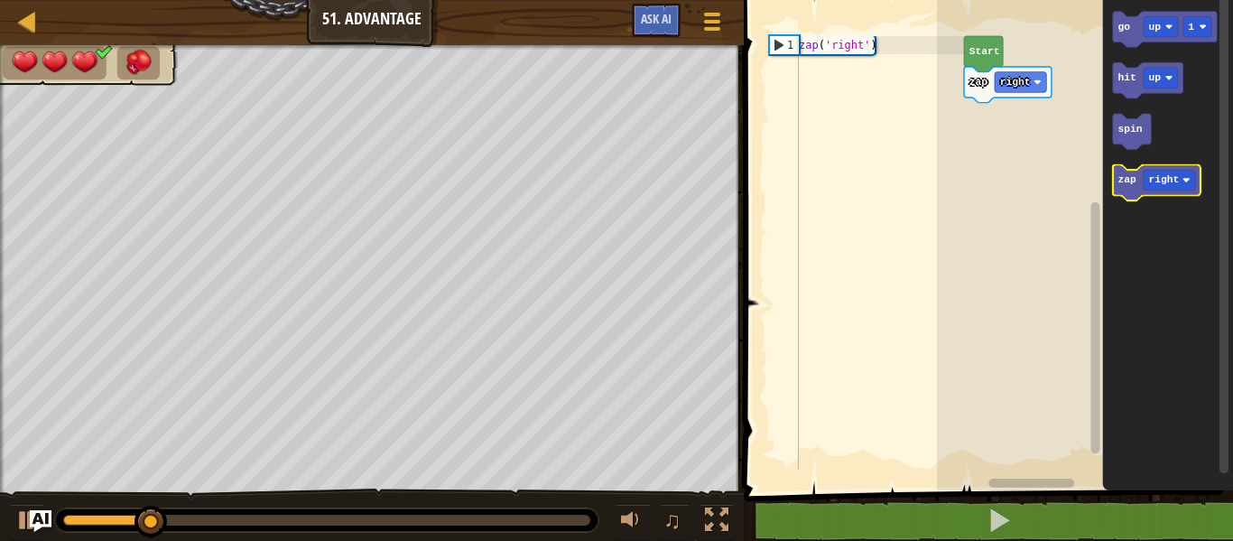
click at [1128, 180] on text "zap" at bounding box center [1126, 179] width 19 height 11
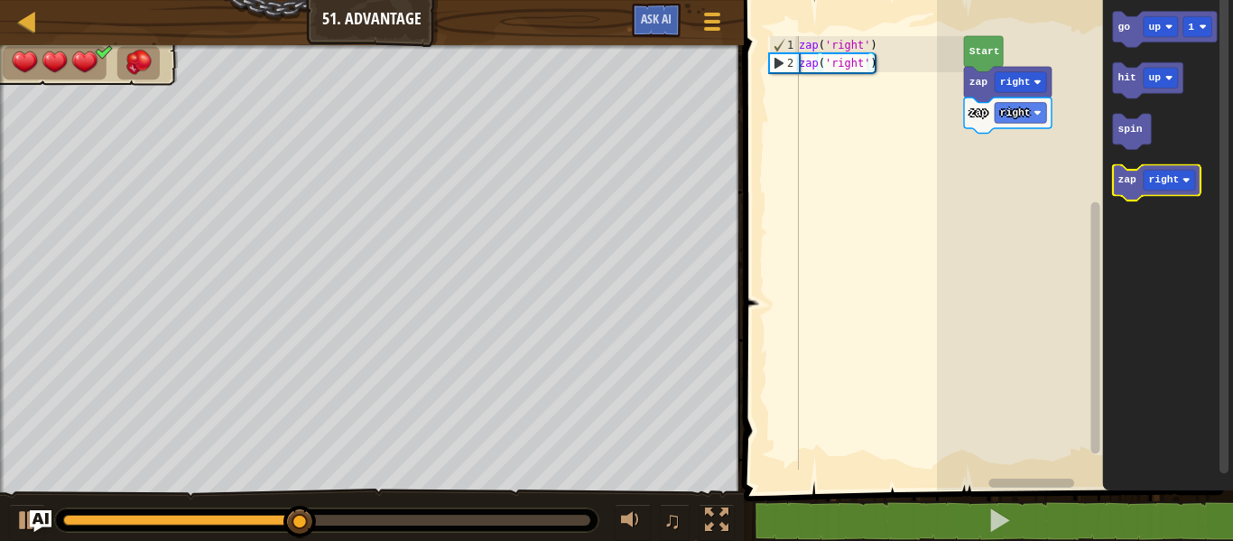
click at [1128, 180] on text "zap" at bounding box center [1126, 179] width 19 height 11
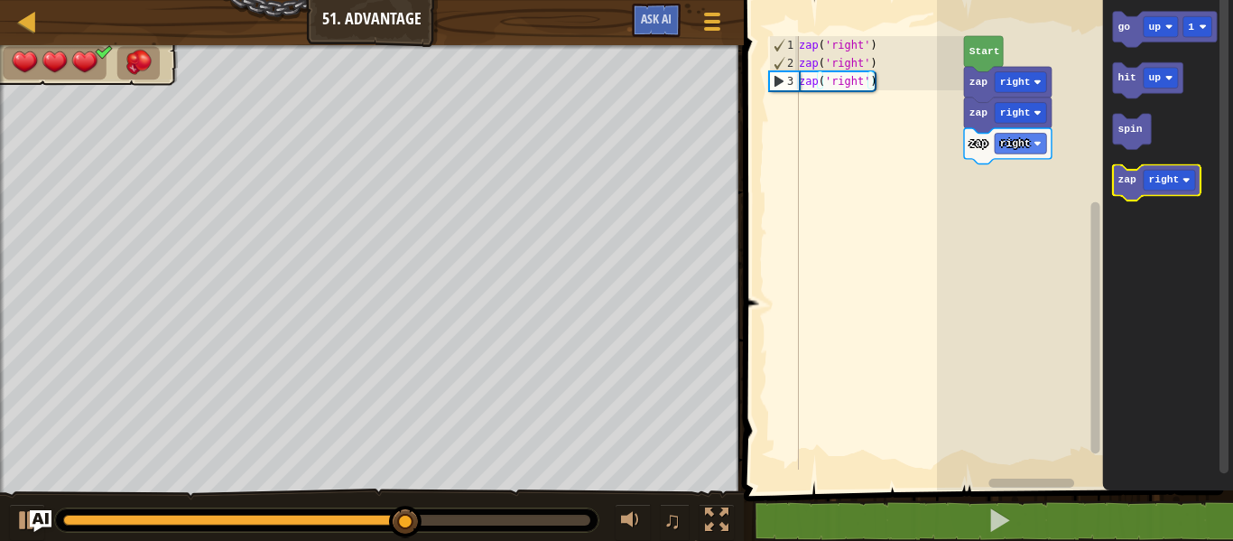
click at [1128, 180] on text "zap" at bounding box center [1126, 179] width 19 height 11
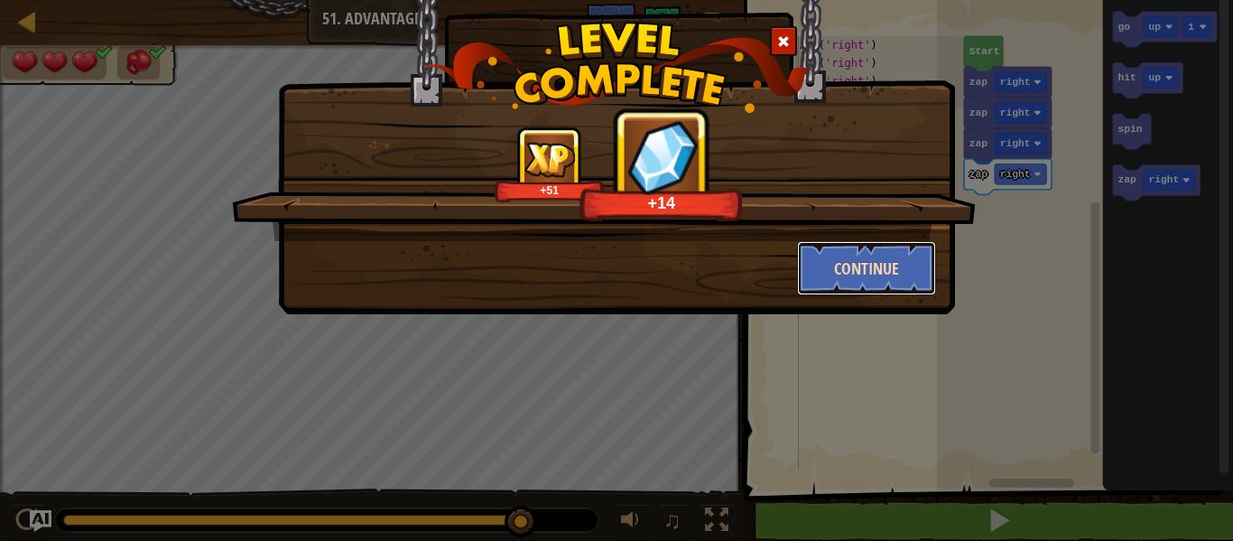
click at [874, 263] on button "Continue" at bounding box center [867, 268] width 140 height 54
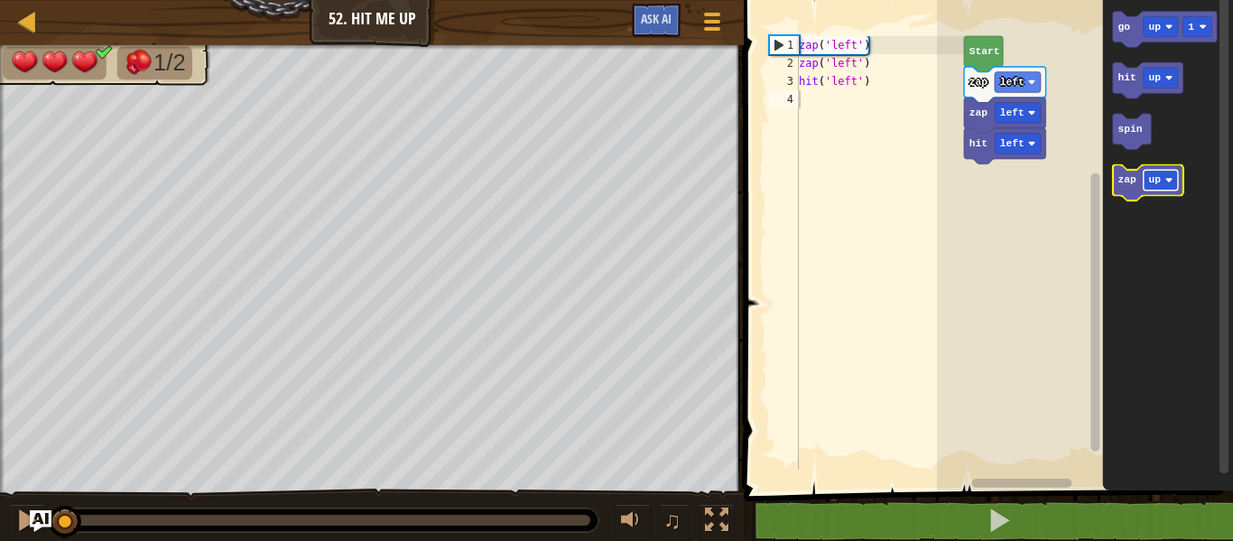
click at [1165, 171] on rect "Blockly Workspace" at bounding box center [1161, 180] width 34 height 21
click at [1131, 184] on text "zap" at bounding box center [1126, 179] width 19 height 11
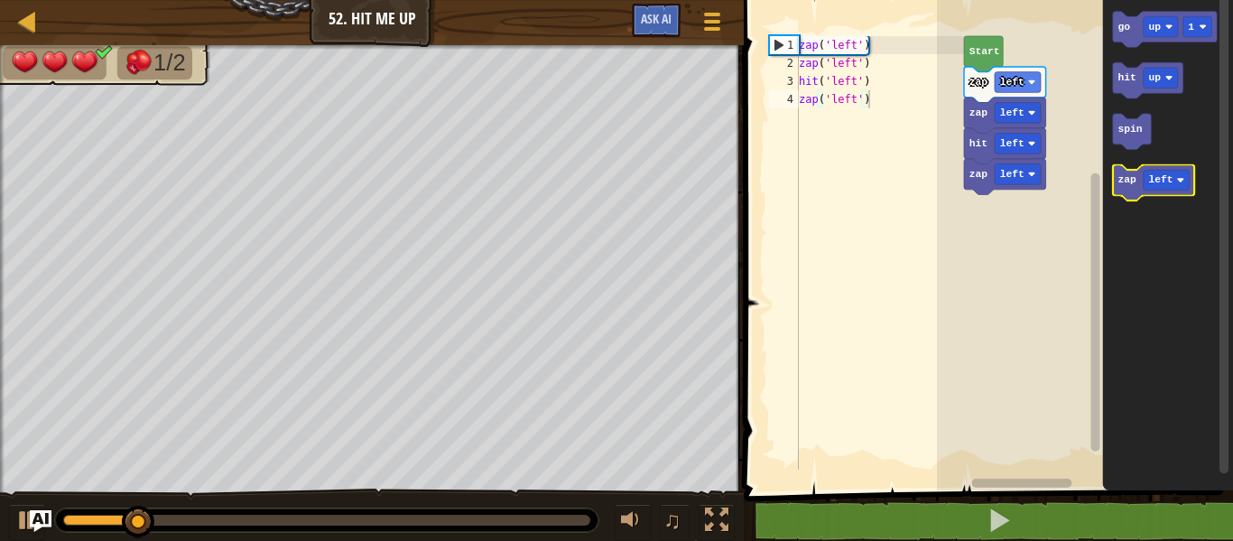
click at [1131, 184] on text "zap" at bounding box center [1126, 179] width 19 height 11
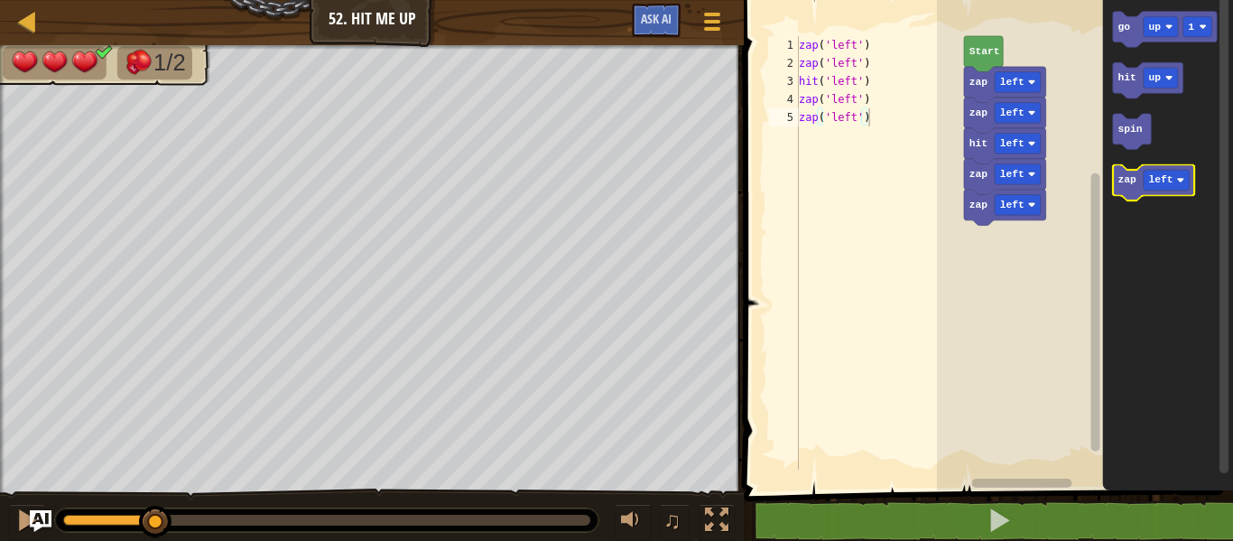
click at [1131, 184] on text "zap" at bounding box center [1126, 179] width 19 height 11
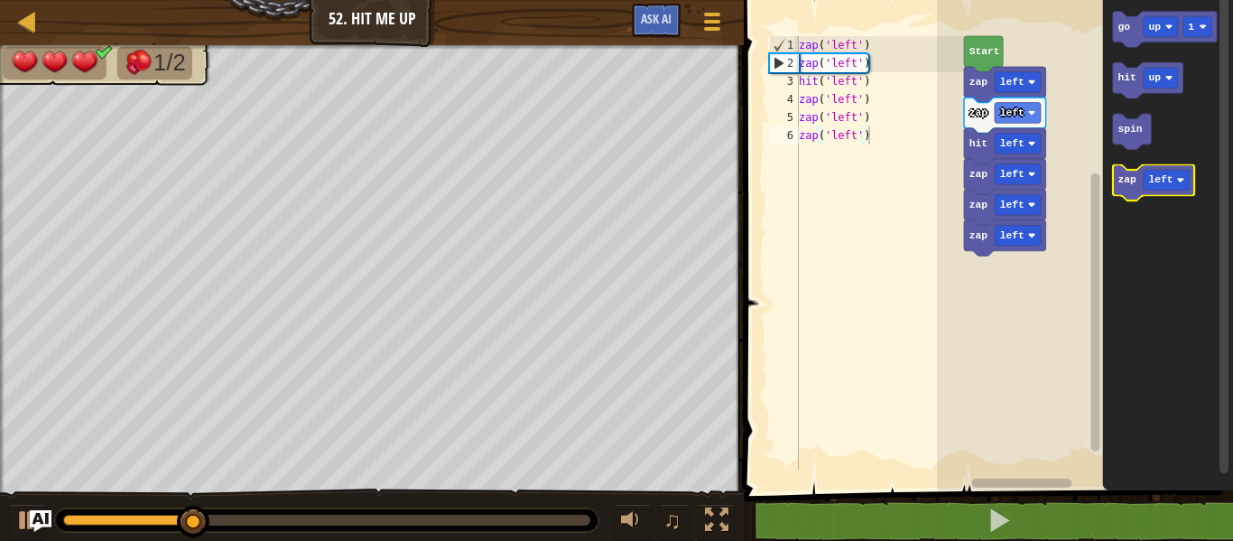
click at [1131, 184] on text "zap" at bounding box center [1126, 179] width 19 height 11
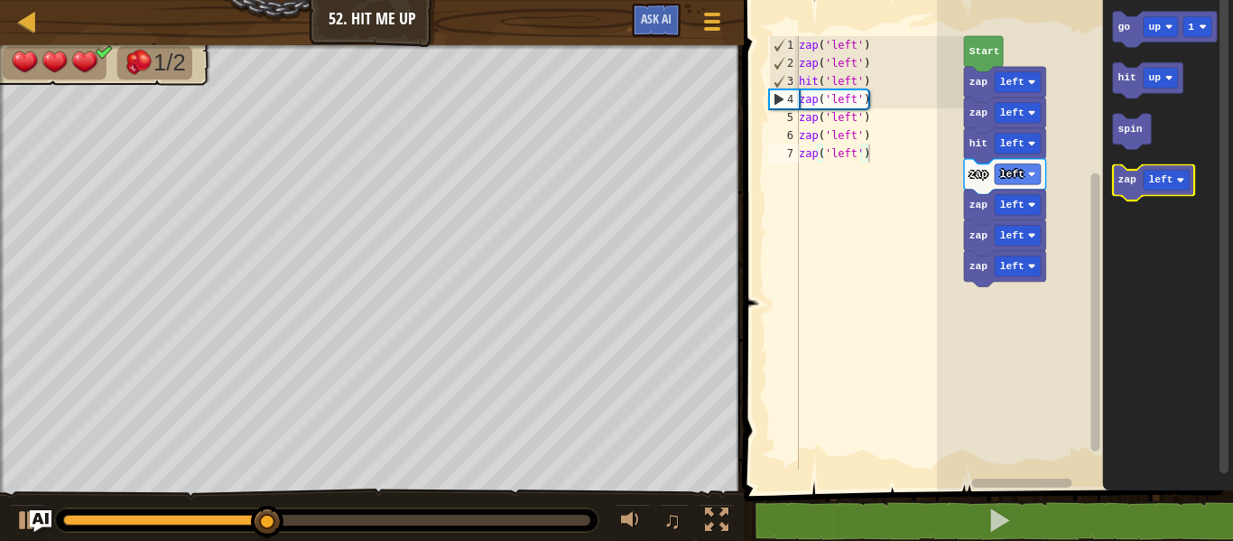
click at [1131, 184] on text "zap" at bounding box center [1126, 179] width 19 height 11
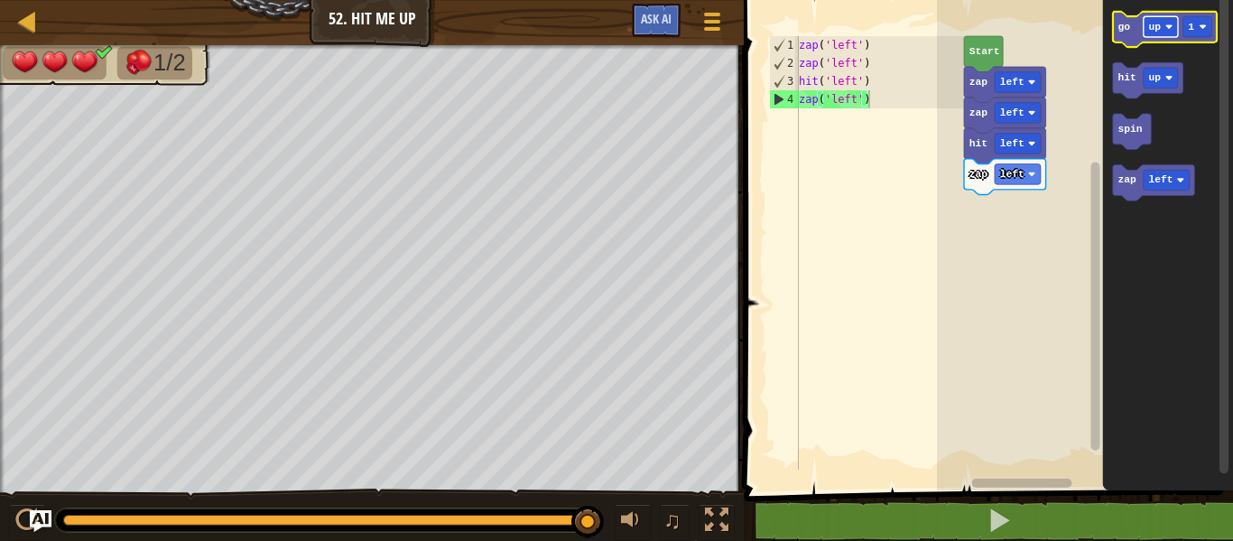
click at [1156, 23] on text "up" at bounding box center [1154, 27] width 13 height 11
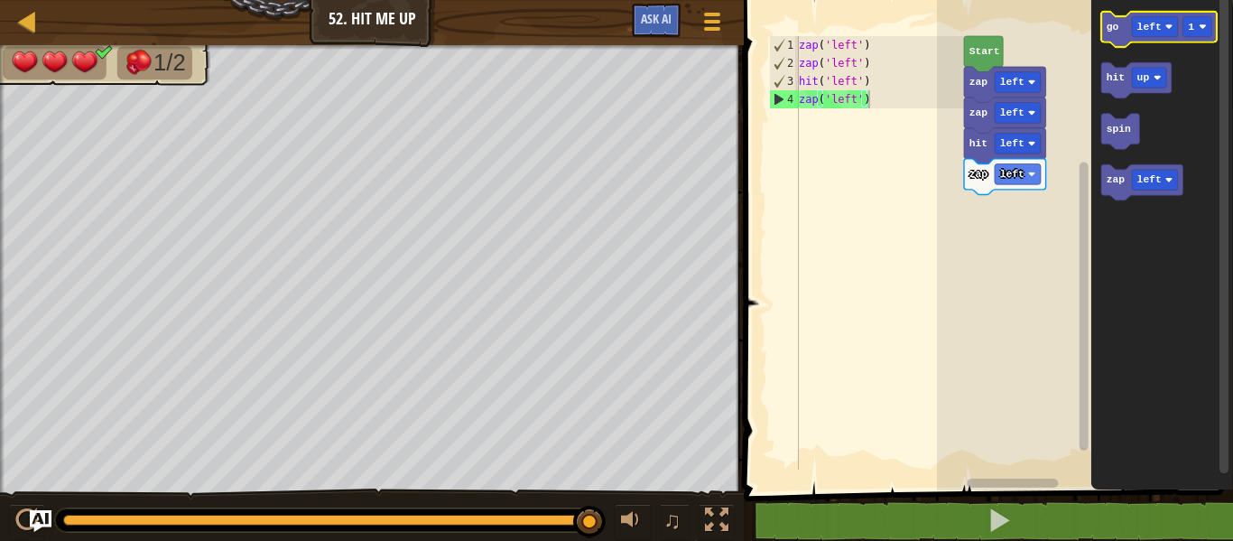
click at [1122, 27] on icon "Blockly Workspace" at bounding box center [1159, 30] width 116 height 36
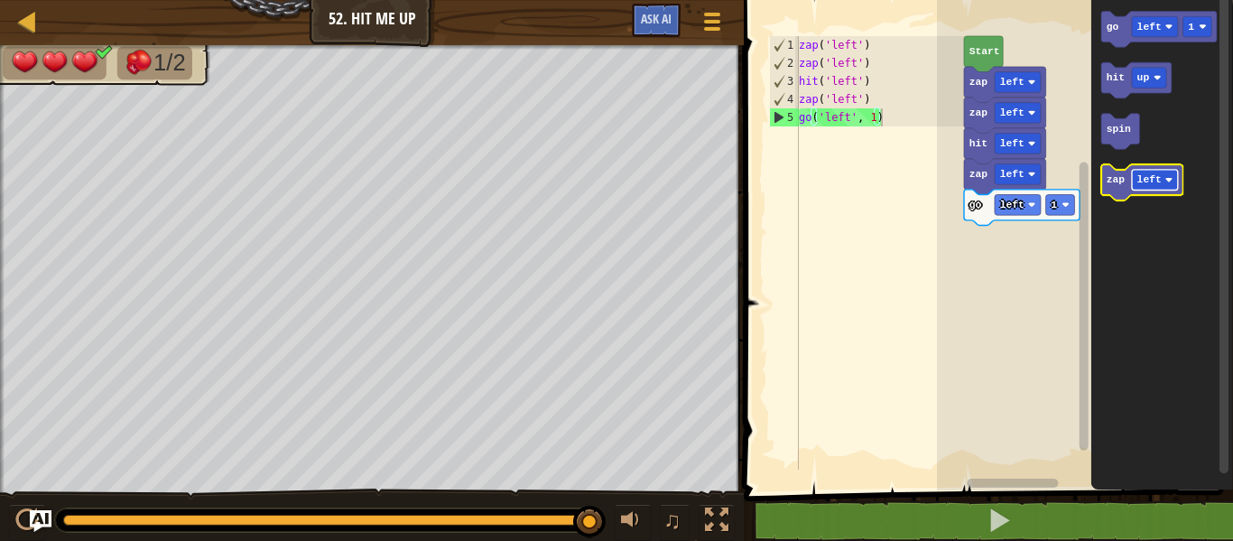
click at [1163, 179] on rect "Blockly Workspace" at bounding box center [1155, 180] width 46 height 21
click at [1112, 31] on text "go" at bounding box center [1113, 27] width 13 height 11
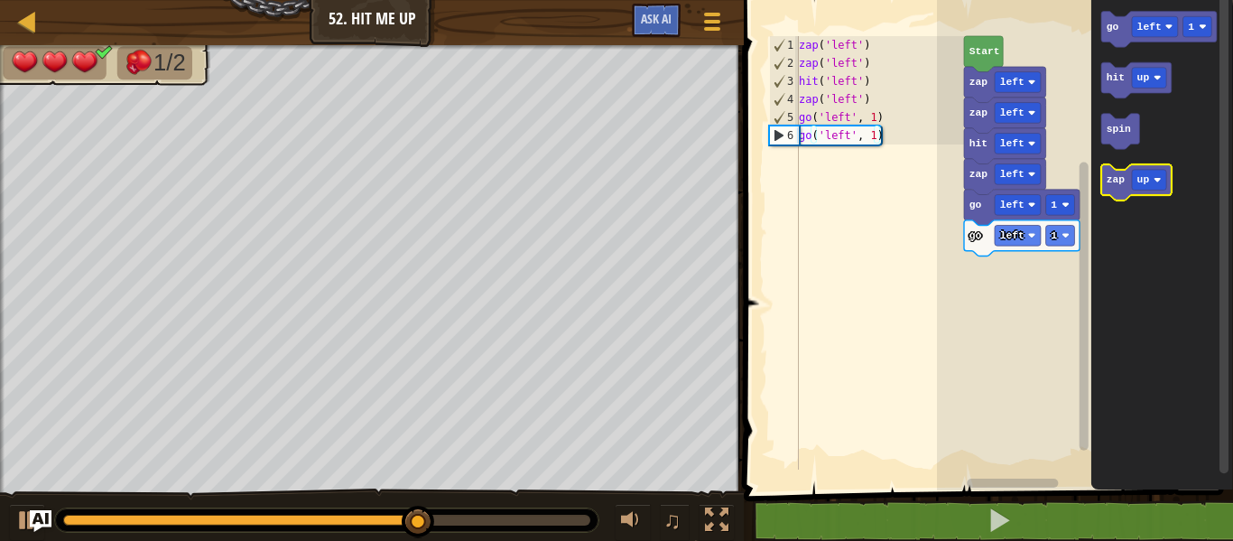
click at [1111, 184] on text "zap" at bounding box center [1116, 179] width 19 height 11
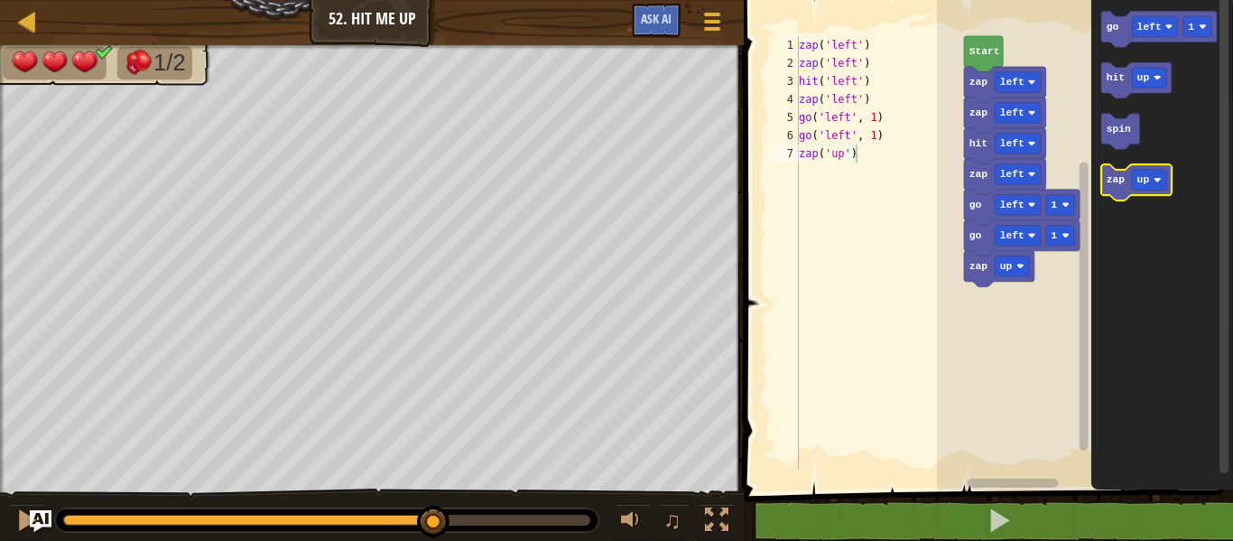
click at [1111, 184] on text "zap" at bounding box center [1116, 179] width 19 height 11
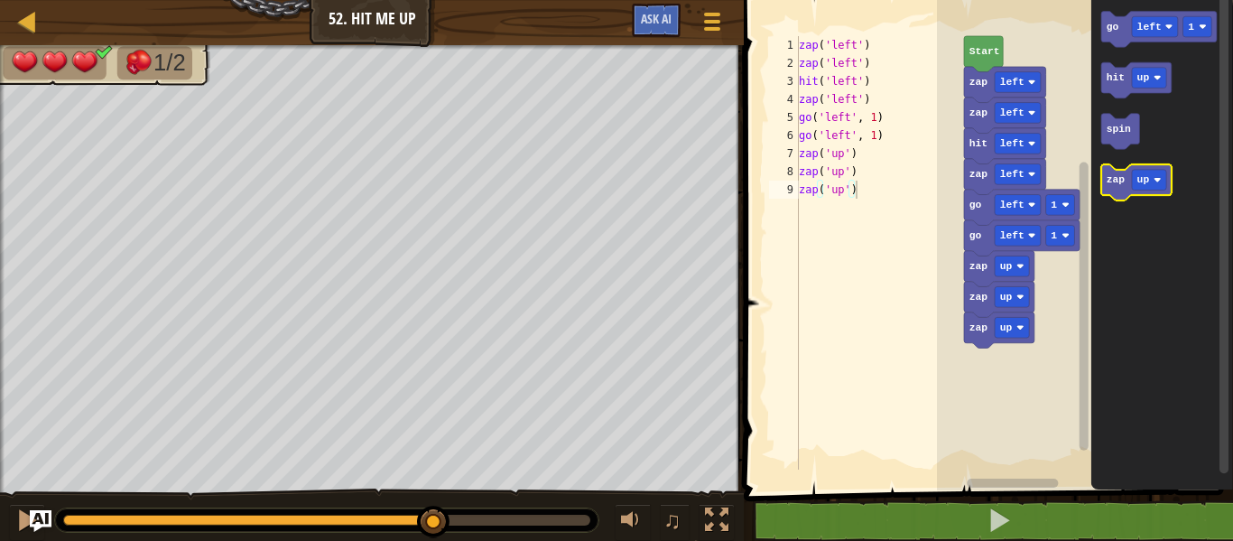
click at [1111, 184] on text "zap" at bounding box center [1116, 179] width 19 height 11
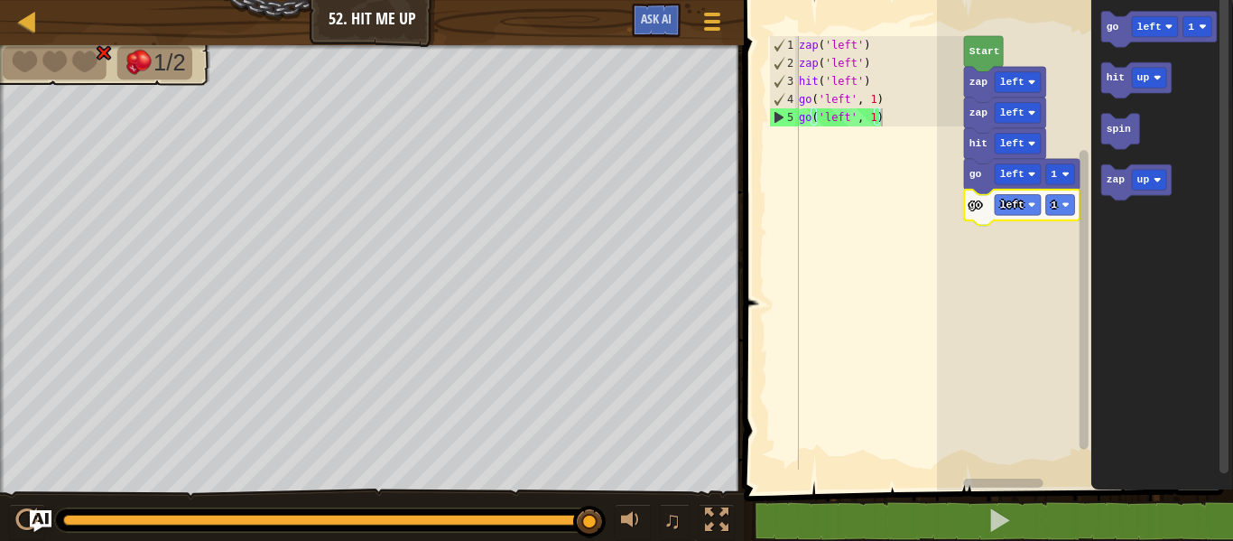
click at [975, 204] on text "go" at bounding box center [975, 204] width 13 height 11
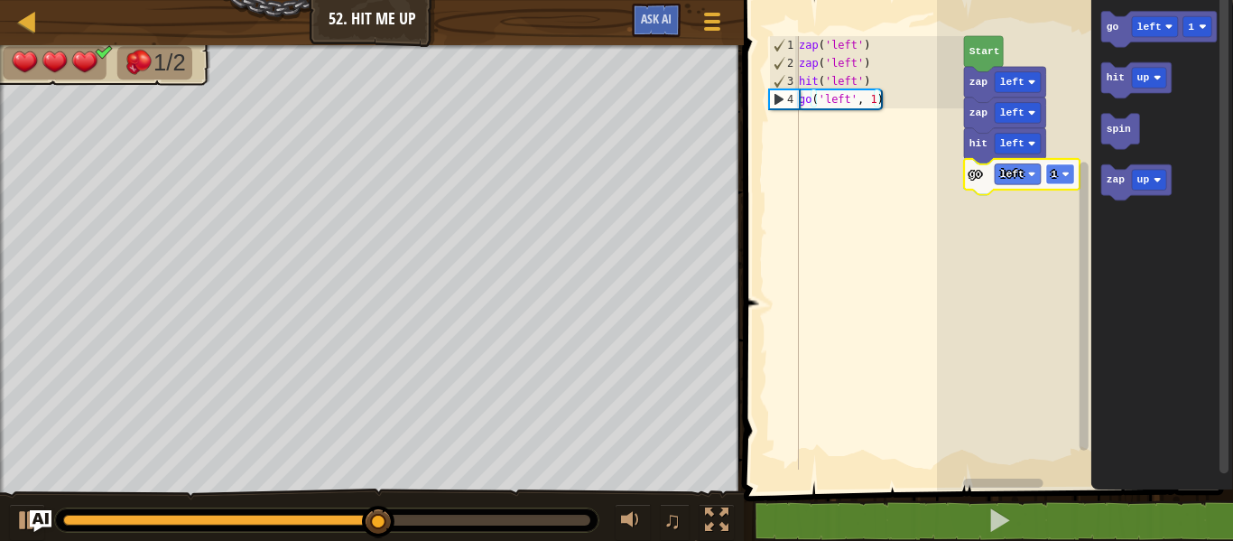
click at [1058, 168] on rect "Blockly Workspace" at bounding box center [1060, 174] width 29 height 21
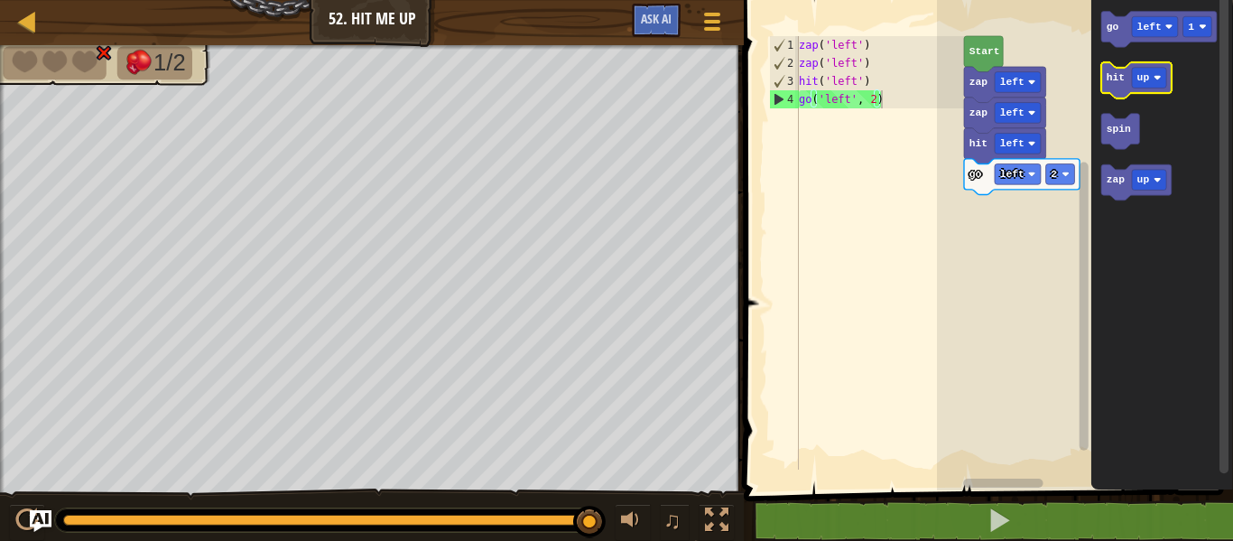
click at [1117, 78] on text "hit" at bounding box center [1116, 77] width 18 height 11
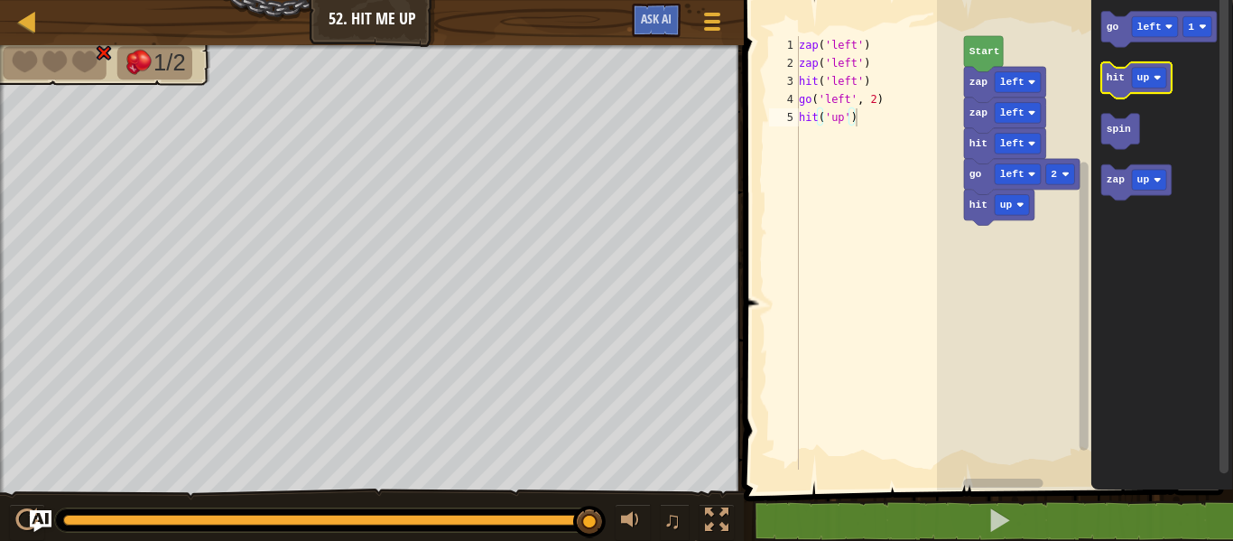
click at [1117, 78] on text "hit" at bounding box center [1116, 77] width 18 height 11
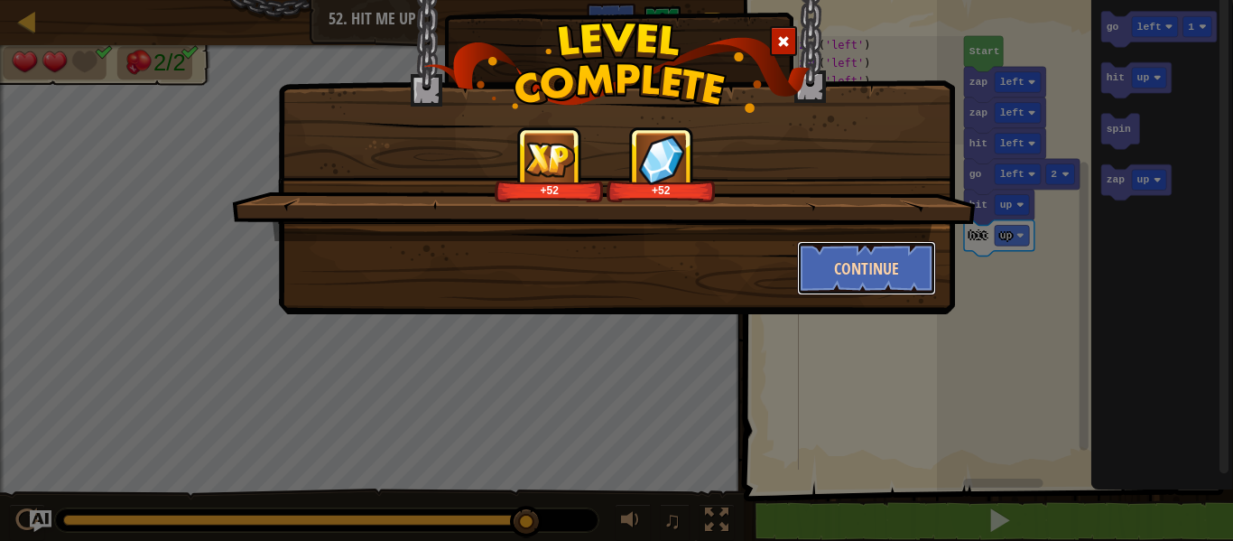
click at [884, 248] on button "Continue" at bounding box center [867, 268] width 140 height 54
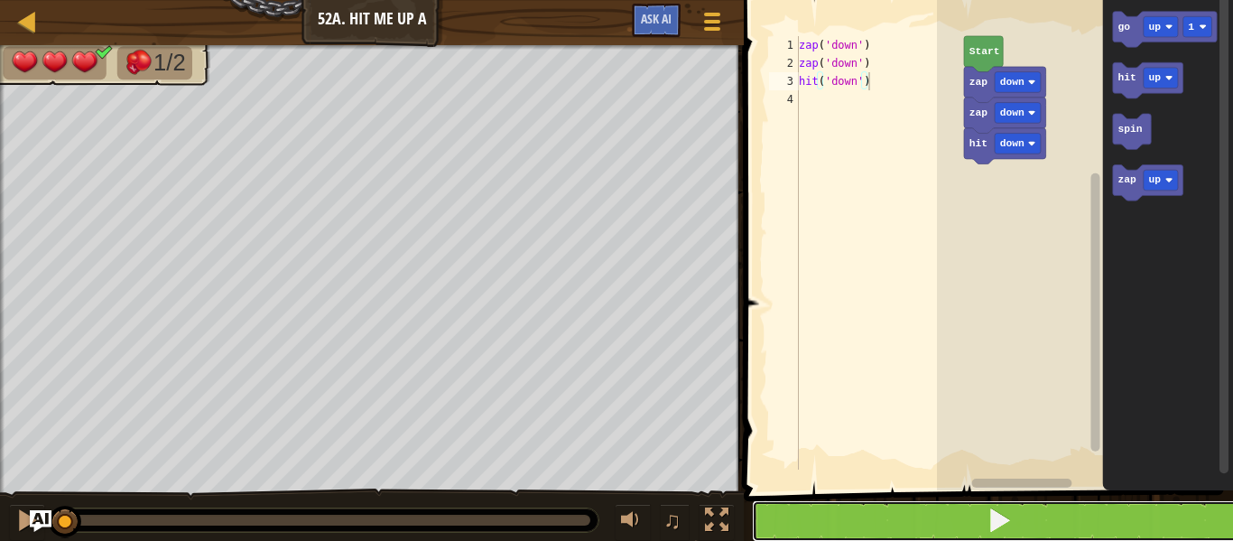
click at [973, 522] on button at bounding box center [999, 521] width 495 height 42
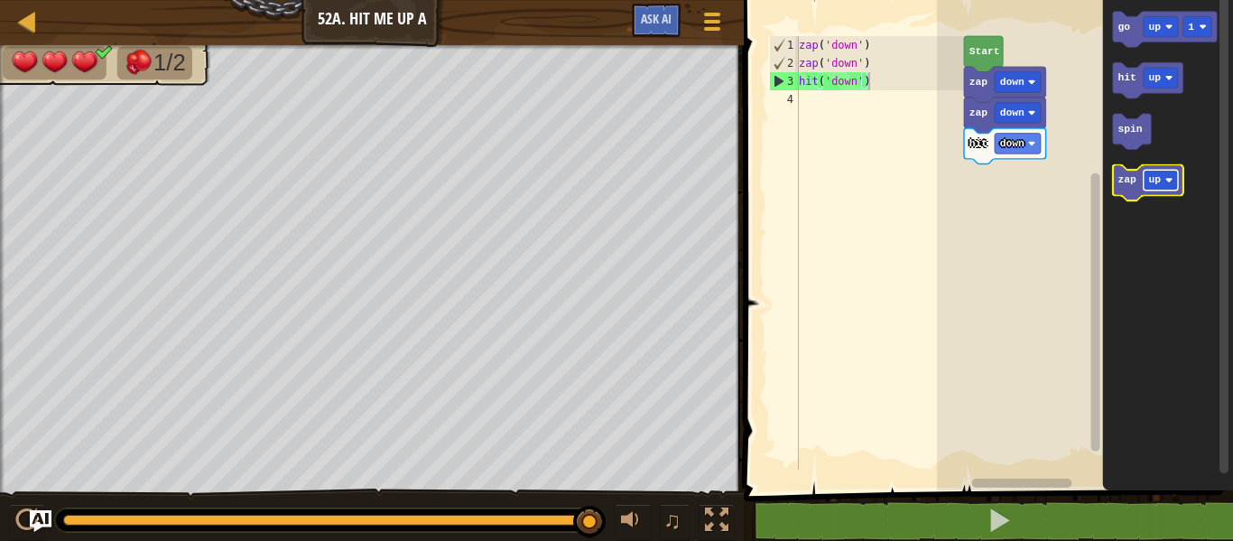
click at [1153, 173] on rect "Blockly Workspace" at bounding box center [1161, 180] width 34 height 21
click at [1153, 79] on text "up" at bounding box center [1154, 77] width 13 height 11
click at [1128, 183] on text "zap" at bounding box center [1126, 179] width 19 height 11
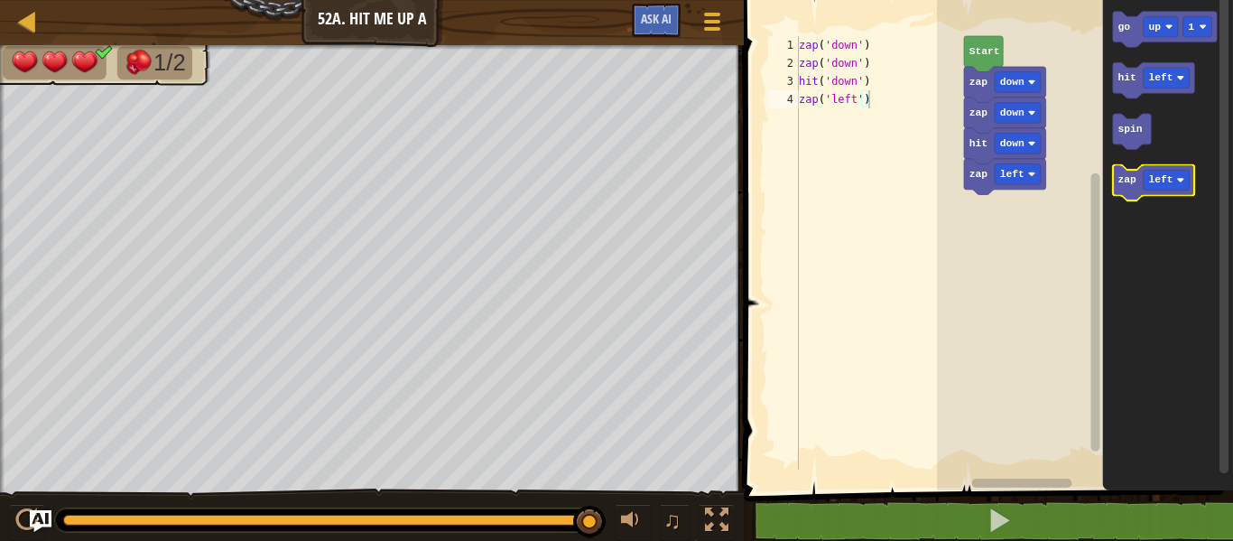
click at [1128, 183] on text "zap" at bounding box center [1126, 179] width 19 height 11
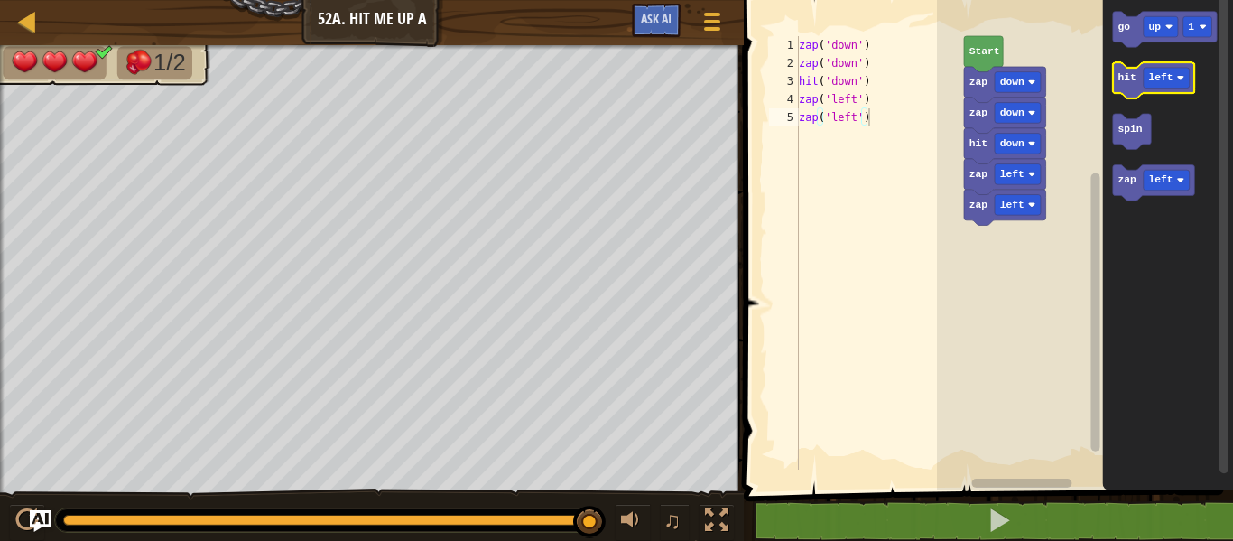
click at [1115, 79] on icon "Blockly Workspace" at bounding box center [1154, 80] width 82 height 36
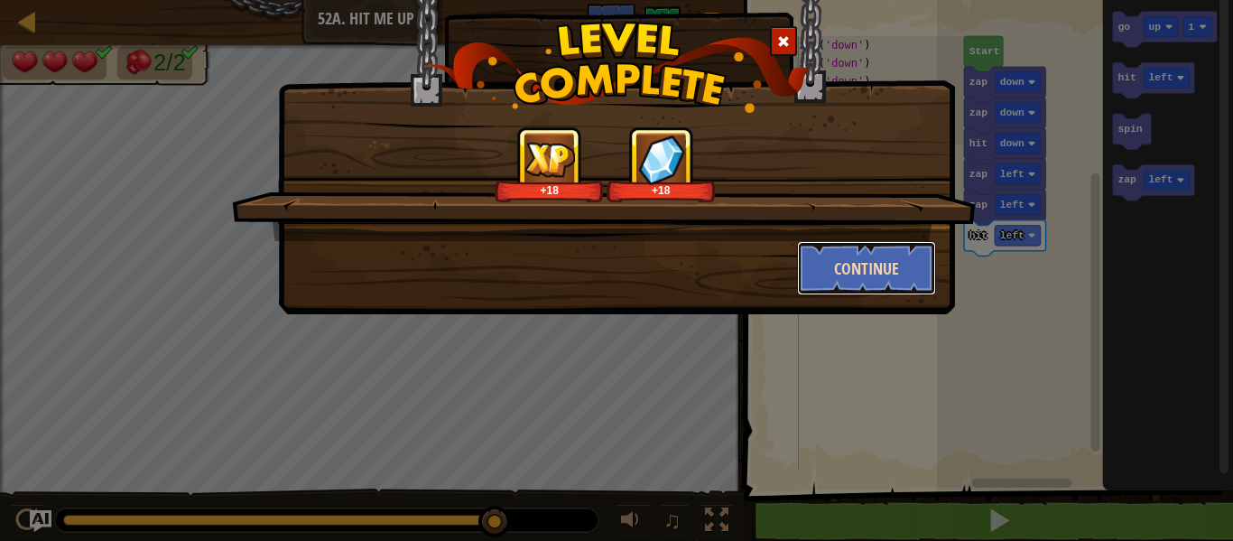
click at [894, 257] on button "Continue" at bounding box center [867, 268] width 140 height 54
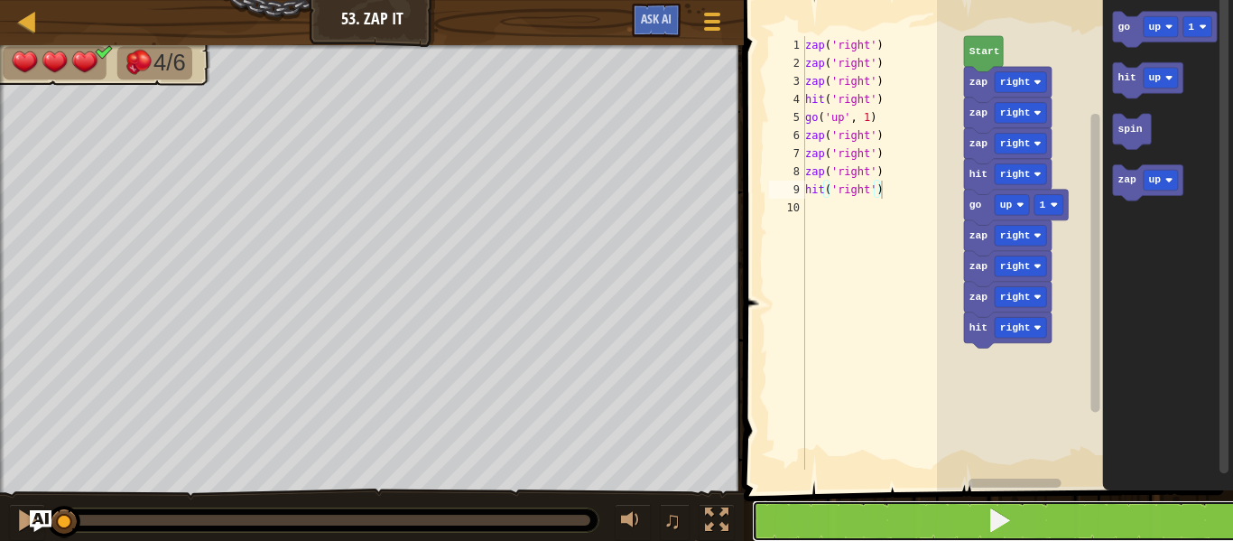
click at [977, 506] on button at bounding box center [999, 521] width 495 height 42
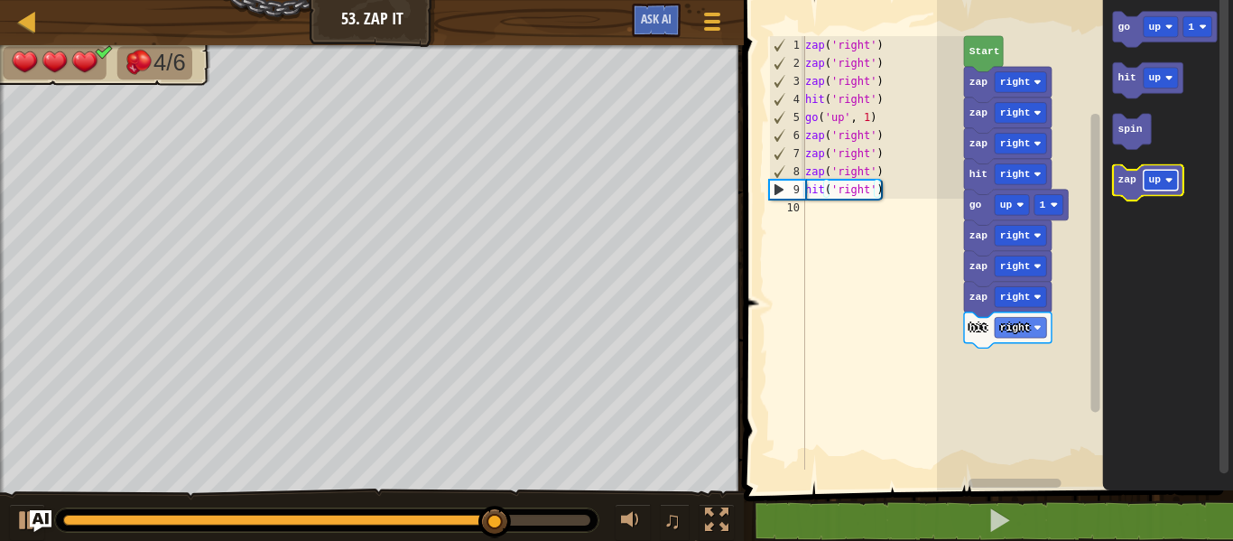
click at [1160, 177] on rect "Blockly Workspace" at bounding box center [1161, 180] width 34 height 21
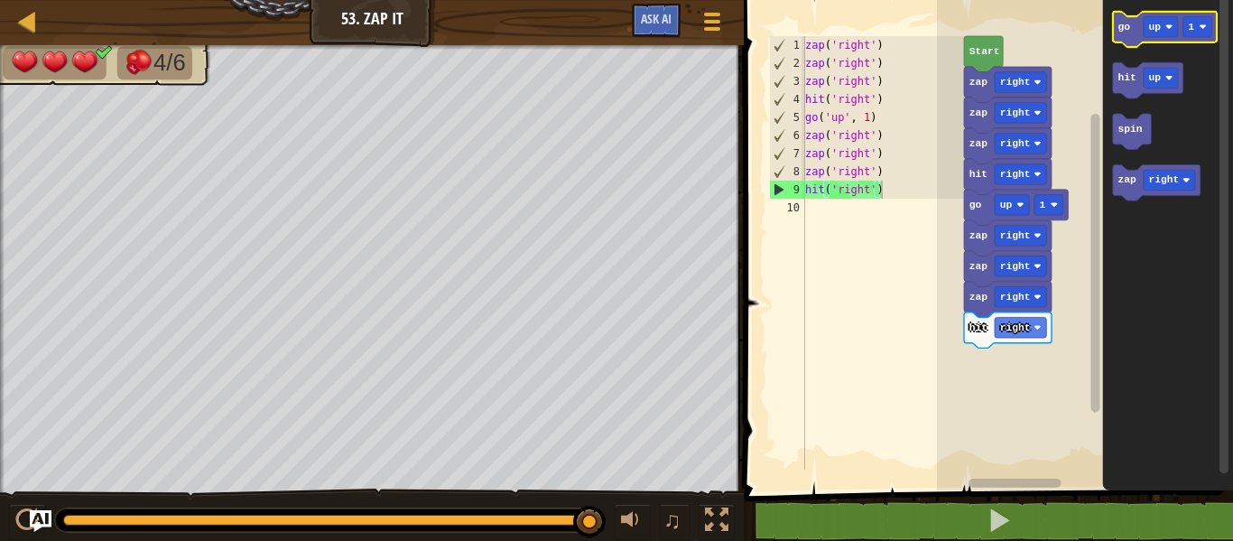
click at [1125, 28] on text "go" at bounding box center [1123, 27] width 13 height 11
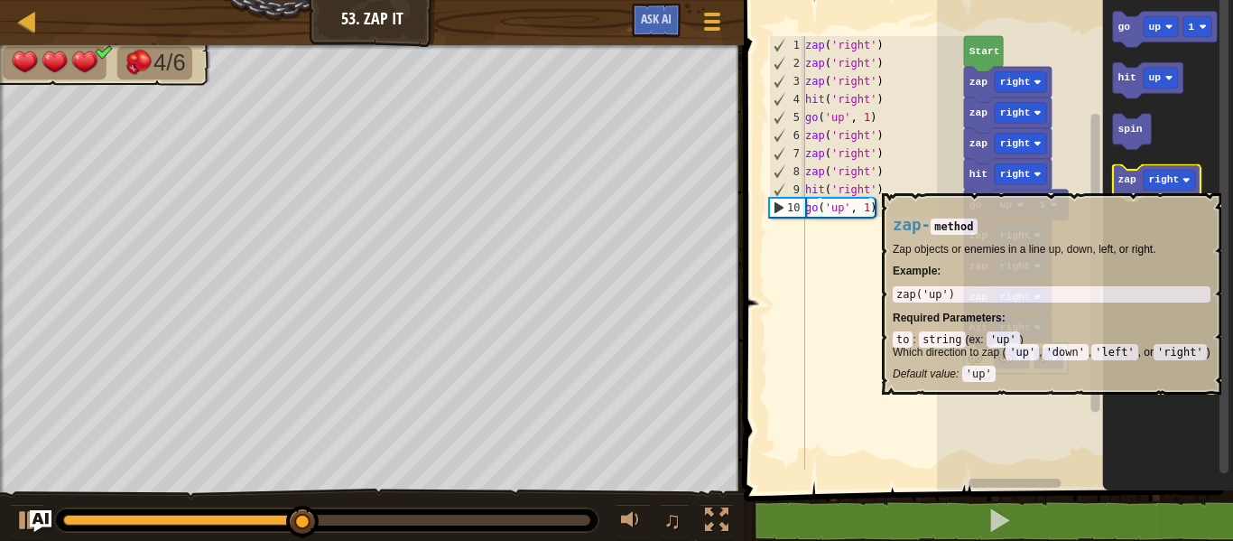
click at [1125, 184] on text "zap" at bounding box center [1126, 179] width 19 height 11
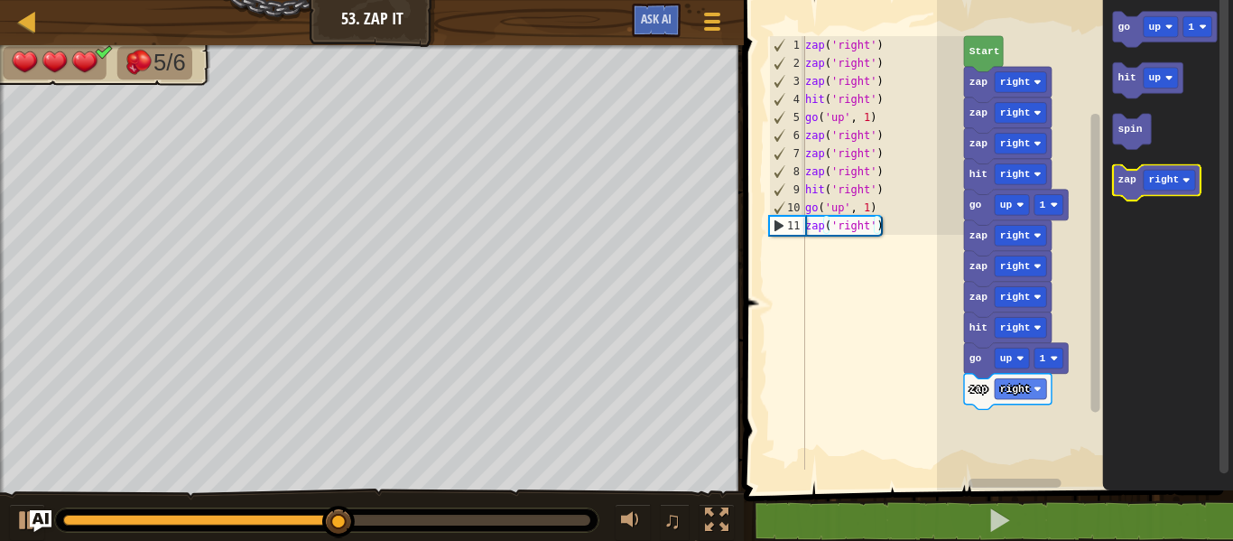
click at [1125, 184] on text "zap" at bounding box center [1126, 179] width 19 height 11
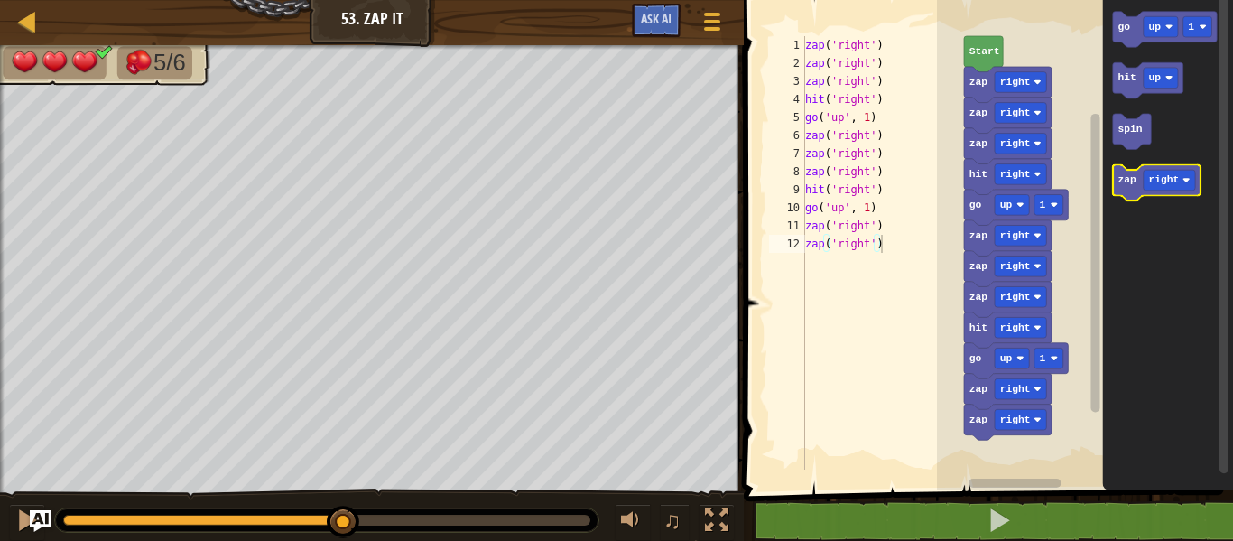
click at [1125, 184] on text "zap" at bounding box center [1126, 179] width 19 height 11
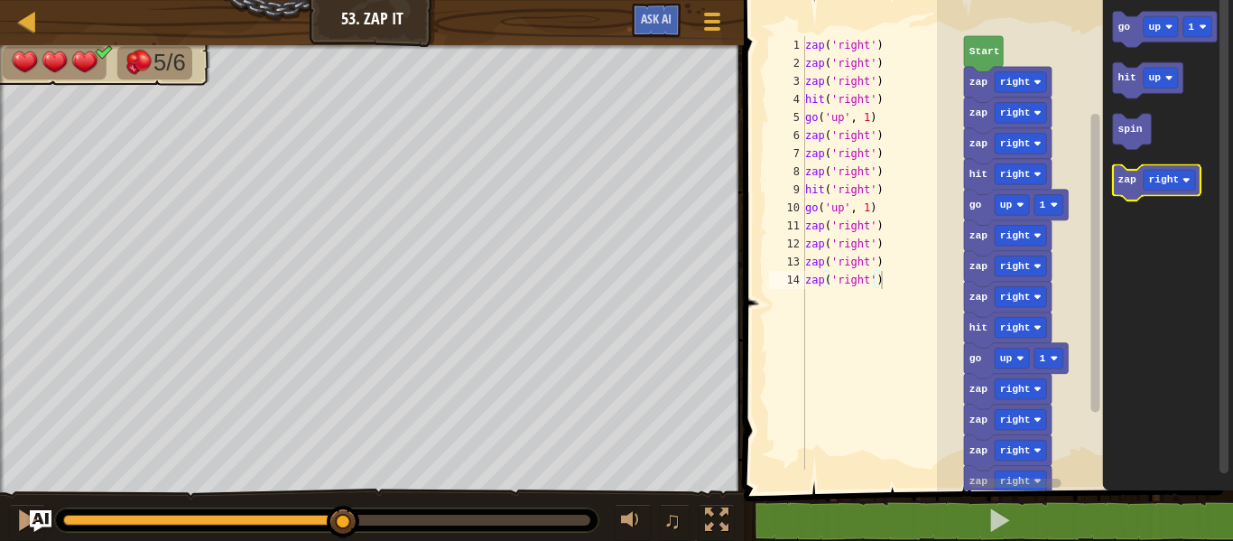
click at [1125, 184] on text "zap" at bounding box center [1126, 179] width 19 height 11
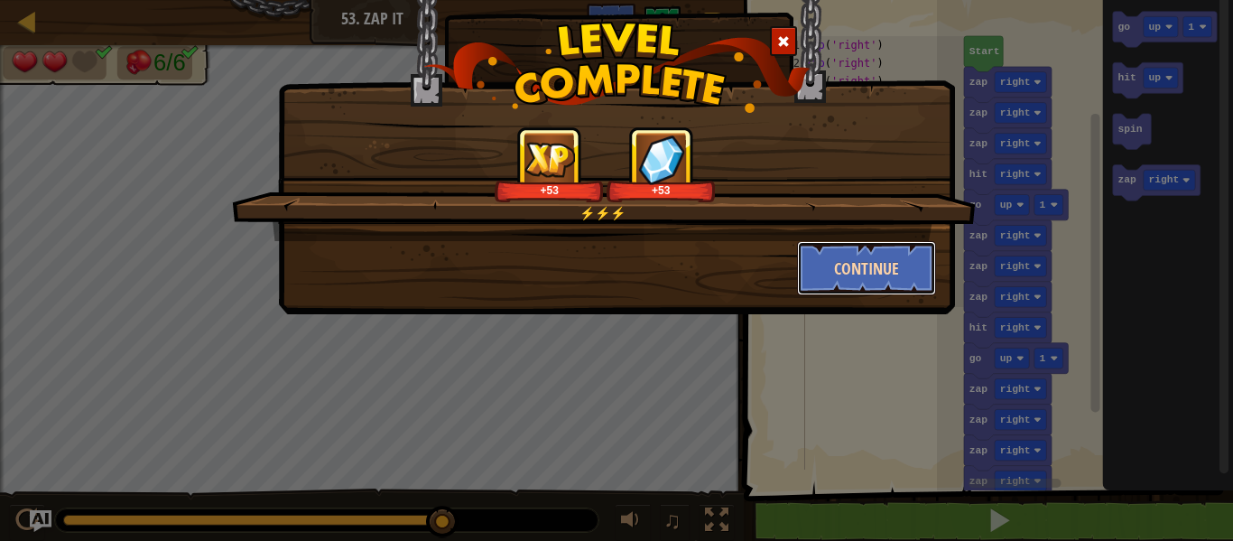
click at [886, 265] on button "Continue" at bounding box center [867, 268] width 140 height 54
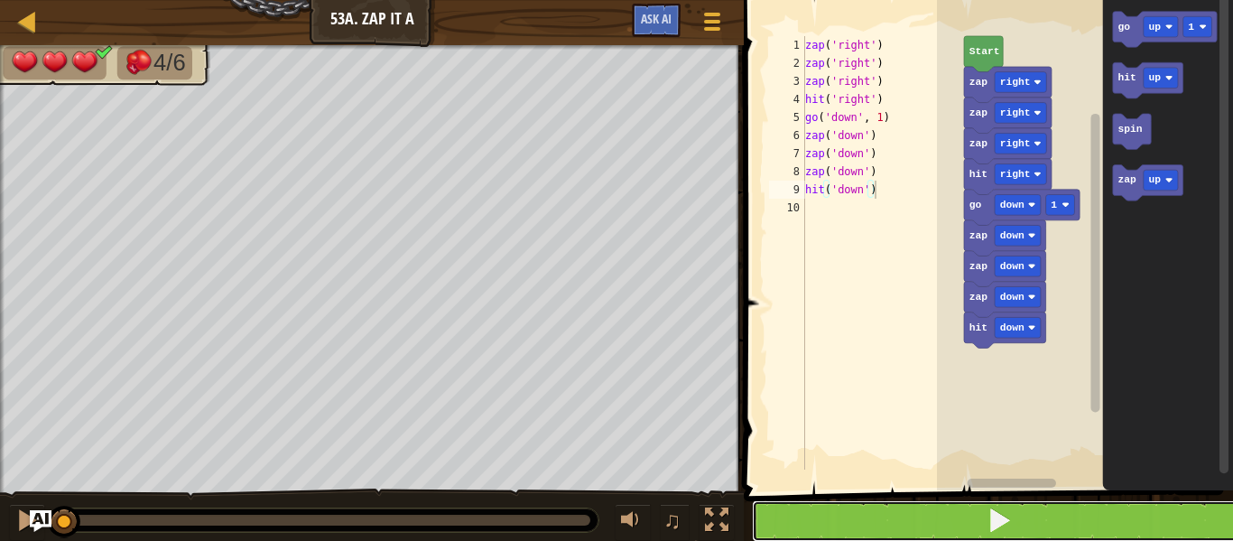
click at [977, 508] on button at bounding box center [999, 521] width 495 height 42
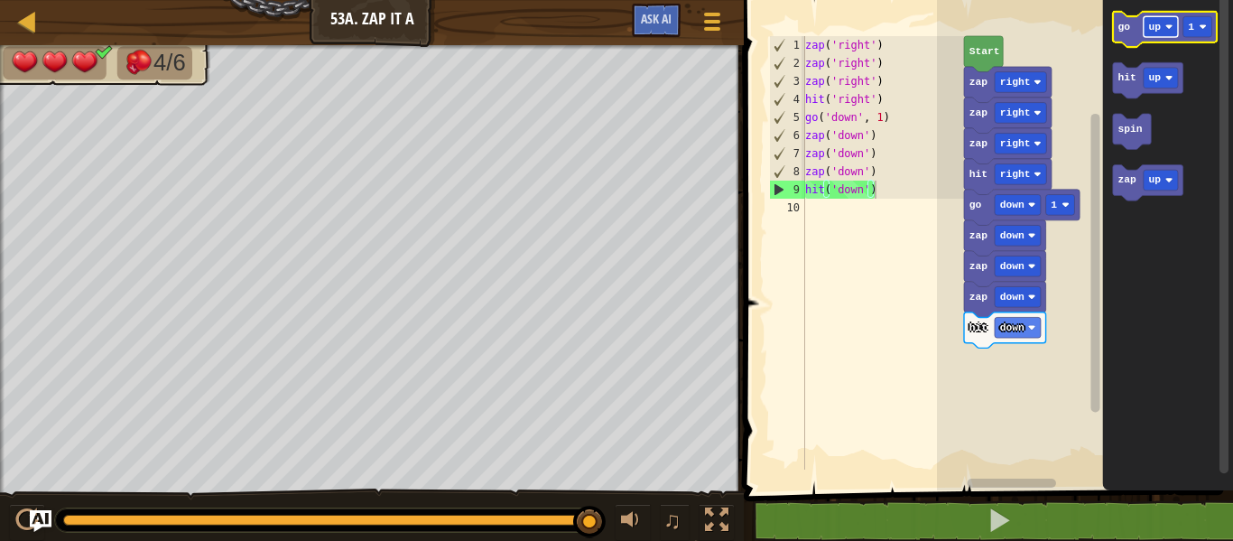
click at [1166, 26] on image "Blockly Workspace" at bounding box center [1168, 26] width 7 height 7
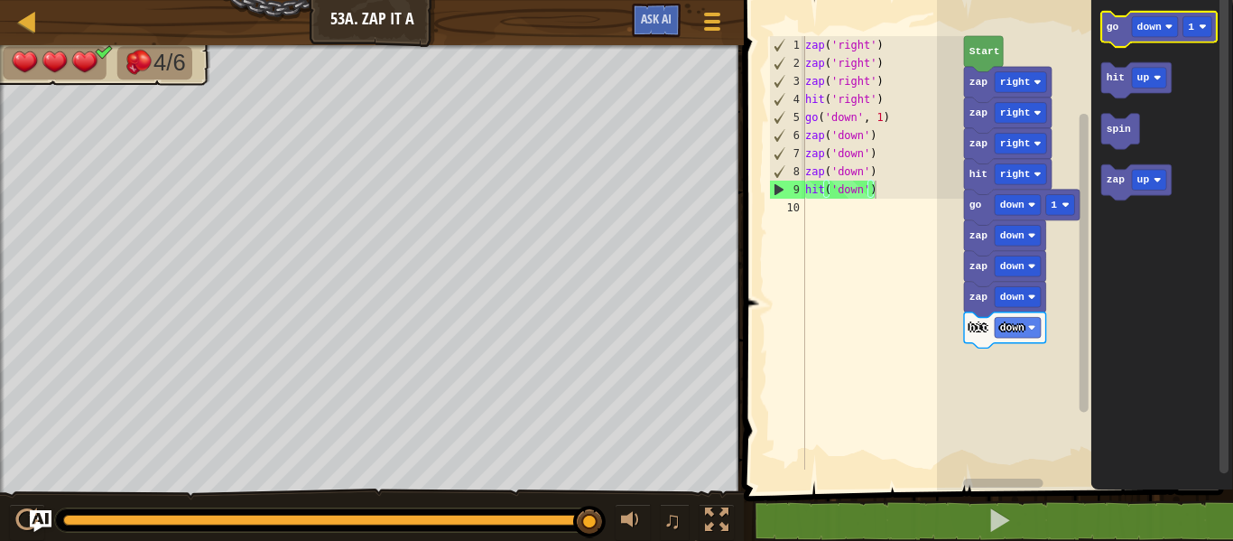
click at [1115, 27] on text "go" at bounding box center [1113, 27] width 13 height 11
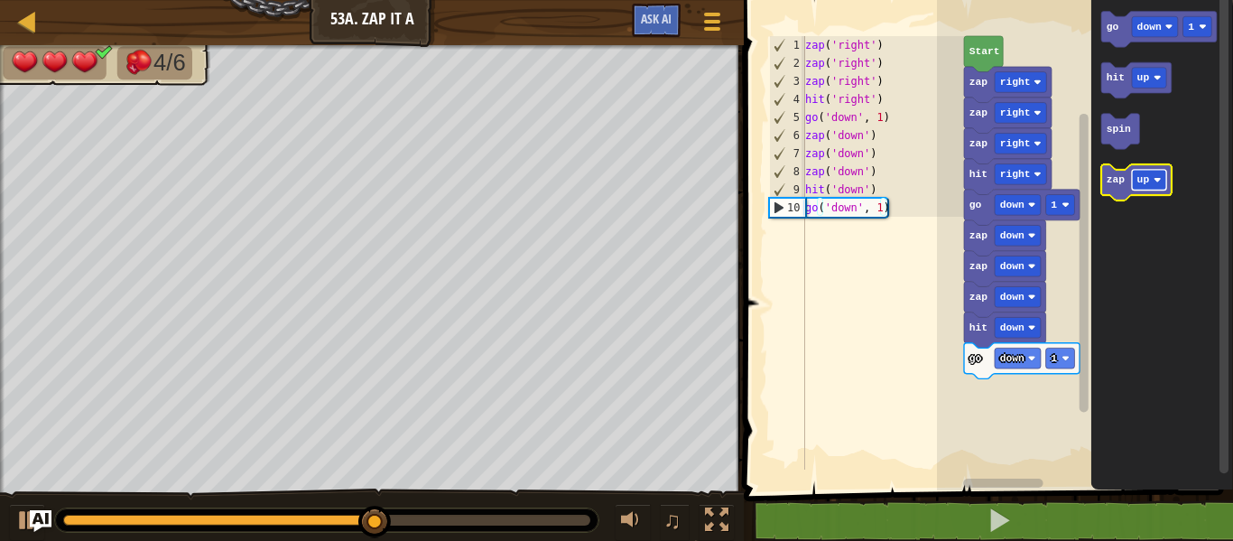
click at [1150, 171] on rect "Blockly Workspace" at bounding box center [1149, 180] width 34 height 21
click at [1112, 177] on text "zap" at bounding box center [1116, 179] width 19 height 11
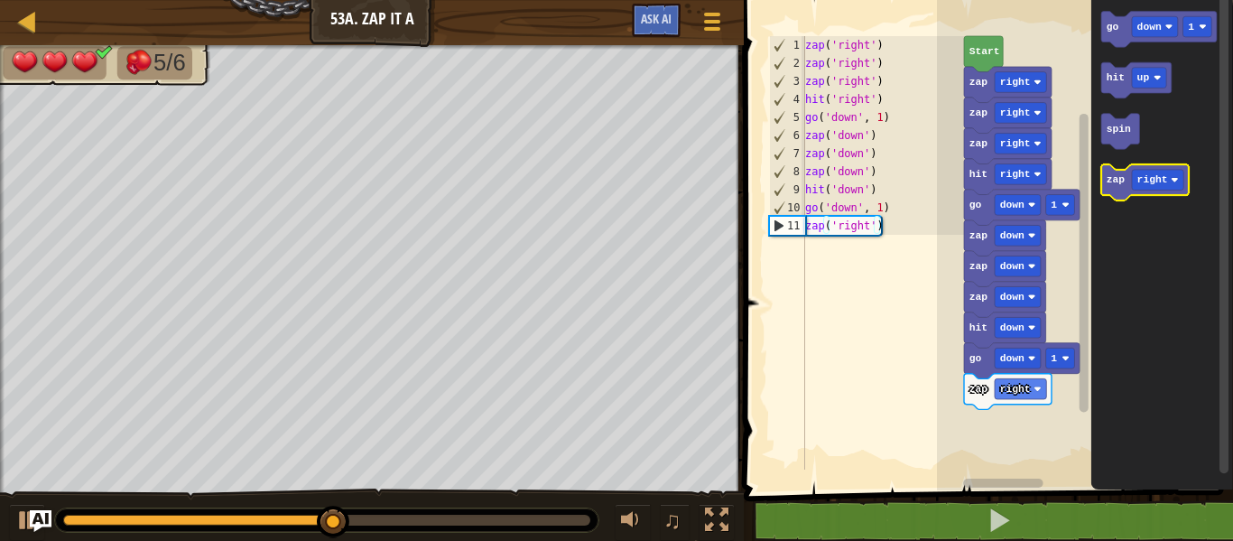
click at [1112, 177] on text "zap" at bounding box center [1116, 179] width 19 height 11
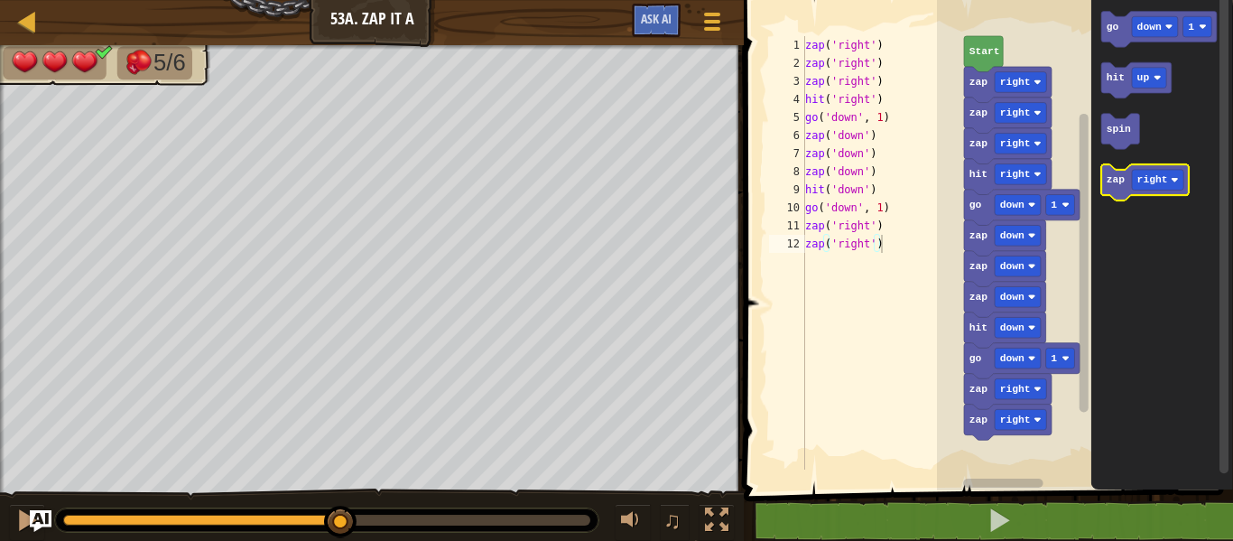
click at [1112, 177] on text "zap" at bounding box center [1116, 179] width 19 height 11
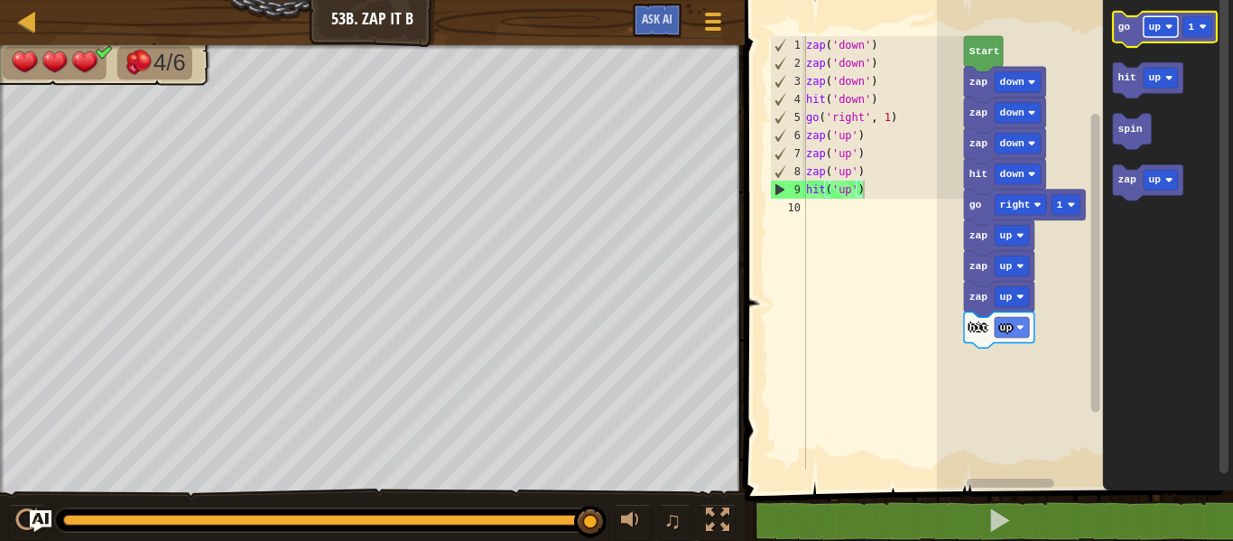
click at [1158, 23] on text "up" at bounding box center [1155, 27] width 13 height 11
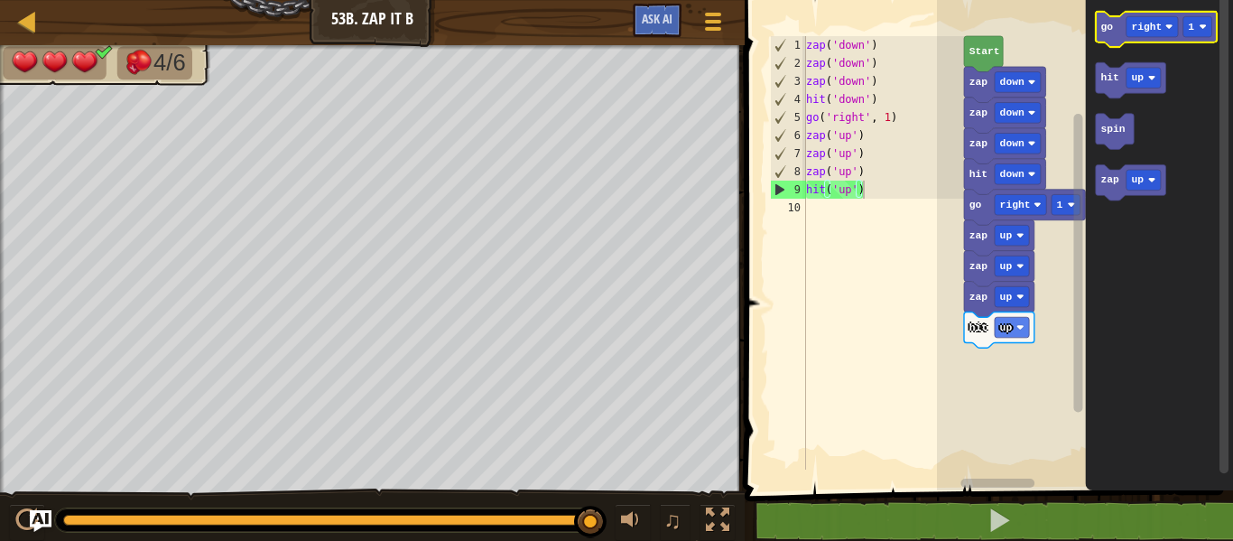
click at [1116, 24] on icon "Blockly Workspace" at bounding box center [1156, 30] width 121 height 36
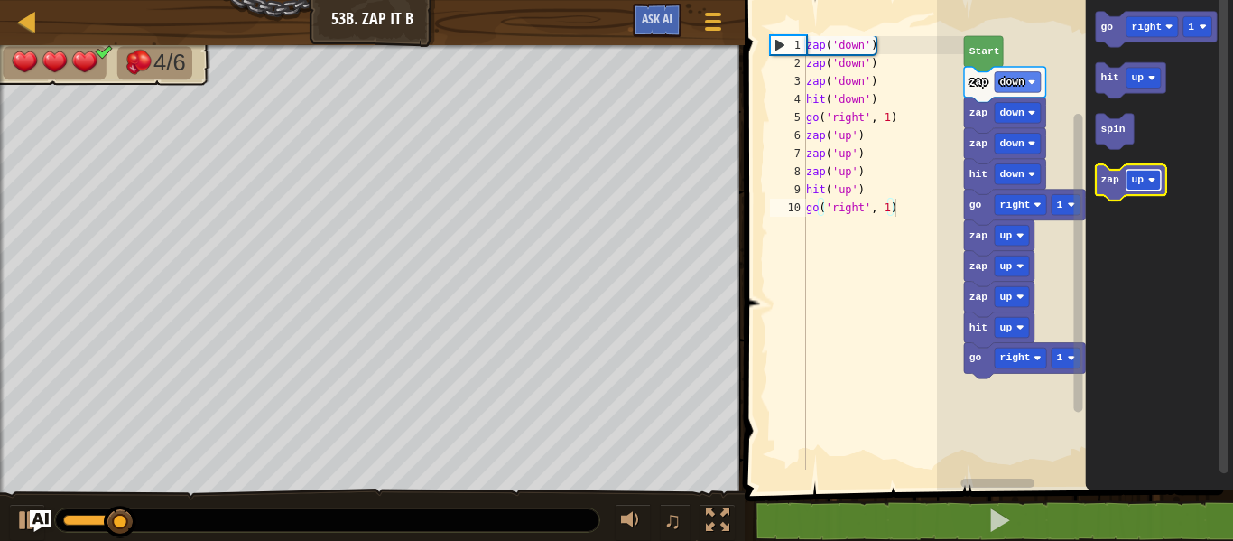
click at [1144, 179] on rect "Blockly Workspace" at bounding box center [1143, 180] width 34 height 21
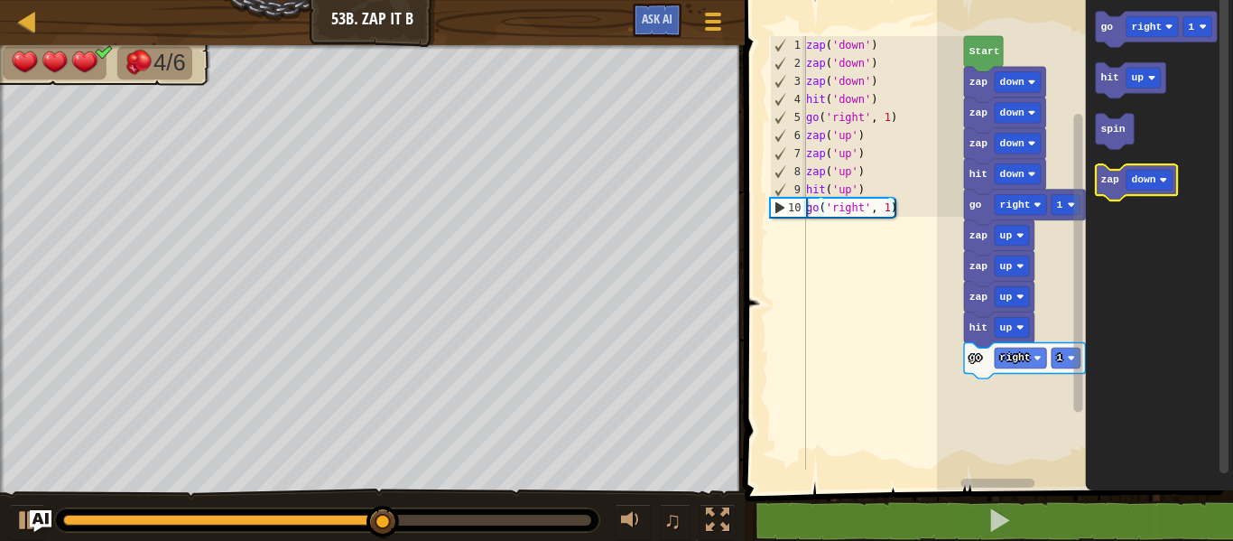
click at [1118, 184] on icon "Blockly Workspace" at bounding box center [1137, 182] width 82 height 36
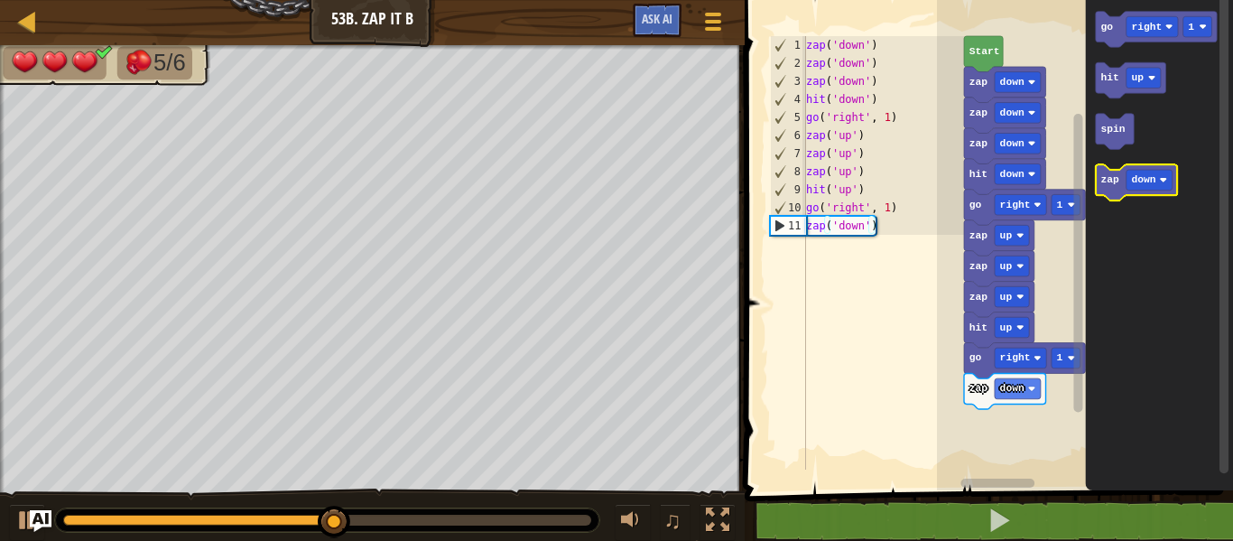
click at [1118, 184] on icon "Blockly Workspace" at bounding box center [1137, 182] width 82 height 36
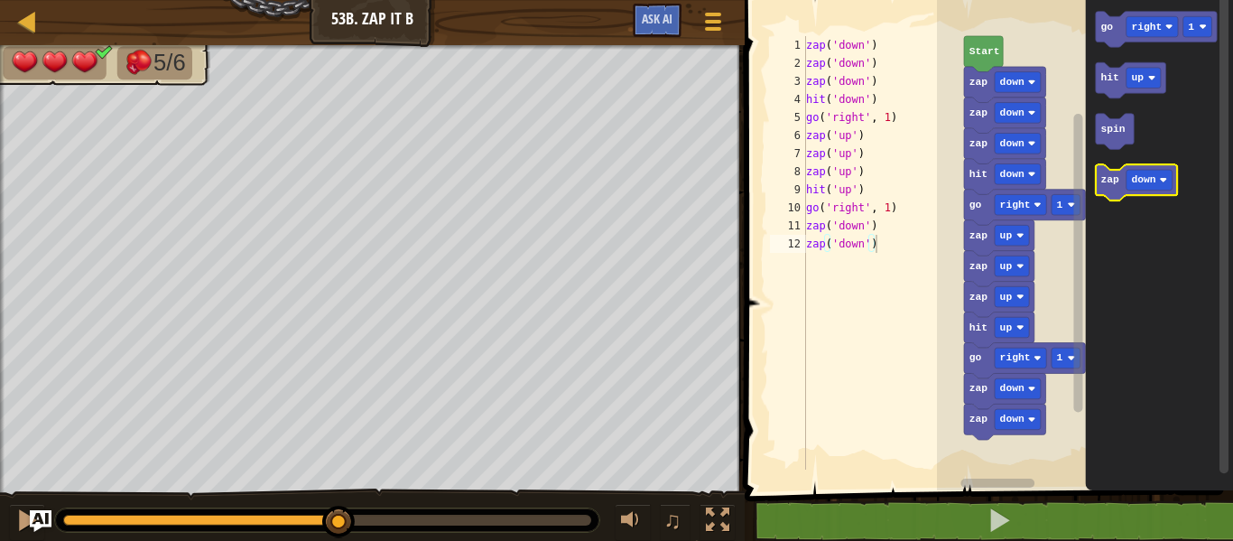
click at [1118, 184] on icon "Blockly Workspace" at bounding box center [1137, 182] width 82 height 36
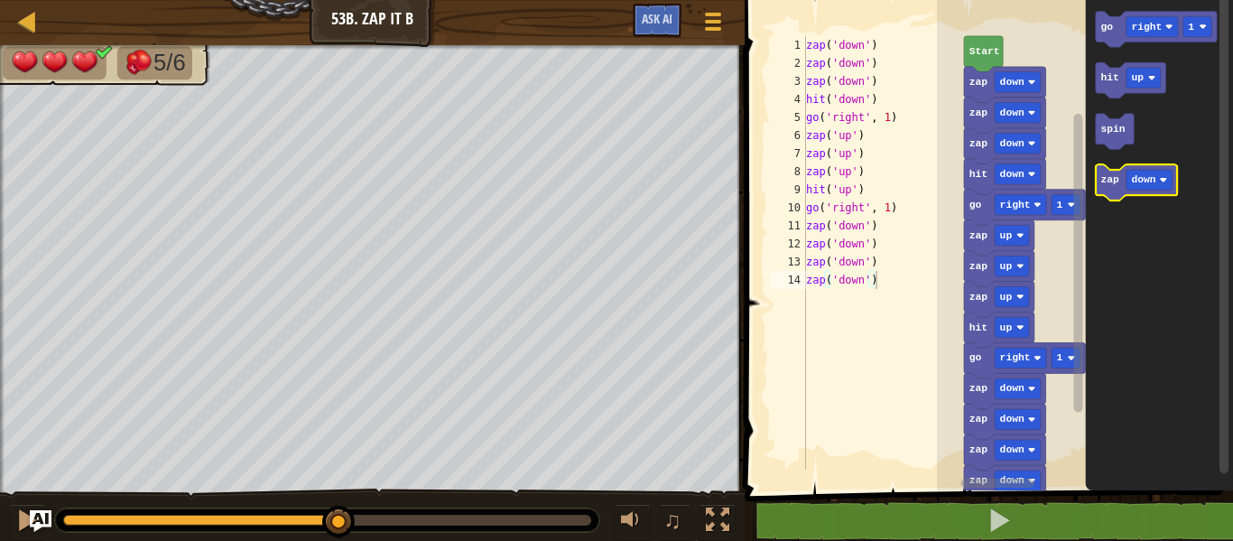
click at [1118, 184] on icon "Blockly Workspace" at bounding box center [1137, 182] width 82 height 36
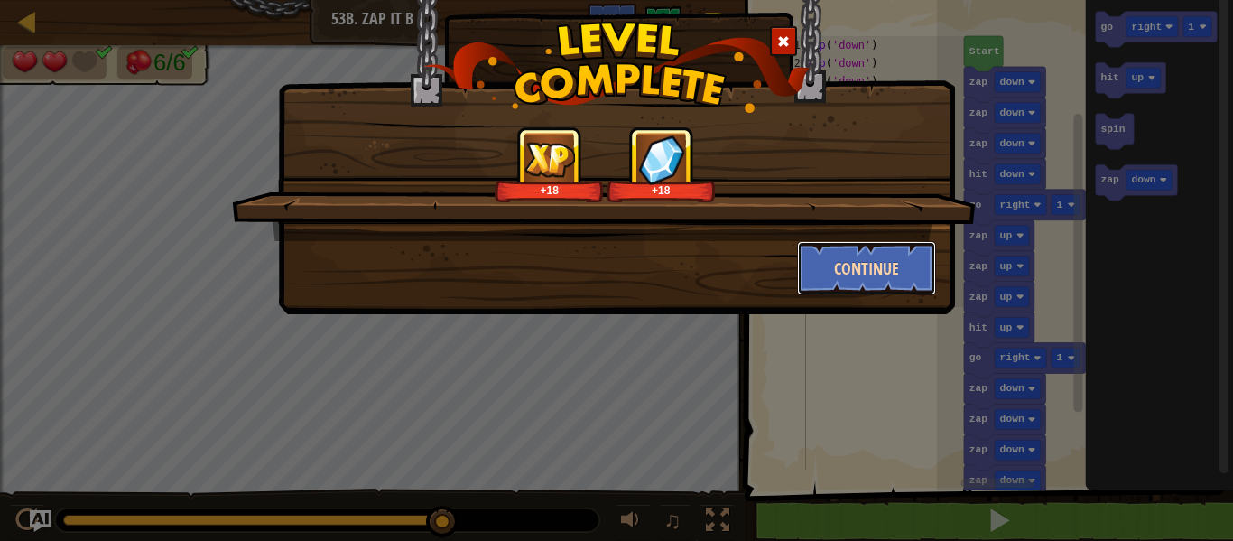
click at [855, 262] on button "Continue" at bounding box center [867, 268] width 140 height 54
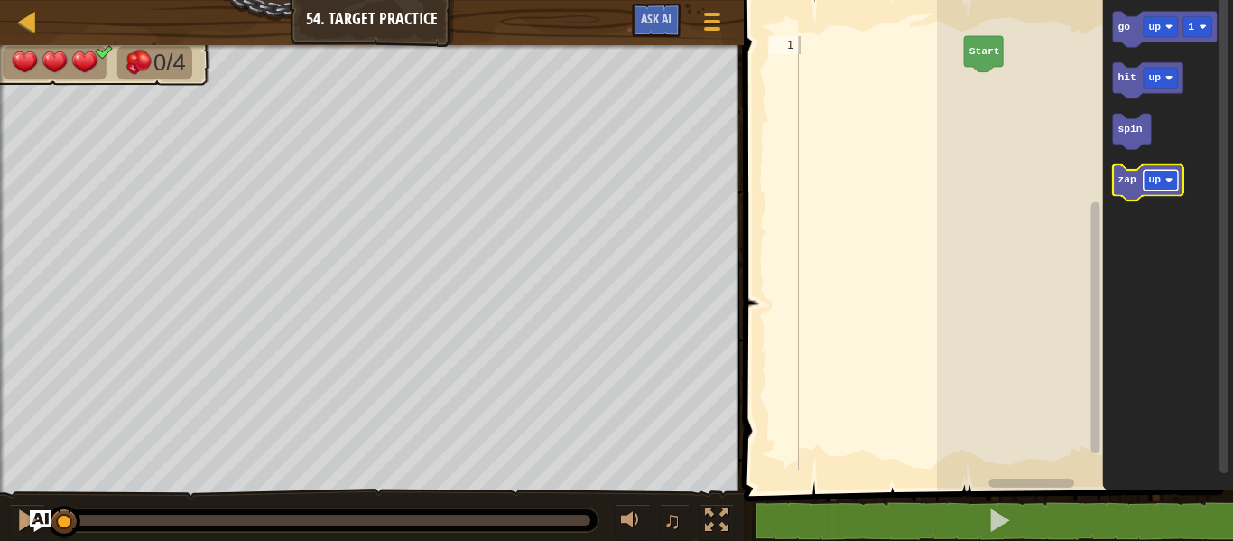
click at [1155, 170] on rect "Blockly Workspace" at bounding box center [1161, 180] width 34 height 21
click at [1130, 177] on text "zap" at bounding box center [1126, 179] width 19 height 11
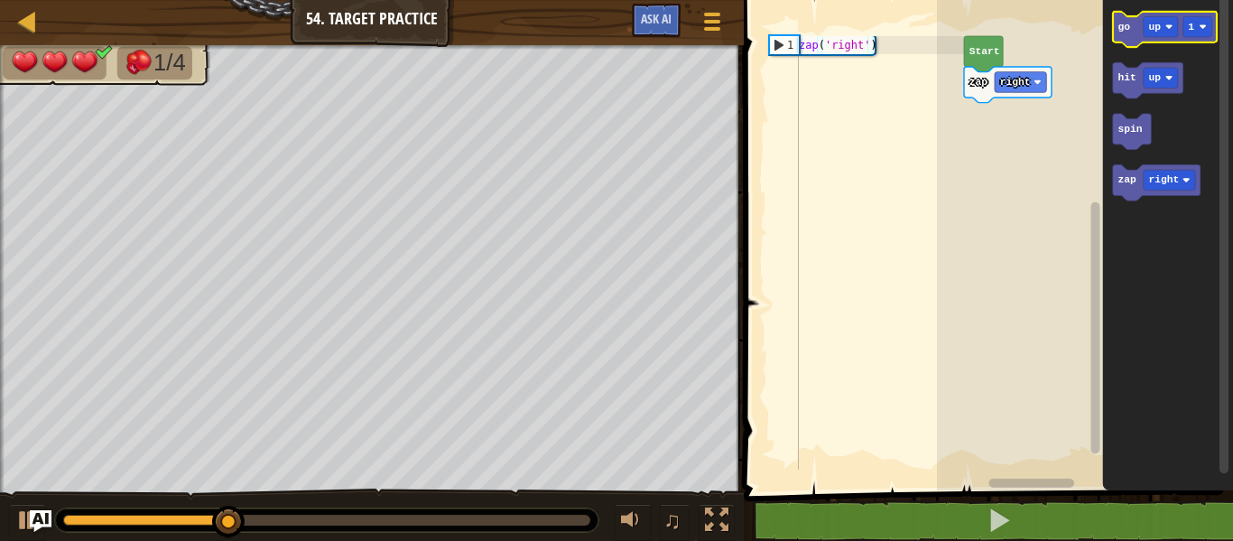
click at [1129, 27] on icon "Blockly Workspace" at bounding box center [1165, 30] width 104 height 36
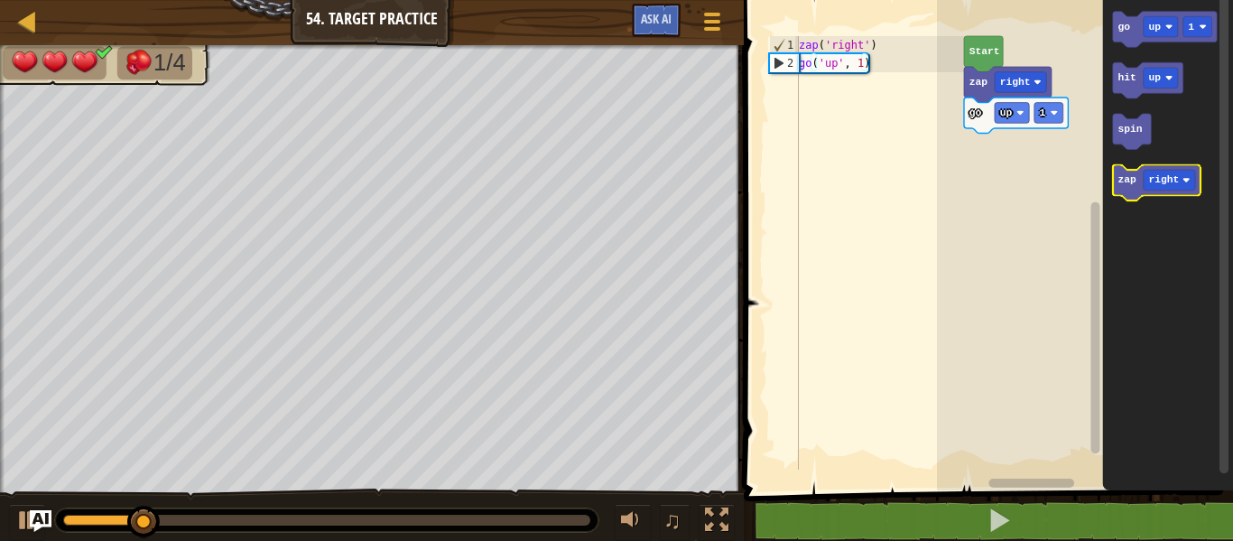
click at [1128, 182] on text "zap" at bounding box center [1126, 179] width 19 height 11
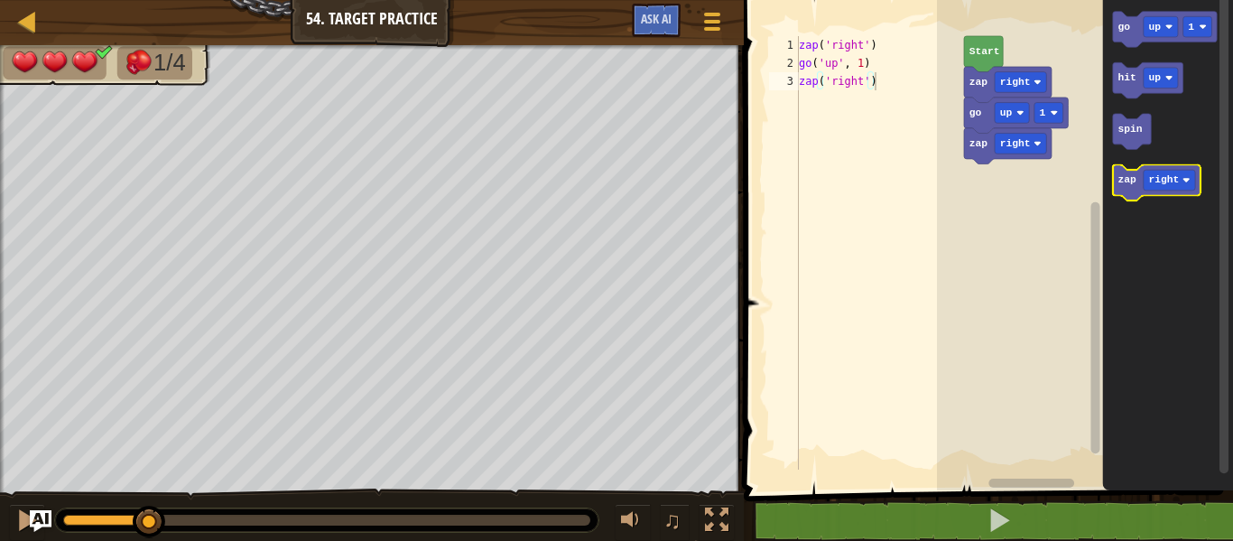
click at [1128, 182] on text "zap" at bounding box center [1126, 179] width 19 height 11
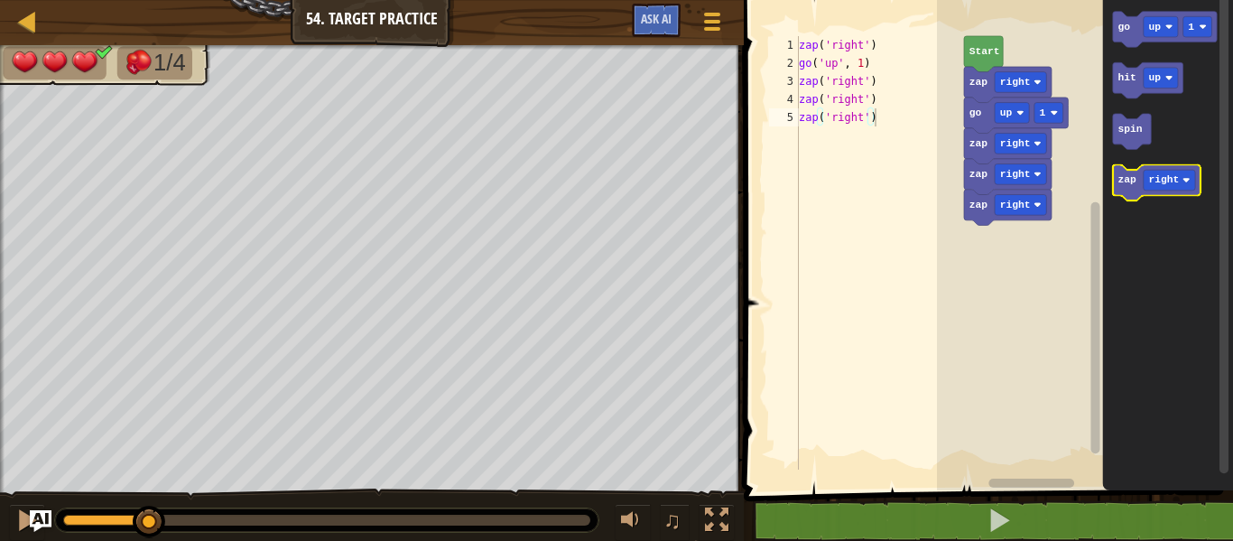
click at [1128, 182] on text "zap" at bounding box center [1126, 179] width 19 height 11
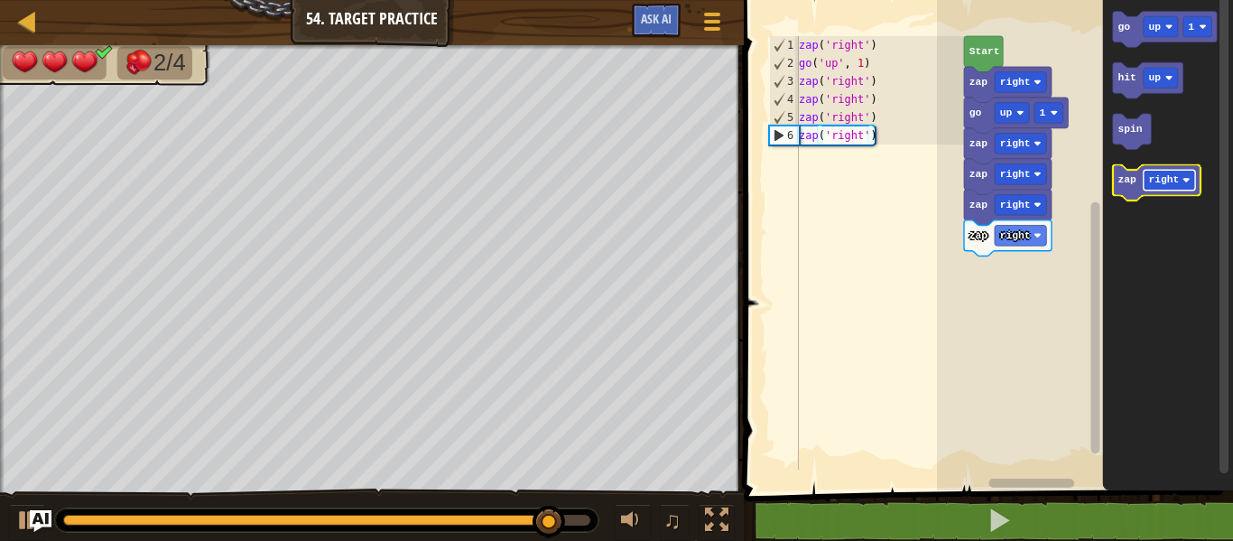
click at [1163, 173] on rect "Blockly Workspace" at bounding box center [1169, 180] width 51 height 21
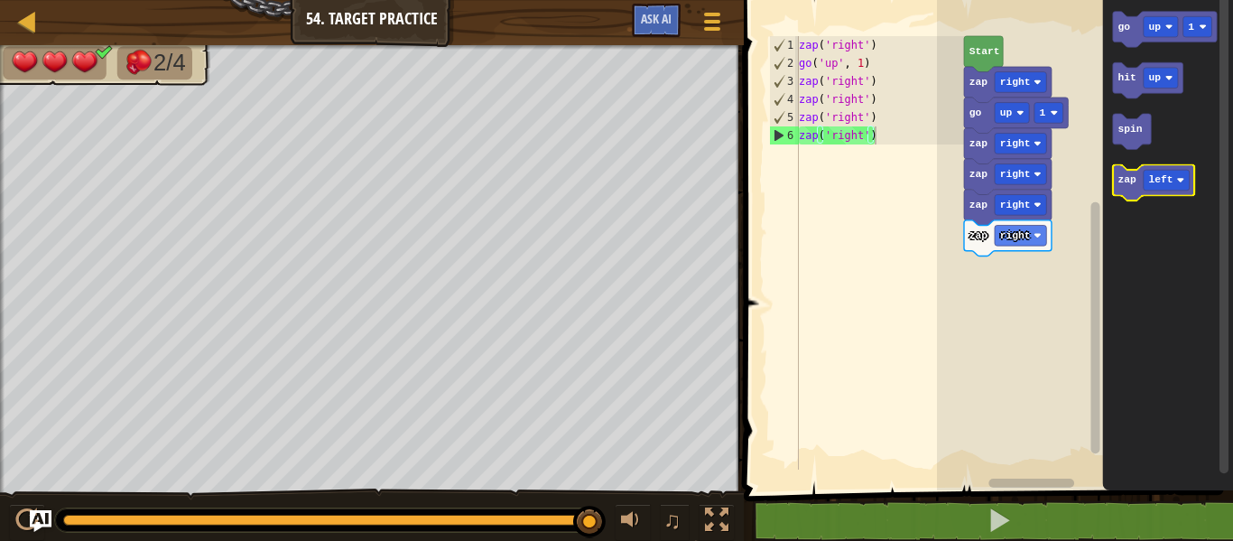
click at [1128, 187] on icon "Blockly Workspace" at bounding box center [1154, 183] width 82 height 36
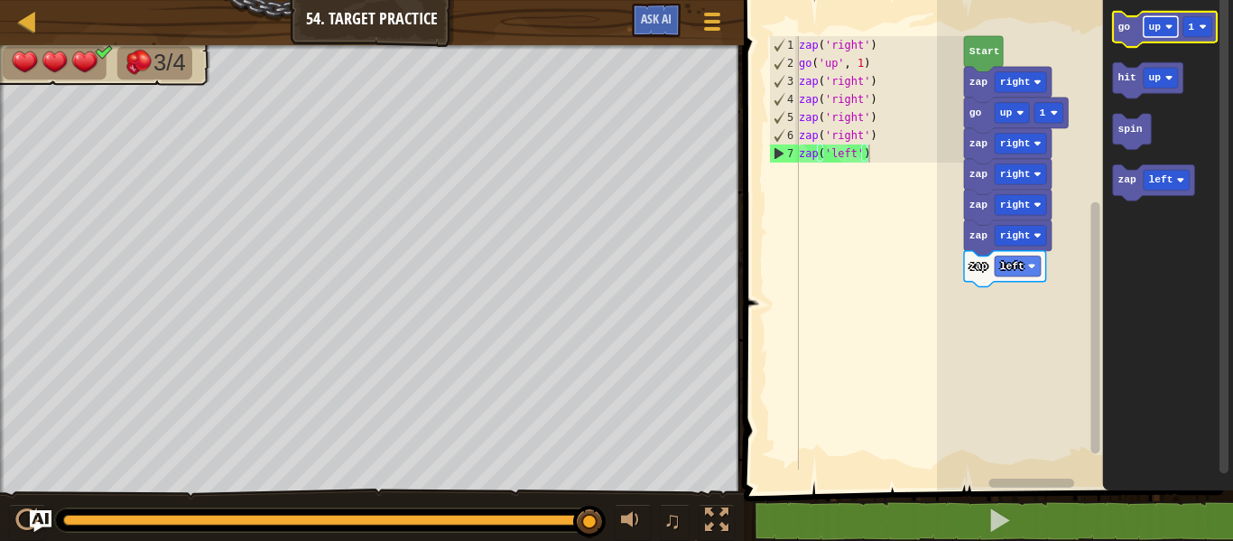
click at [1157, 19] on rect "Blockly Workspace" at bounding box center [1161, 26] width 34 height 21
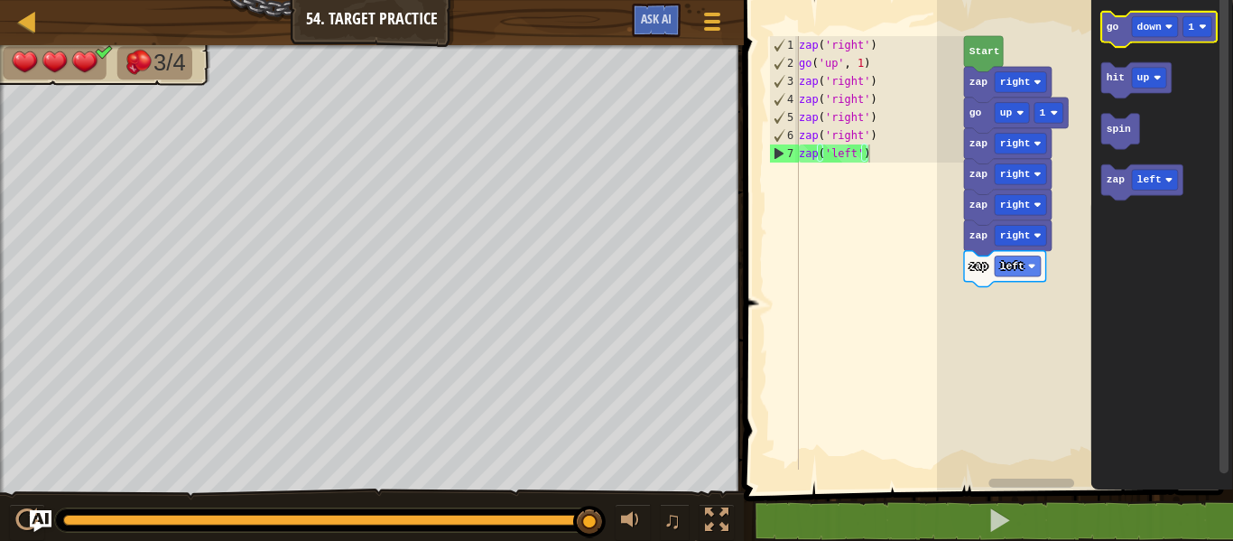
click at [1112, 24] on text "go" at bounding box center [1113, 27] width 13 height 11
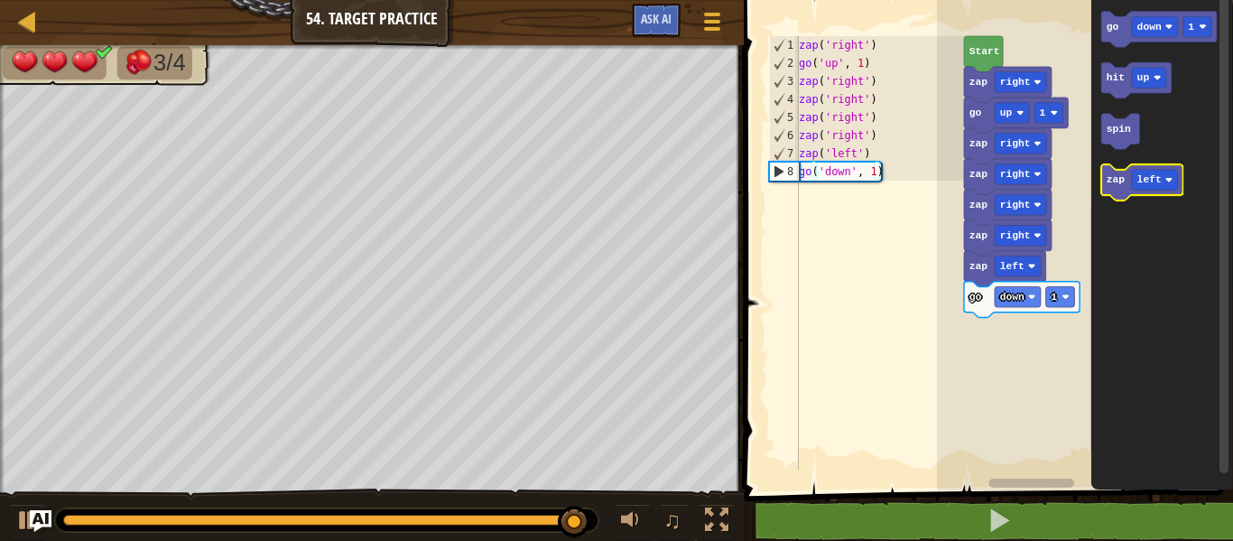
click at [1121, 182] on text "zap" at bounding box center [1116, 179] width 19 height 11
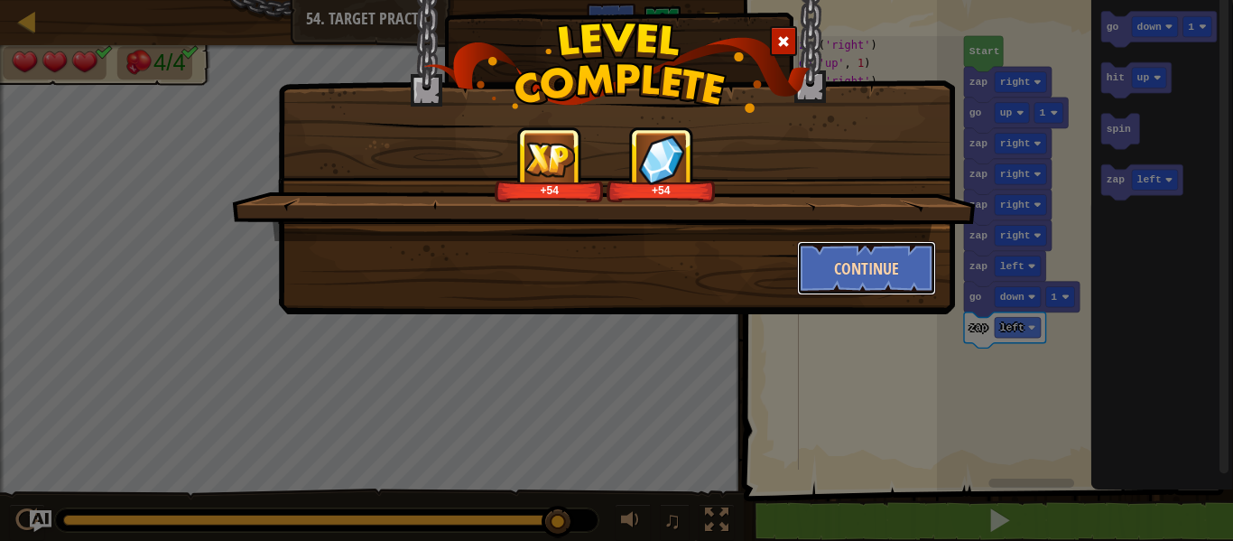
click at [897, 277] on button "Continue" at bounding box center [867, 268] width 140 height 54
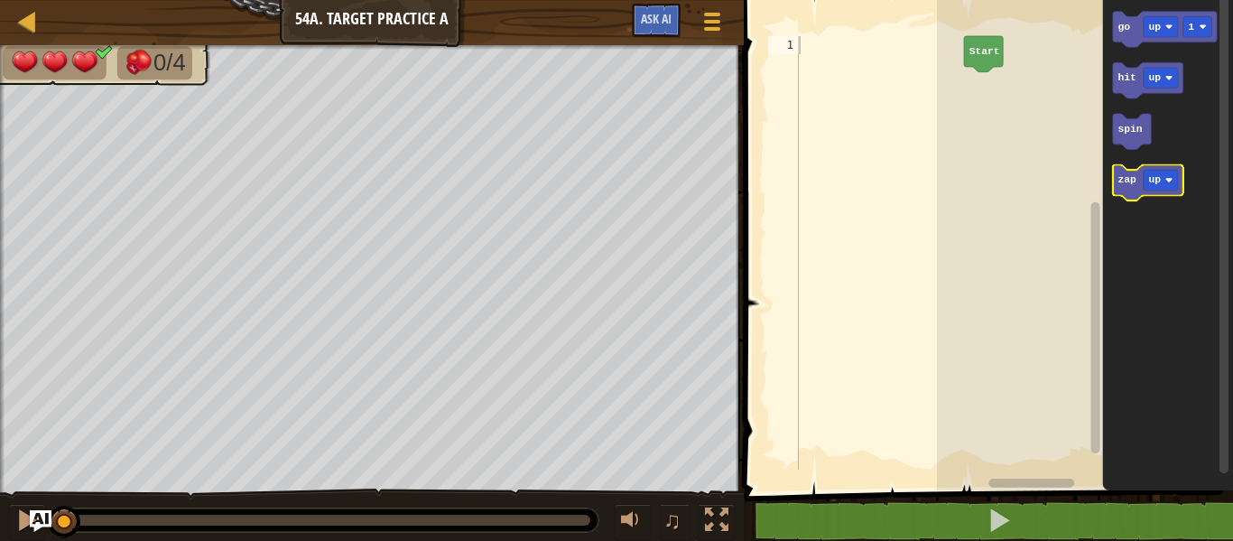
click at [1133, 189] on icon "Blockly Workspace" at bounding box center [1148, 183] width 70 height 36
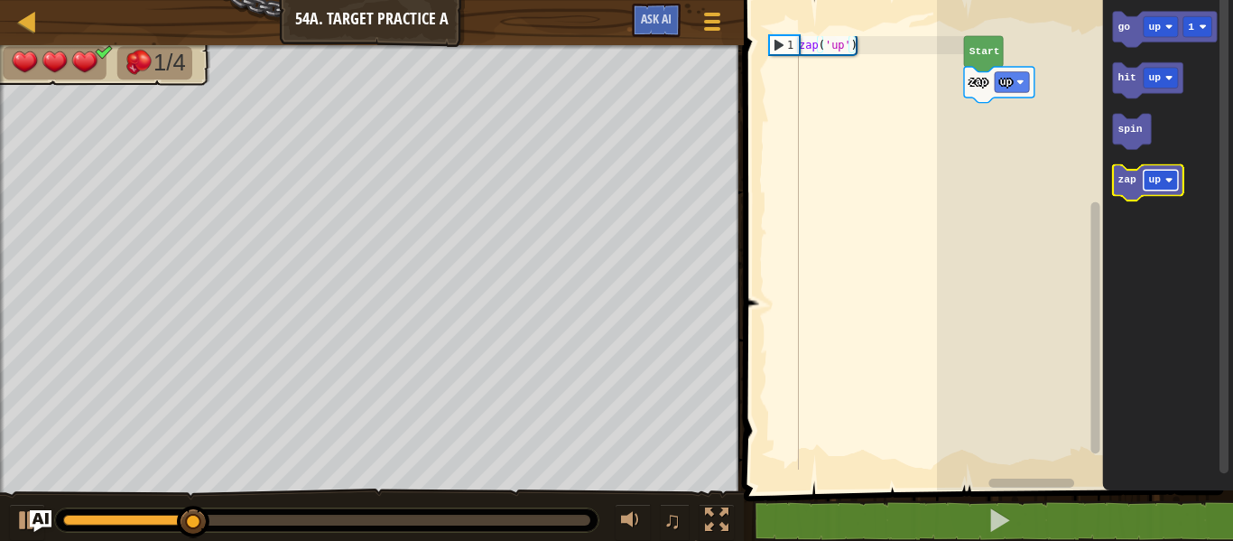
click at [1153, 180] on text "up" at bounding box center [1154, 179] width 13 height 11
click at [1129, 181] on text "zap" at bounding box center [1126, 179] width 19 height 11
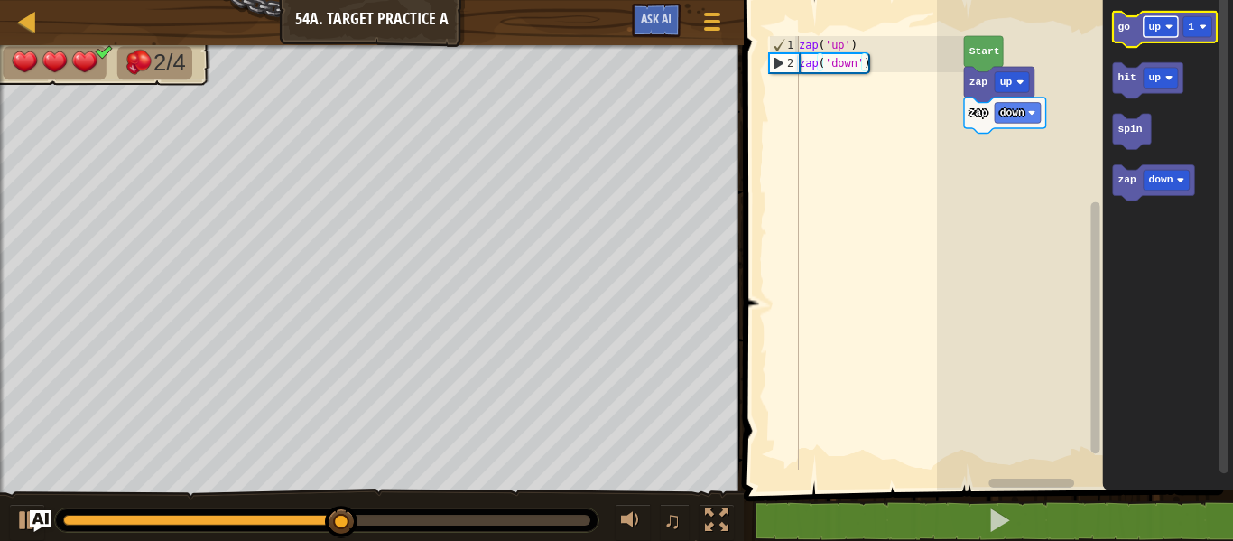
click at [1159, 19] on rect "Blockly Workspace" at bounding box center [1161, 26] width 34 height 21
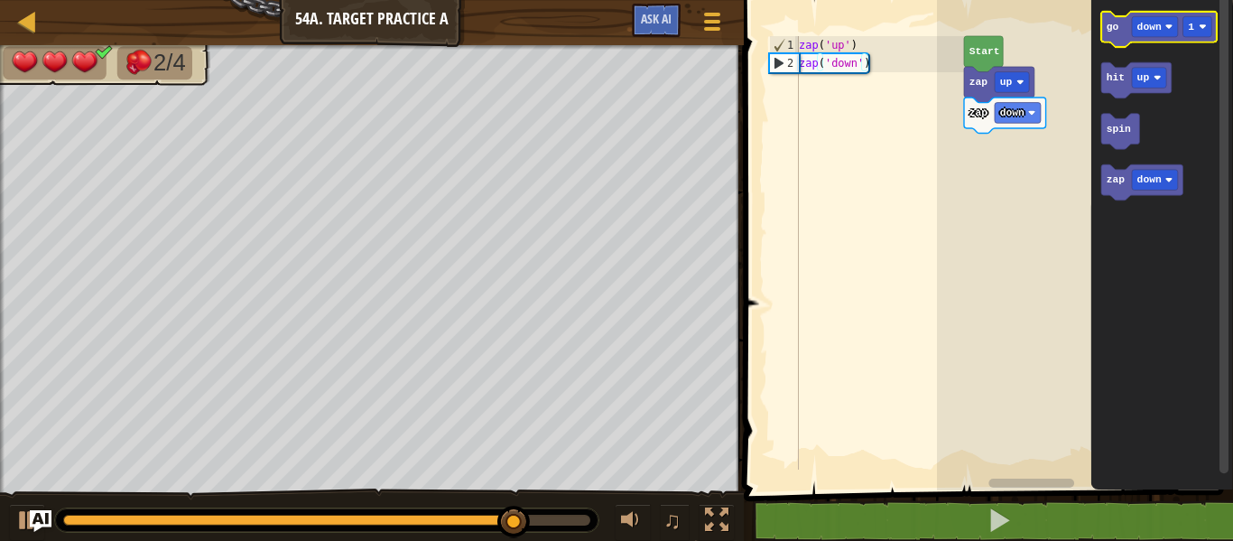
click at [1116, 22] on text "go" at bounding box center [1113, 27] width 13 height 11
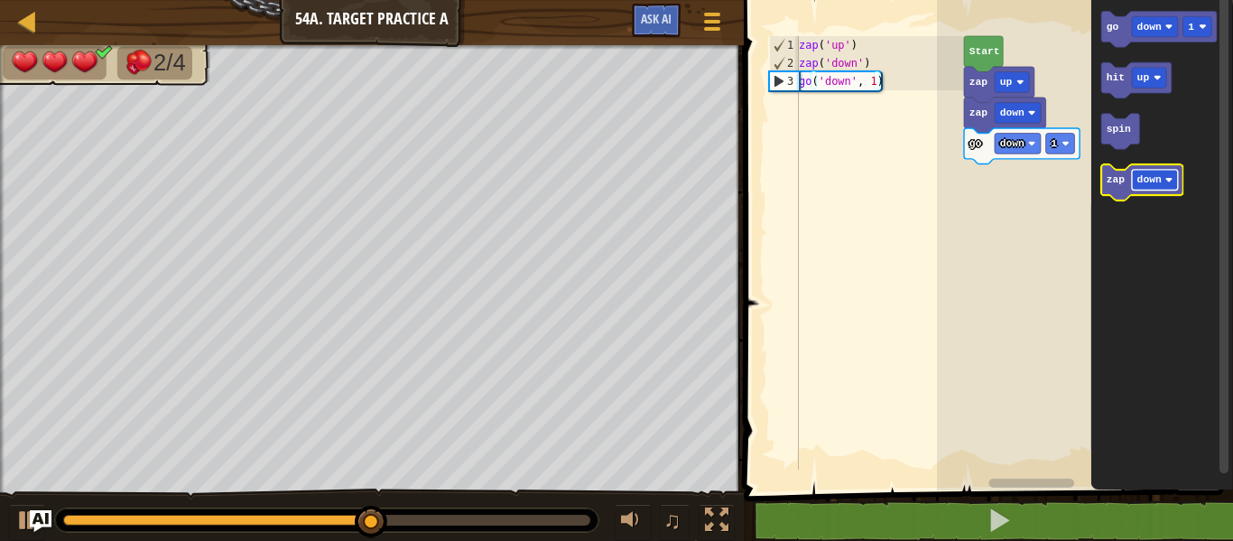
click at [1145, 177] on text "down" at bounding box center [1149, 179] width 24 height 11
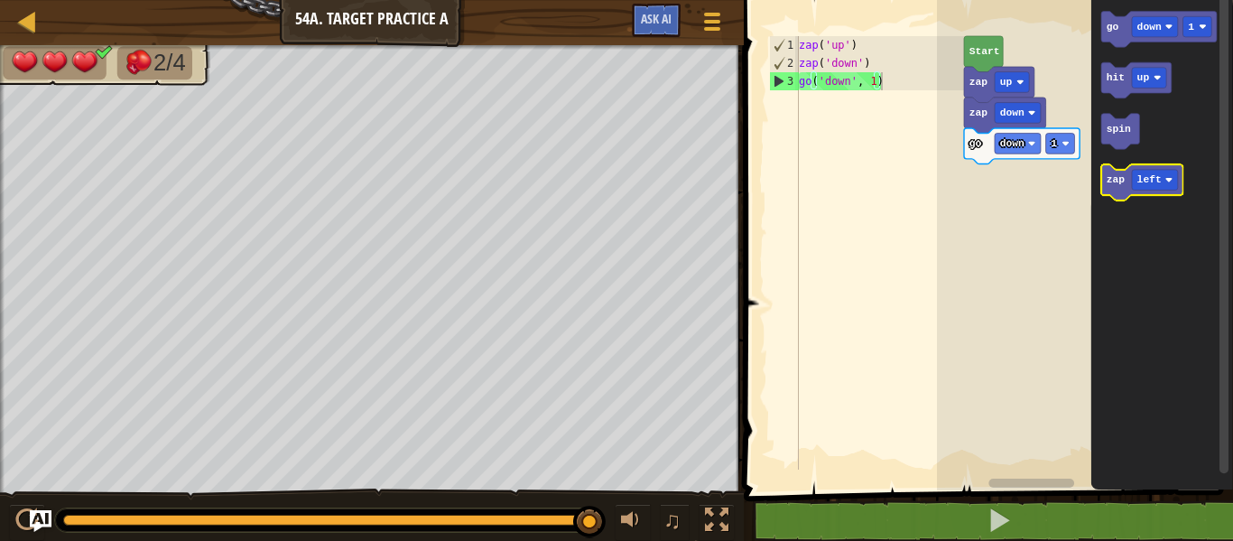
click at [1117, 180] on text "zap" at bounding box center [1116, 179] width 19 height 11
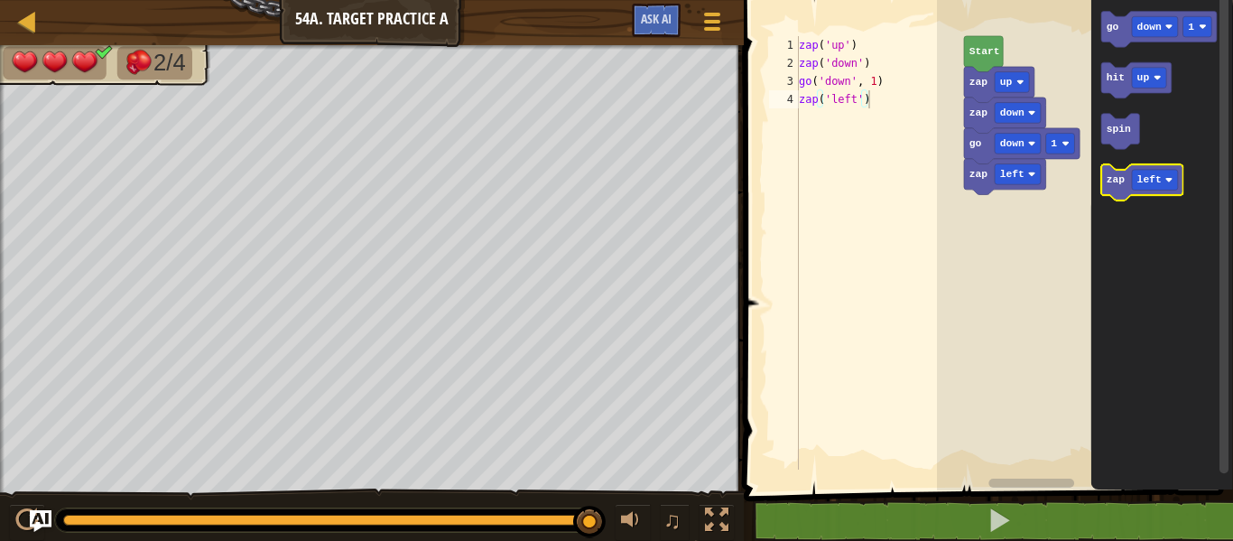
click at [1117, 180] on text "zap" at bounding box center [1116, 179] width 19 height 11
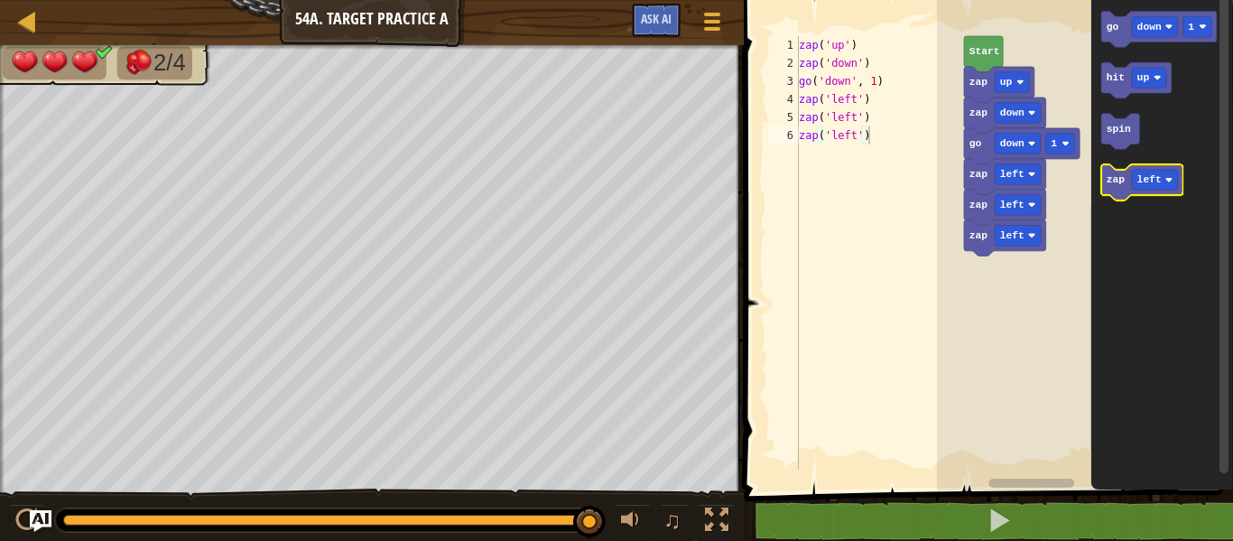
click at [1117, 180] on text "zap" at bounding box center [1116, 179] width 19 height 11
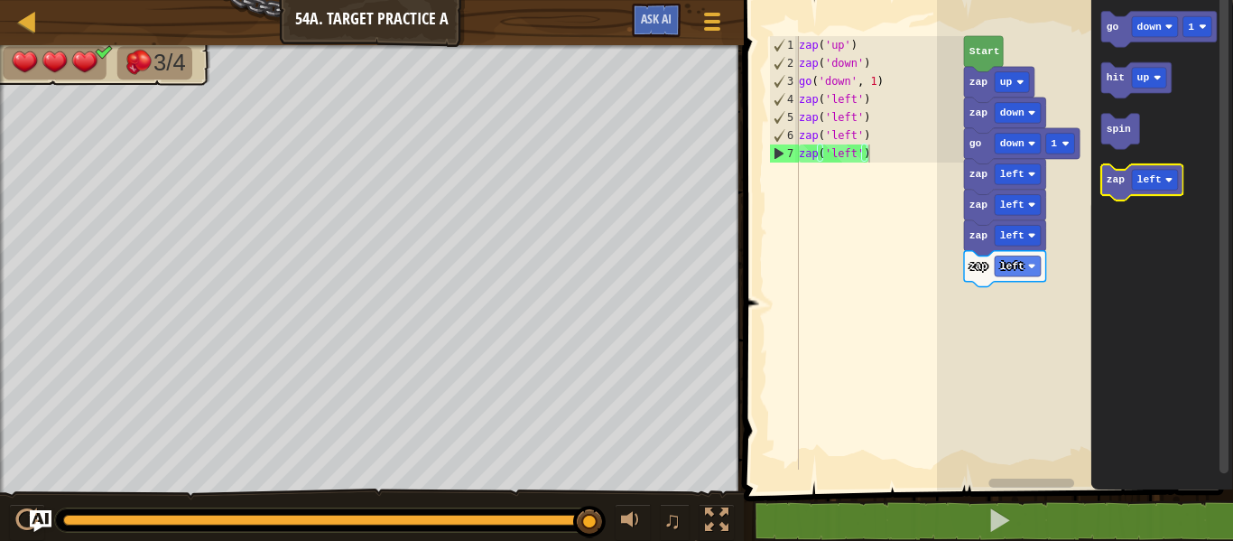
click at [1152, 166] on icon "Blockly Workspace" at bounding box center [1142, 183] width 82 height 36
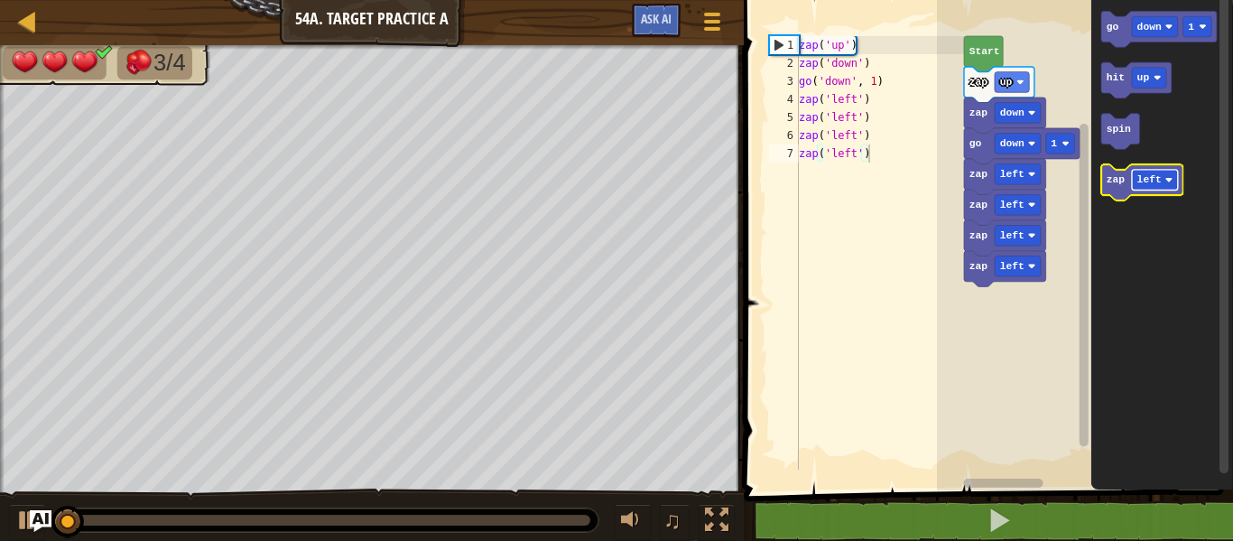
click at [1153, 174] on text "left" at bounding box center [1149, 179] width 24 height 11
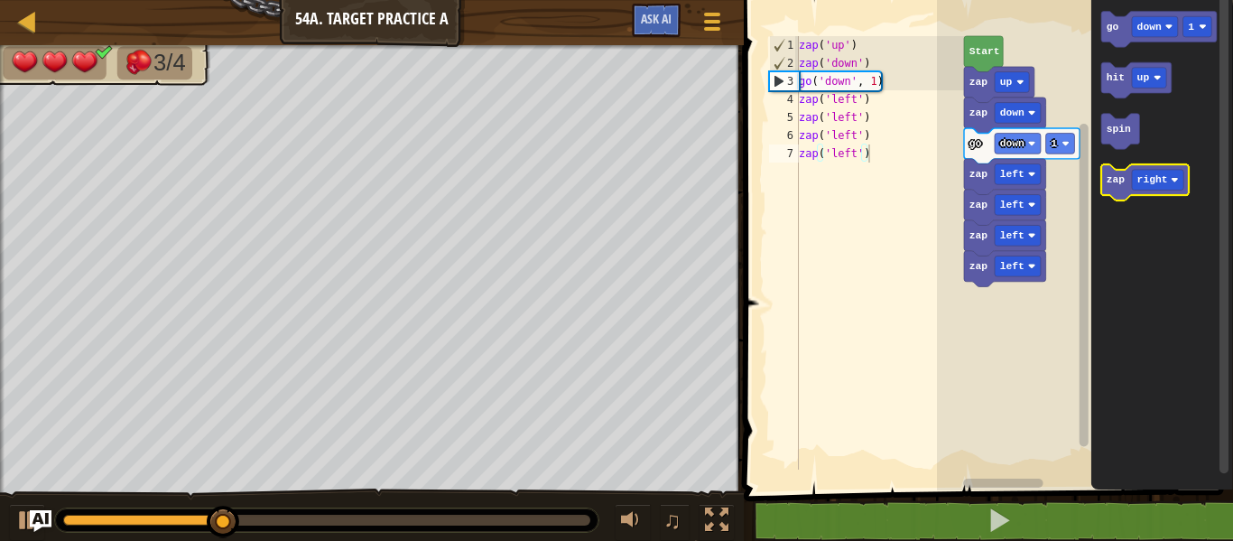
click at [1121, 190] on icon "Blockly Workspace" at bounding box center [1145, 183] width 88 height 36
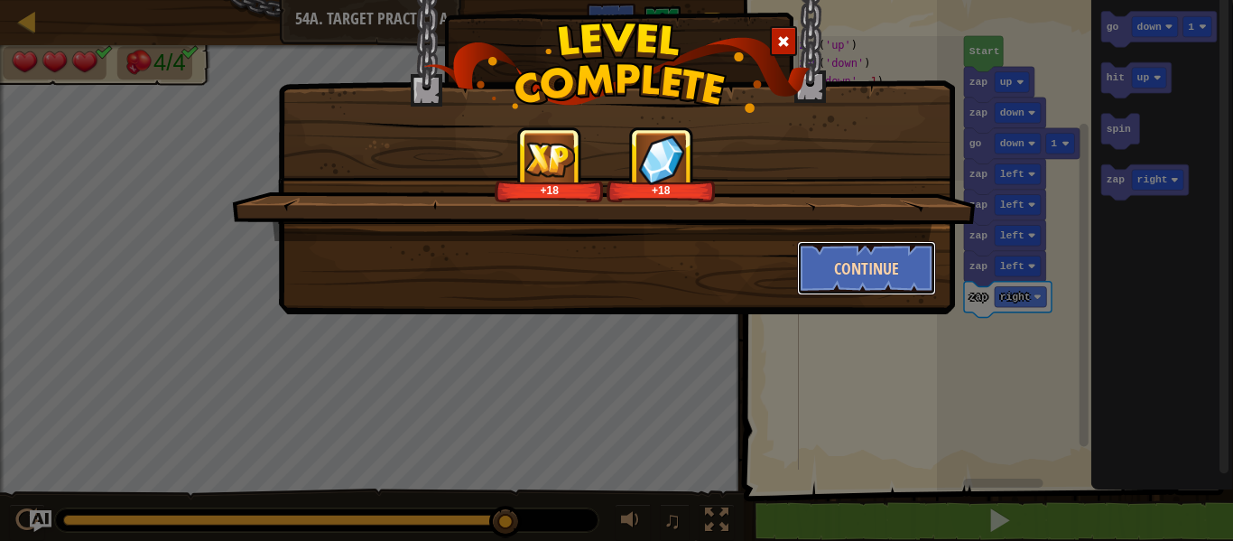
click at [905, 247] on button "Continue" at bounding box center [867, 268] width 140 height 54
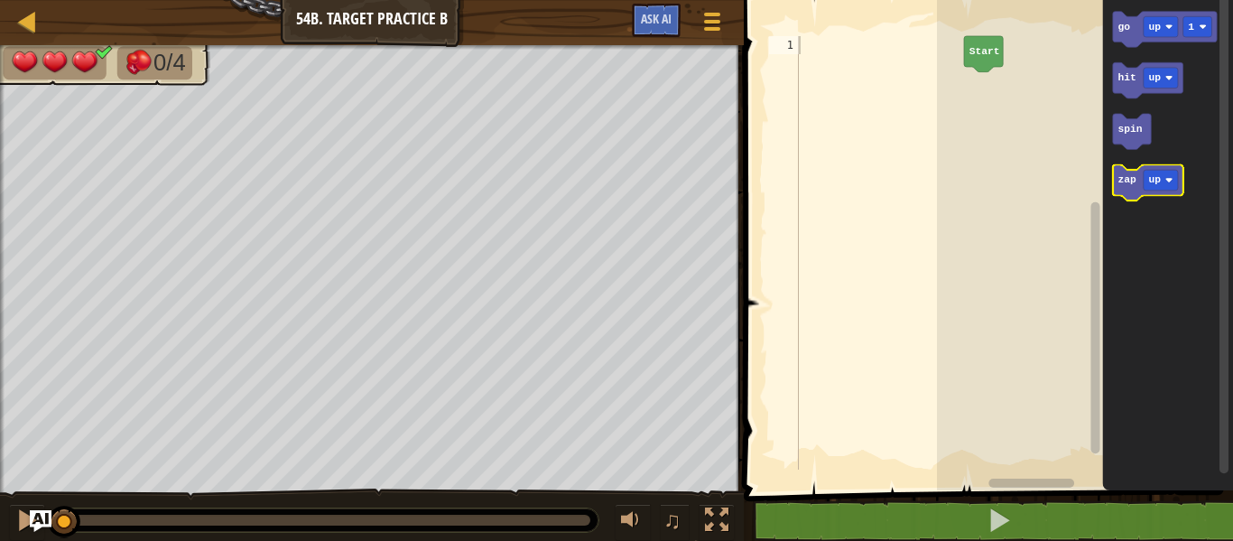
click at [1165, 169] on icon "Blockly Workspace" at bounding box center [1148, 183] width 70 height 36
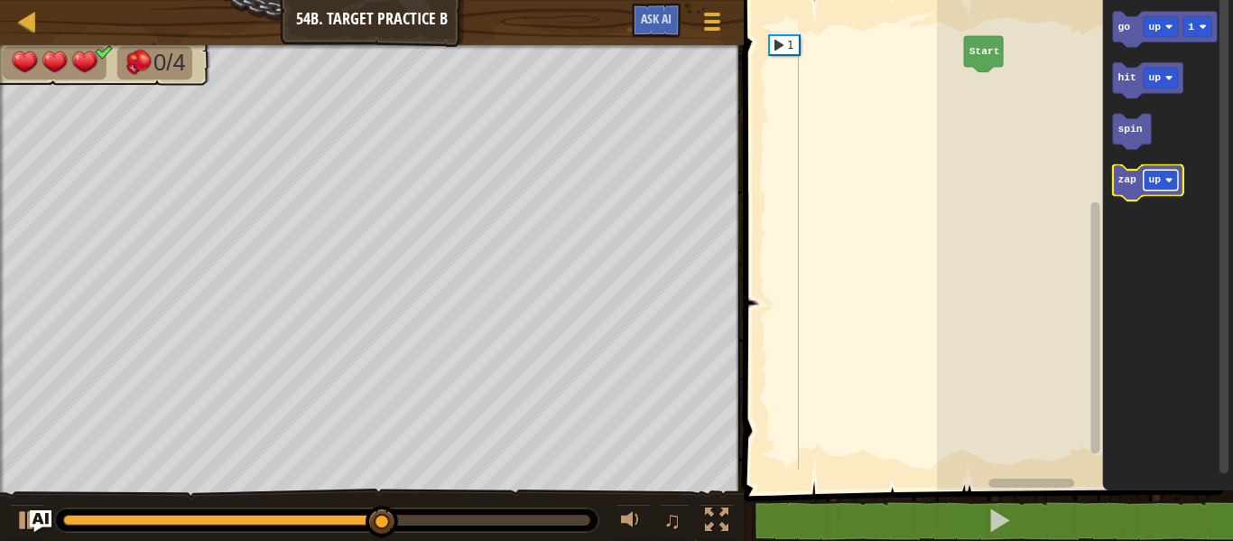
click at [1158, 174] on text "up" at bounding box center [1154, 179] width 13 height 11
click at [1126, 180] on text "zap" at bounding box center [1126, 179] width 19 height 11
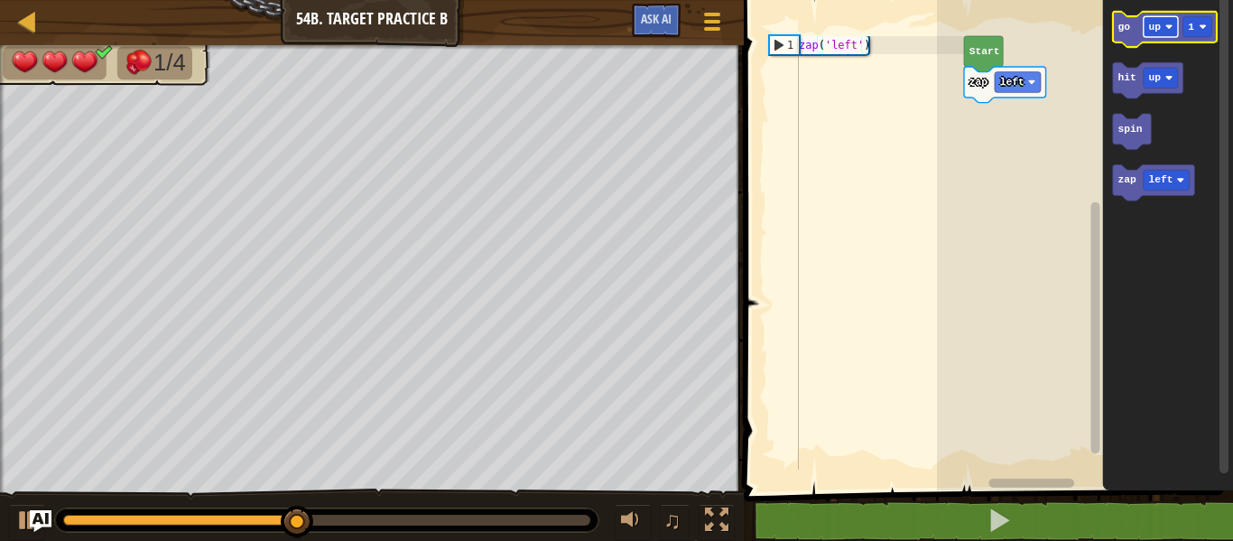
click at [1162, 27] on rect "Blockly Workspace" at bounding box center [1161, 26] width 34 height 21
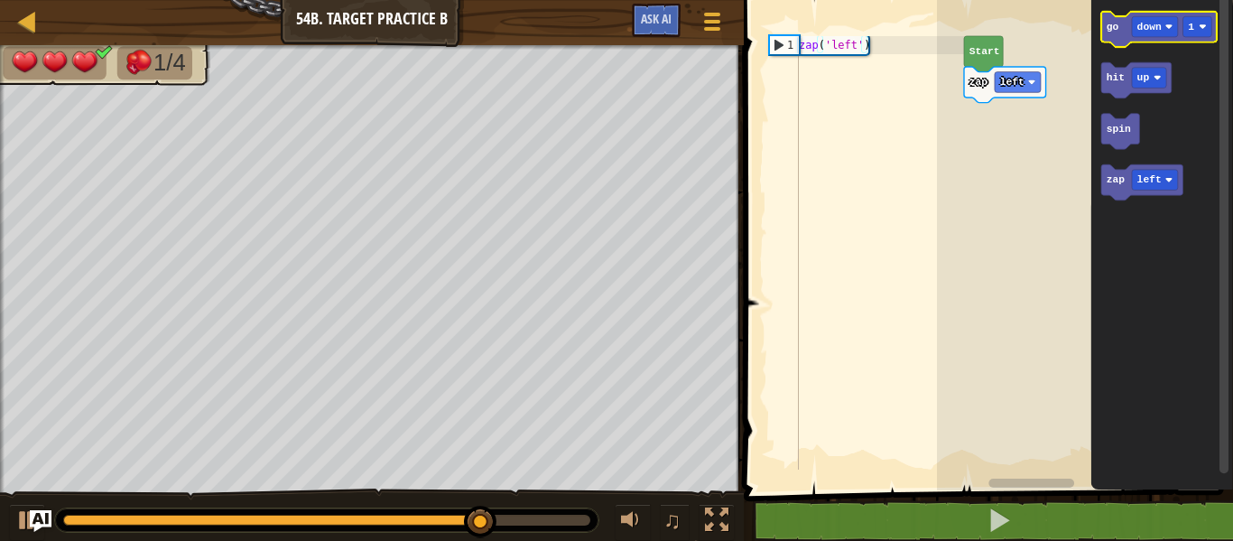
click at [1122, 21] on icon "Blockly Workspace" at bounding box center [1159, 30] width 116 height 36
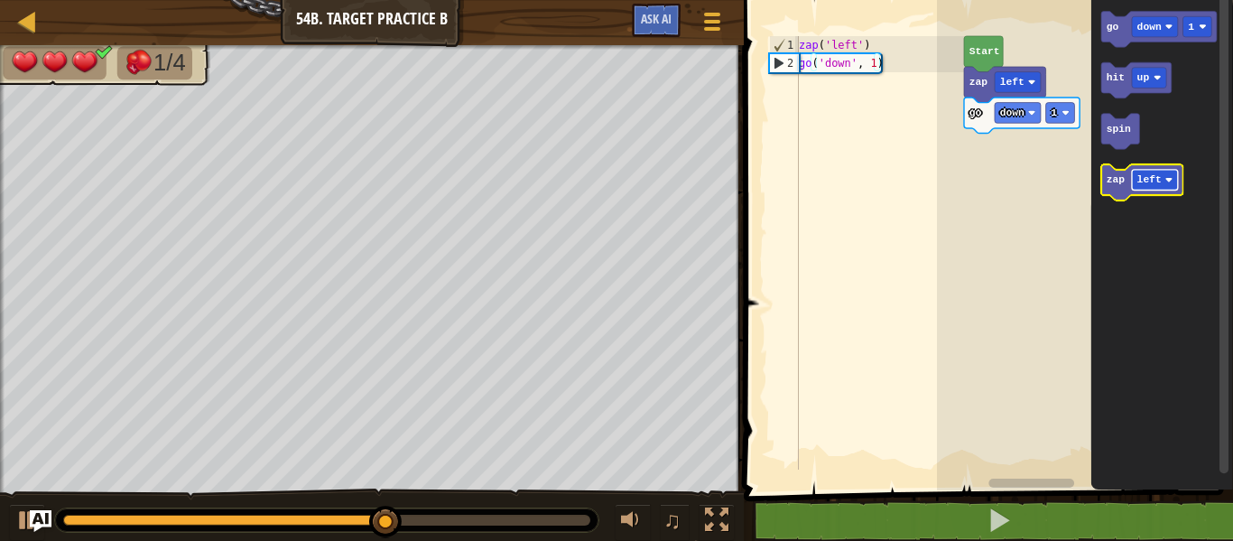
click at [1142, 185] on text "left" at bounding box center [1149, 179] width 24 height 11
click at [1181, 129] on icon "Blockly Workspace" at bounding box center [1162, 240] width 142 height 499
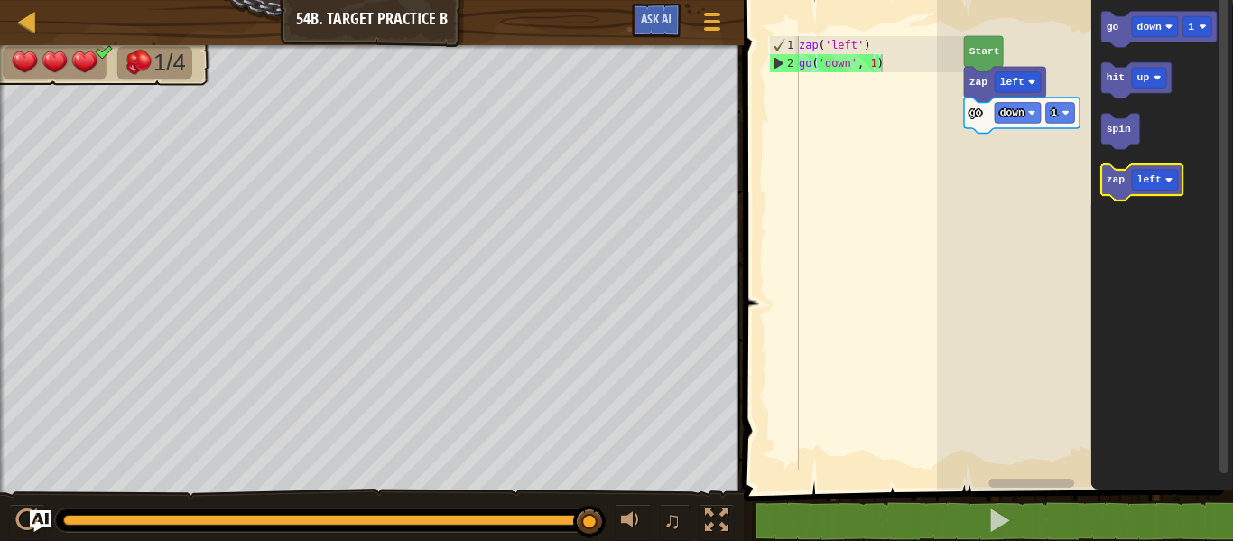
click at [1112, 175] on text "zap" at bounding box center [1116, 179] width 19 height 11
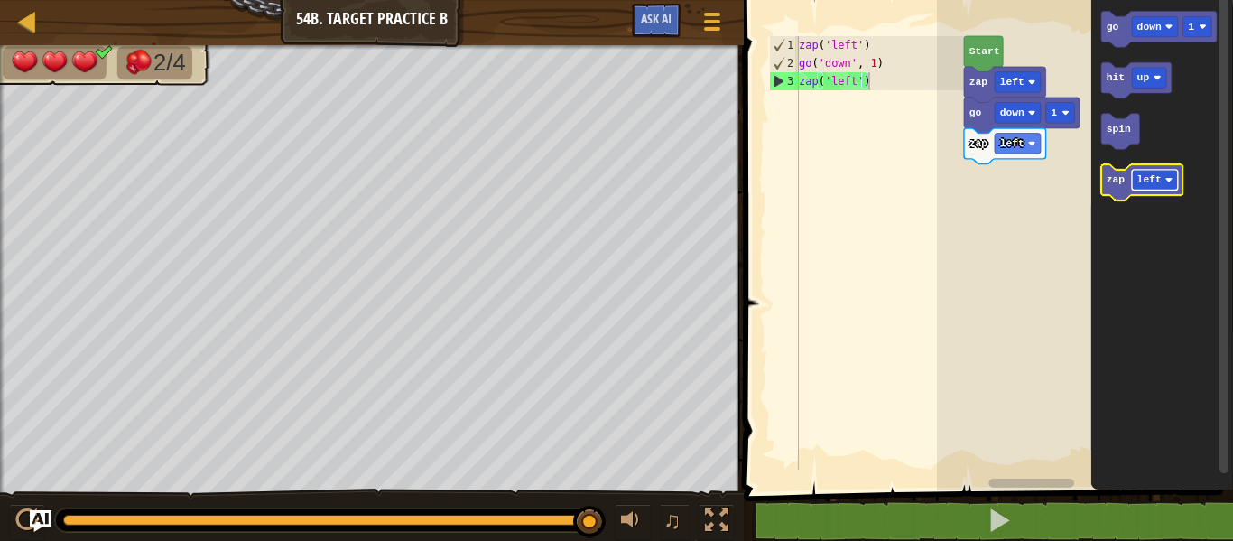
click at [1143, 179] on text "left" at bounding box center [1149, 179] width 24 height 11
click at [1118, 189] on icon "Blockly Workspace" at bounding box center [1145, 183] width 88 height 36
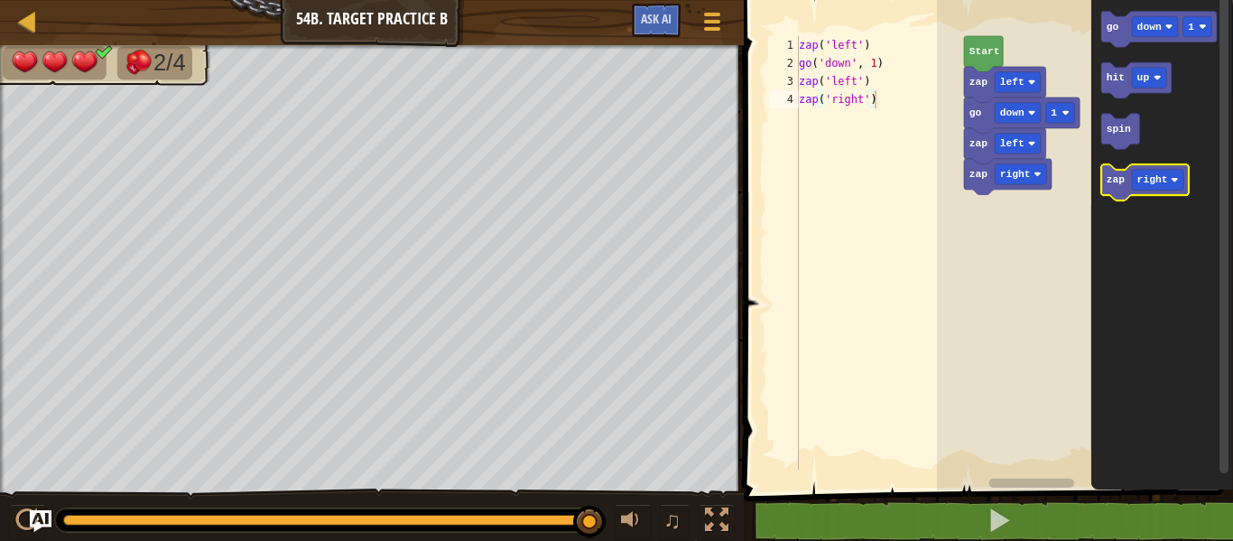
click at [1118, 189] on icon "Blockly Workspace" at bounding box center [1145, 183] width 88 height 36
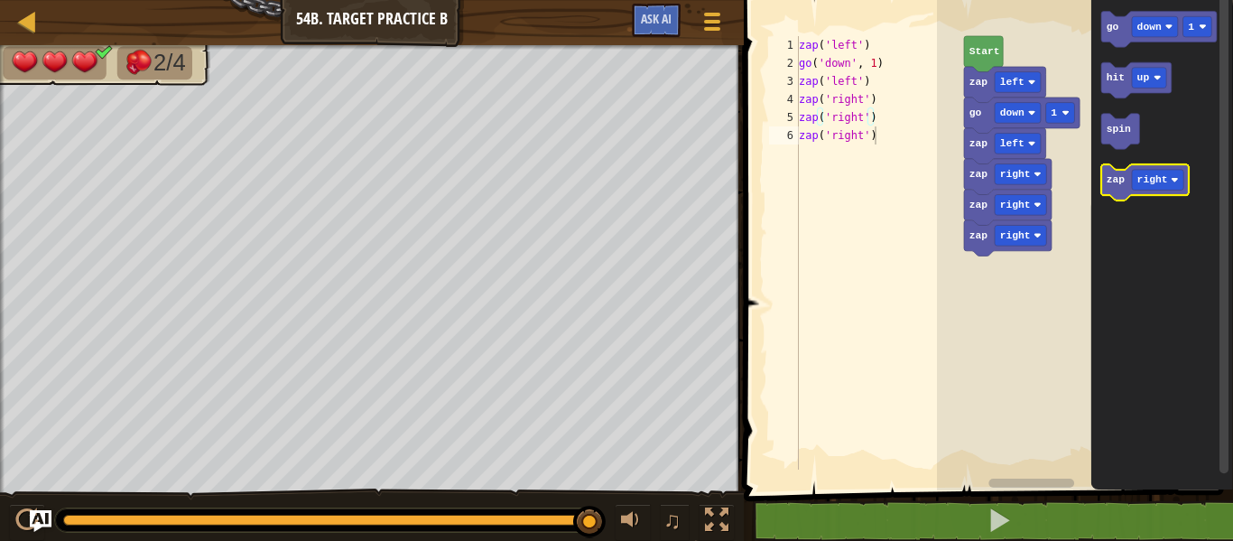
click at [1118, 189] on icon "Blockly Workspace" at bounding box center [1145, 183] width 88 height 36
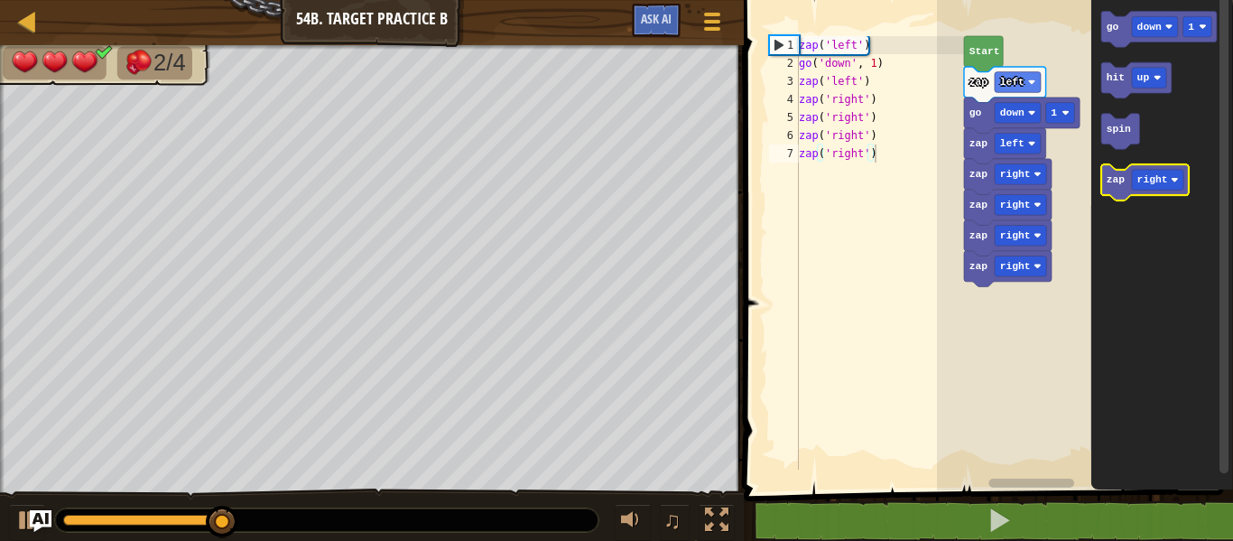
click at [1118, 189] on icon "Blockly Workspace" at bounding box center [1145, 183] width 88 height 36
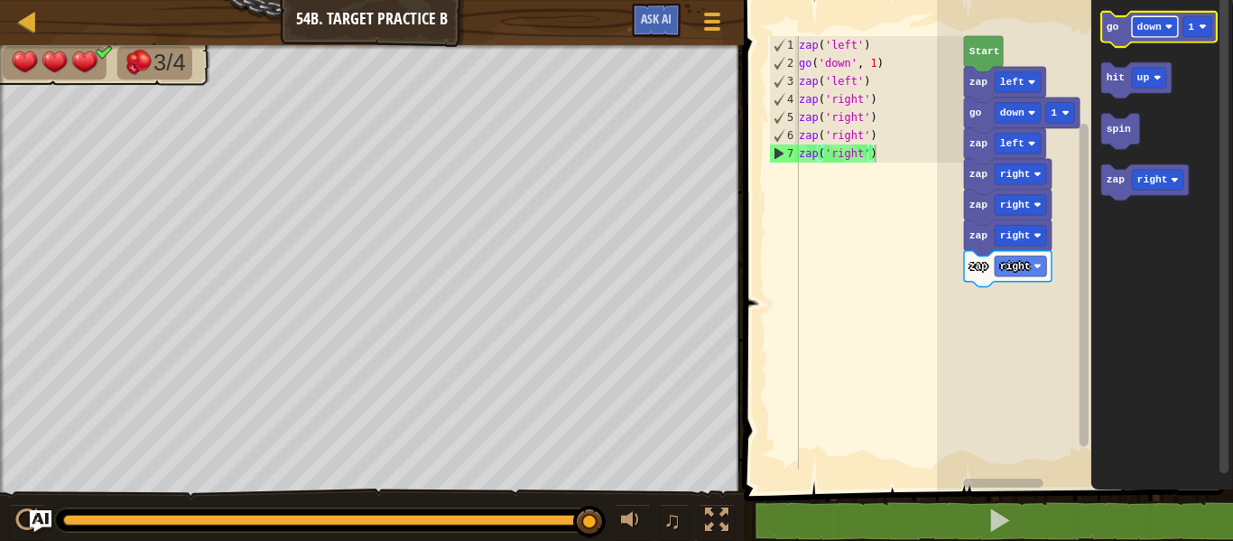
click at [1137, 25] on text "down" at bounding box center [1149, 27] width 24 height 11
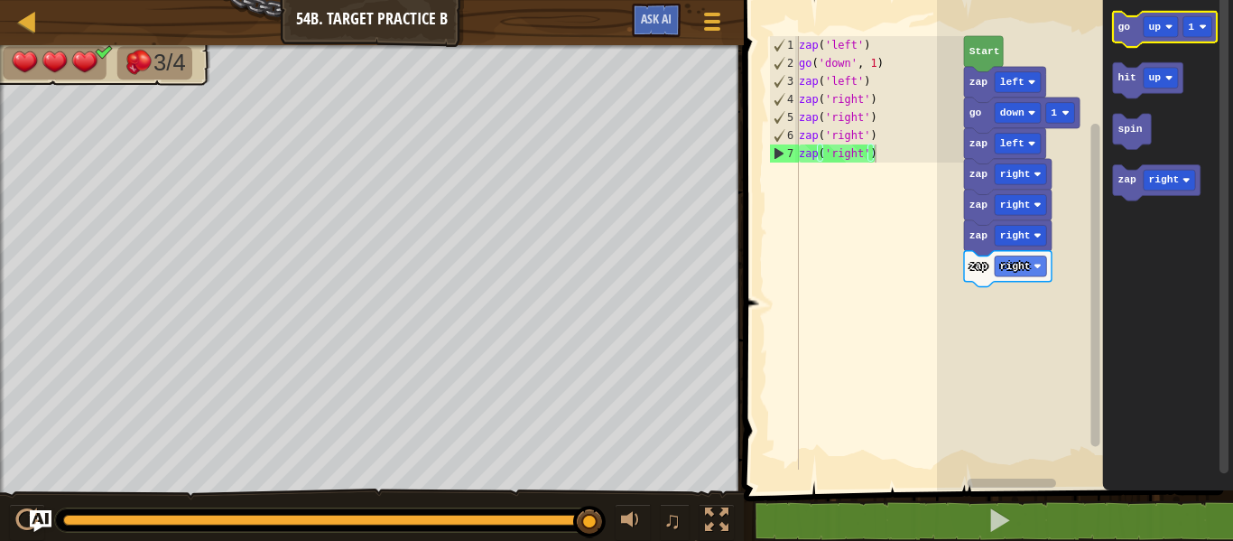
click at [1128, 29] on text "go" at bounding box center [1123, 27] width 13 height 11
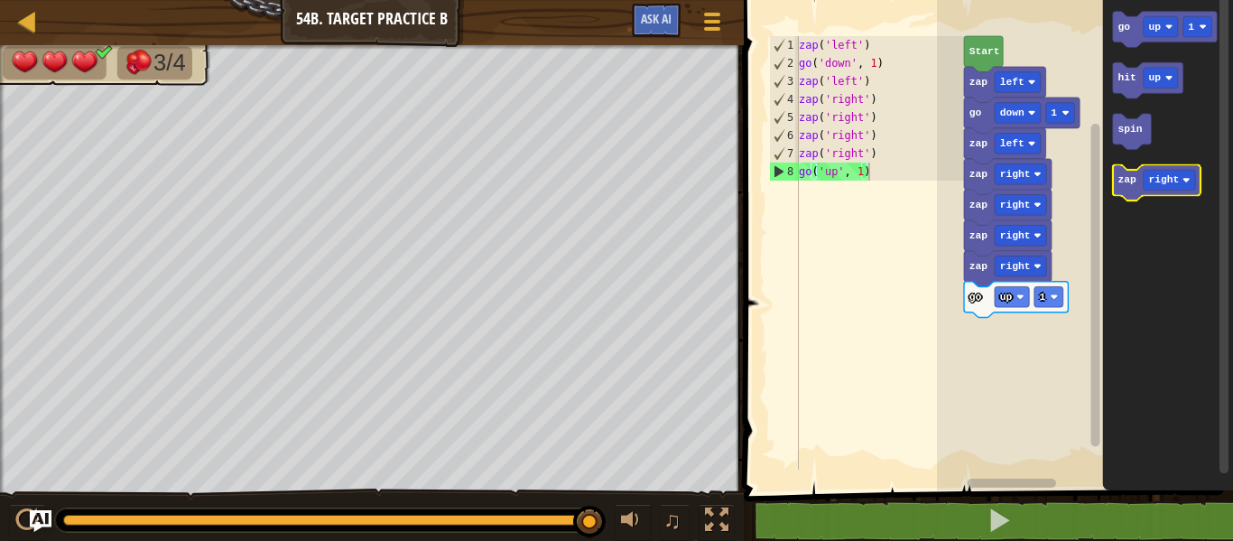
click at [1138, 181] on icon "Blockly Workspace" at bounding box center [1157, 183] width 88 height 36
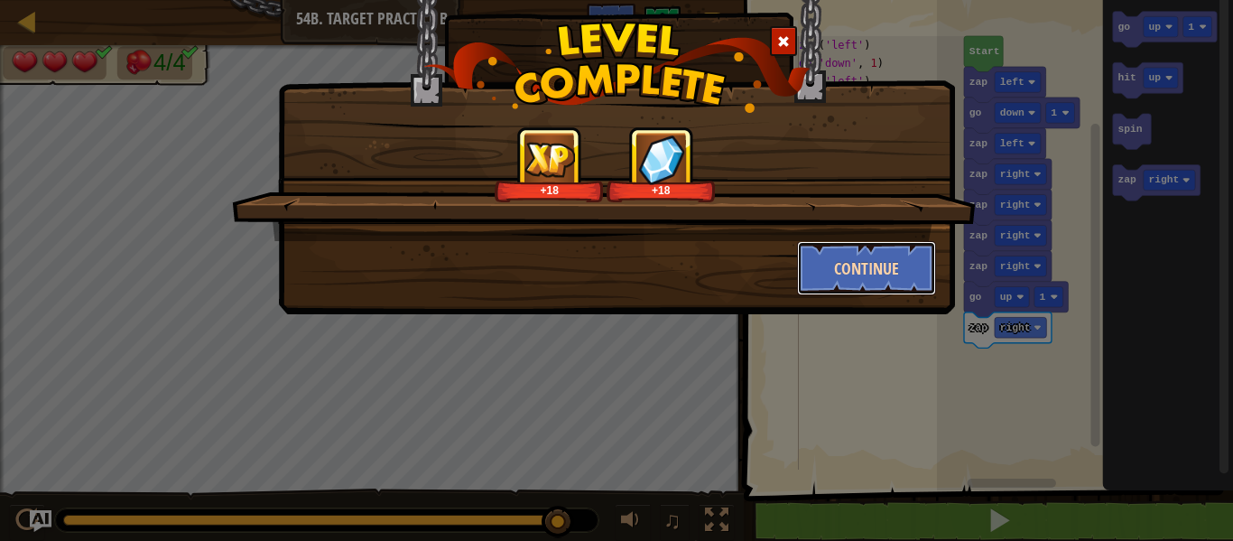
click at [847, 259] on button "Continue" at bounding box center [867, 268] width 140 height 54
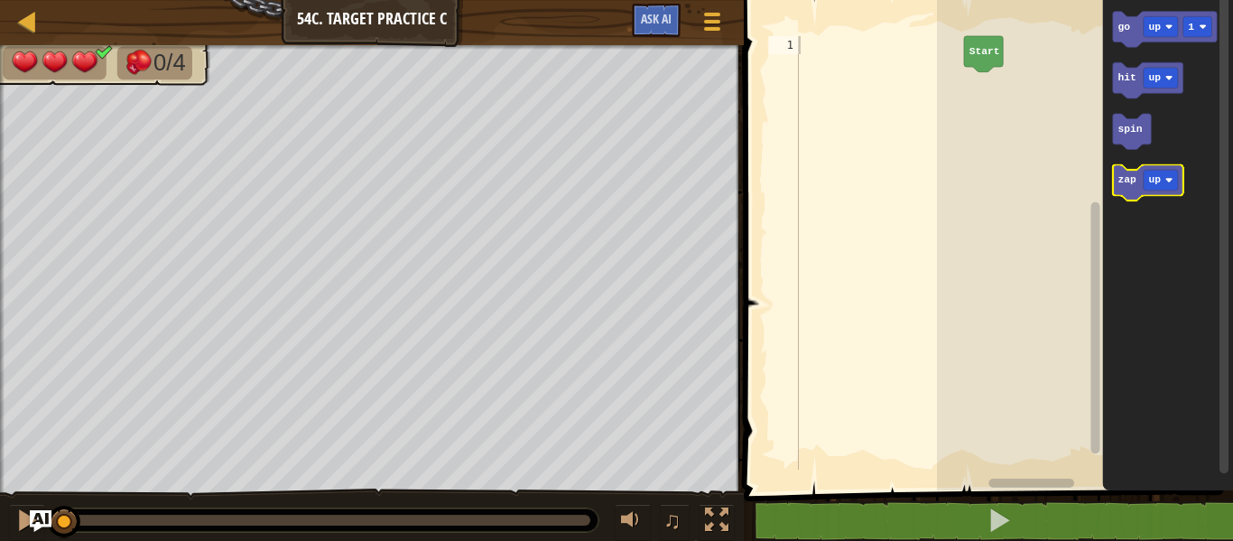
click at [1129, 184] on text "zap" at bounding box center [1126, 179] width 19 height 11
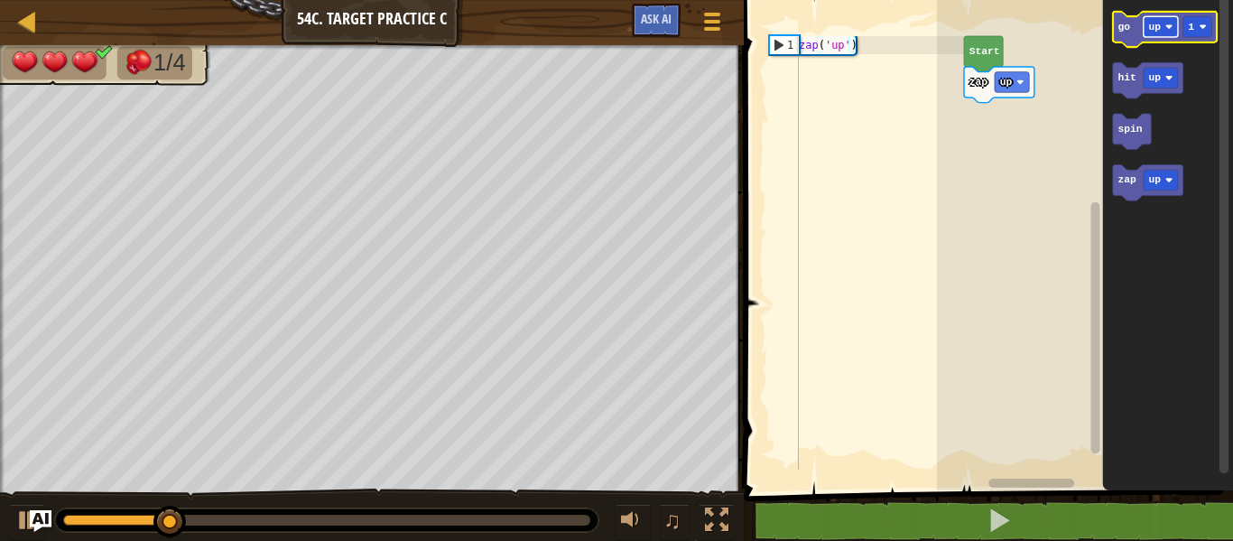
click at [1155, 23] on text "up" at bounding box center [1154, 27] width 13 height 11
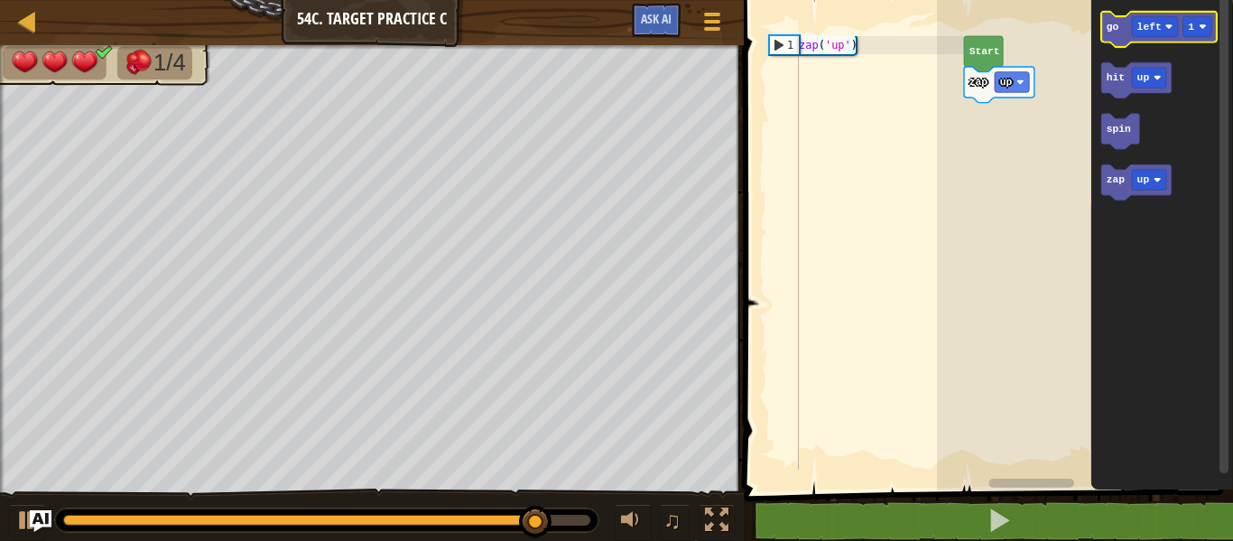
click at [1119, 31] on icon "Blockly Workspace" at bounding box center [1159, 30] width 116 height 36
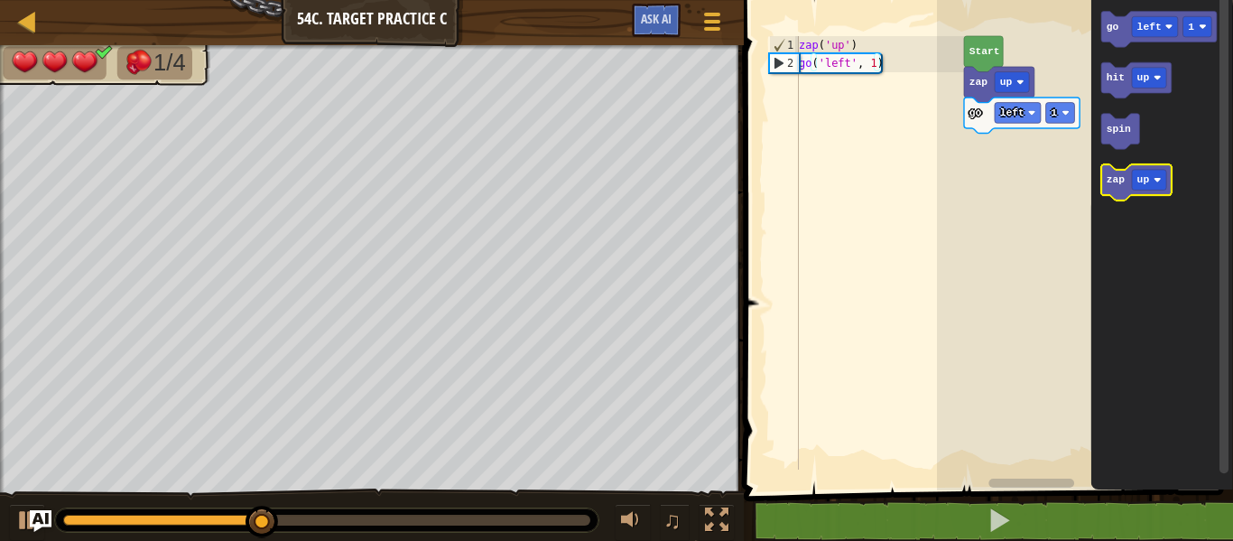
click at [1122, 181] on text "zap" at bounding box center [1116, 179] width 19 height 11
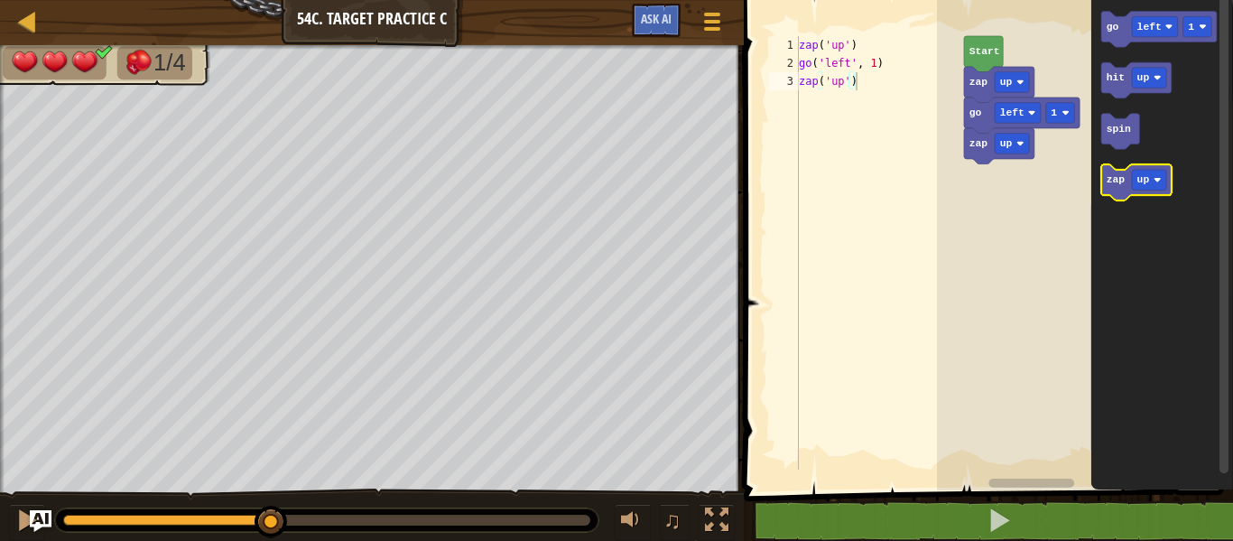
click at [1122, 181] on text "zap" at bounding box center [1116, 179] width 19 height 11
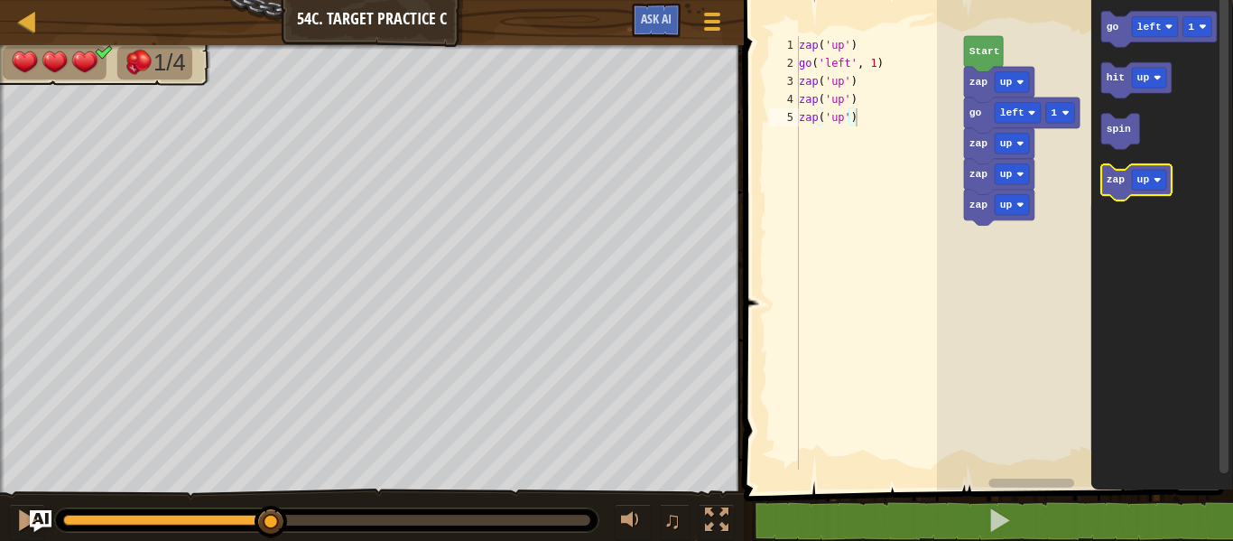
click at [1122, 181] on text "zap" at bounding box center [1116, 179] width 19 height 11
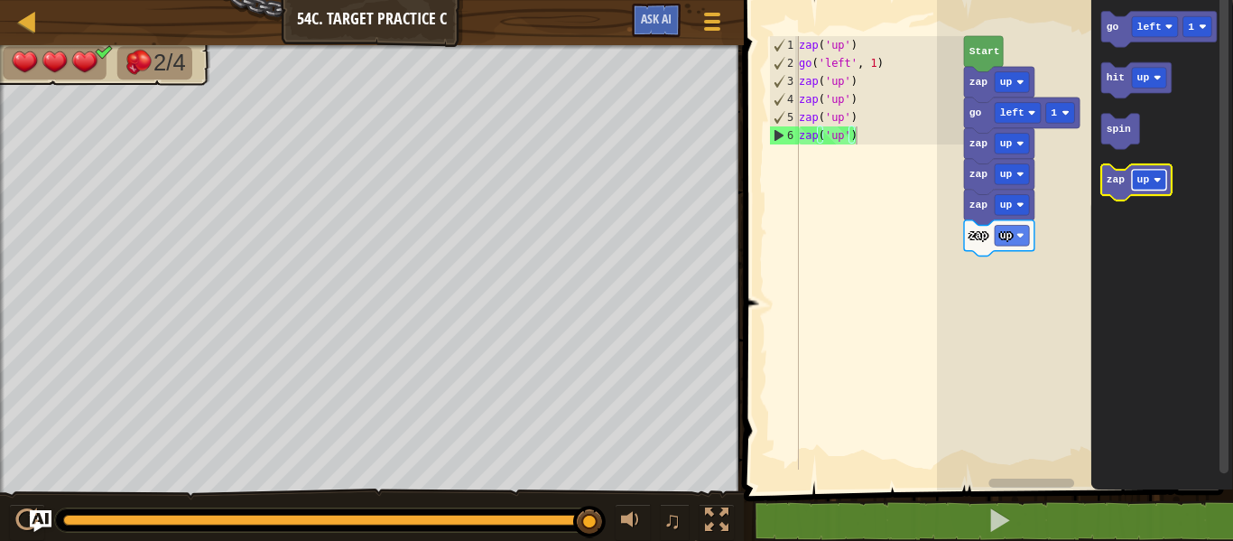
click at [1153, 178] on rect "Blockly Workspace" at bounding box center [1149, 180] width 34 height 21
click at [1112, 189] on icon "Blockly Workspace" at bounding box center [1142, 183] width 82 height 36
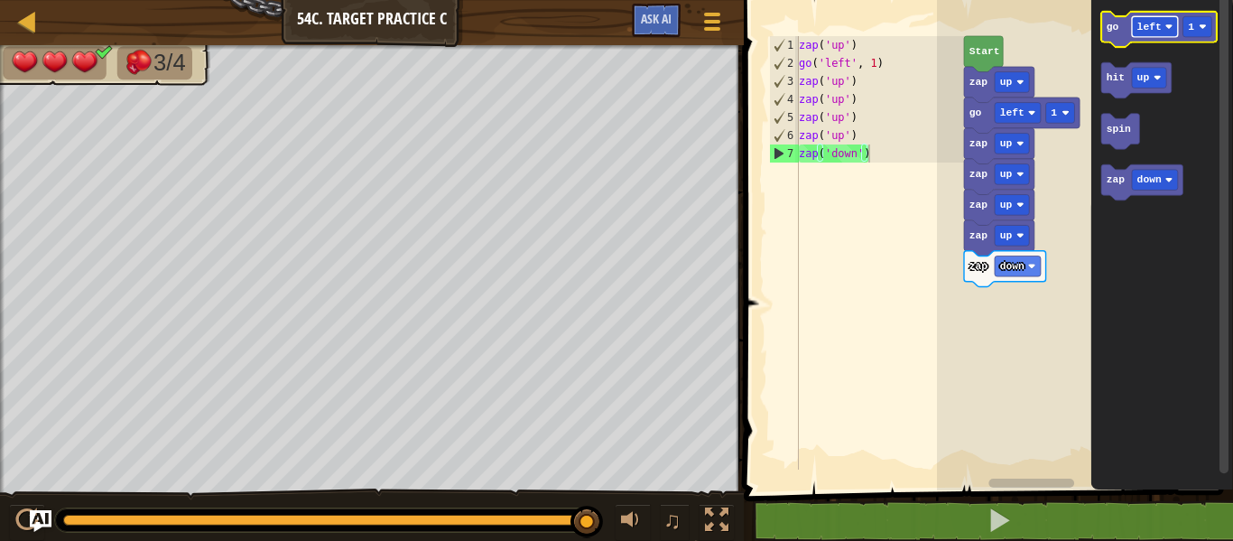
click at [1149, 22] on text "left" at bounding box center [1149, 27] width 24 height 11
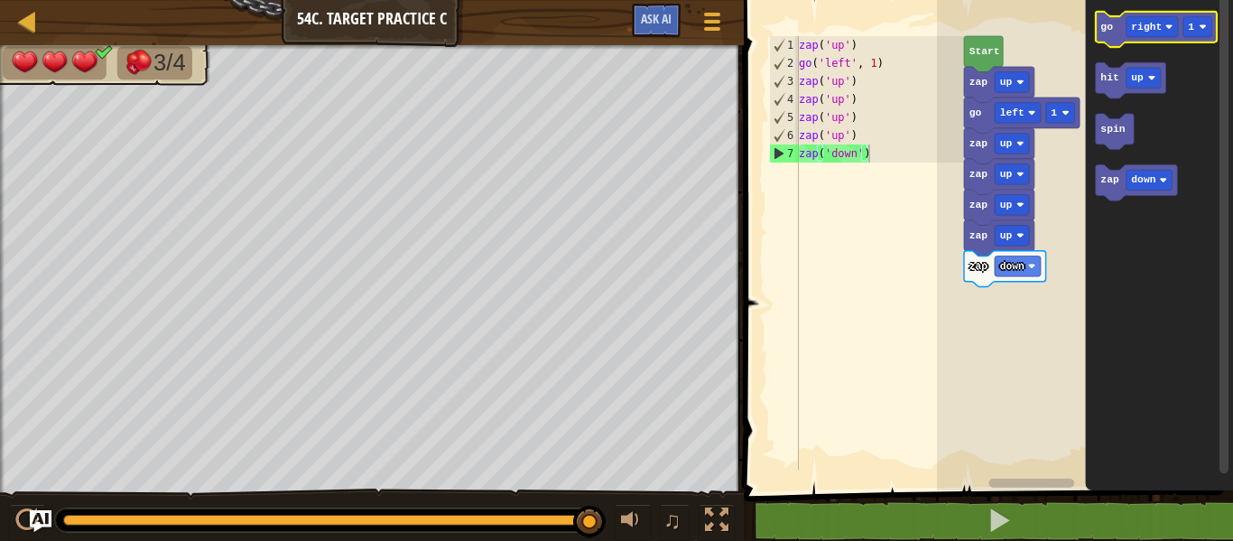
click at [1109, 30] on text "go" at bounding box center [1106, 27] width 13 height 11
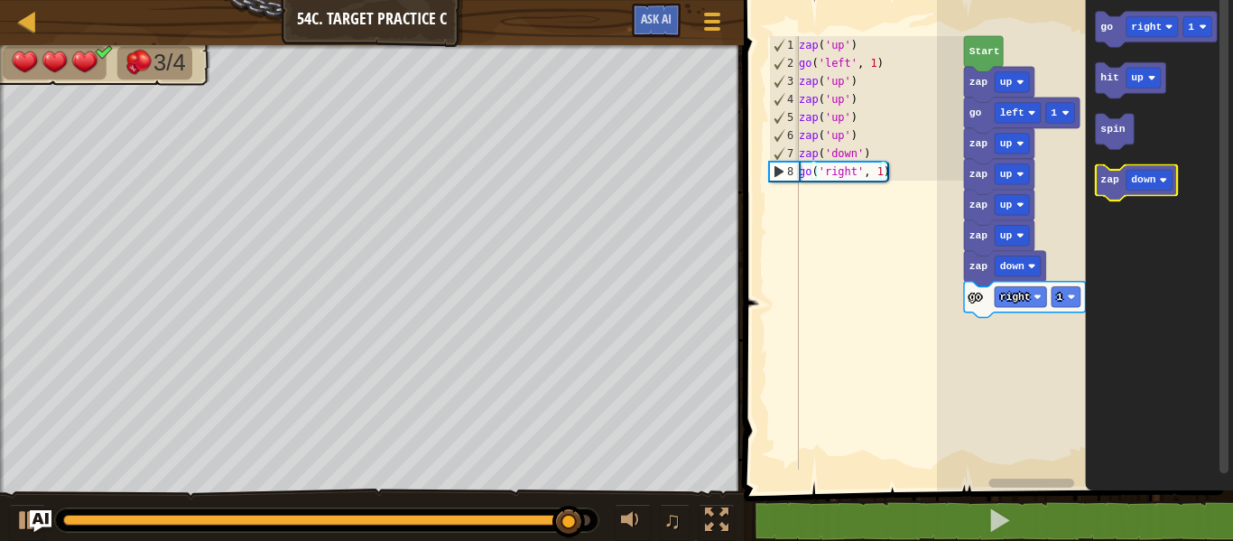
click at [1116, 185] on text "zap" at bounding box center [1109, 179] width 19 height 11
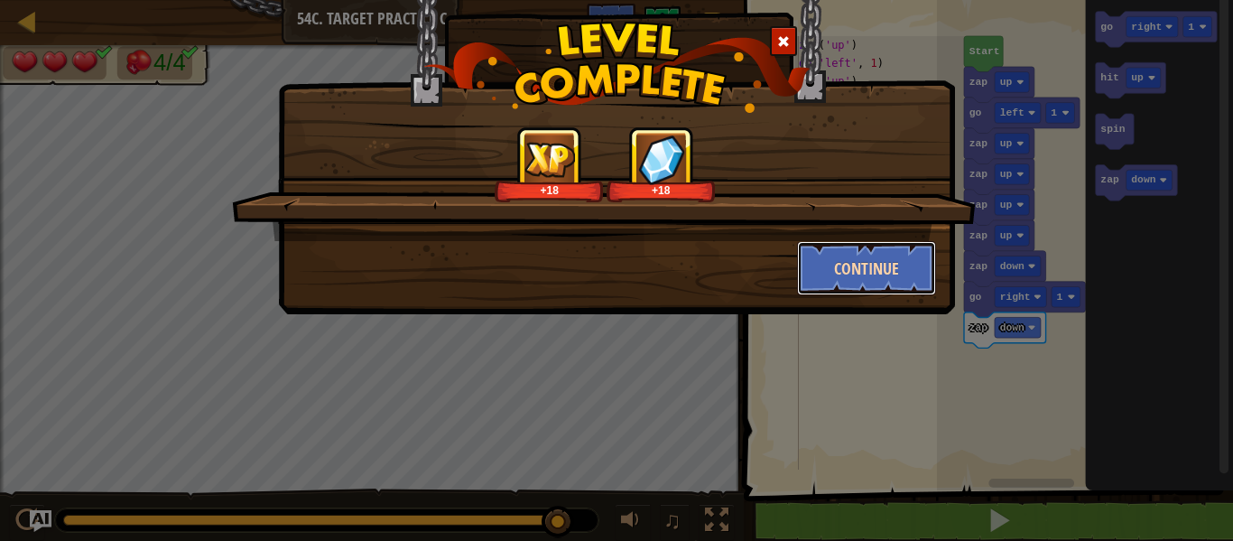
click at [892, 261] on button "Continue" at bounding box center [867, 268] width 140 height 54
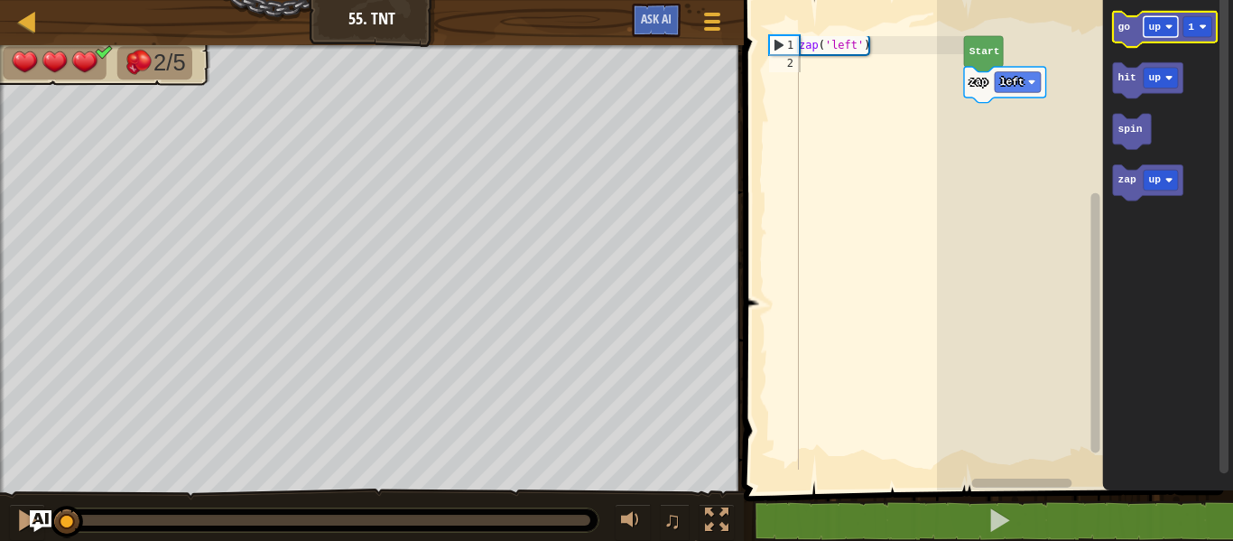
click at [1161, 21] on rect "Blockly Workspace" at bounding box center [1161, 26] width 34 height 21
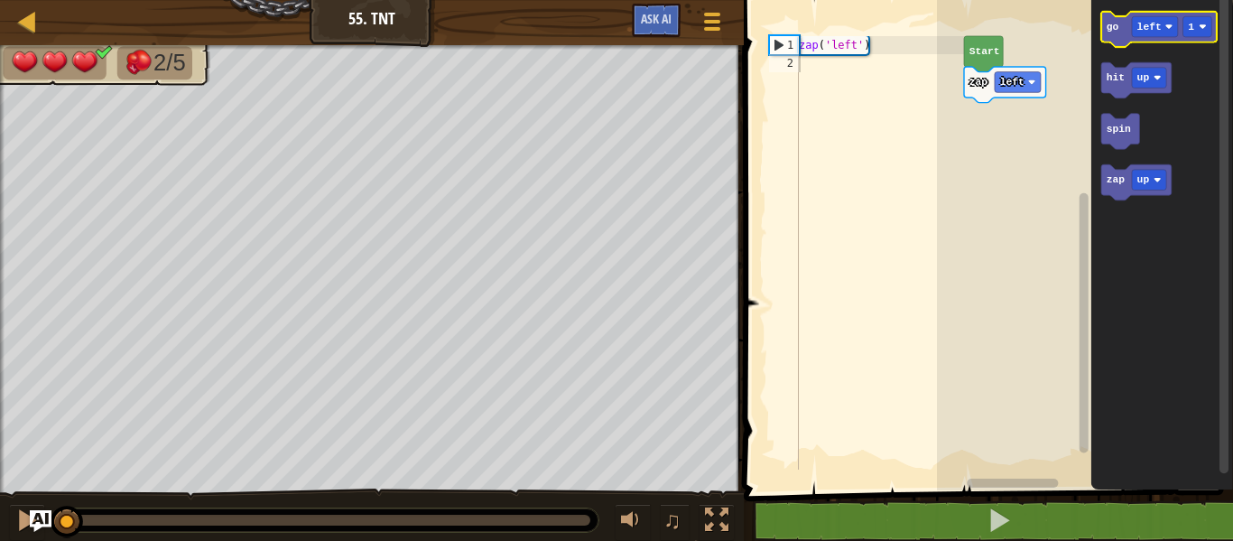
click at [1119, 32] on icon "Blockly Workspace" at bounding box center [1159, 30] width 116 height 36
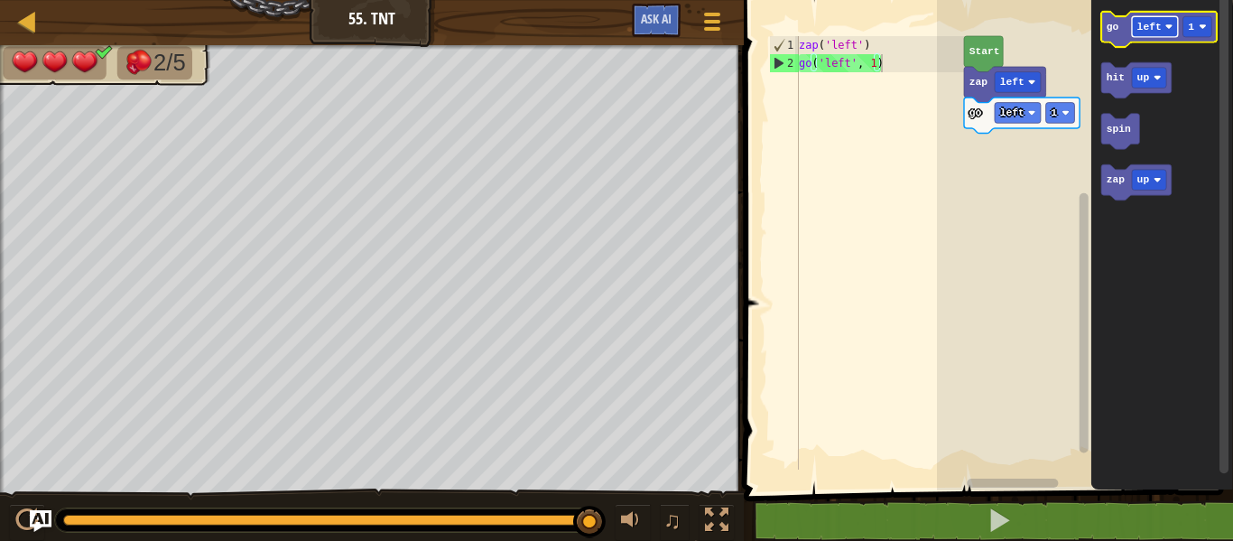
click at [1136, 24] on rect "Blockly Workspace" at bounding box center [1155, 26] width 46 height 21
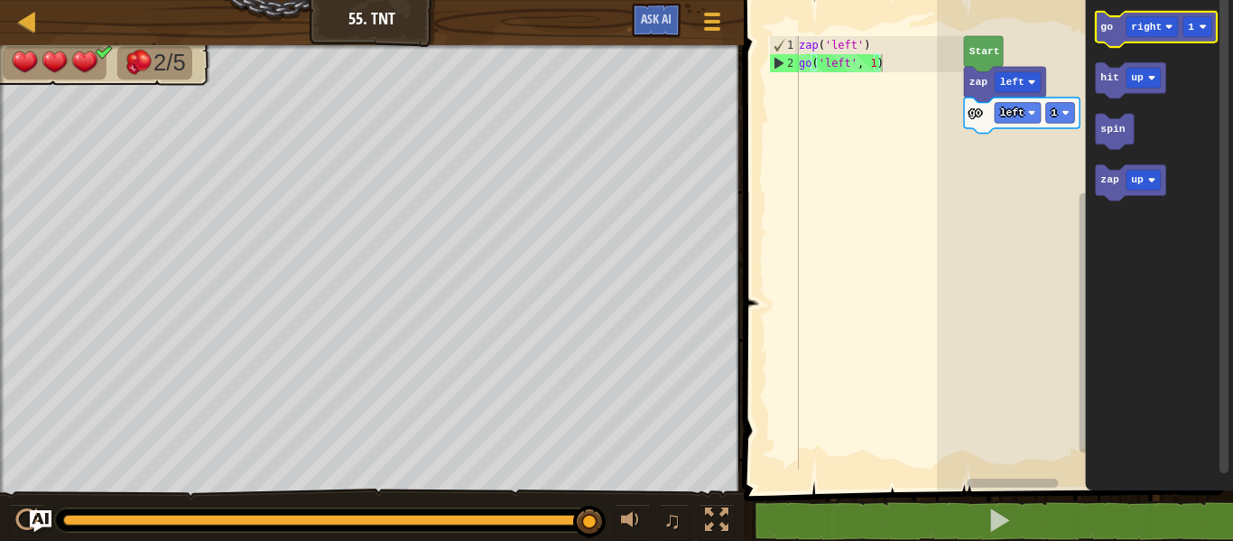
click at [1115, 34] on icon "Blockly Workspace" at bounding box center [1156, 30] width 121 height 36
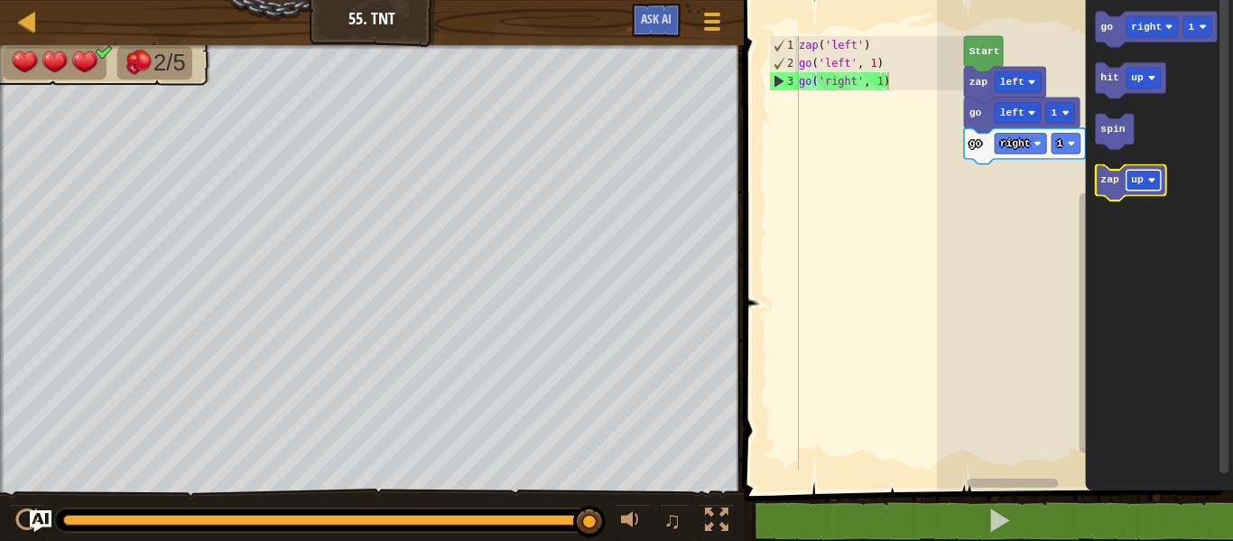
click at [1142, 174] on text "up" at bounding box center [1137, 179] width 13 height 11
click at [1111, 183] on text "zap" at bounding box center [1109, 179] width 19 height 11
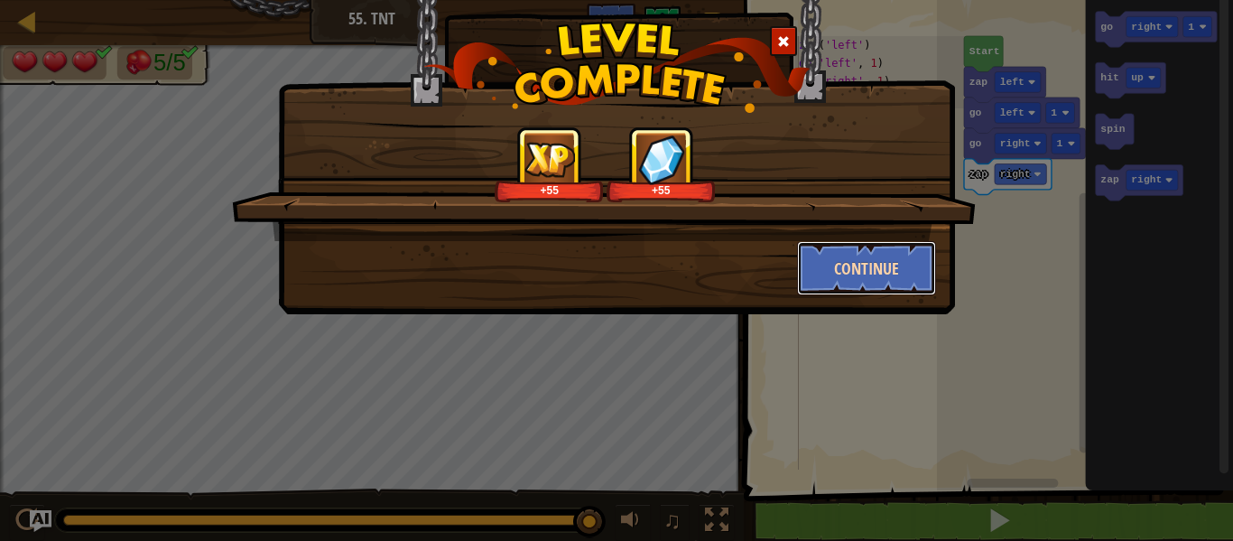
click at [887, 263] on button "Continue" at bounding box center [867, 268] width 140 height 54
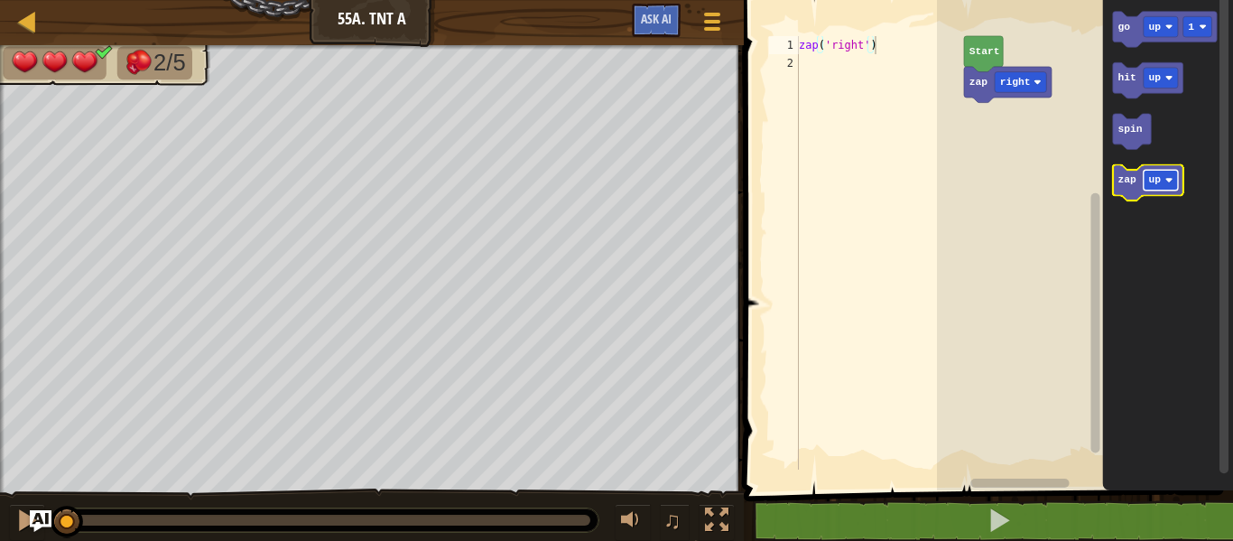
click at [1153, 174] on text "up" at bounding box center [1154, 179] width 13 height 11
click at [1134, 175] on text "zap" at bounding box center [1126, 179] width 19 height 11
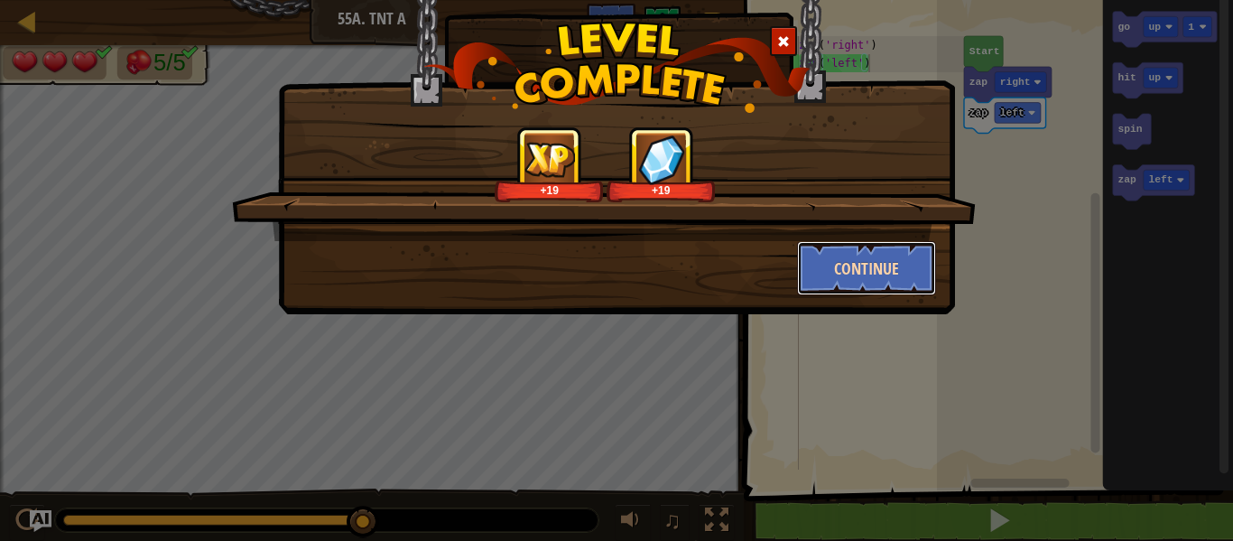
click at [866, 253] on button "Continue" at bounding box center [867, 268] width 140 height 54
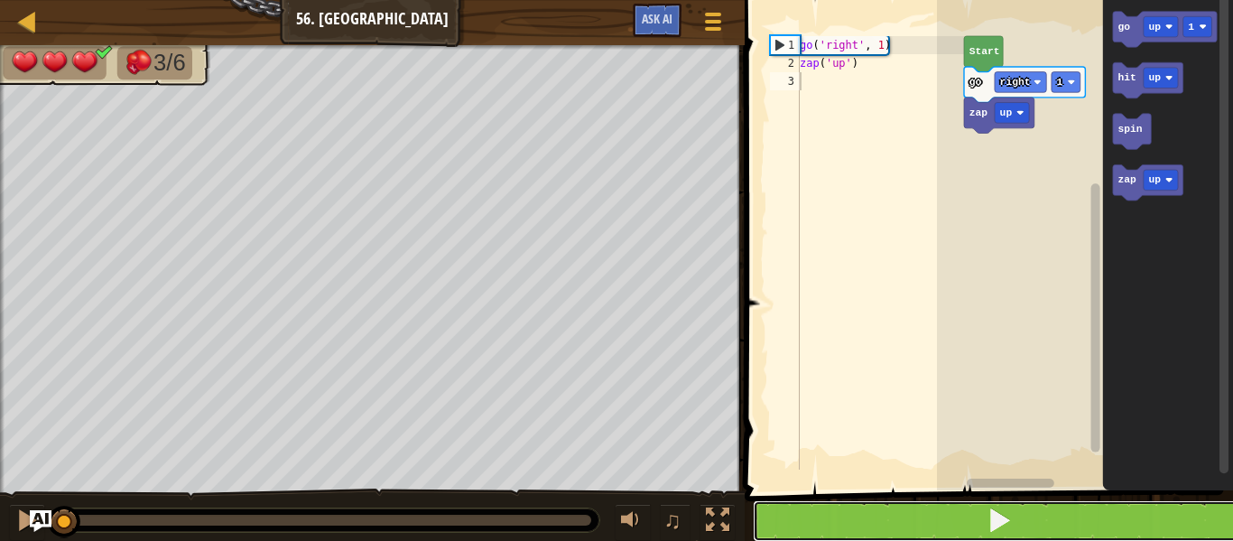
click at [958, 501] on button at bounding box center [1000, 521] width 494 height 42
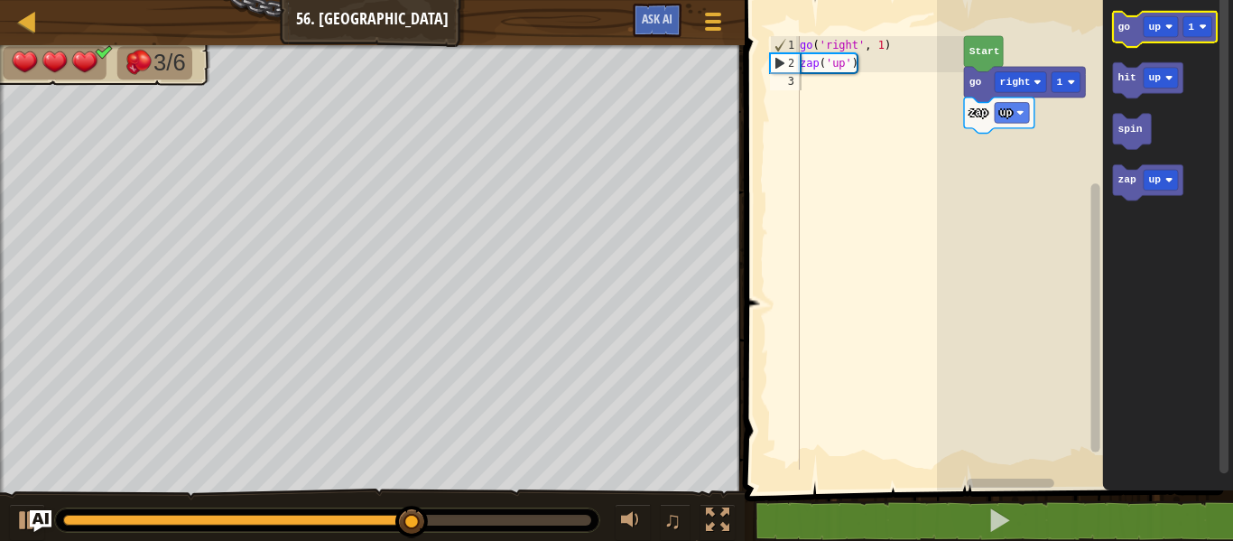
click at [1125, 26] on text "go" at bounding box center [1124, 27] width 13 height 11
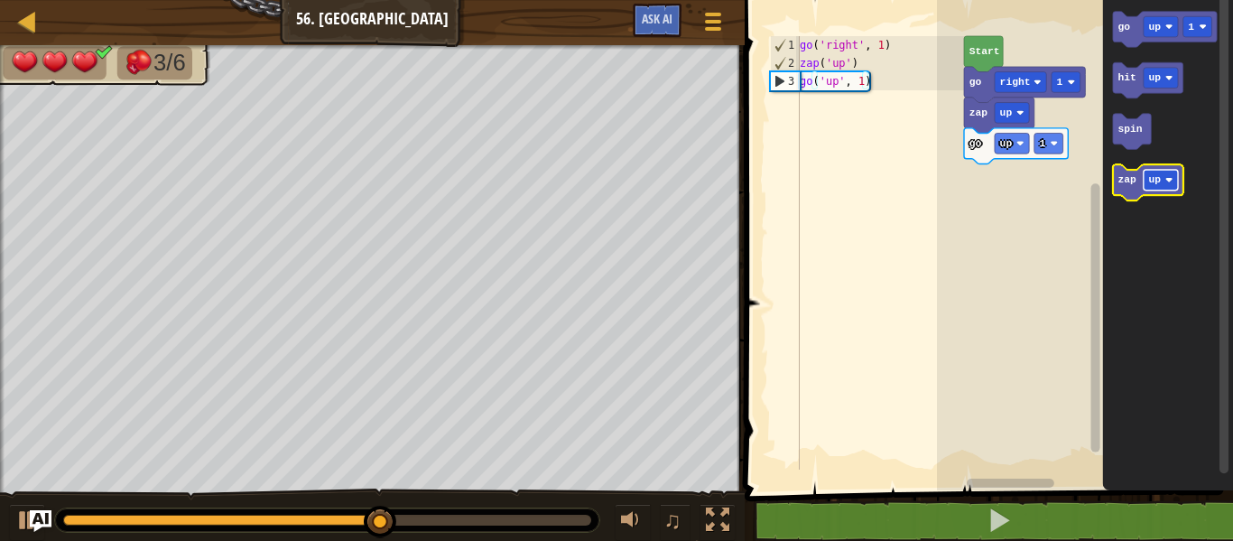
click at [1155, 180] on text "up" at bounding box center [1155, 179] width 13 height 11
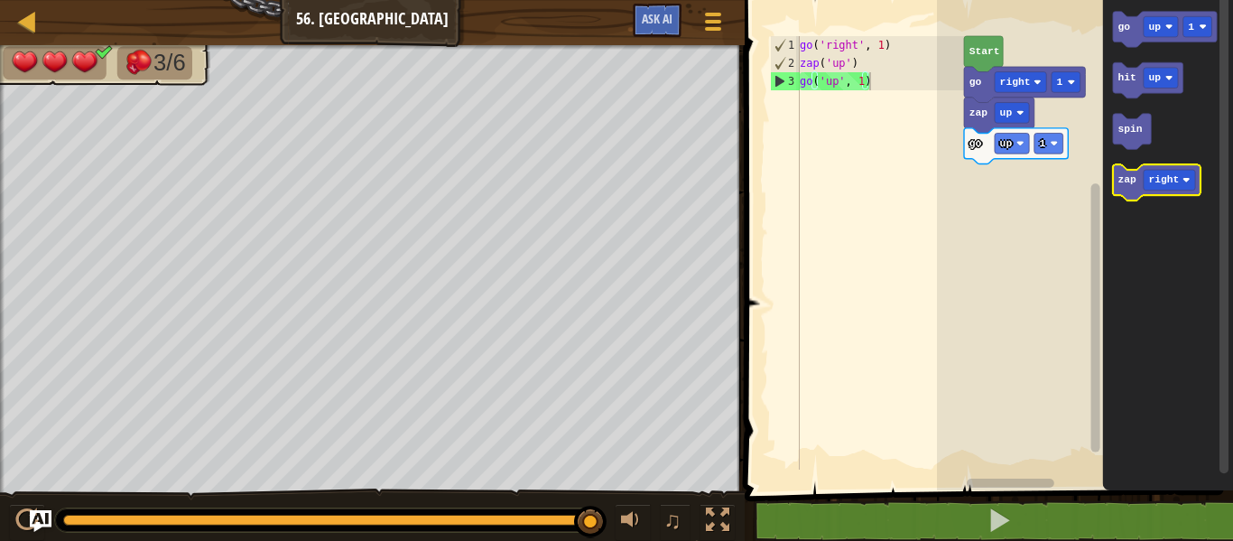
click at [1130, 184] on text "zap" at bounding box center [1127, 179] width 19 height 11
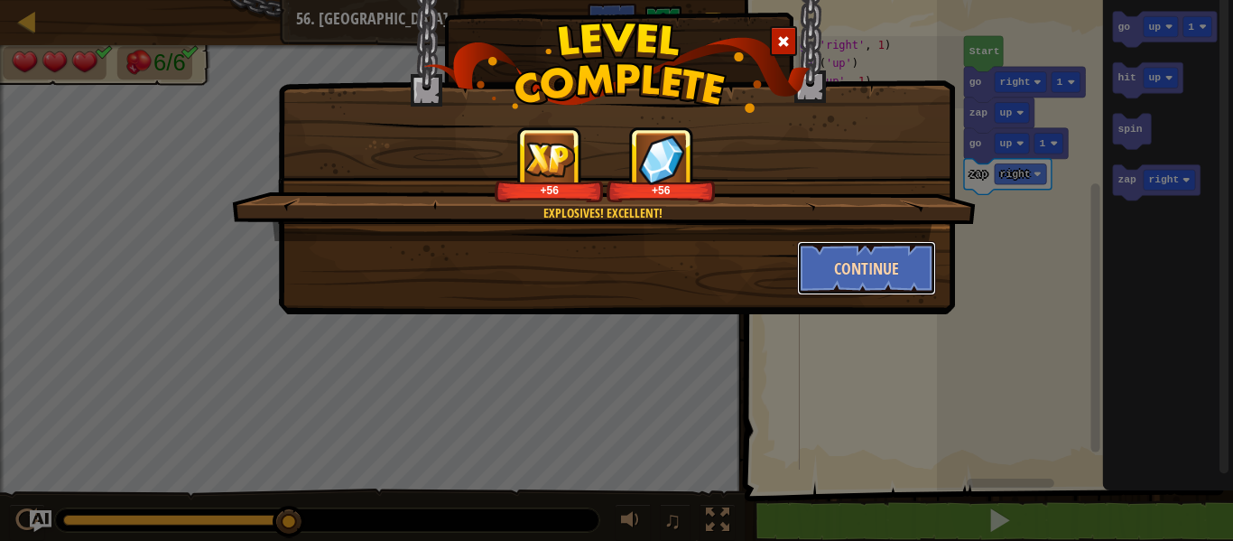
click at [884, 263] on button "Continue" at bounding box center [867, 268] width 140 height 54
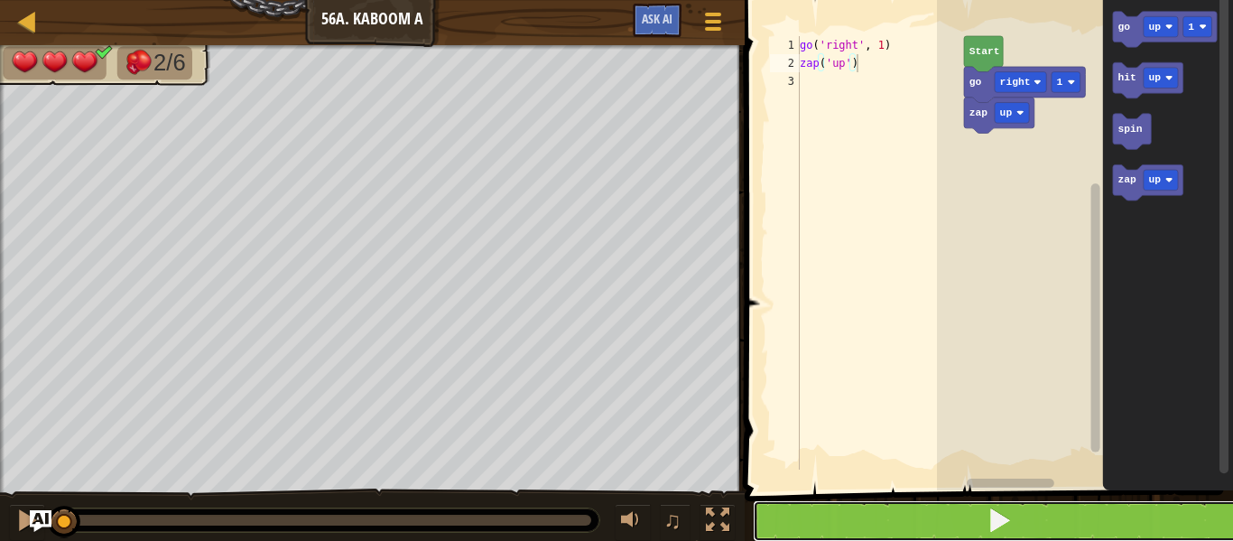
click at [984, 508] on button at bounding box center [1000, 521] width 494 height 42
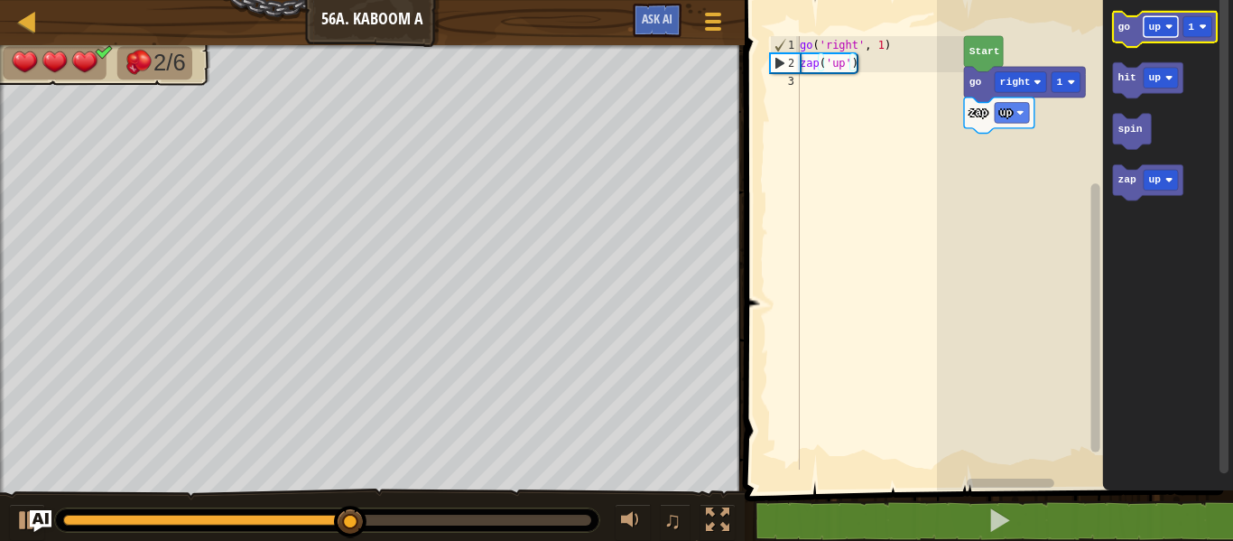
click at [1153, 17] on rect "Blockly Workspace" at bounding box center [1161, 26] width 34 height 21
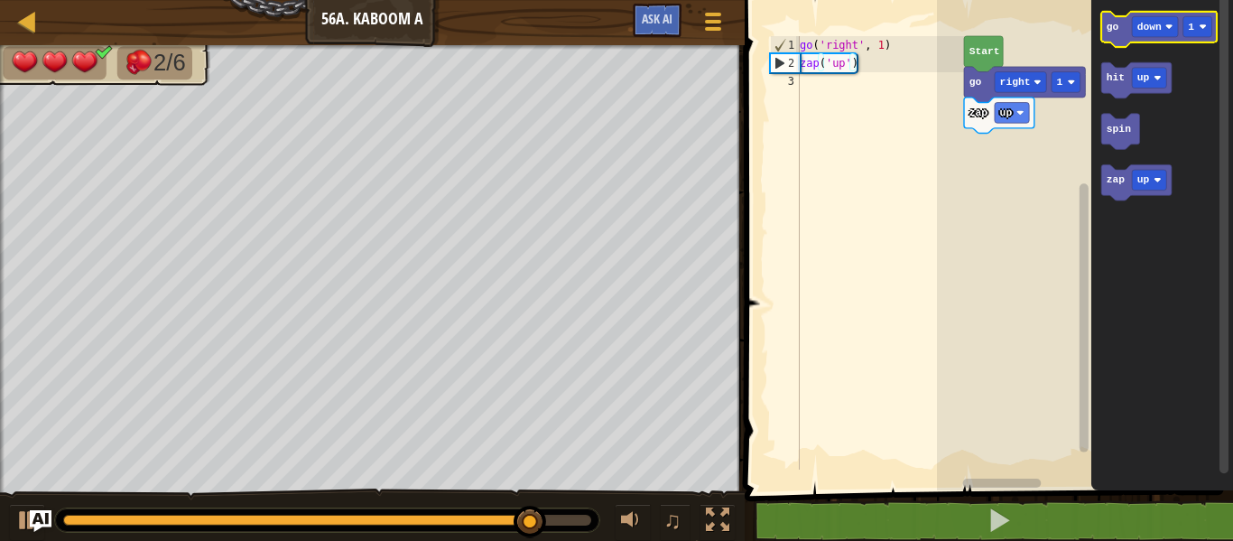
click at [1116, 27] on text "go" at bounding box center [1113, 27] width 13 height 11
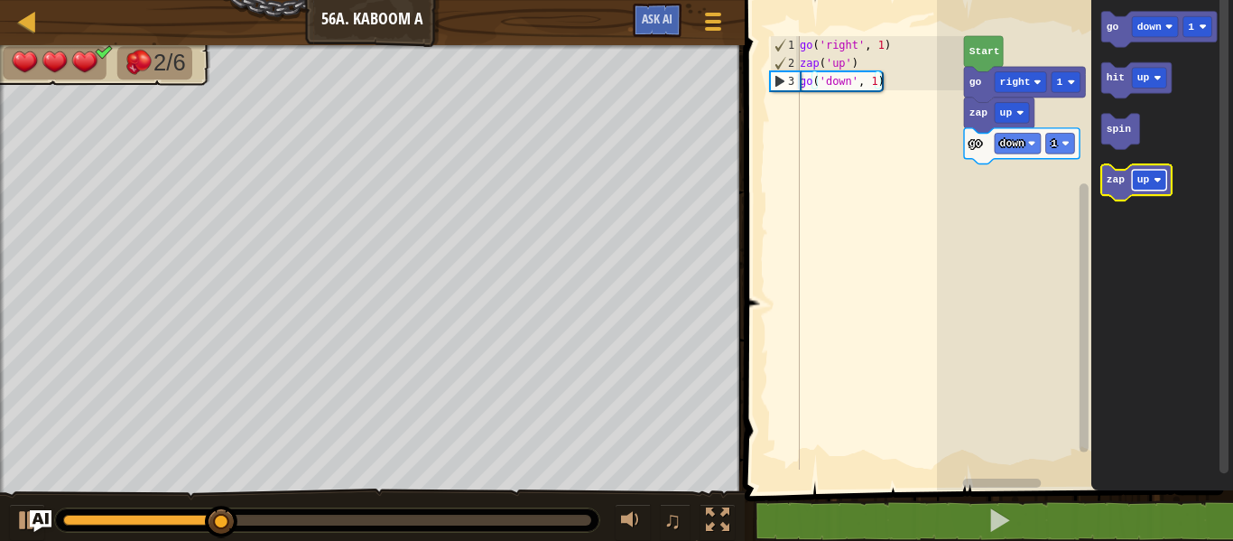
click at [1148, 183] on text "up" at bounding box center [1143, 179] width 13 height 11
click at [1118, 183] on text "zap" at bounding box center [1116, 179] width 19 height 11
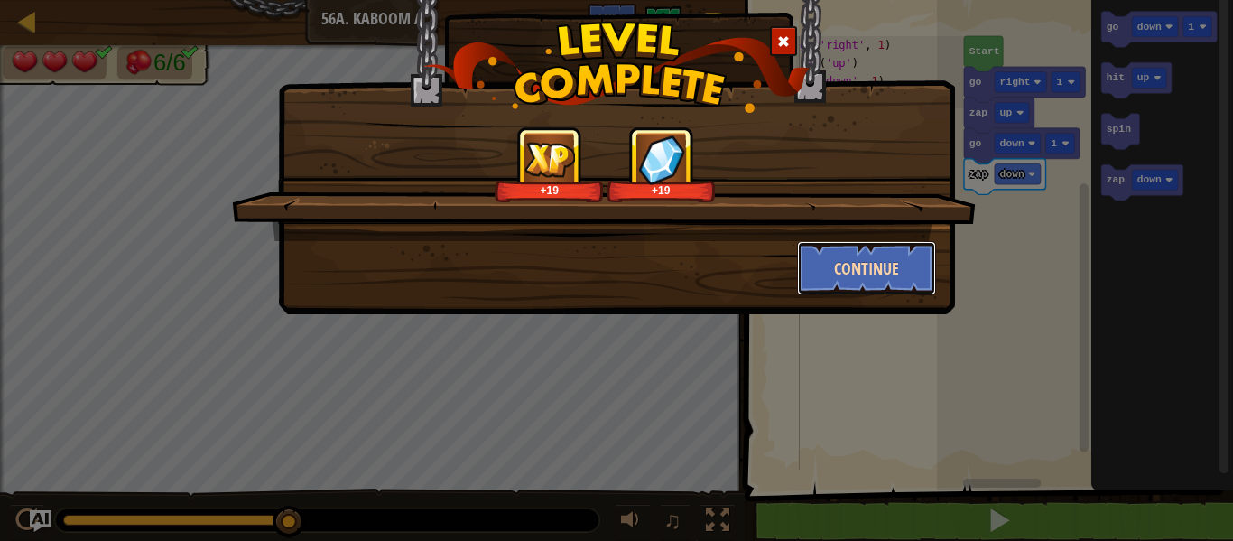
click at [867, 263] on button "Continue" at bounding box center [867, 268] width 140 height 54
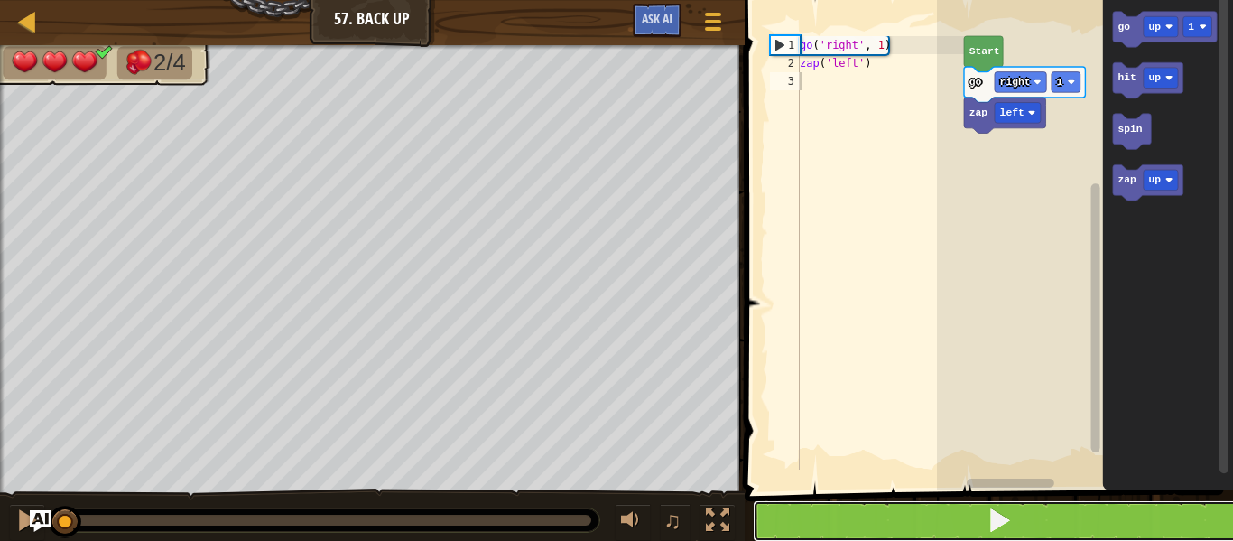
click at [1006, 508] on span at bounding box center [998, 519] width 25 height 25
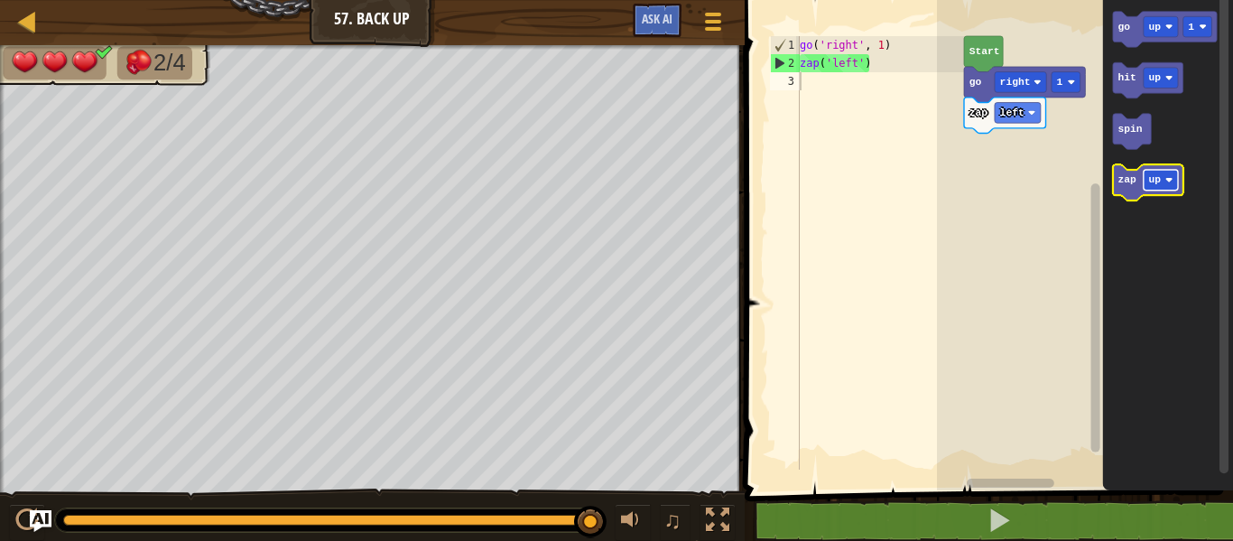
click at [1153, 174] on text "up" at bounding box center [1155, 179] width 13 height 11
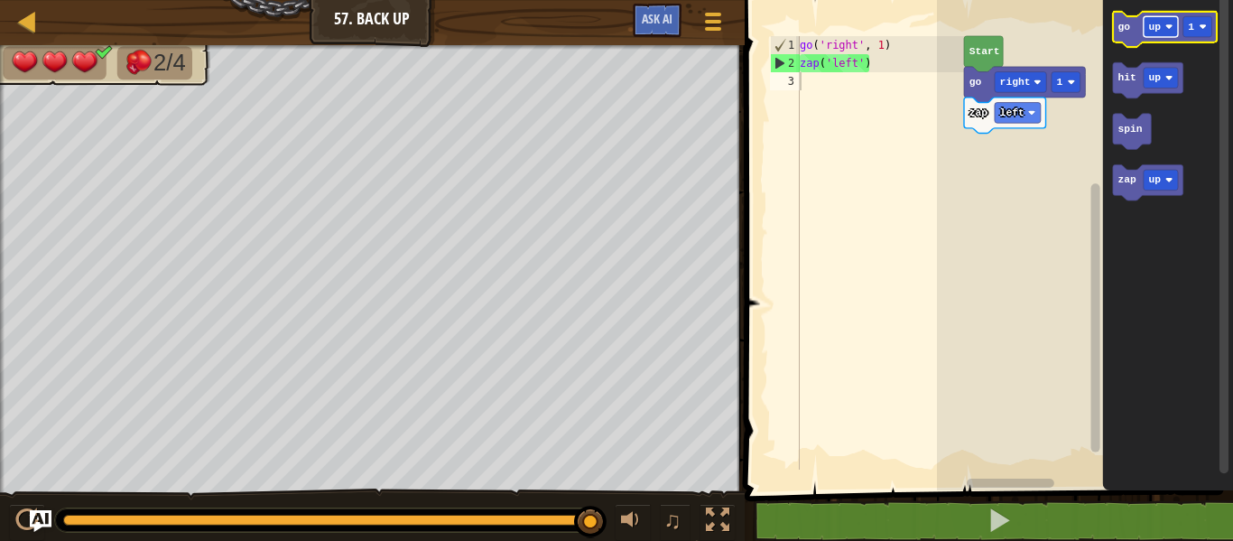
click at [1158, 23] on text "up" at bounding box center [1155, 27] width 13 height 11
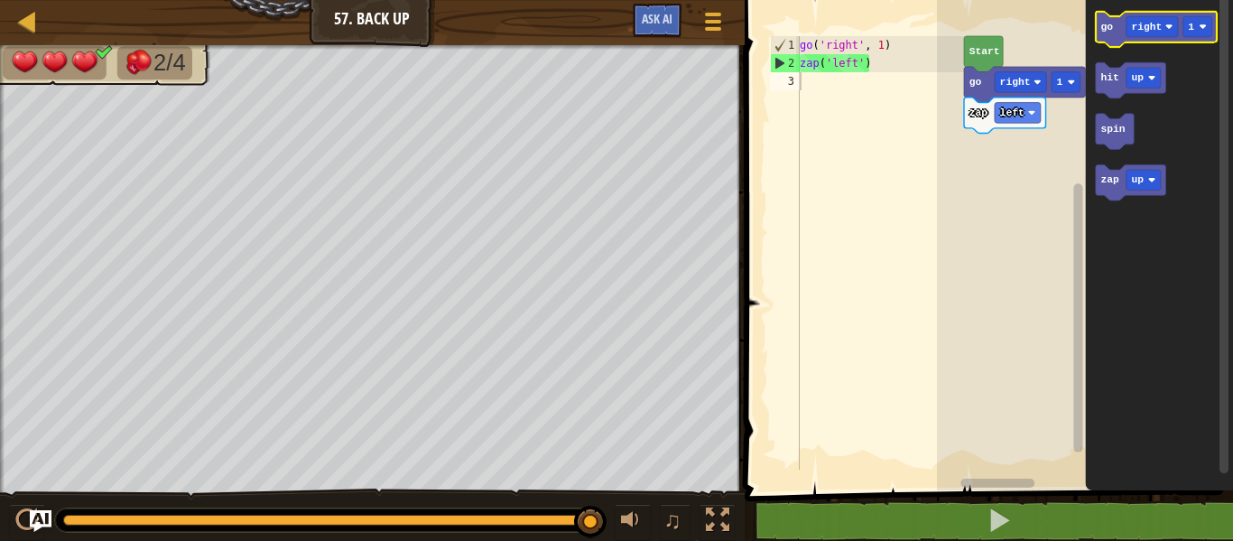
click at [1111, 27] on text "go" at bounding box center [1107, 27] width 13 height 11
